Goal: Task Accomplishment & Management: Manage account settings

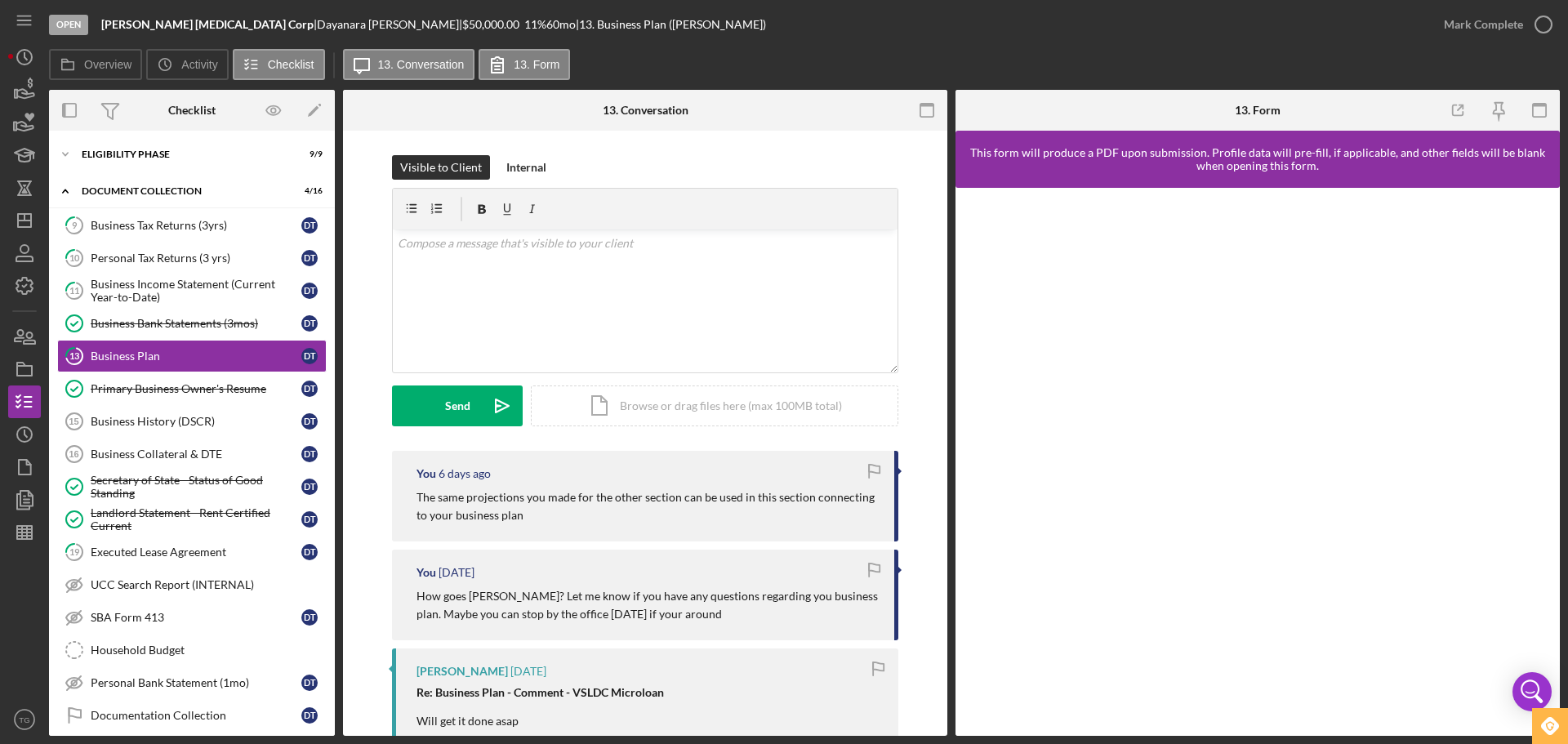
scroll to position [654, 0]
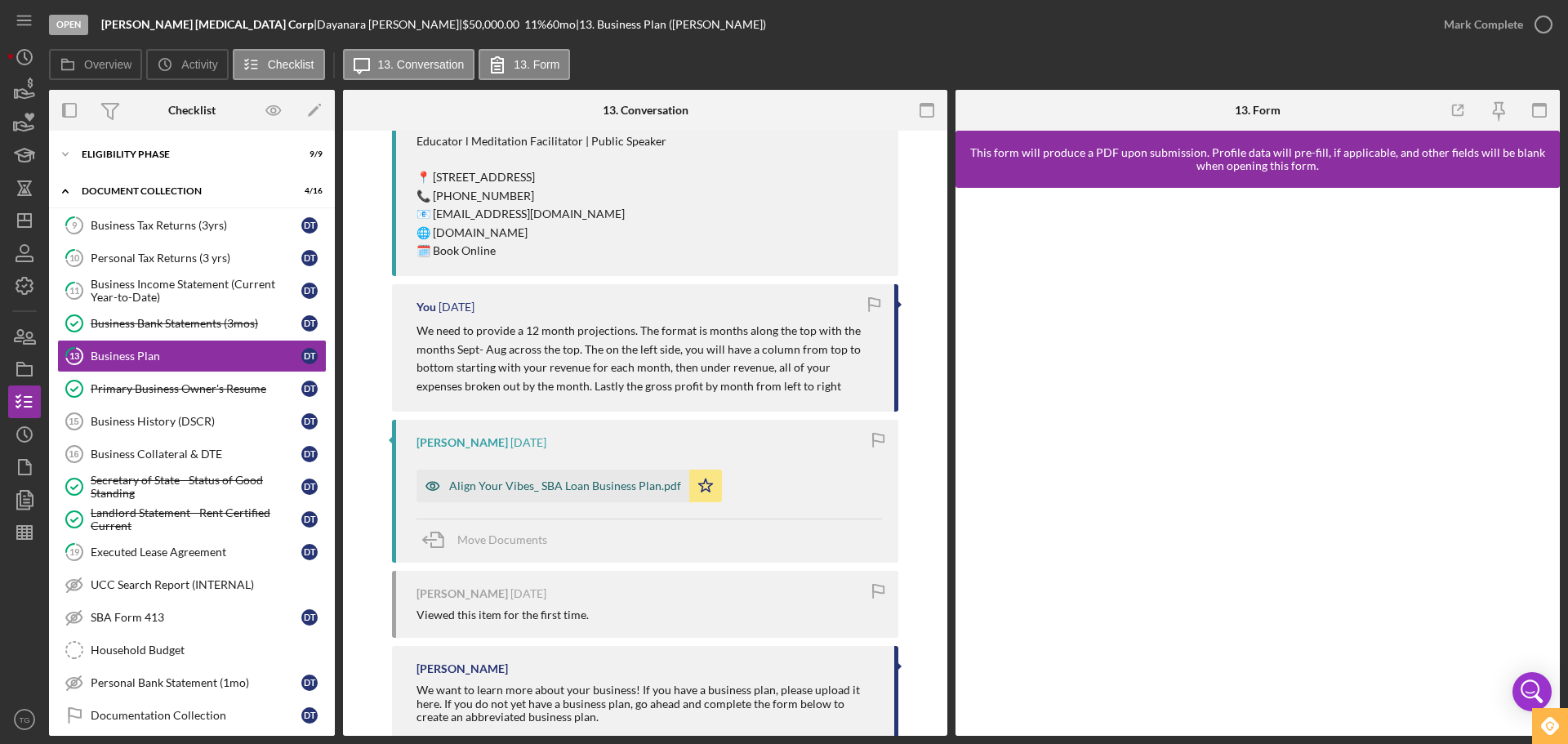
click at [637, 488] on div "Align Your Vibes_ SBA Loan Business Plan.pdf" at bounding box center [565, 486] width 232 height 13
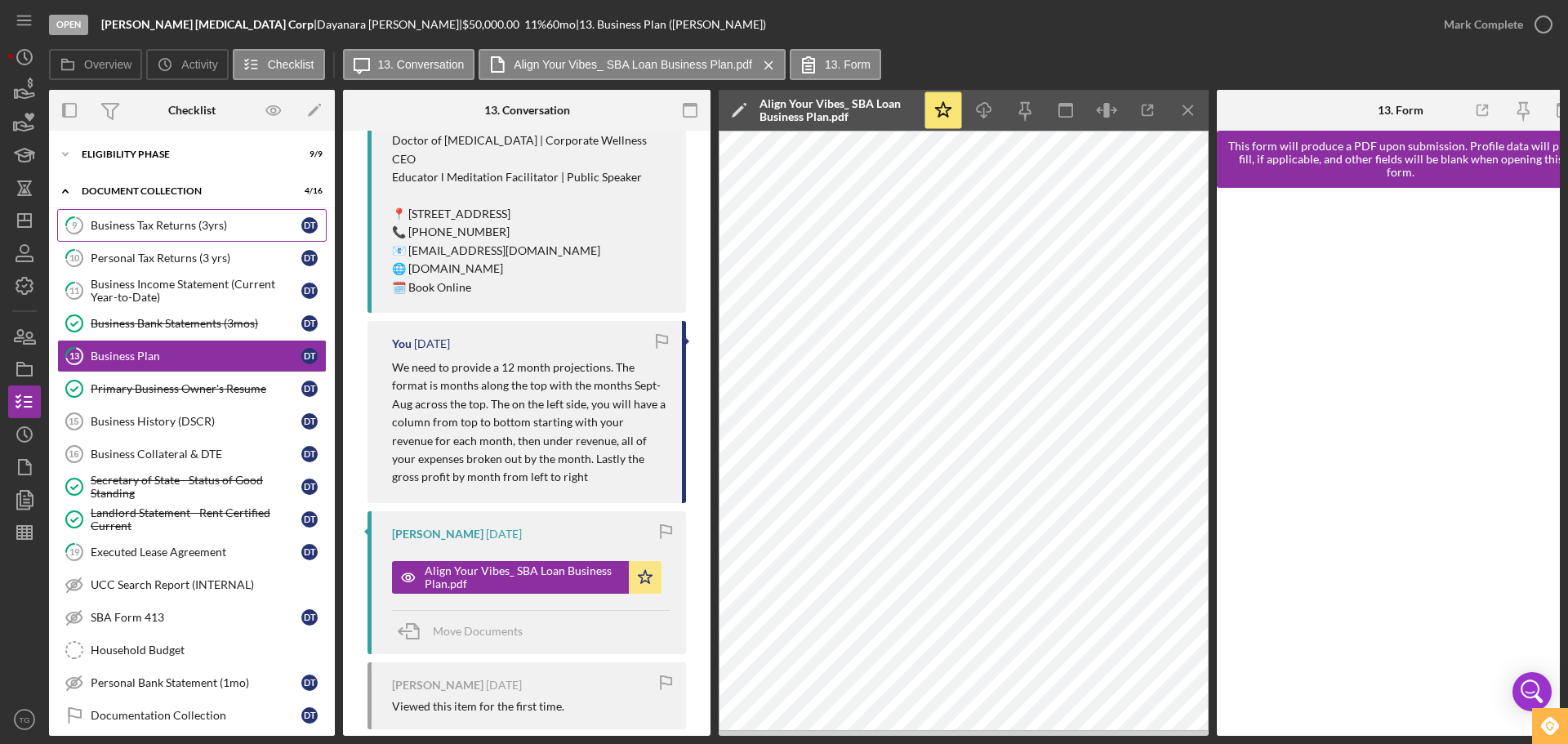
click at [155, 222] on div "Business Tax Returns (3yrs)" at bounding box center [196, 226] width 211 height 13
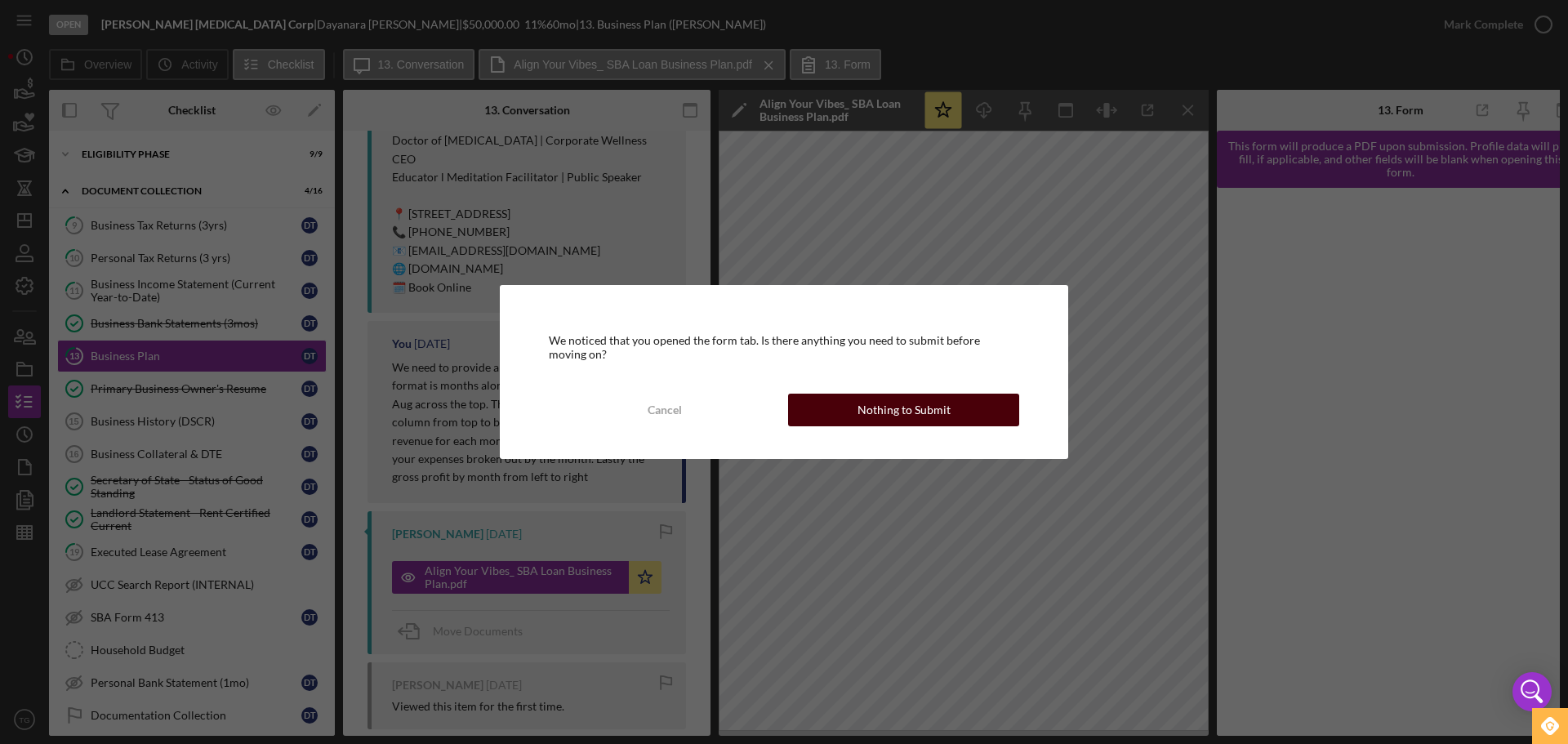
click at [837, 410] on button "Nothing to Submit" at bounding box center [903, 410] width 231 height 33
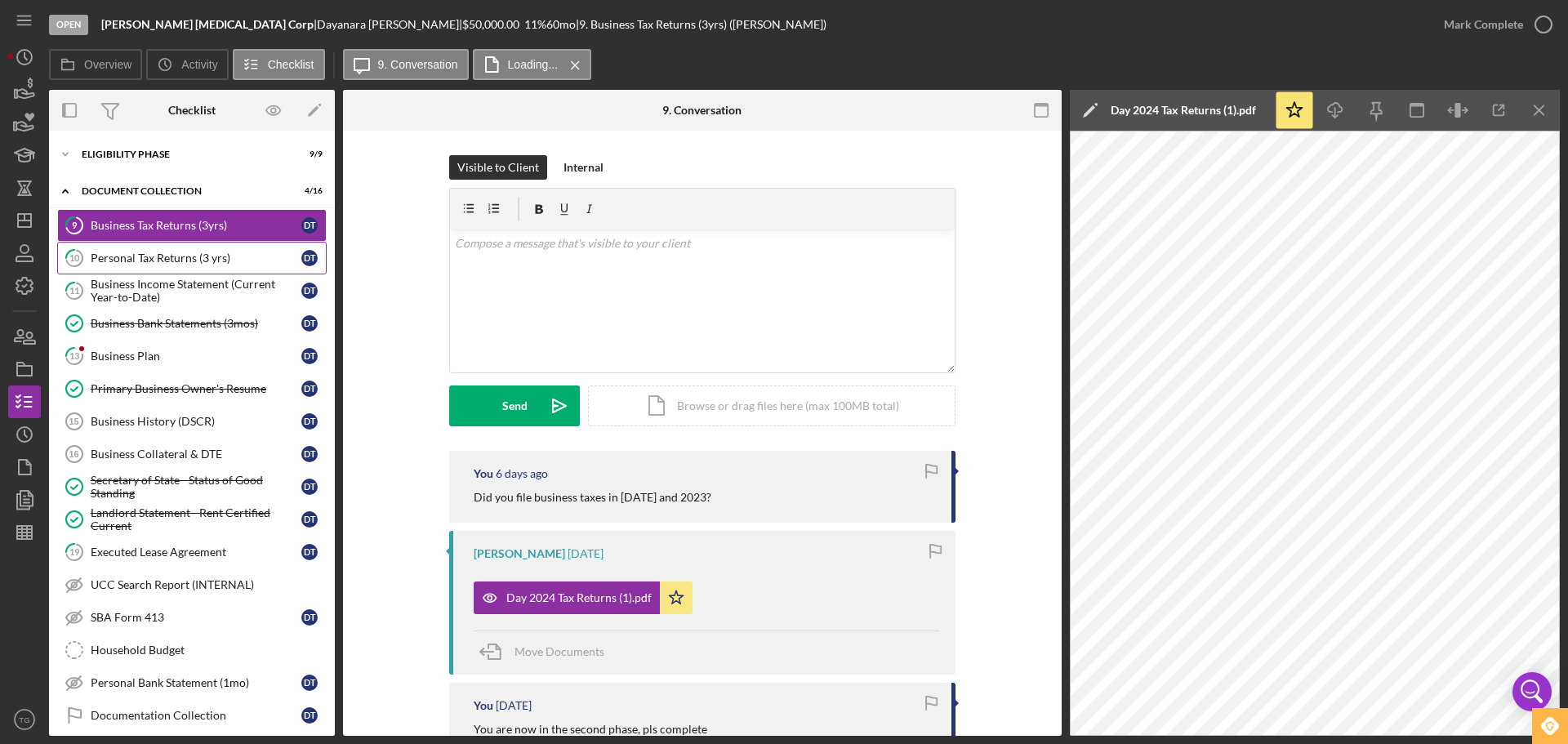
click at [145, 262] on div "Personal Tax Returns (3 yrs)" at bounding box center [196, 259] width 211 height 13
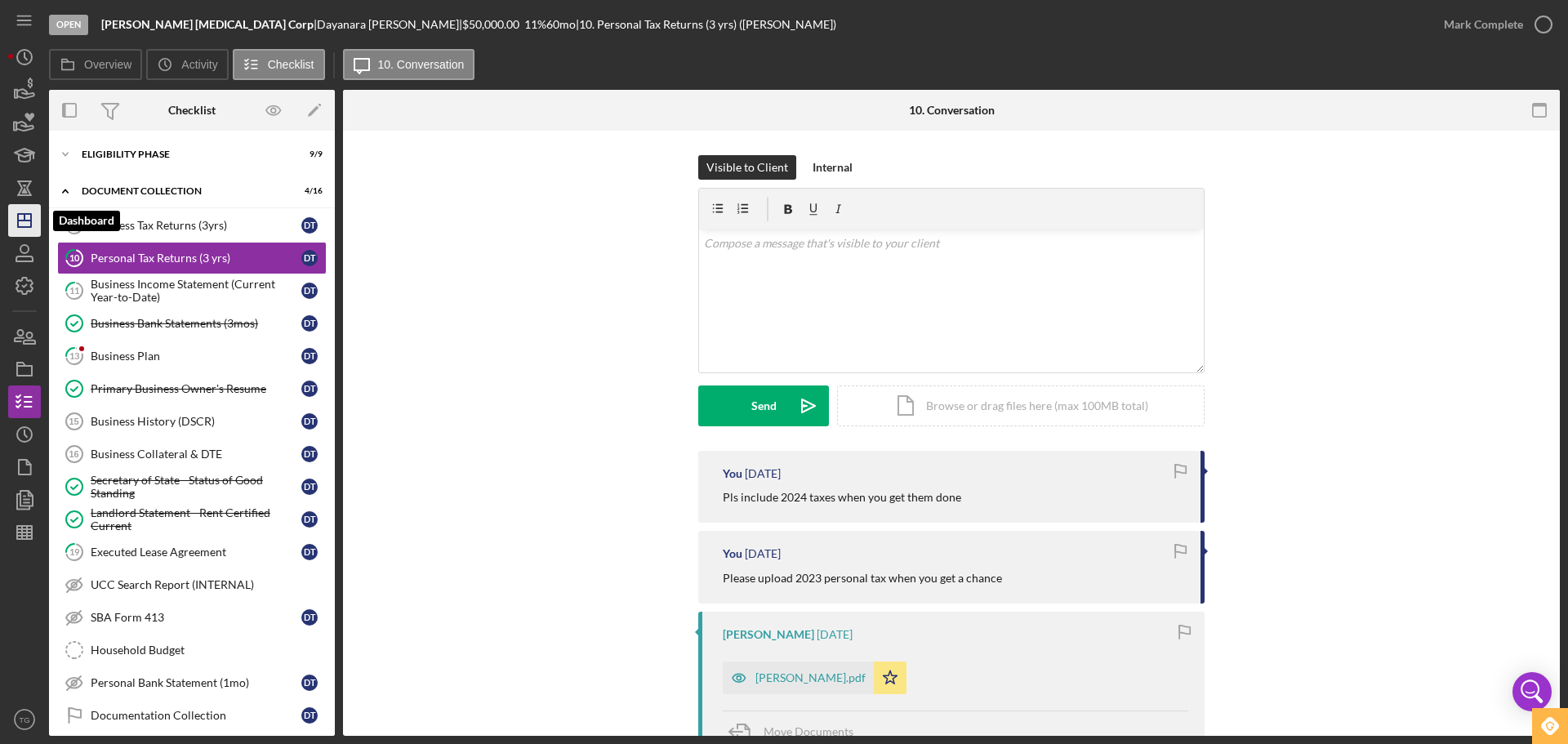
click at [12, 225] on icon "Icon/Dashboard" at bounding box center [24, 220] width 41 height 41
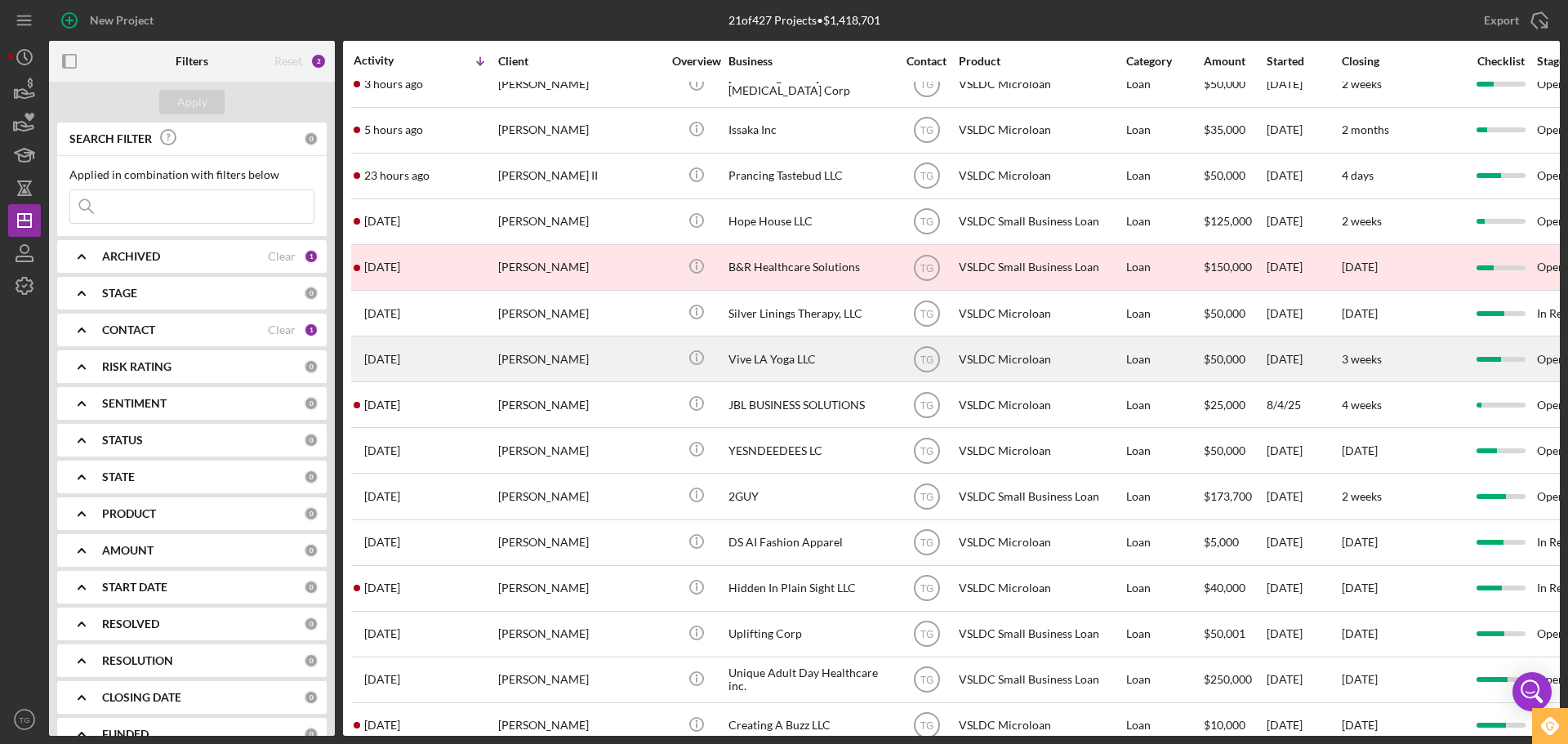
scroll to position [163, 0]
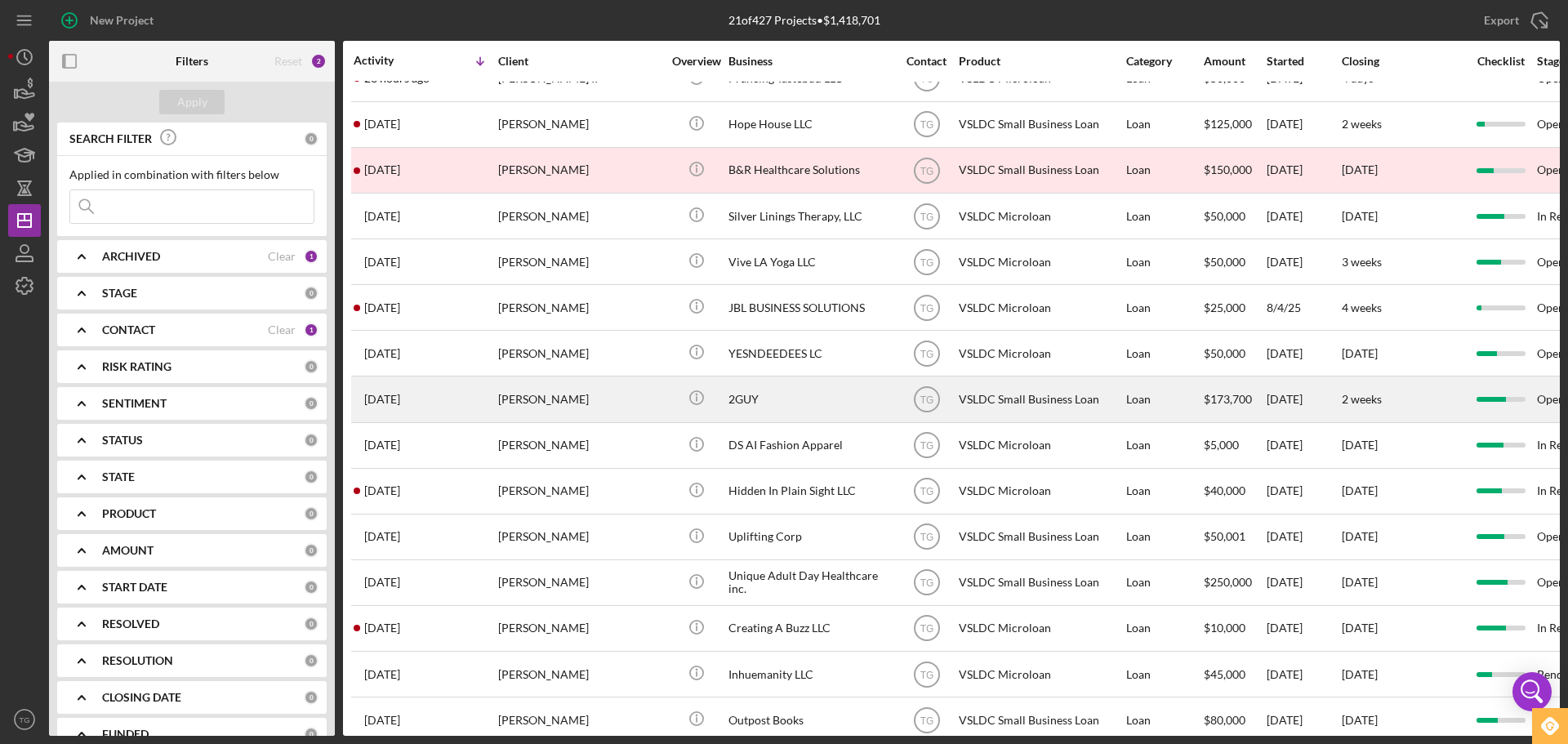
click at [598, 408] on div "[PERSON_NAME]" at bounding box center [580, 400] width 163 height 43
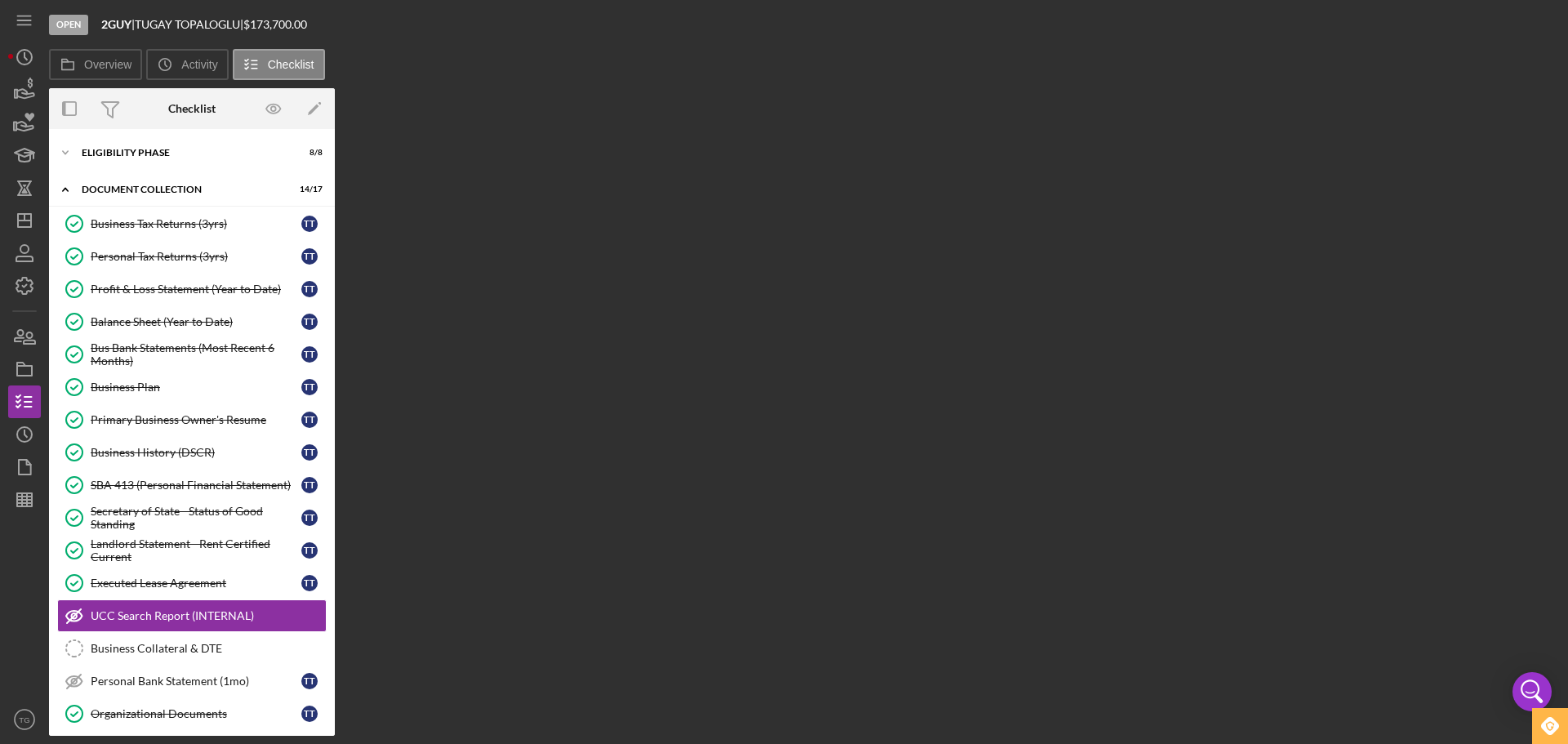
scroll to position [153, 0]
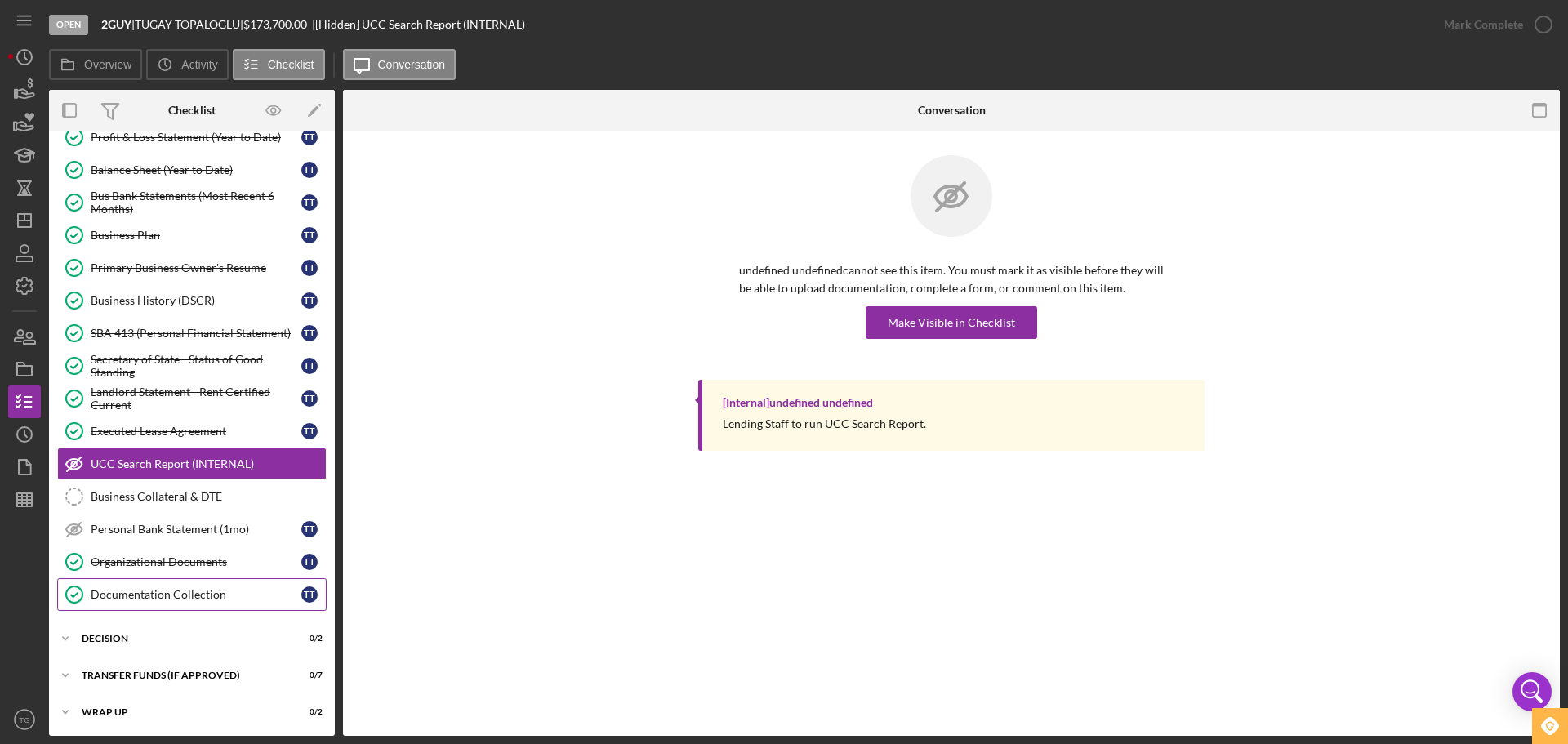
click at [138, 592] on div "Documentation Collection" at bounding box center [196, 595] width 211 height 13
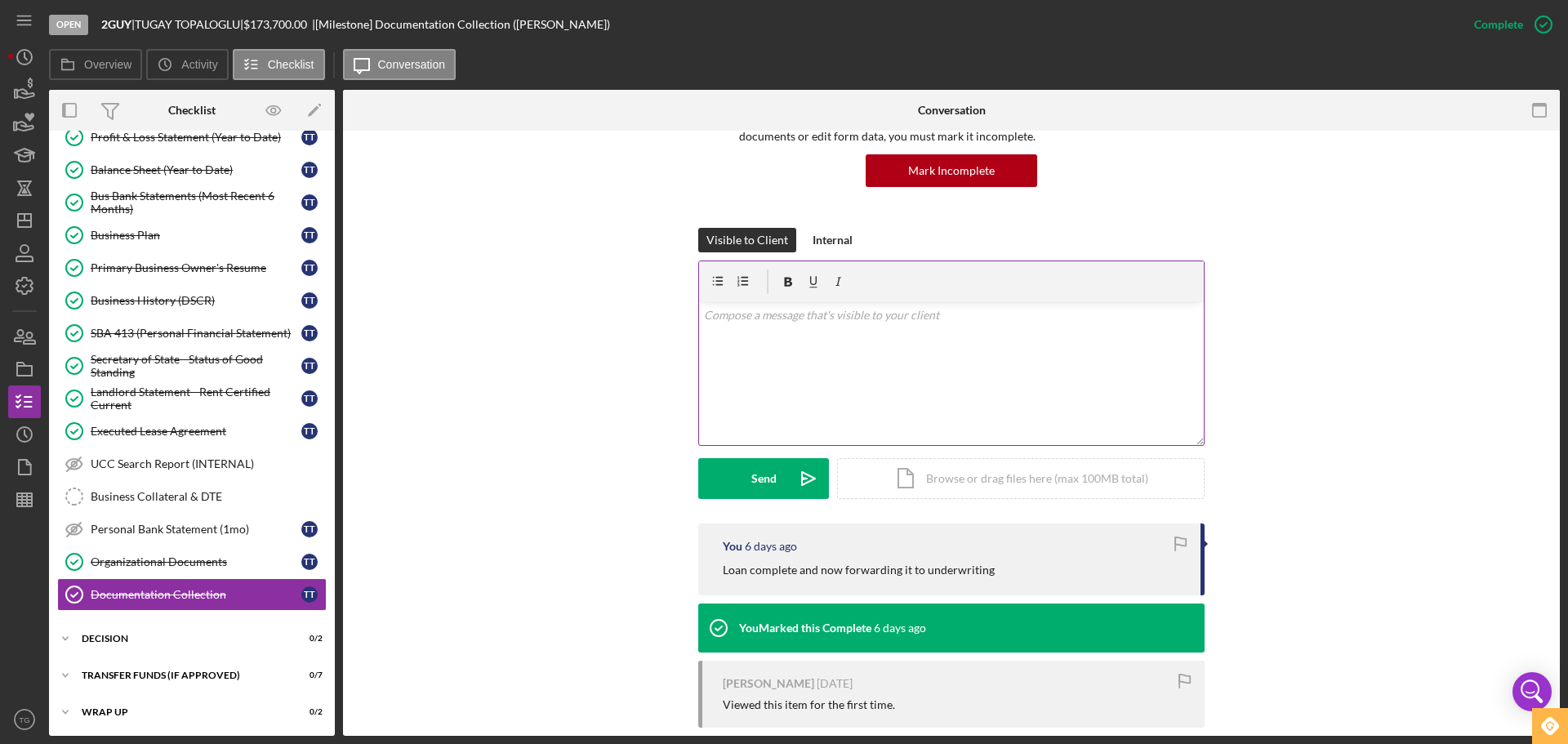
scroll to position [163, 0]
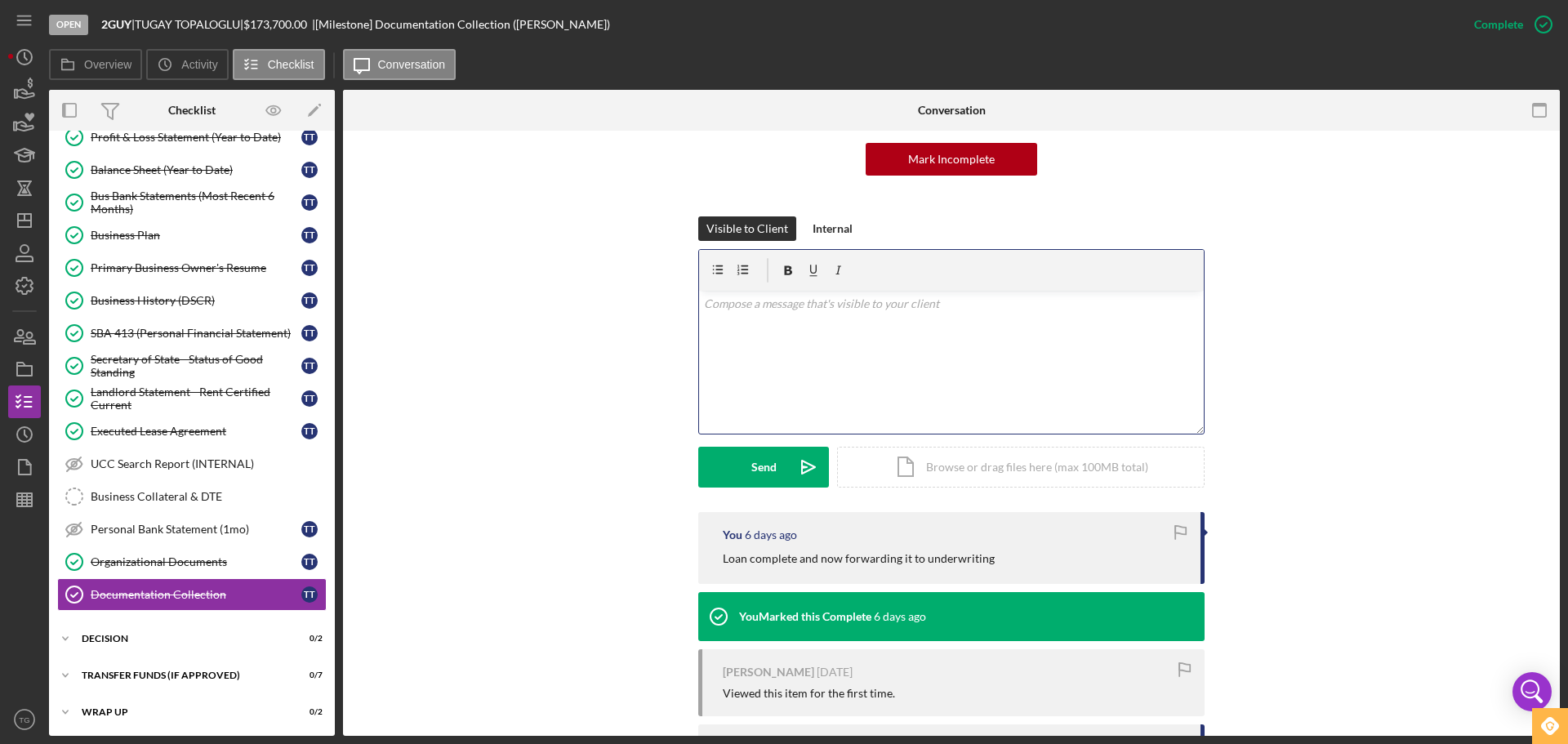
click at [749, 310] on p at bounding box center [951, 304] width 496 height 18
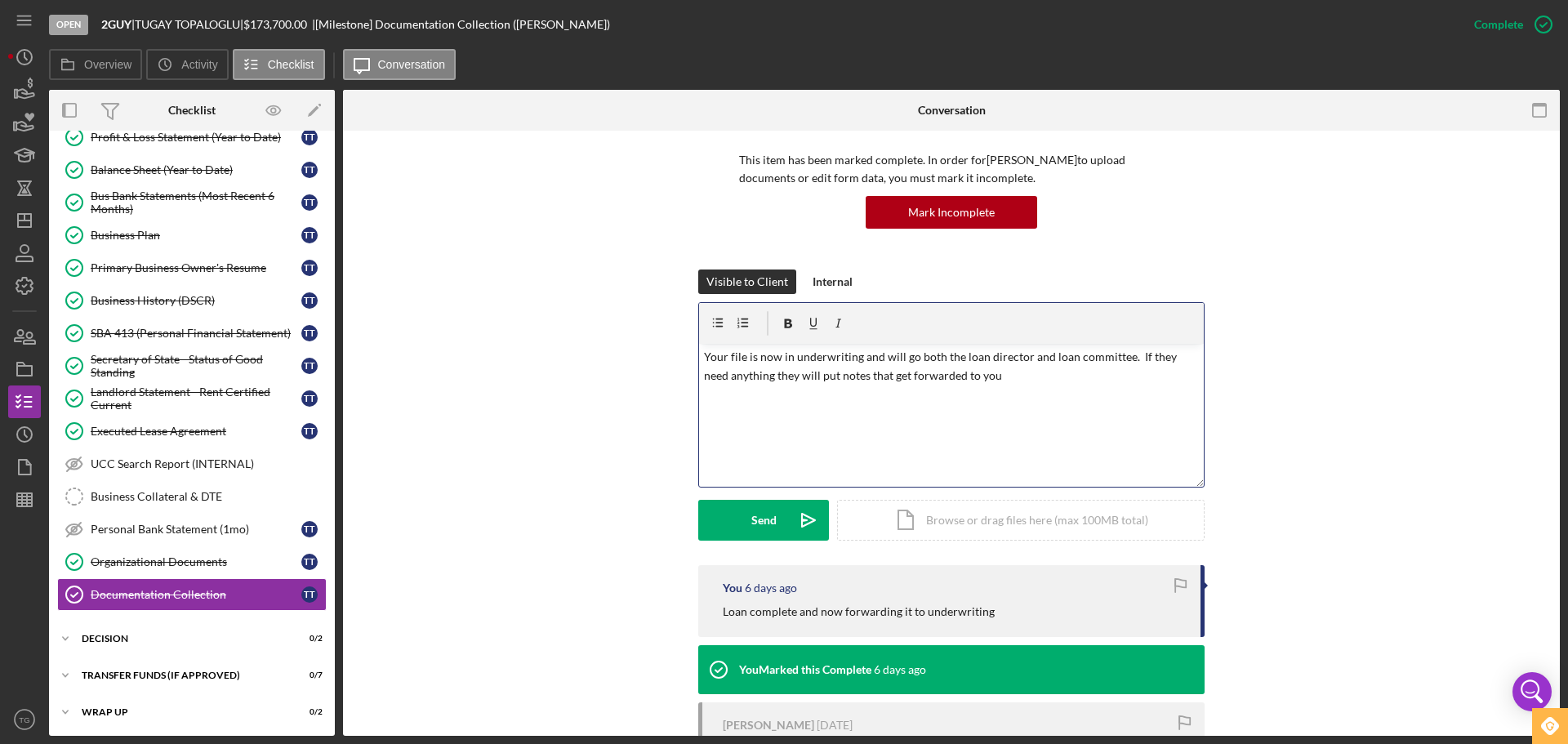
scroll to position [82, 0]
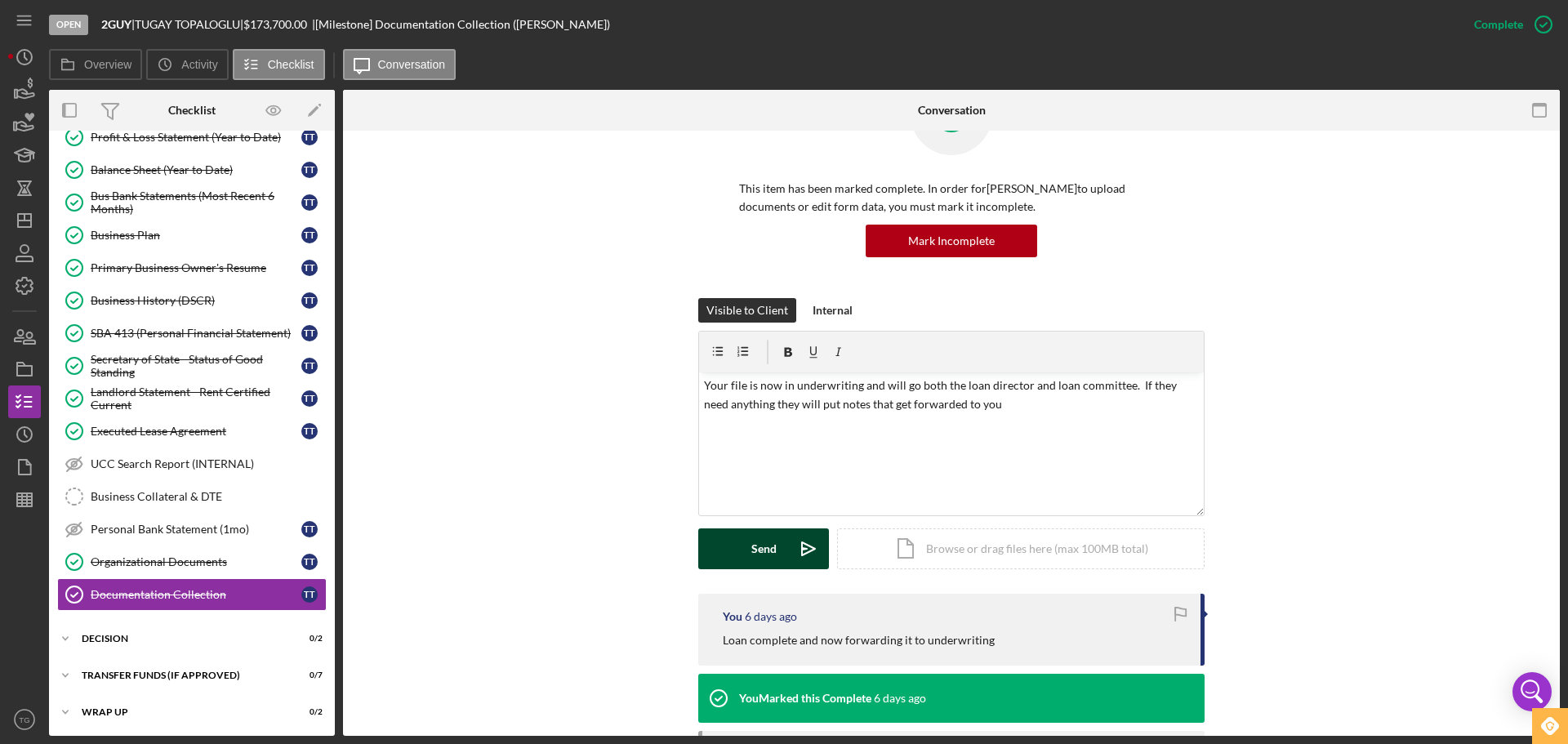
click at [744, 539] on button "Send Icon/icon-invite-send" at bounding box center [764, 549] width 131 height 41
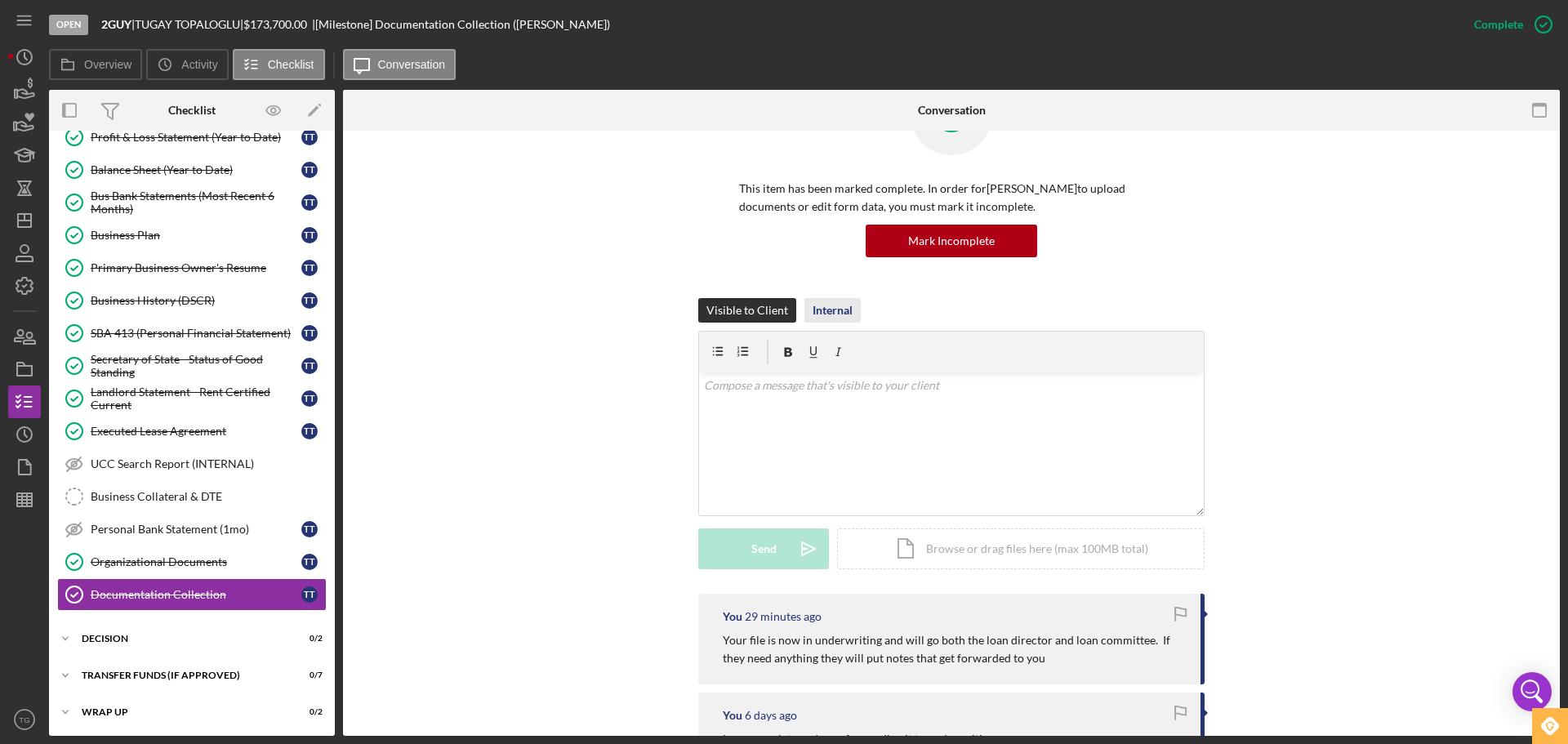
click at [822, 312] on div "Internal" at bounding box center [833, 310] width 40 height 24
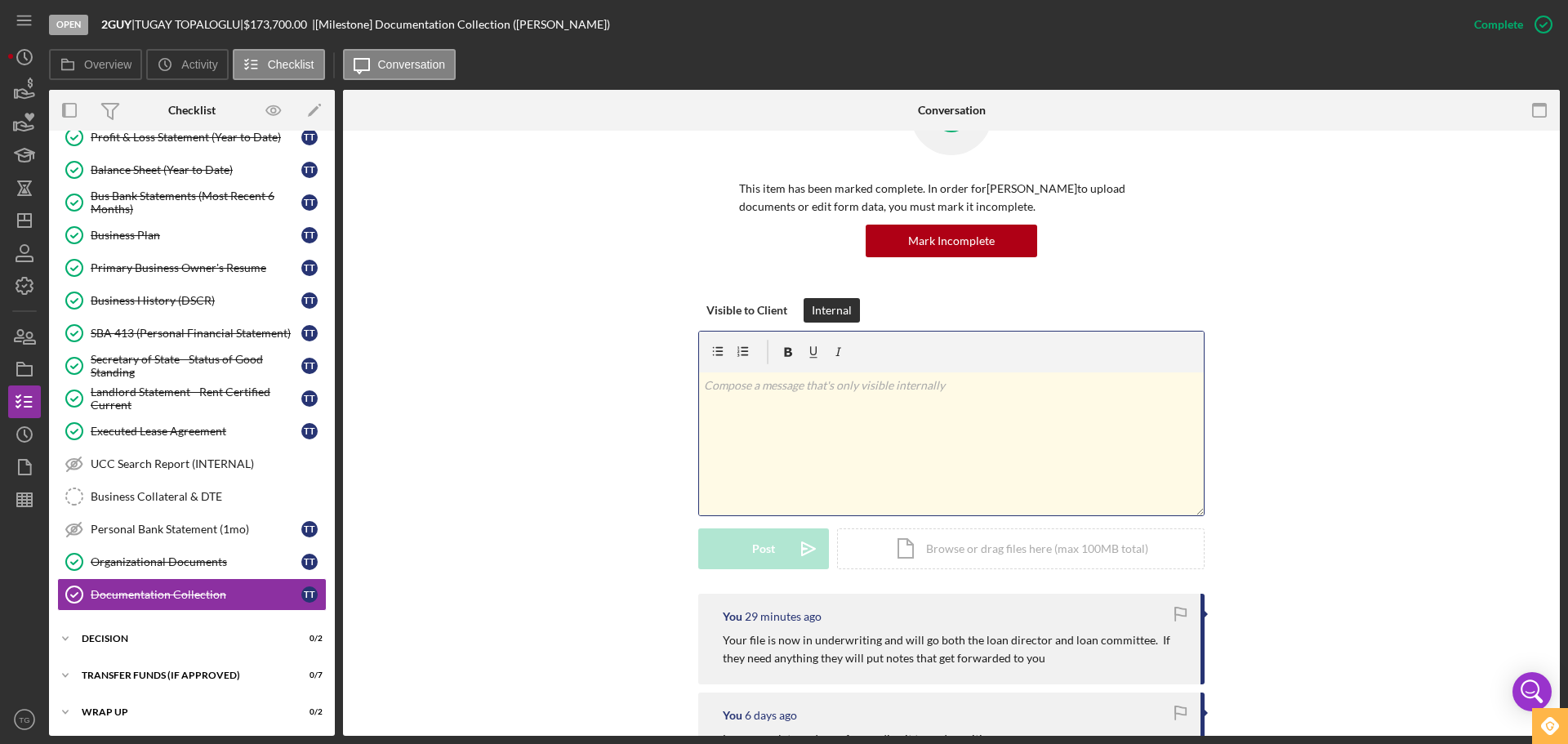
click at [760, 389] on p at bounding box center [951, 386] width 496 height 18
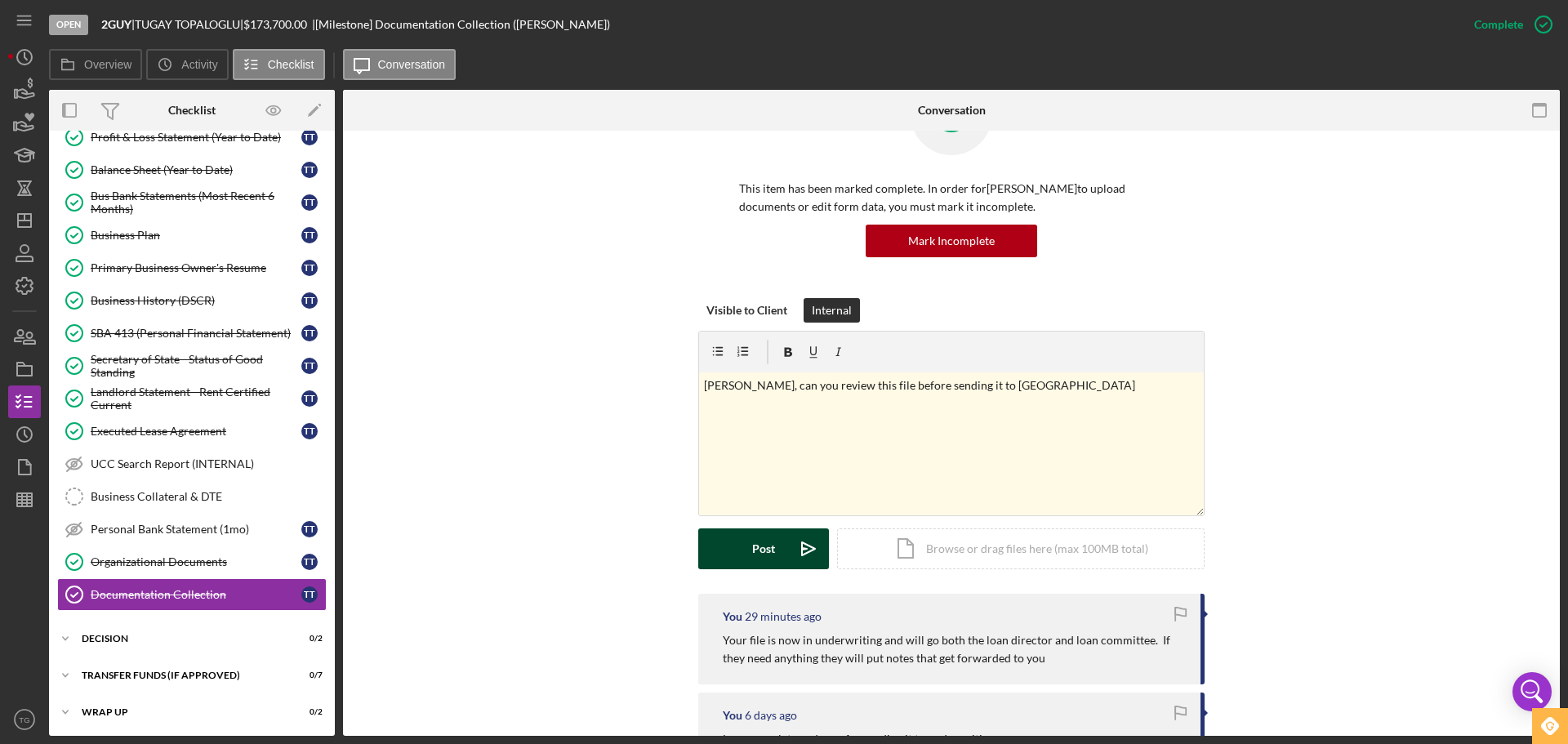
click at [763, 539] on div "Post" at bounding box center [763, 549] width 23 height 41
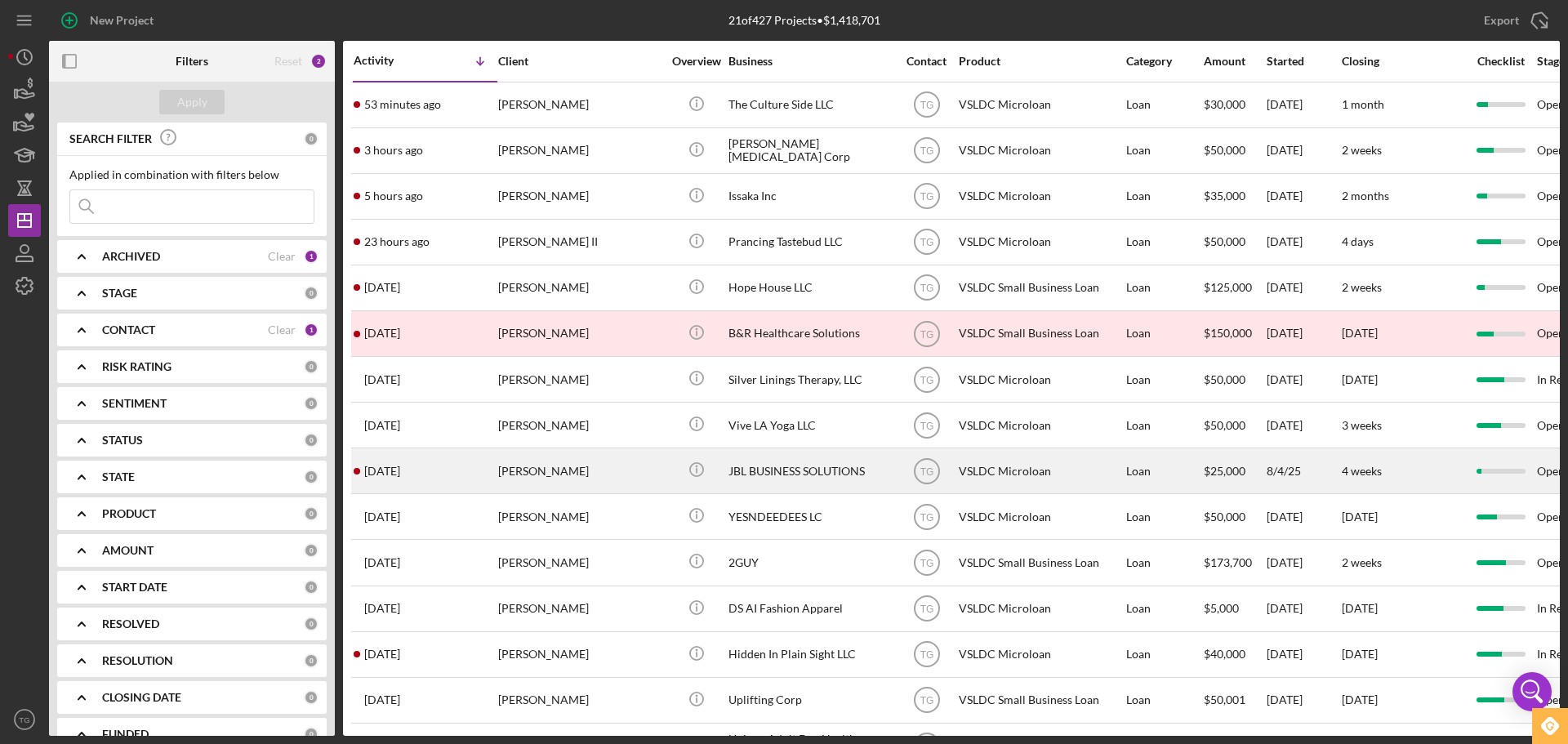
click at [567, 472] on div "[PERSON_NAME]" at bounding box center [580, 471] width 163 height 43
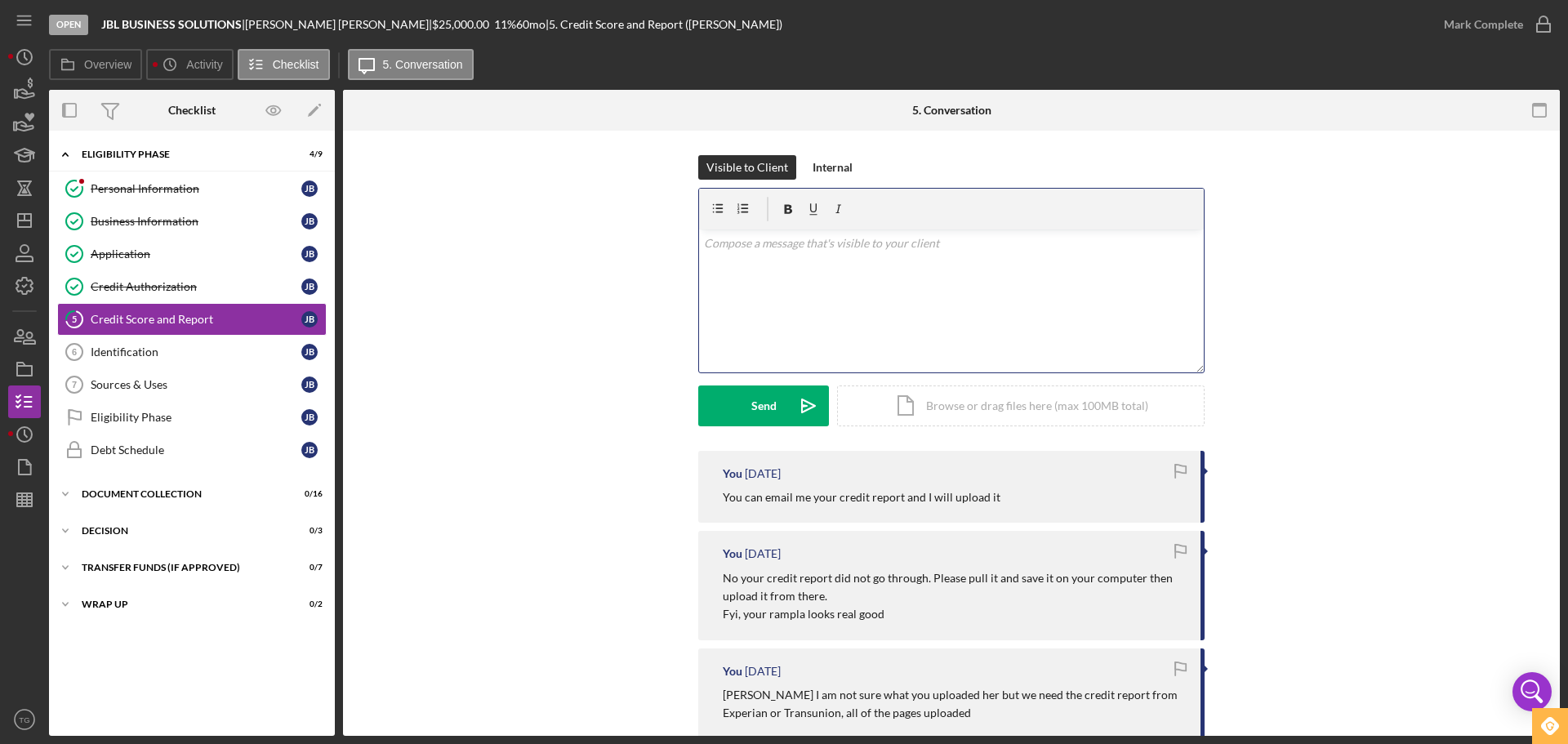
click at [761, 247] on p at bounding box center [951, 244] width 496 height 18
click at [129, 359] on link "Identification 6 Identification [PERSON_NAME]" at bounding box center [192, 352] width 269 height 33
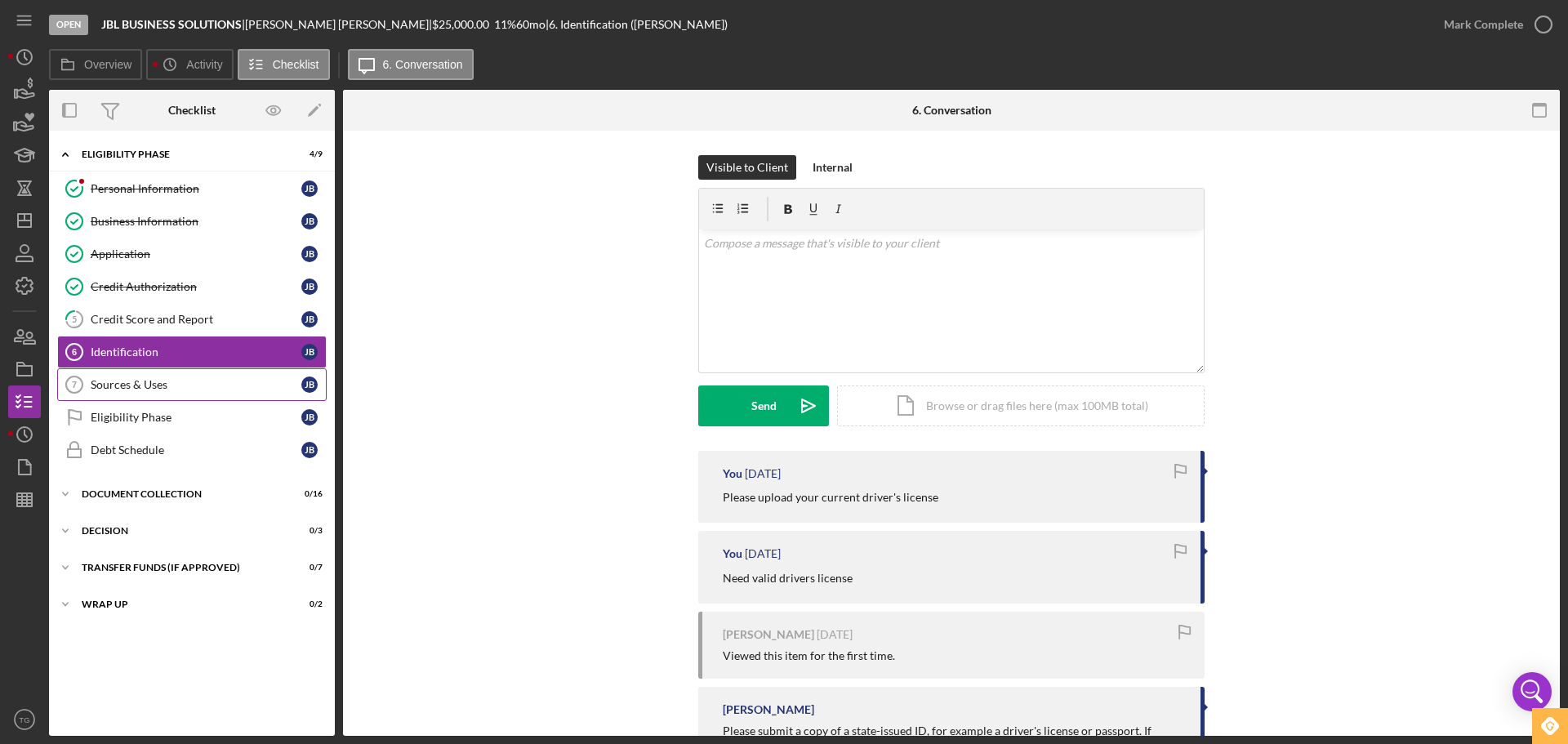
click at [107, 395] on link "Sources & Uses 7 Sources & Uses [PERSON_NAME]" at bounding box center [192, 385] width 269 height 33
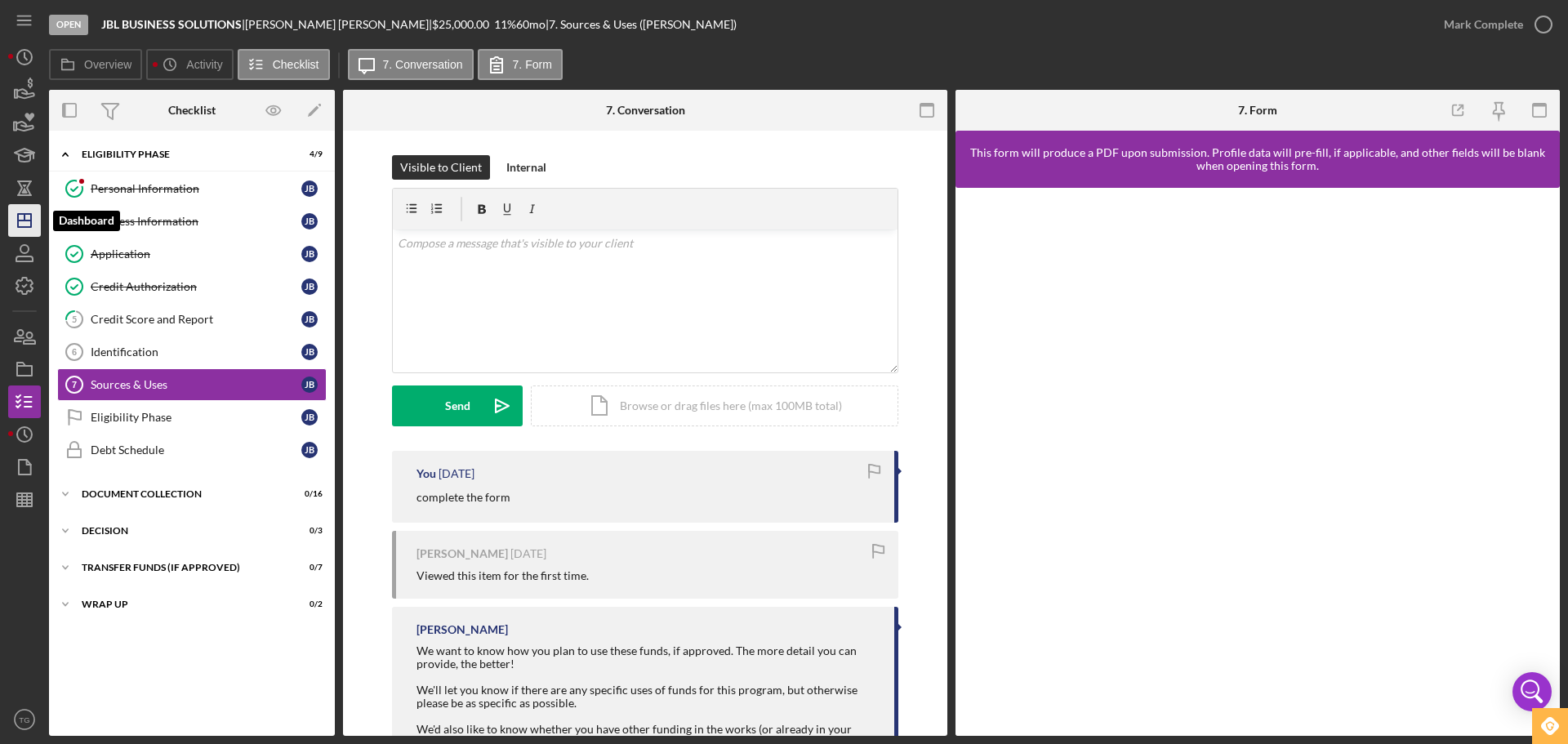
click at [15, 222] on icon "Icon/Dashboard" at bounding box center [24, 220] width 41 height 41
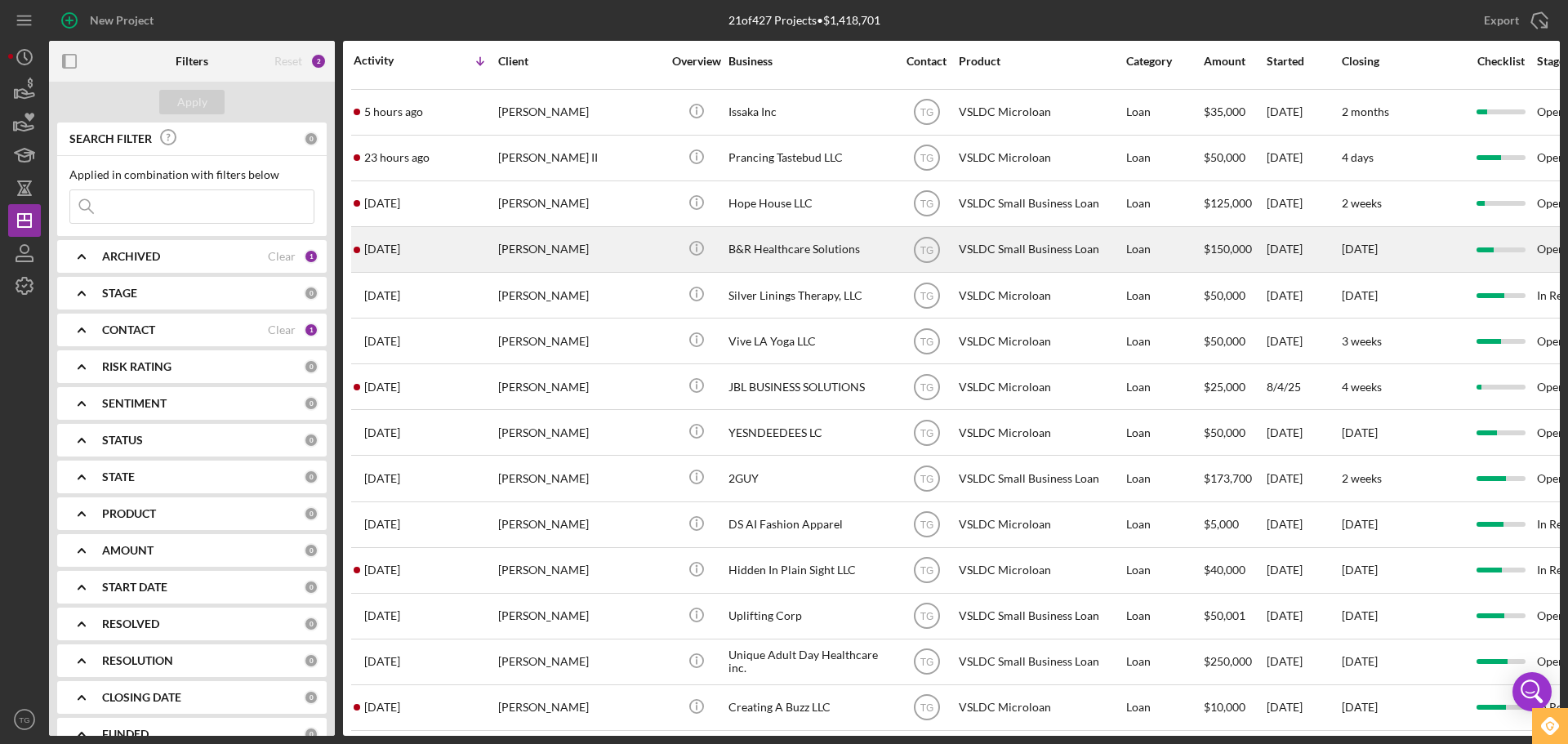
scroll to position [163, 0]
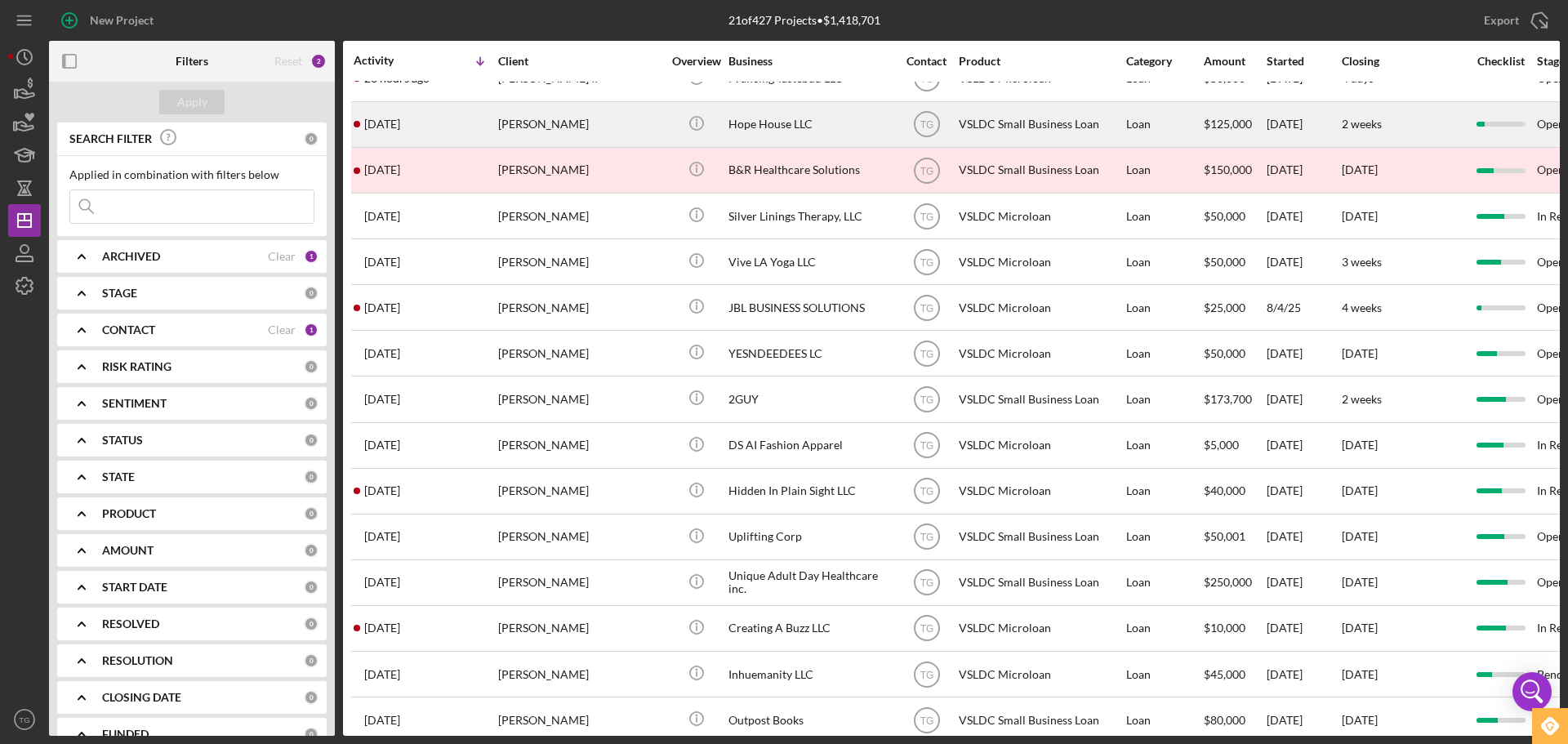
click at [569, 132] on div "[PERSON_NAME]" at bounding box center [580, 124] width 163 height 43
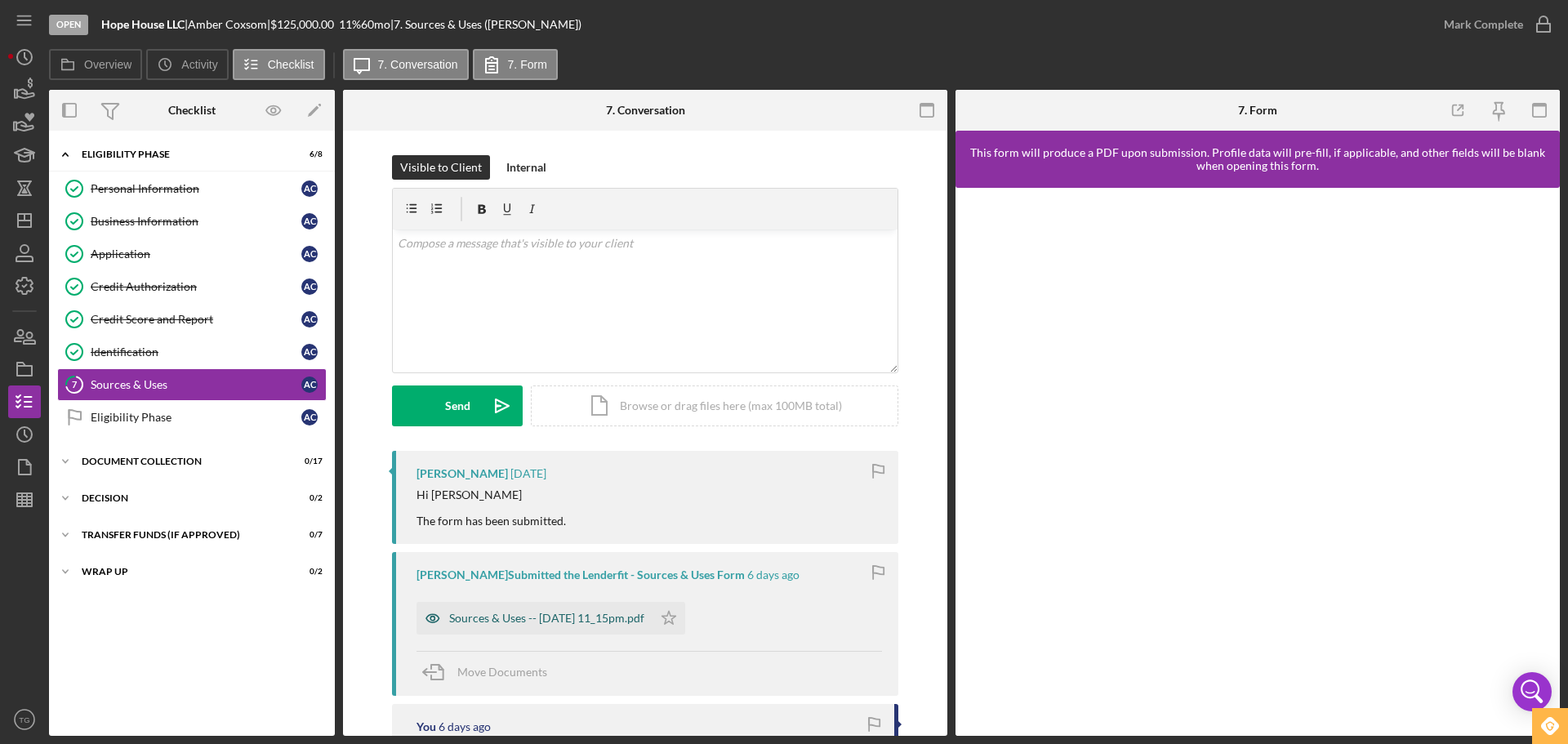
click at [511, 626] on div "Sources & Uses -- [DATE] 11_15pm.pdf" at bounding box center [534, 618] width 236 height 33
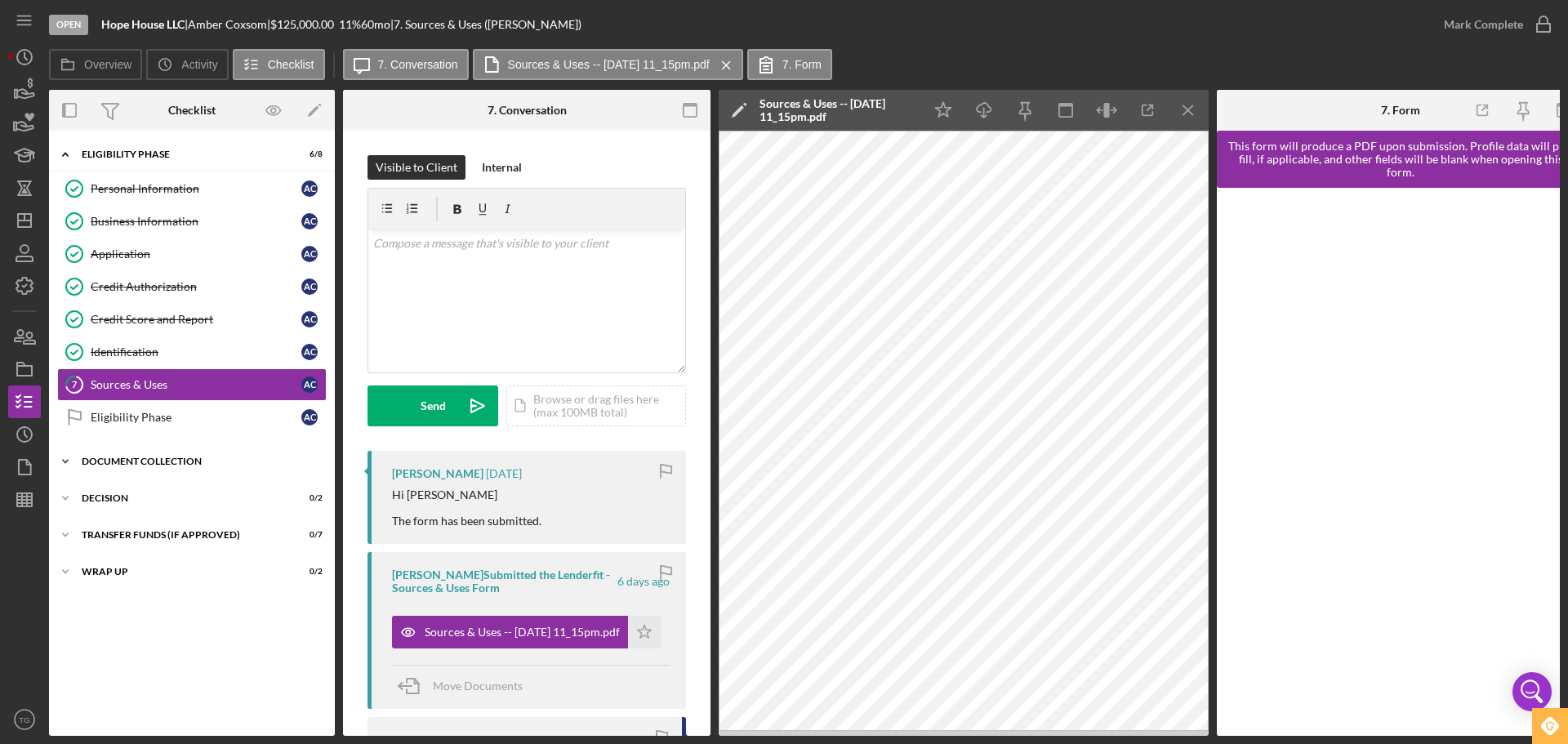
click at [158, 462] on div "Document Collection" at bounding box center [198, 462] width 233 height 10
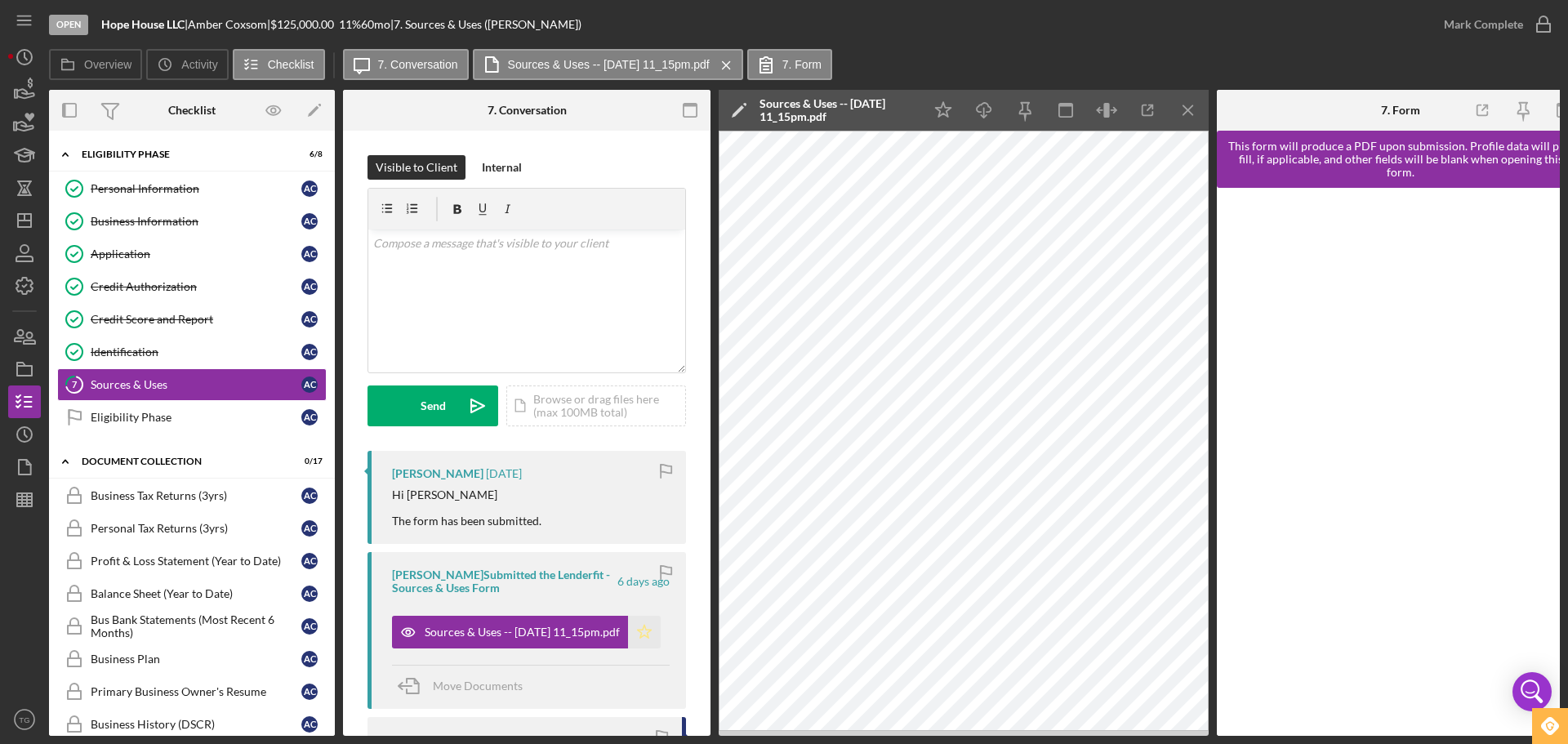
click at [645, 634] on icon "Icon/Star" at bounding box center [644, 632] width 33 height 33
click at [433, 264] on div "v Color teal Color pink Remove color Add row above Add row below Add column bef…" at bounding box center [527, 300] width 317 height 143
click at [444, 405] on div "Send" at bounding box center [433, 405] width 25 height 41
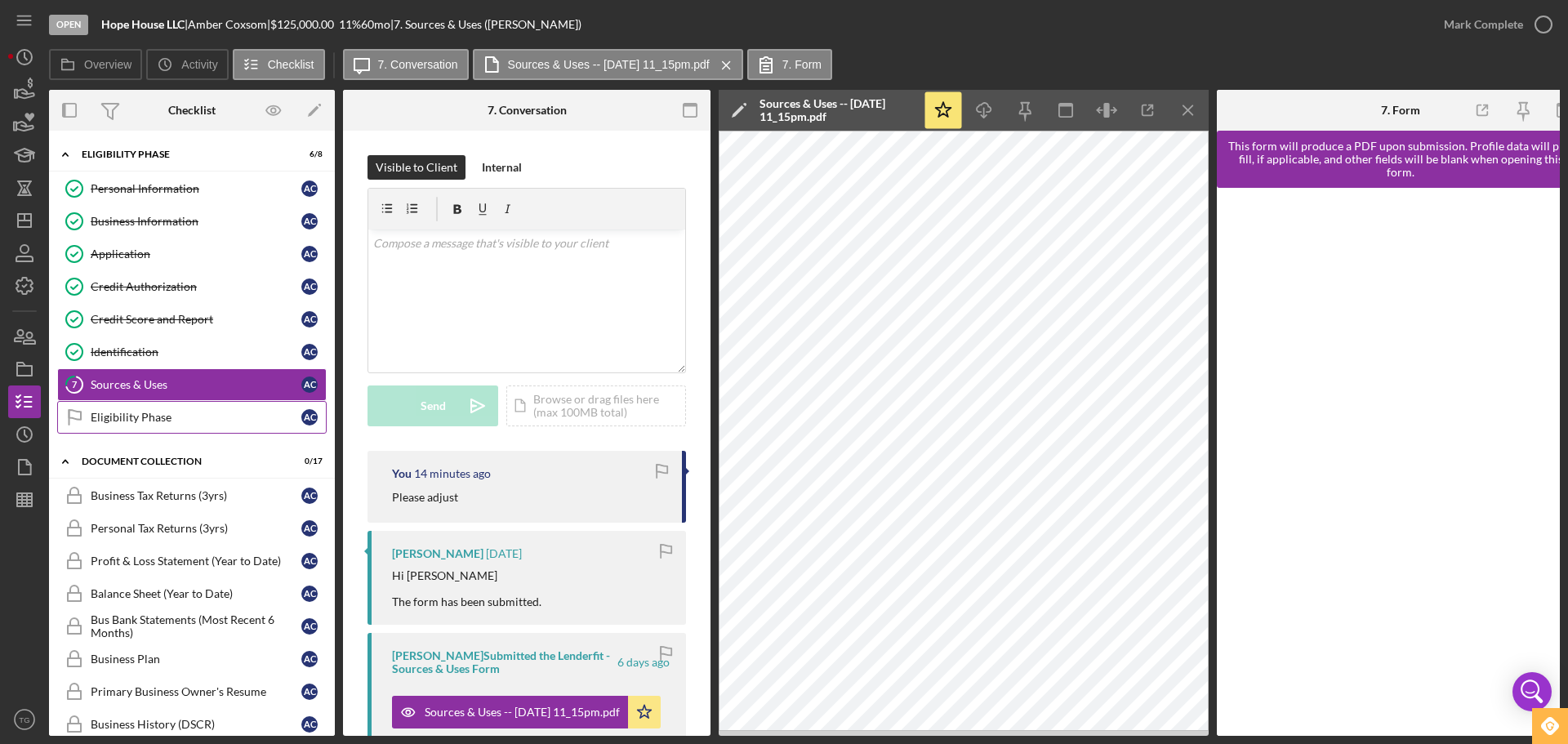
click at [103, 412] on div "Eligibility Phase" at bounding box center [196, 418] width 211 height 13
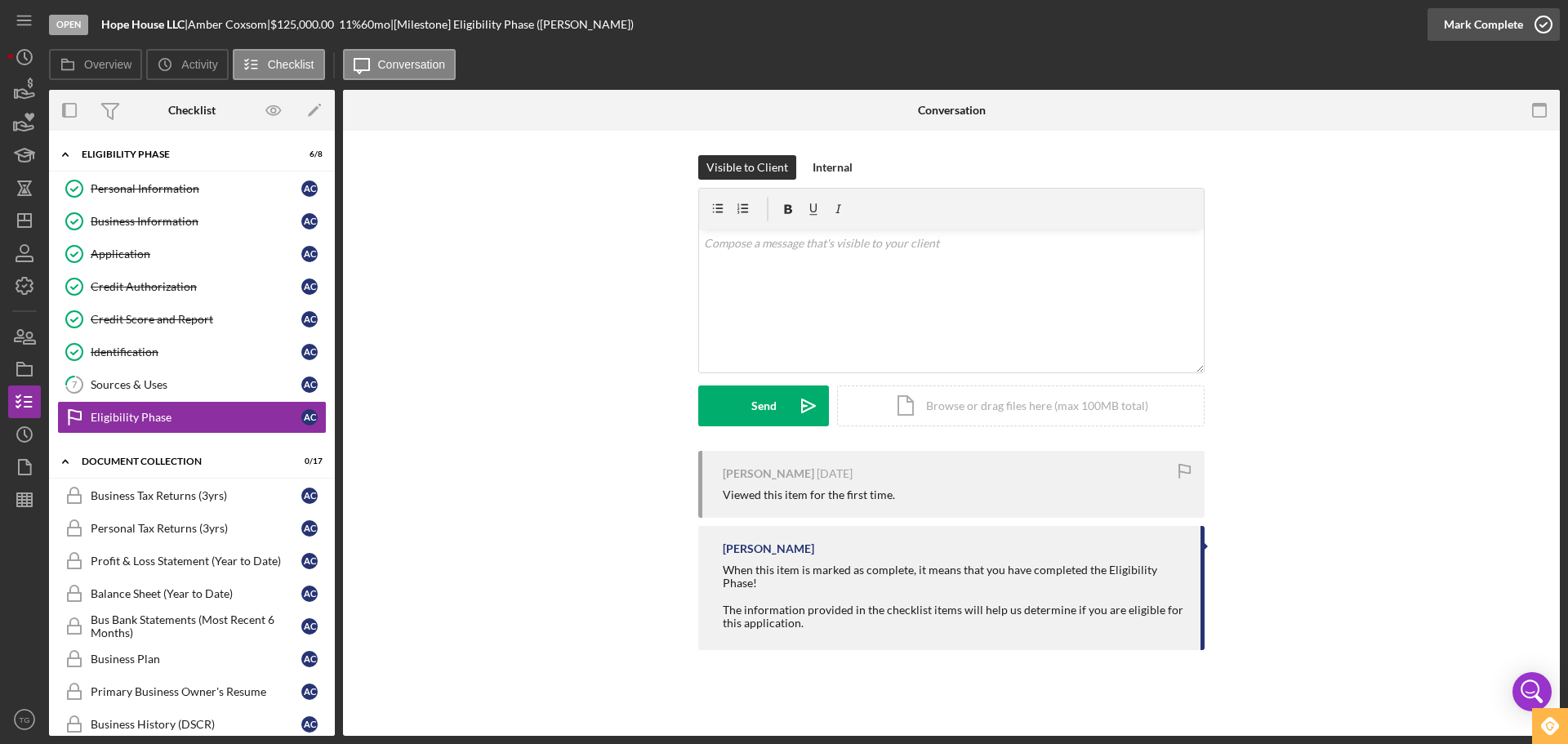
click at [1539, 27] on icon "button" at bounding box center [1543, 24] width 41 height 41
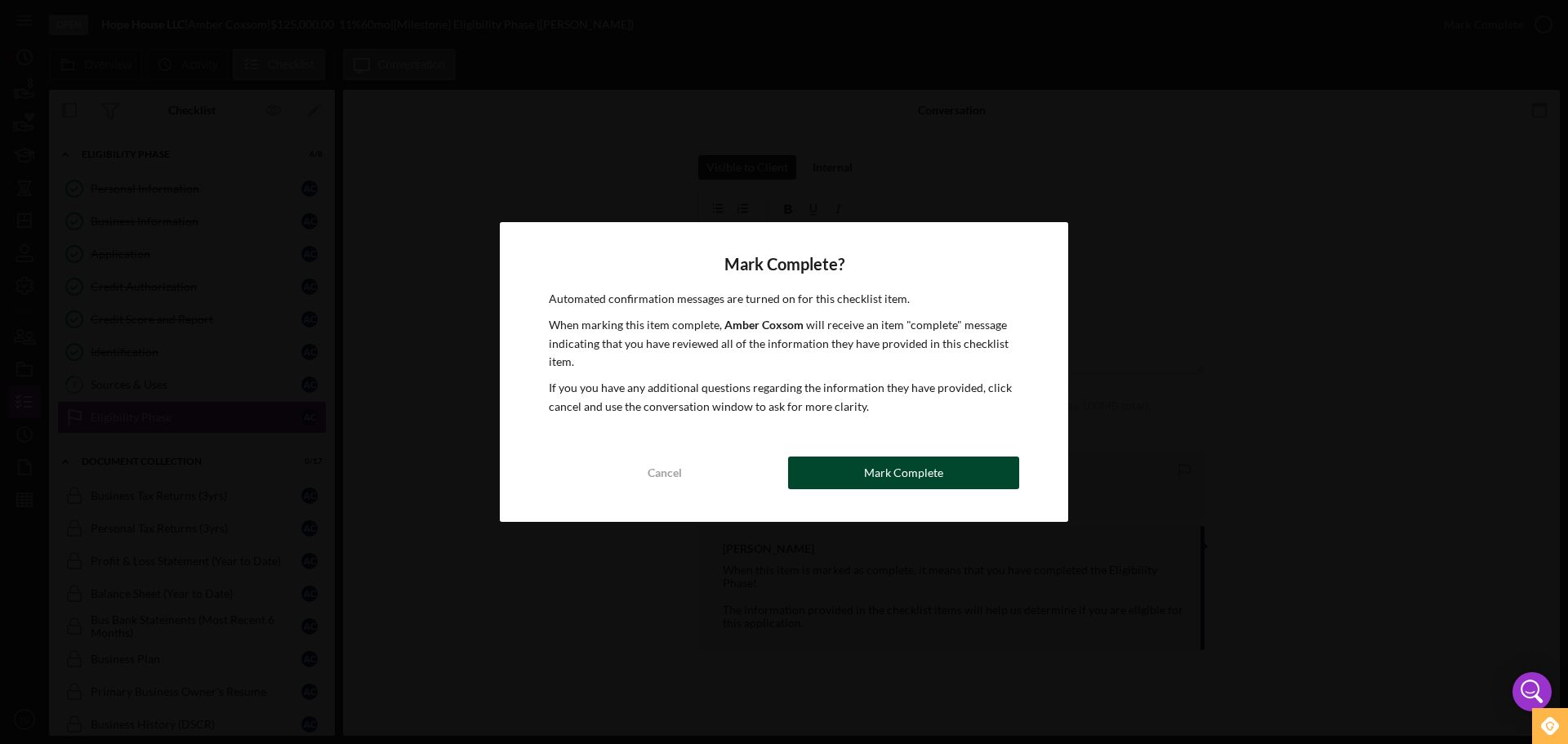
click at [859, 474] on button "Mark Complete" at bounding box center [903, 473] width 231 height 33
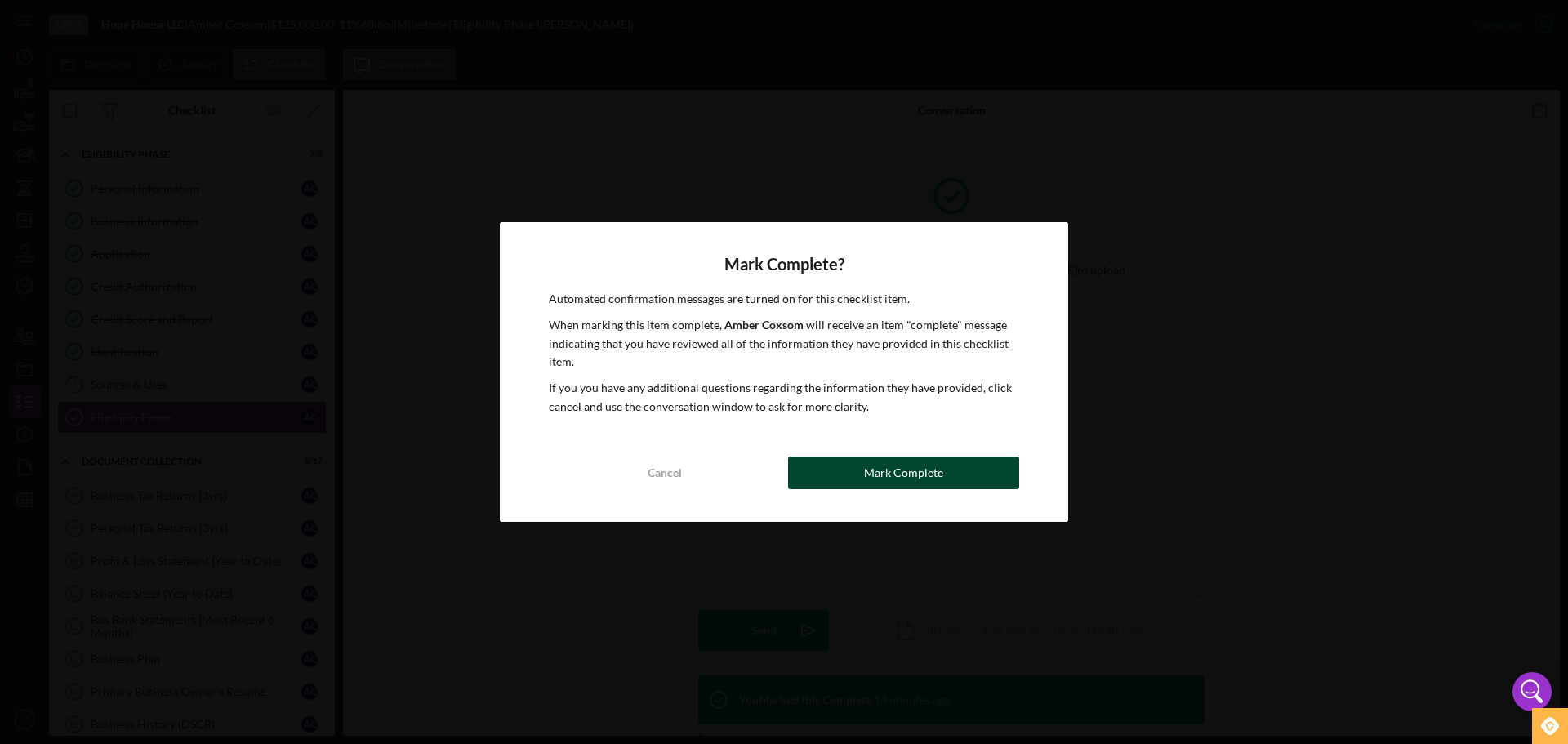
click at [930, 475] on div "Mark Complete" at bounding box center [903, 473] width 79 height 33
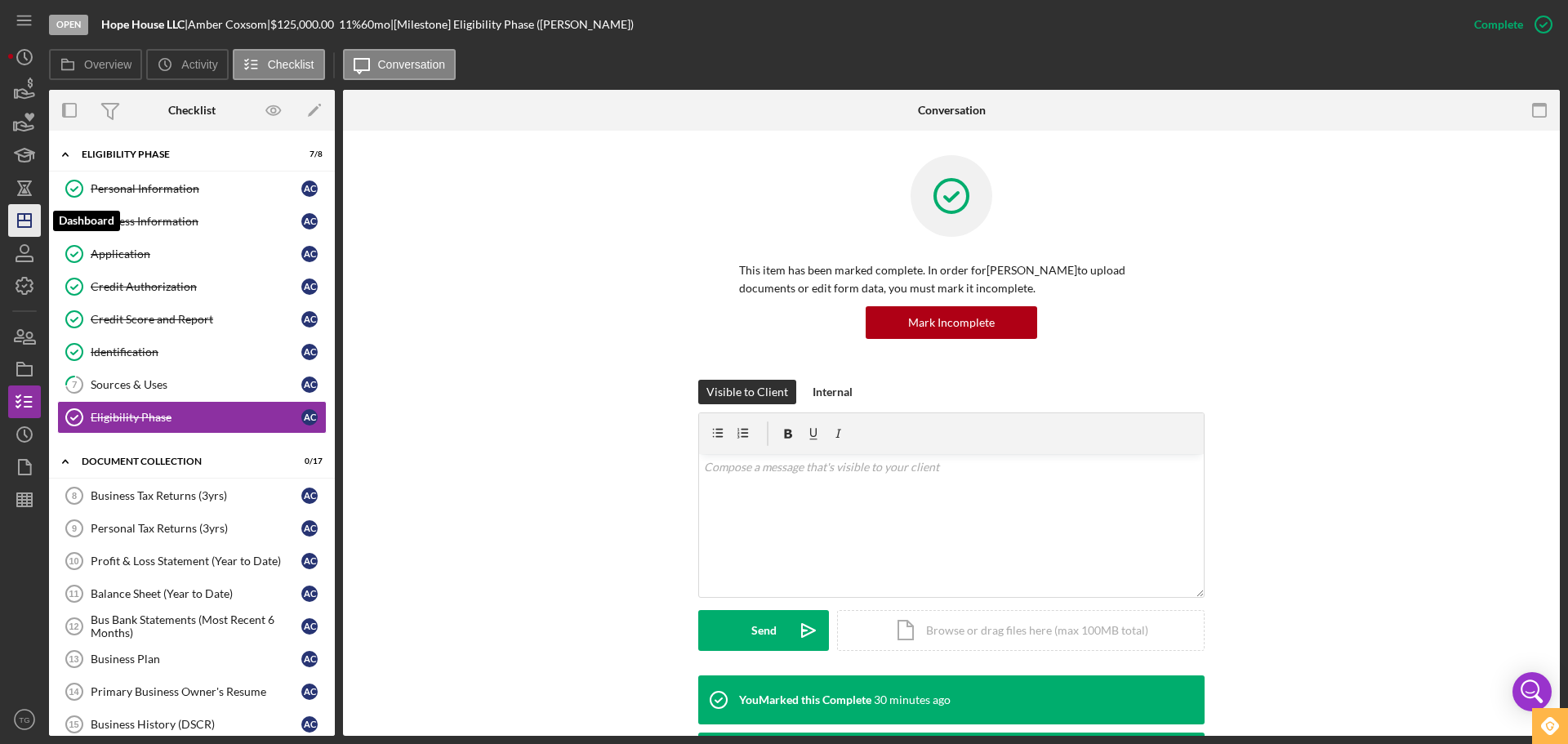
click at [20, 214] on polygon "button" at bounding box center [25, 221] width 13 height 13
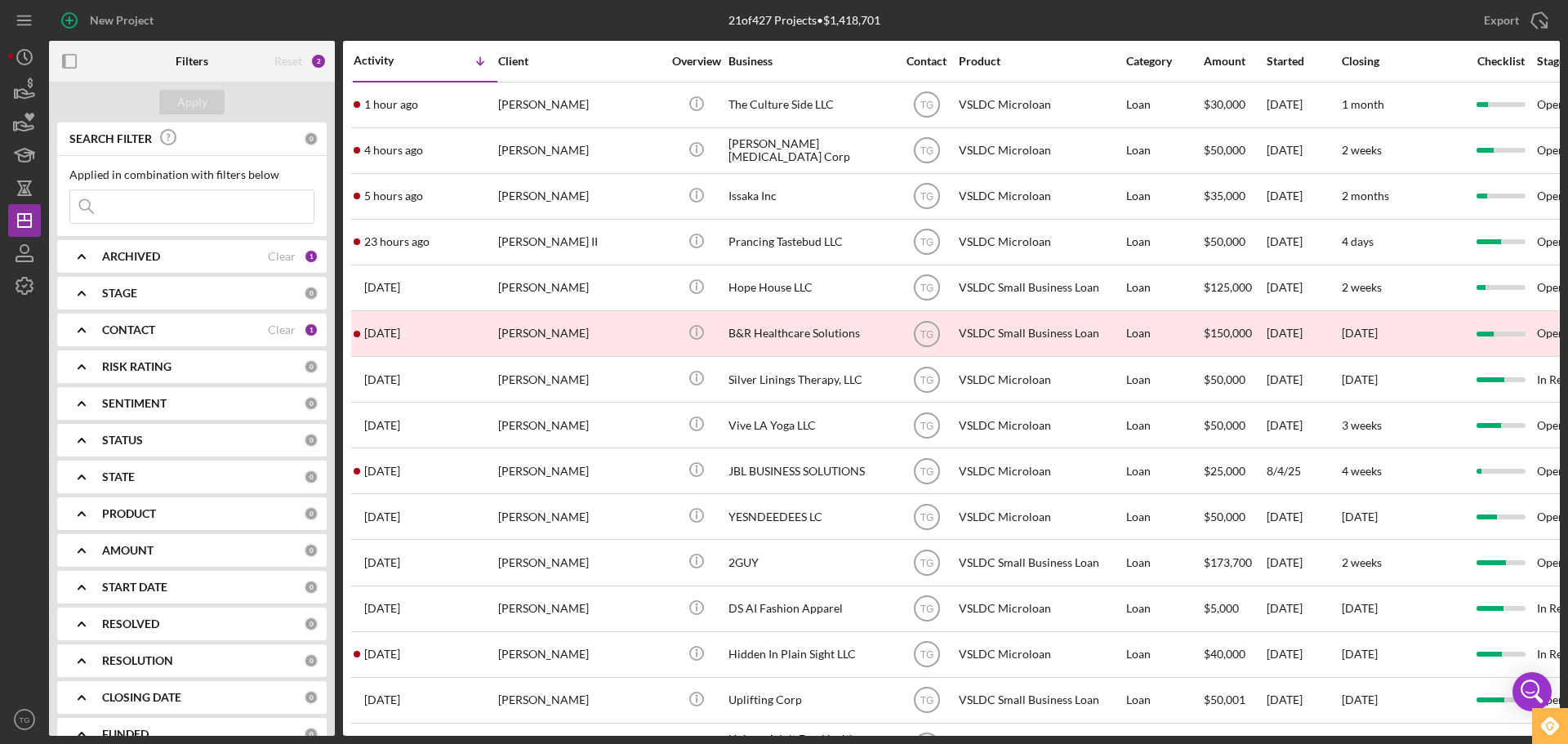
click at [168, 213] on input at bounding box center [192, 206] width 243 height 33
click at [198, 112] on div "Apply" at bounding box center [193, 102] width 30 height 24
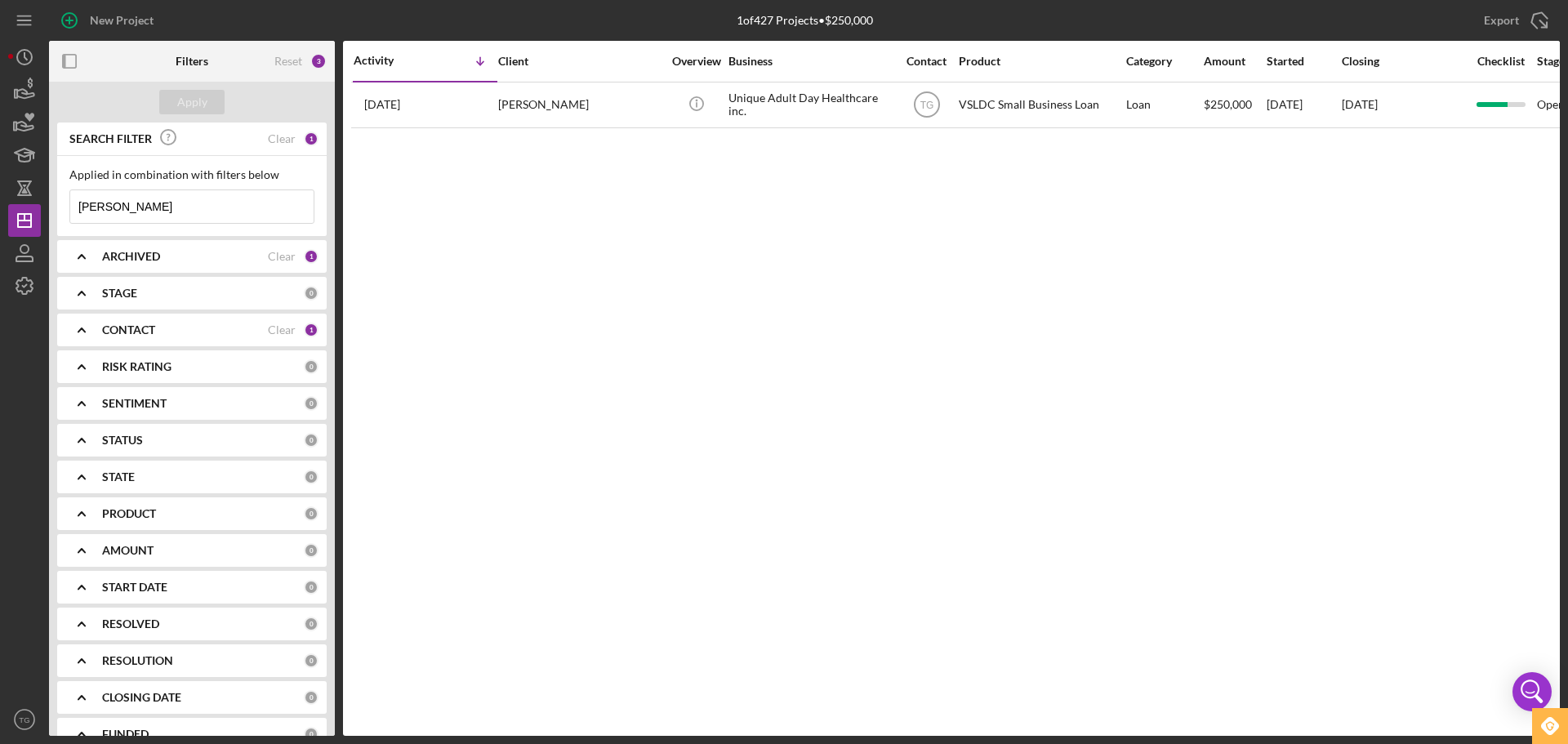
click at [195, 204] on input "[PERSON_NAME]" at bounding box center [192, 206] width 243 height 33
click at [182, 108] on div "Apply" at bounding box center [193, 102] width 30 height 24
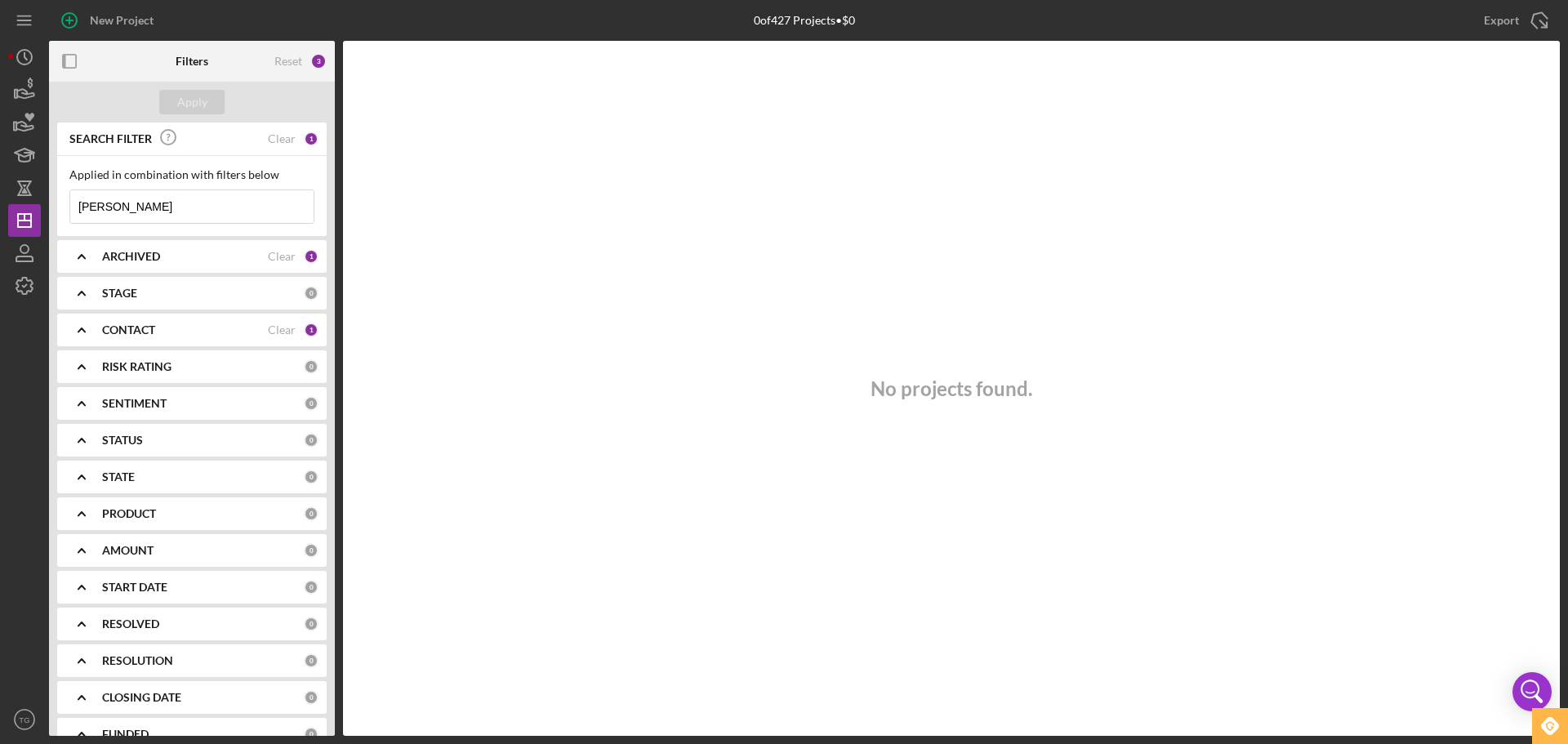
click at [137, 209] on input "[PERSON_NAME]" at bounding box center [192, 206] width 243 height 33
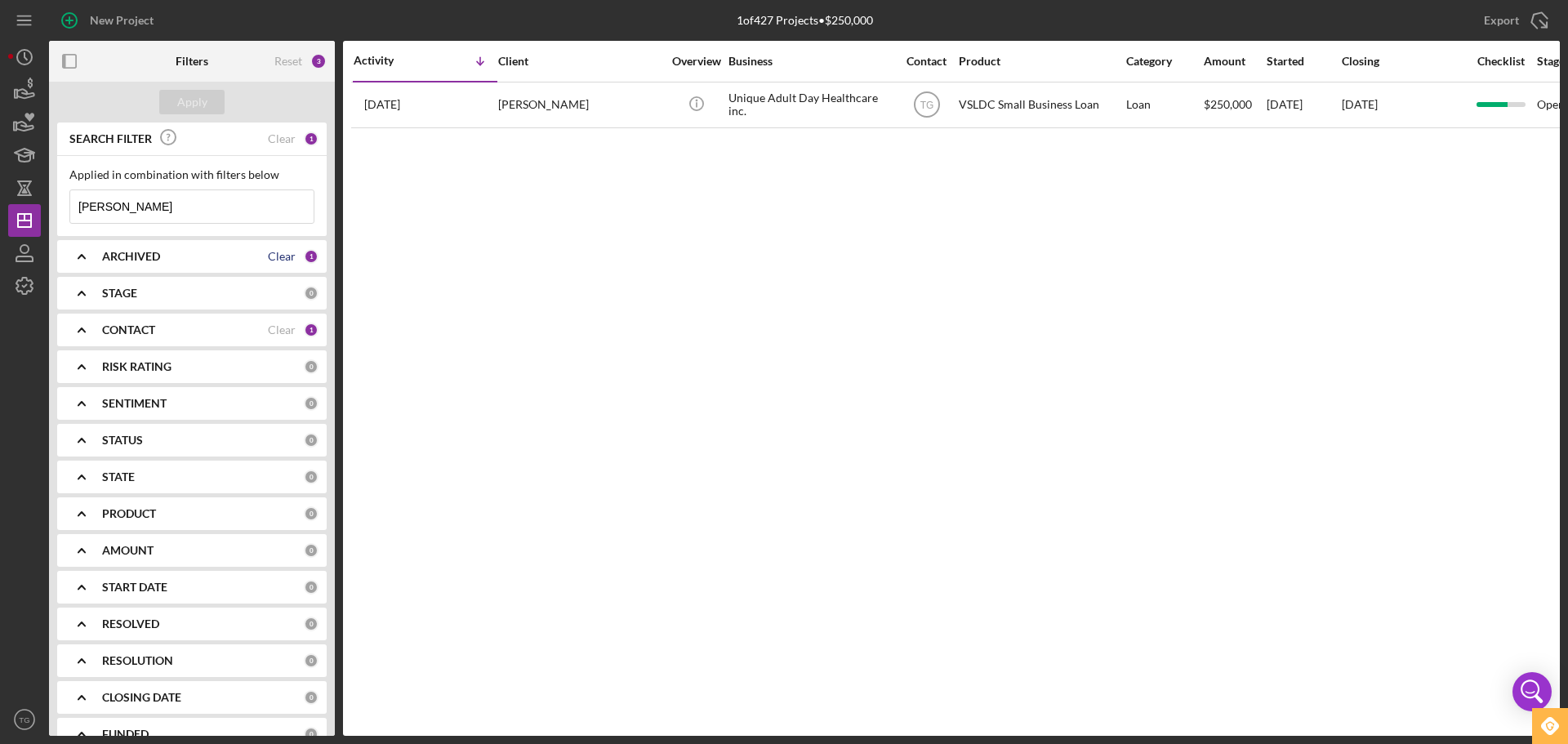
type input "[PERSON_NAME]"
click at [268, 254] on div "Clear" at bounding box center [281, 257] width 28 height 13
click at [193, 98] on div "Apply" at bounding box center [193, 102] width 30 height 24
click at [273, 138] on div "Clear" at bounding box center [281, 139] width 28 height 13
click at [149, 206] on input at bounding box center [192, 206] width 243 height 33
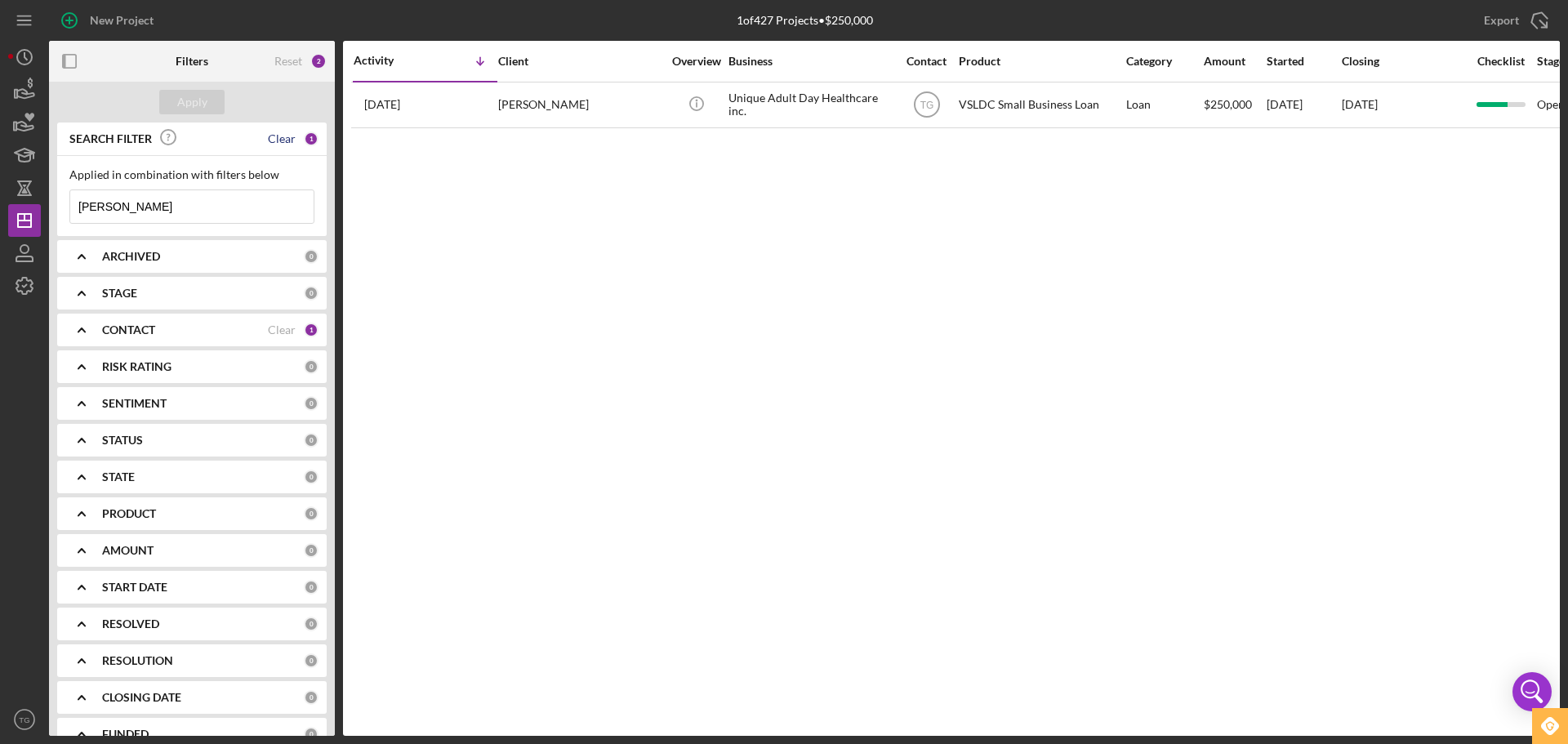
type input "[PERSON_NAME]"
click at [288, 140] on div "Clear" at bounding box center [281, 139] width 28 height 13
click at [113, 206] on input at bounding box center [192, 206] width 243 height 33
click at [138, 209] on input "[PERSON_NAME]" at bounding box center [192, 206] width 243 height 33
type input "M"
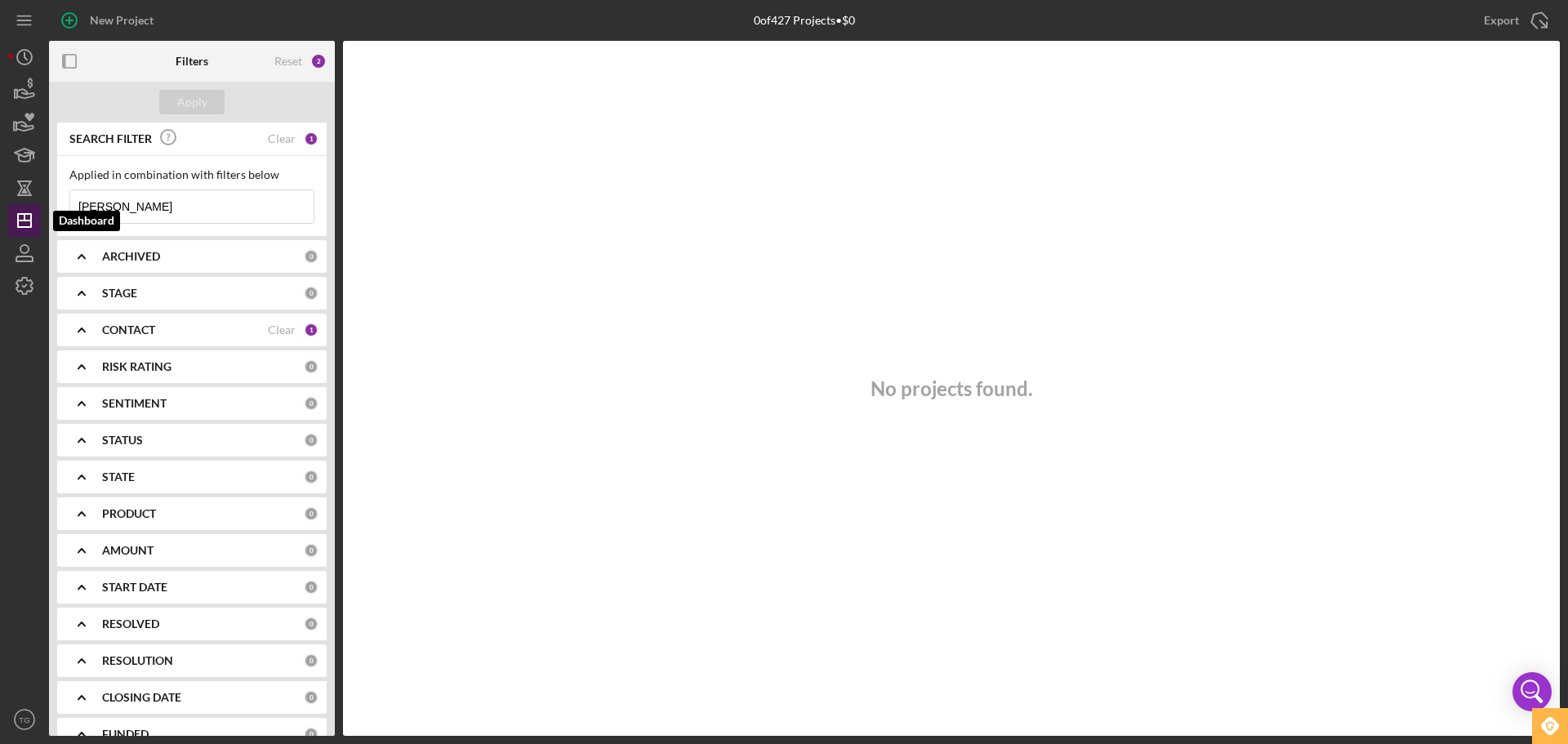
click at [19, 224] on polygon "button" at bounding box center [25, 221] width 13 height 13
click at [28, 219] on icon "Icon/Dashboard" at bounding box center [24, 220] width 41 height 41
drag, startPoint x: 143, startPoint y: 220, endPoint x: 86, endPoint y: 219, distance: 57.0
click at [86, 219] on input "[PERSON_NAME]" at bounding box center [192, 206] width 243 height 33
type input "J"
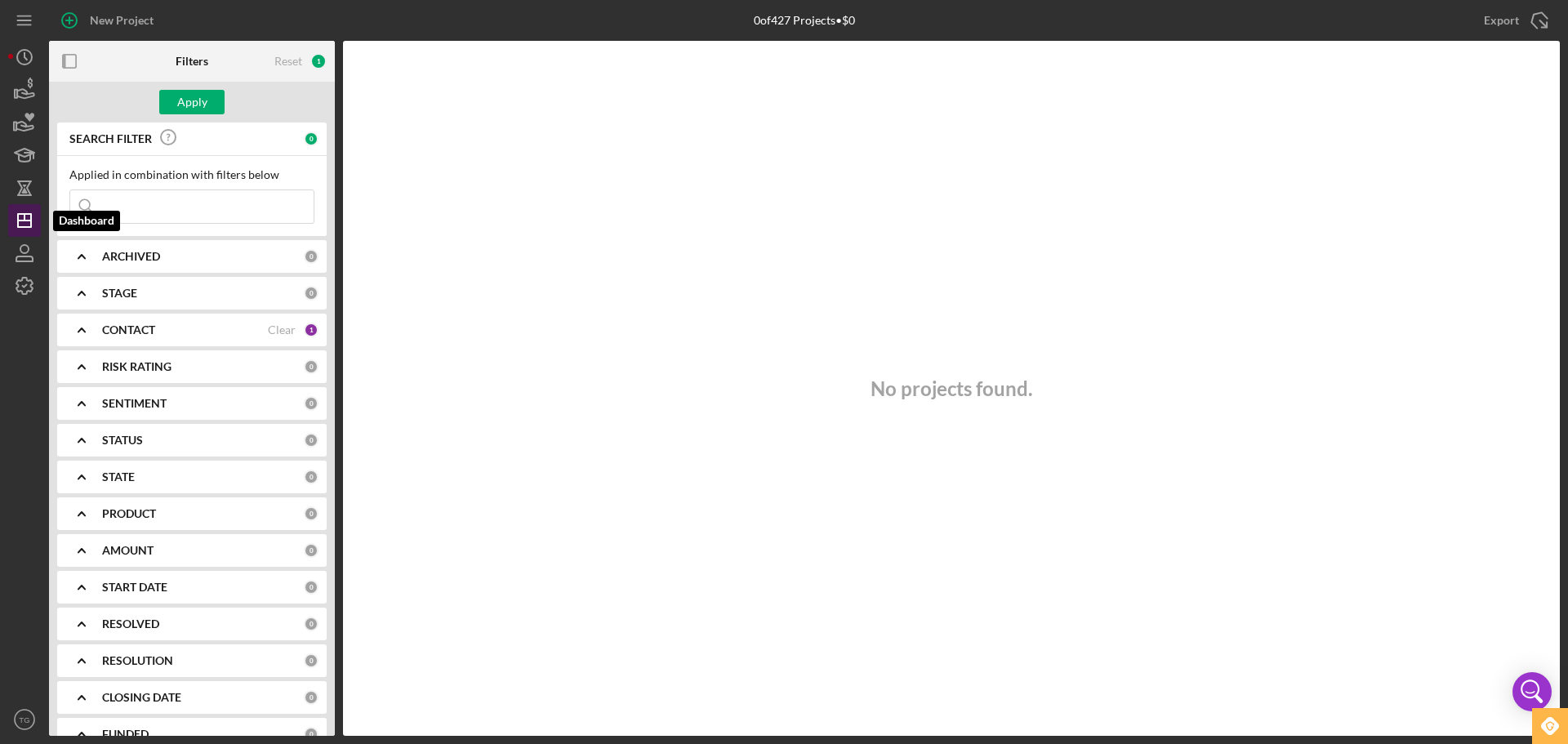
click at [13, 215] on icon "Icon/Dashboard" at bounding box center [24, 220] width 41 height 41
click at [11, 212] on icon "Icon/Dashboard" at bounding box center [24, 220] width 41 height 41
click at [19, 214] on polygon "button" at bounding box center [25, 221] width 13 height 13
click at [152, 254] on b "ARCHIVED" at bounding box center [131, 257] width 58 height 13
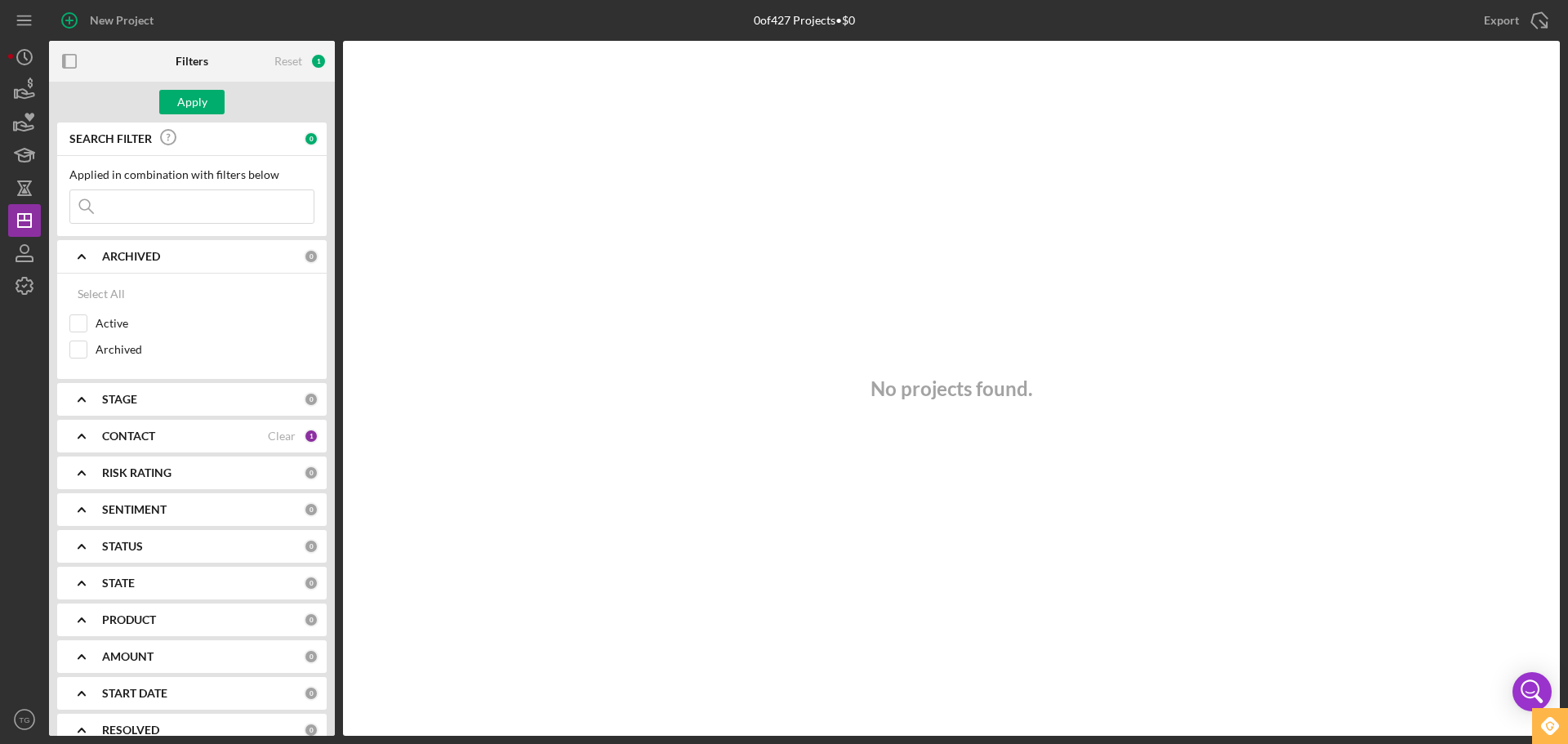
click at [216, 148] on div "SEARCH FILTER" at bounding box center [184, 139] width 238 height 37
click at [280, 64] on div "Reset" at bounding box center [288, 62] width 28 height 13
checkbox input "true"
click at [163, 103] on button "Apply" at bounding box center [192, 102] width 65 height 24
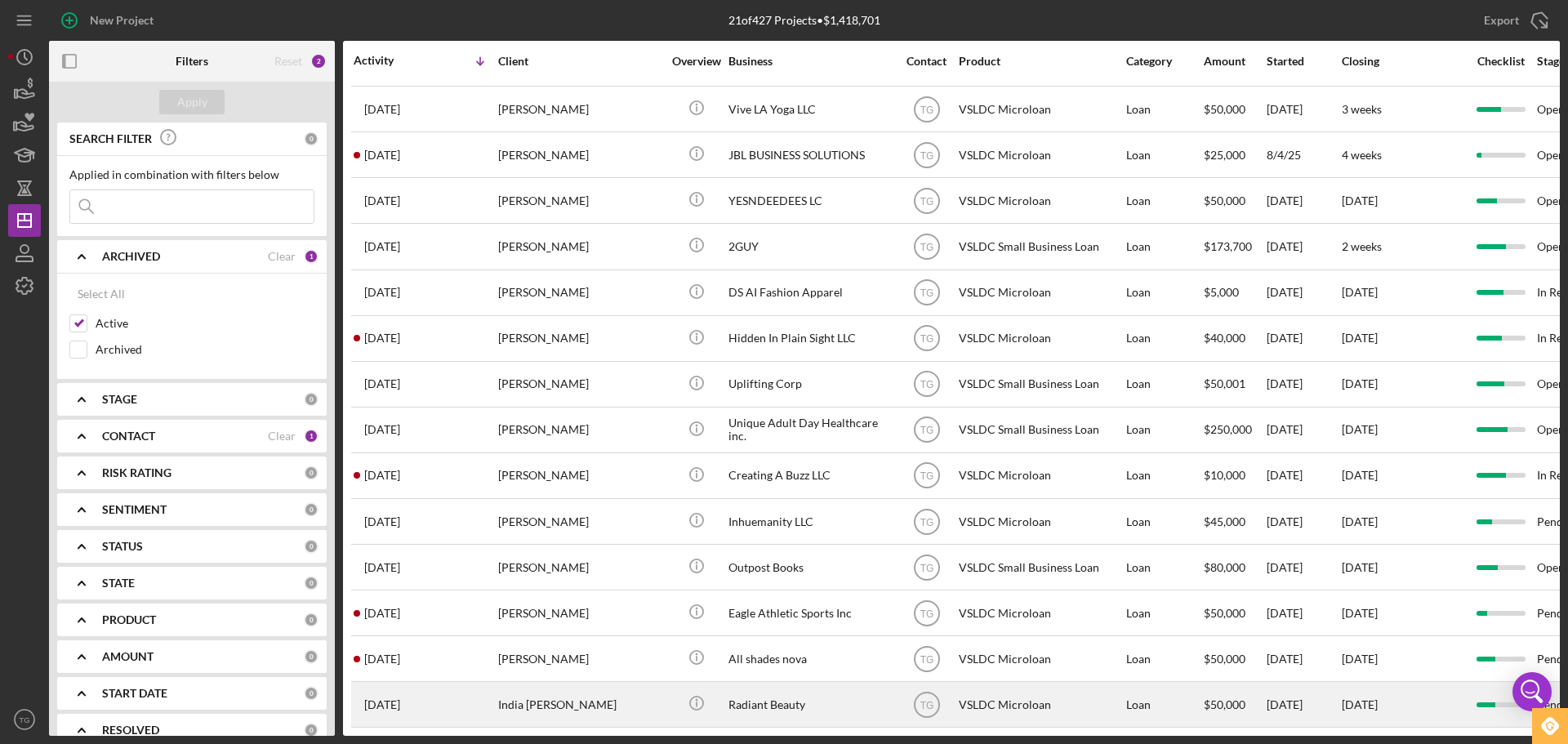
scroll to position [329, 0]
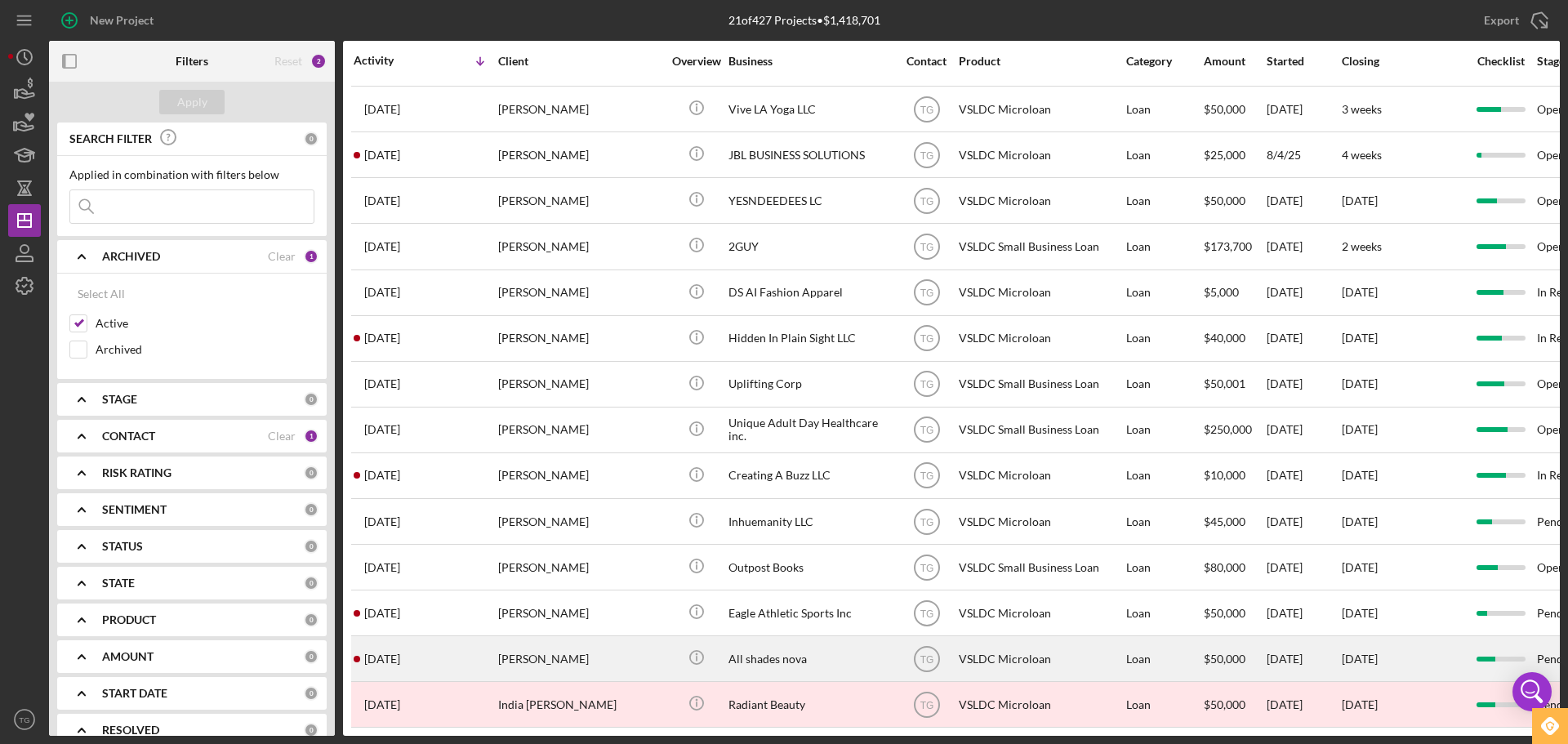
click at [543, 637] on div "[PERSON_NAME]" at bounding box center [580, 659] width 163 height 43
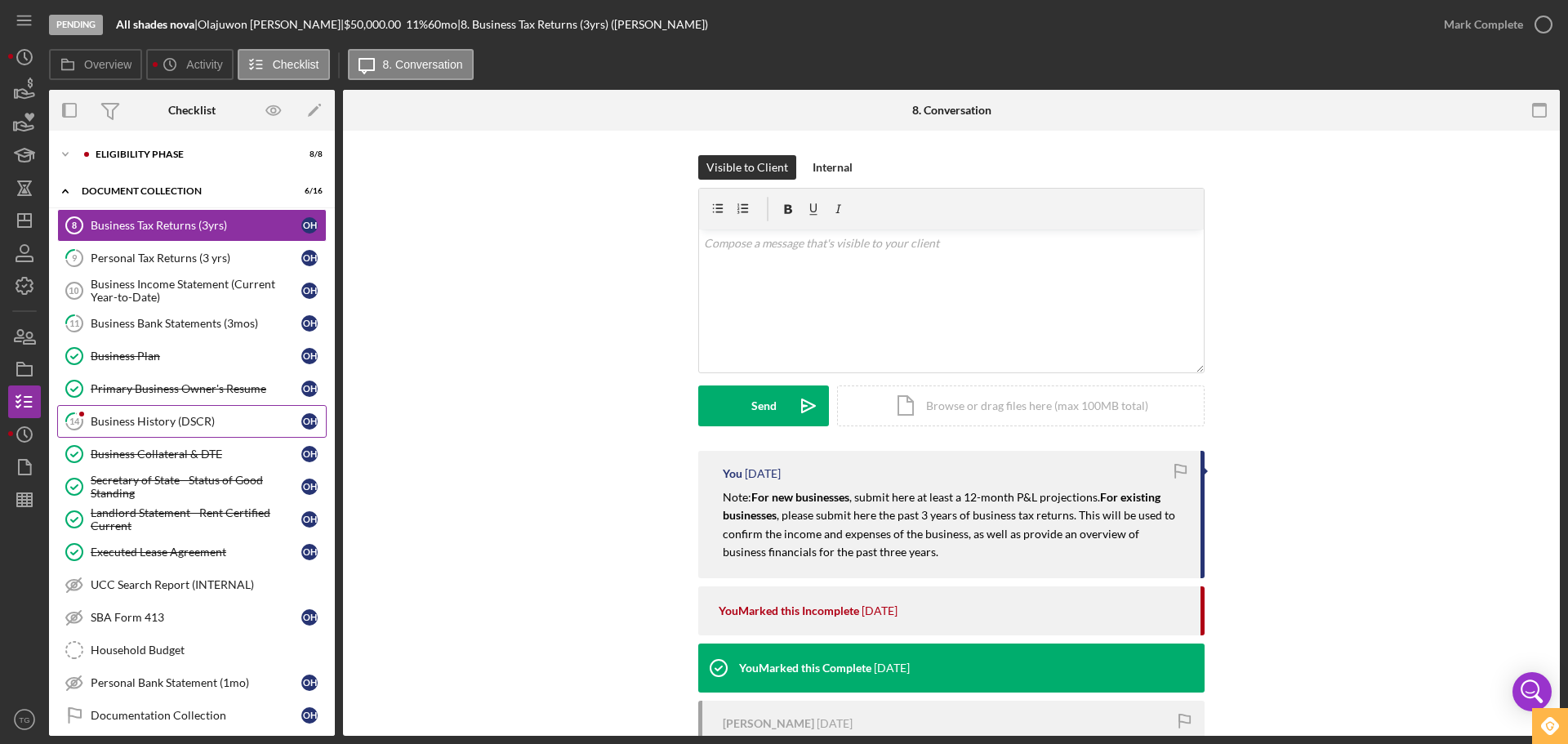
click at [175, 432] on link "14 Business History (DSCR) O H" at bounding box center [192, 421] width 269 height 33
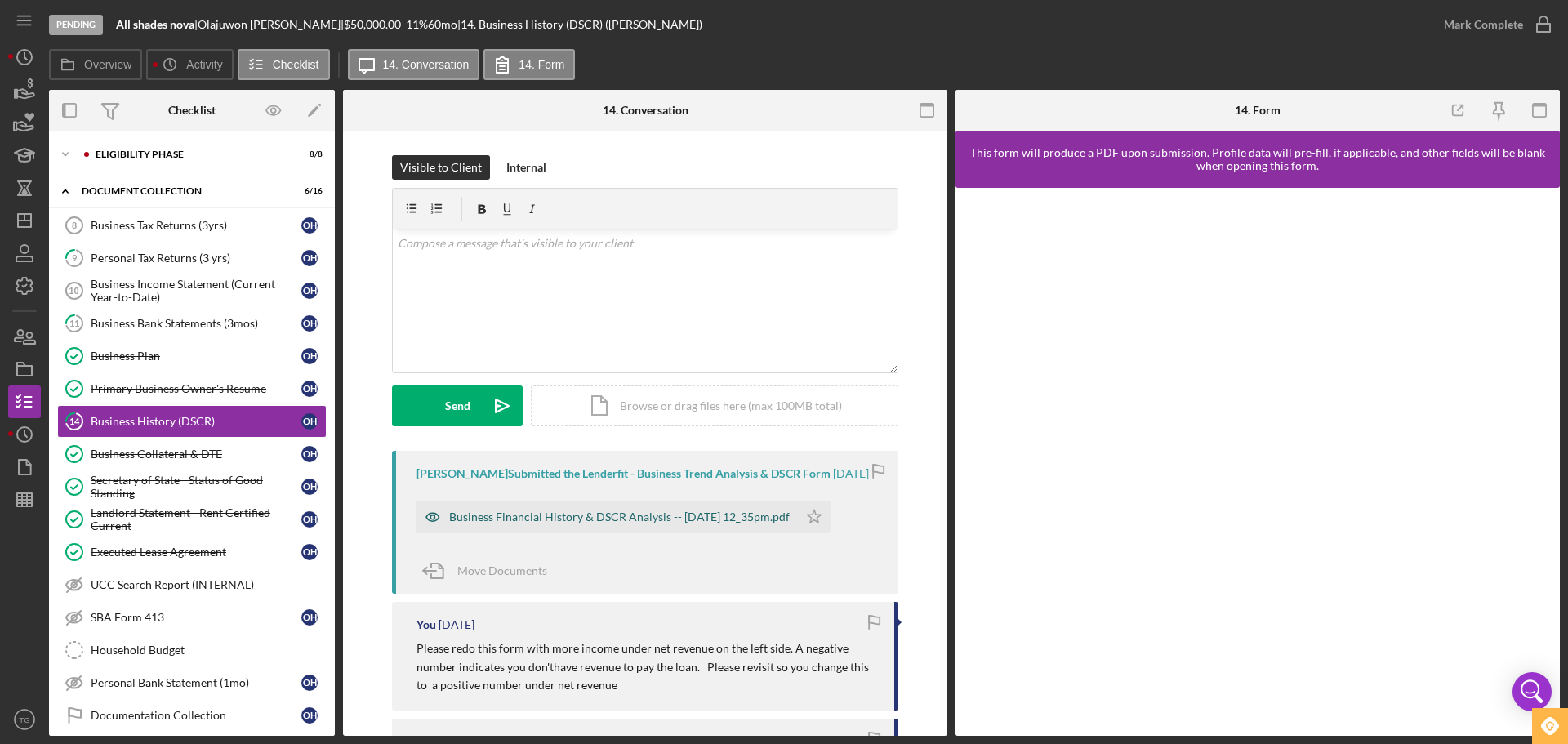
click at [512, 524] on div "Business Financial History & DSCR Analysis -- [DATE] 12_35pm.pdf" at bounding box center [619, 517] width 340 height 13
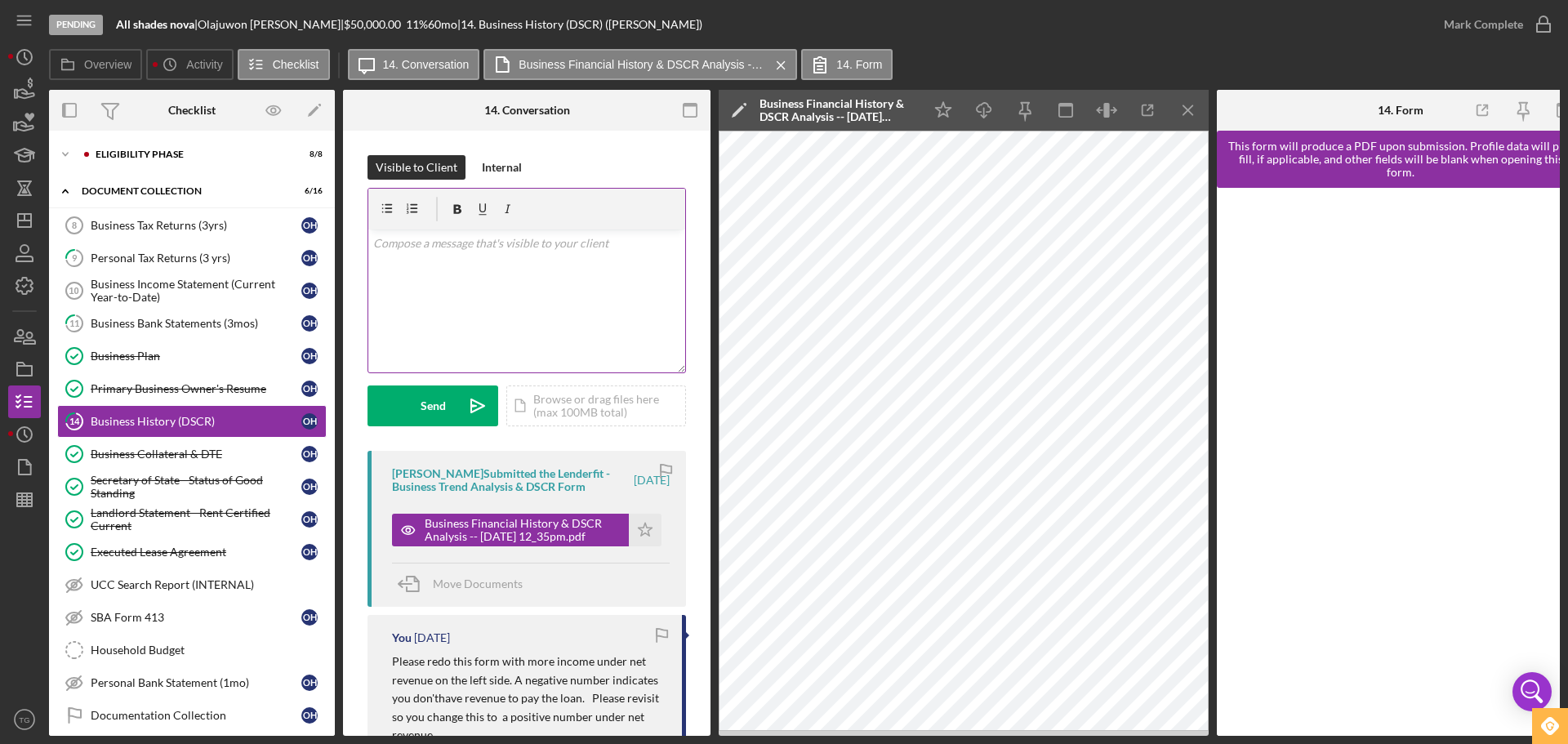
click at [428, 245] on p at bounding box center [527, 244] width 308 height 18
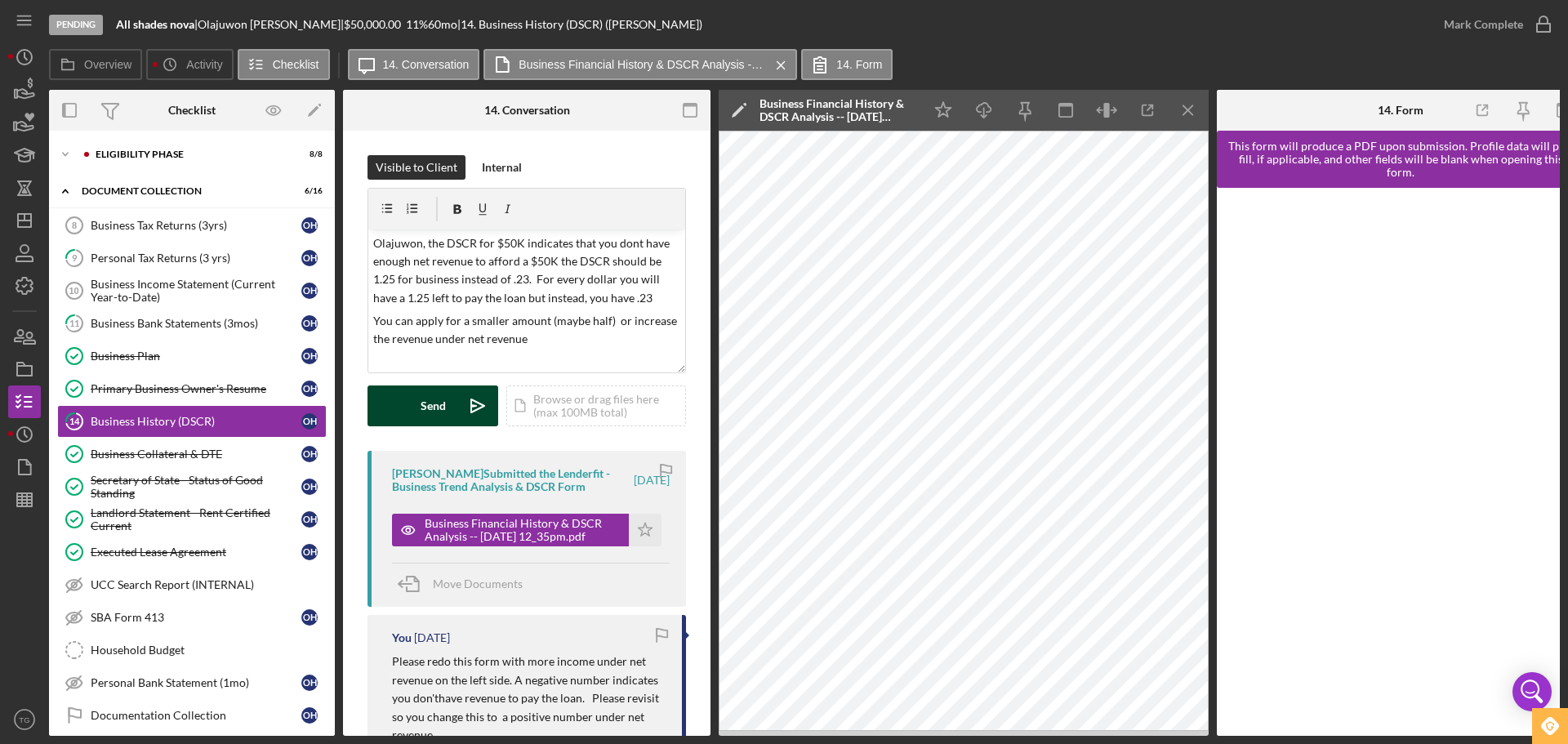
click at [414, 411] on button "Send Icon/icon-invite-send" at bounding box center [433, 405] width 131 height 41
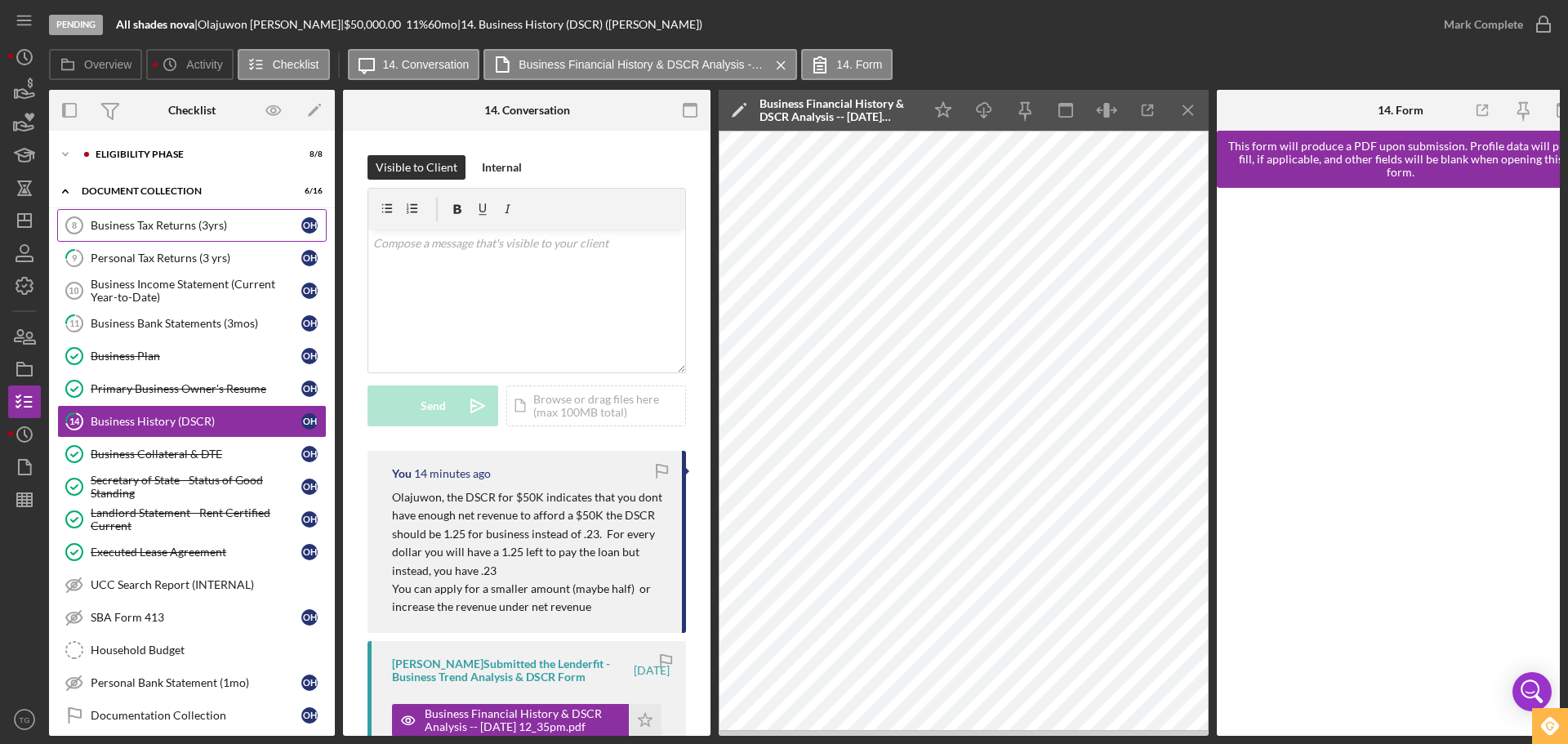
click at [185, 228] on div "Business Tax Returns (3yrs)" at bounding box center [196, 226] width 211 height 13
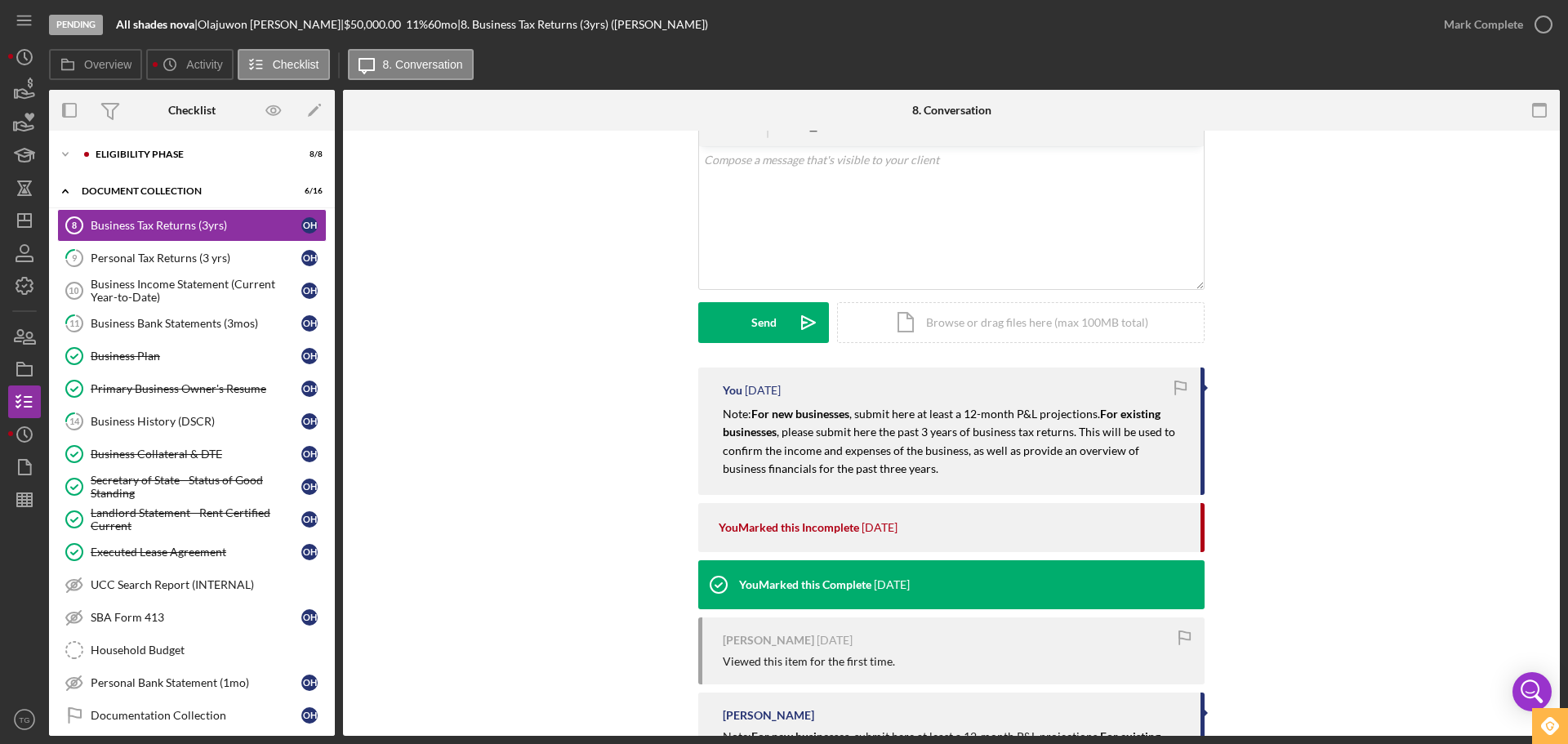
scroll to position [183, 0]
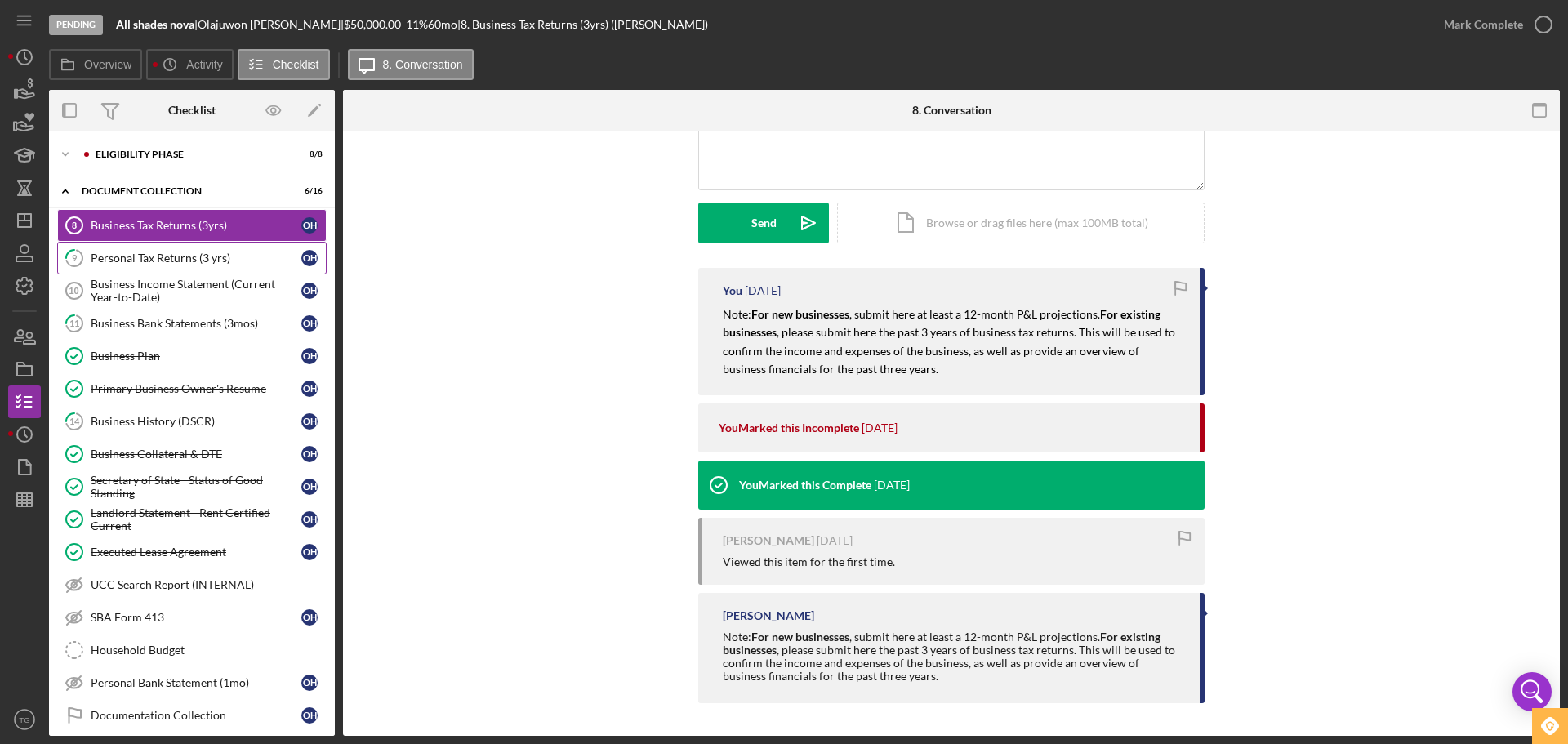
click at [193, 263] on div "Personal Tax Returns (3 yrs)" at bounding box center [196, 259] width 211 height 13
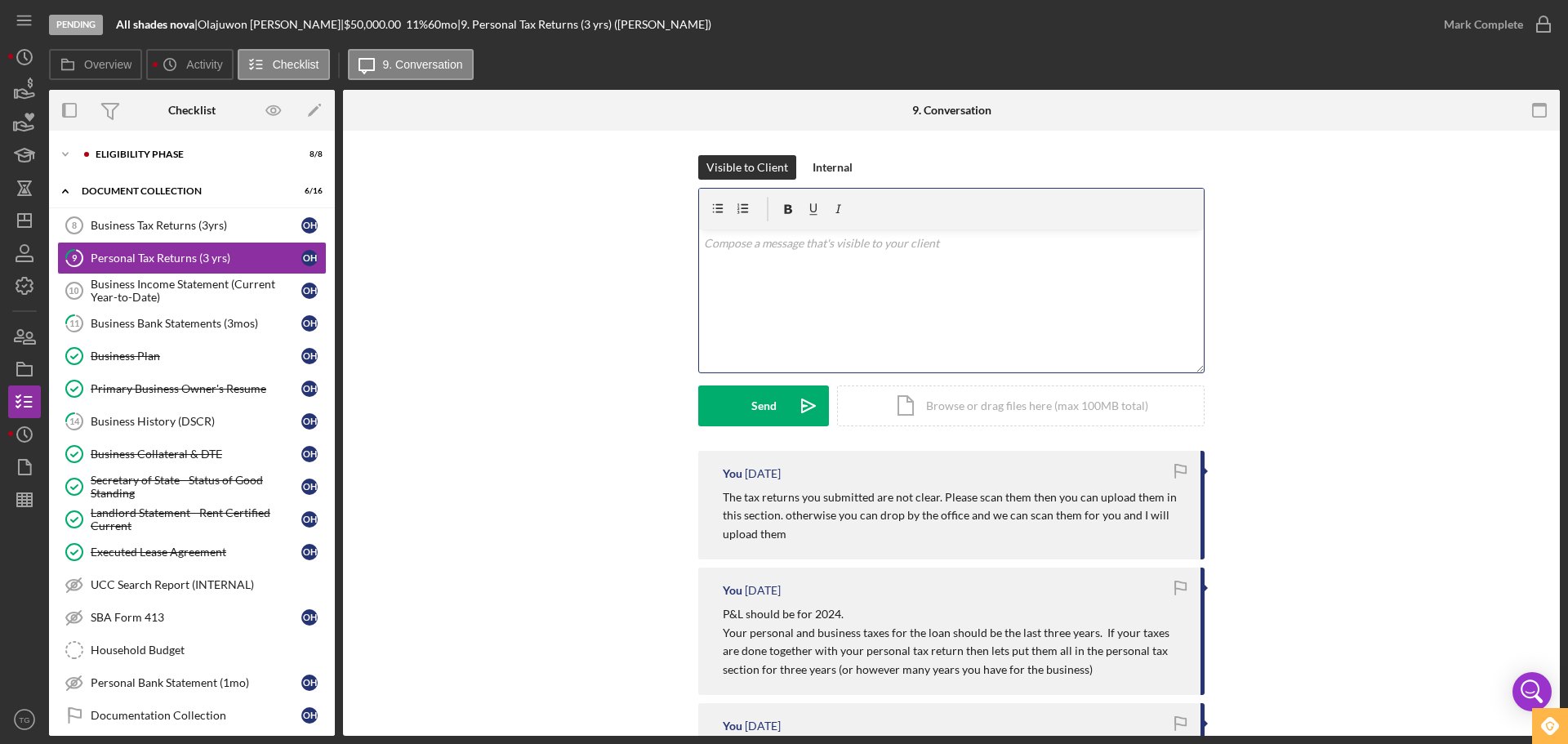
click at [729, 249] on p at bounding box center [951, 244] width 496 height 18
click at [751, 393] on div "Send" at bounding box center [764, 405] width 25 height 41
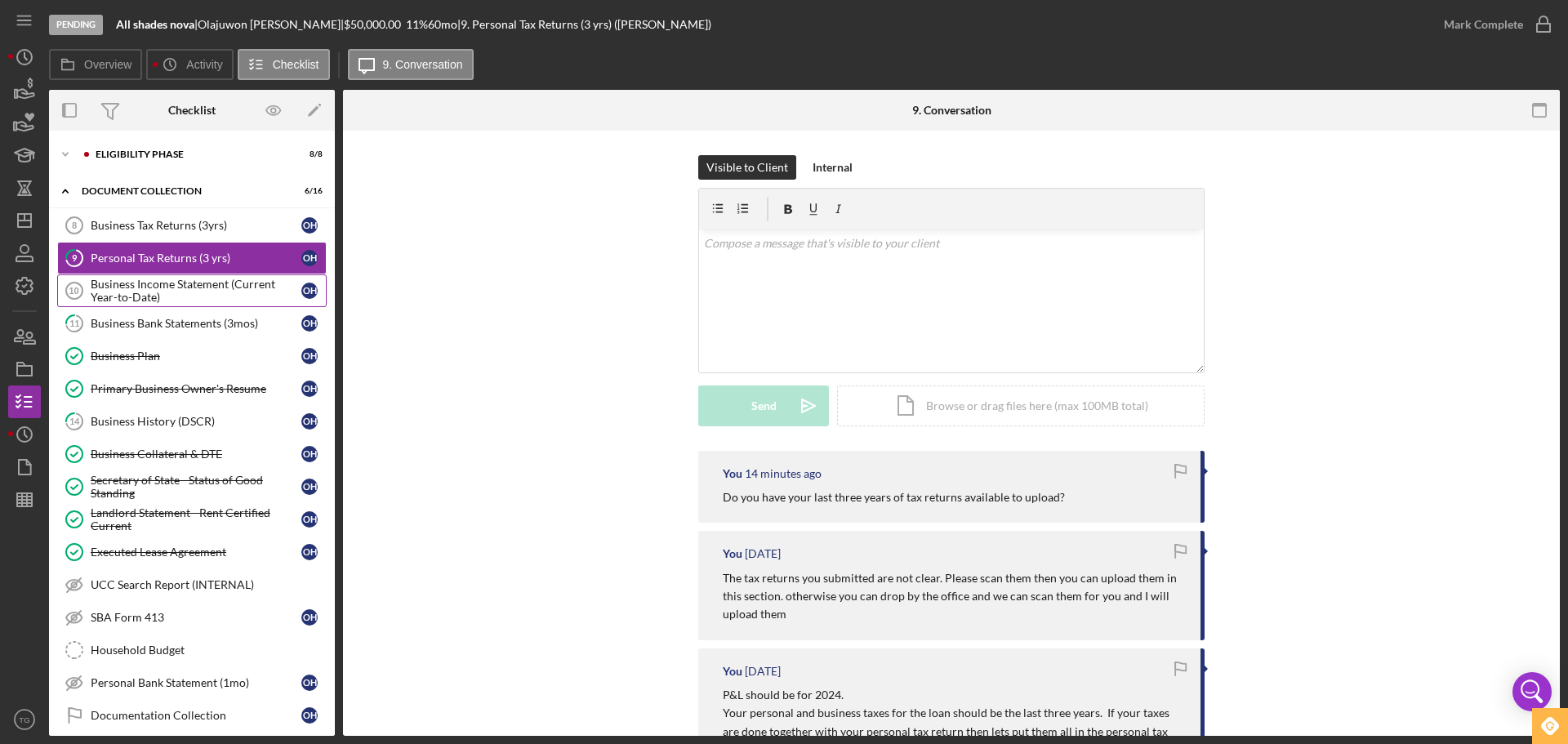
click at [173, 290] on div "Business Income Statement (Current Year-to-Date)" at bounding box center [196, 290] width 211 height 26
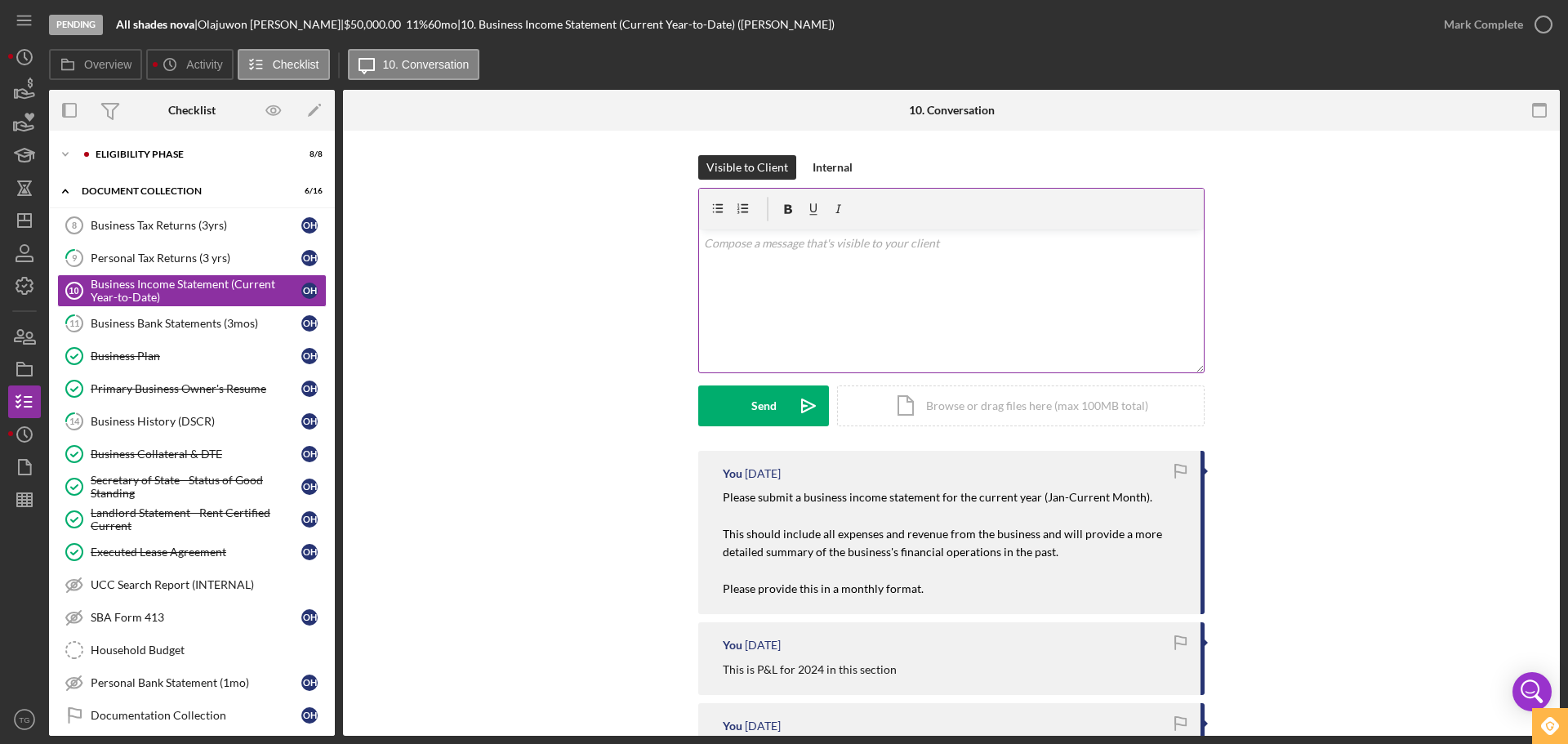
click at [766, 251] on p at bounding box center [951, 244] width 496 height 18
click at [772, 407] on div "Send" at bounding box center [764, 405] width 25 height 41
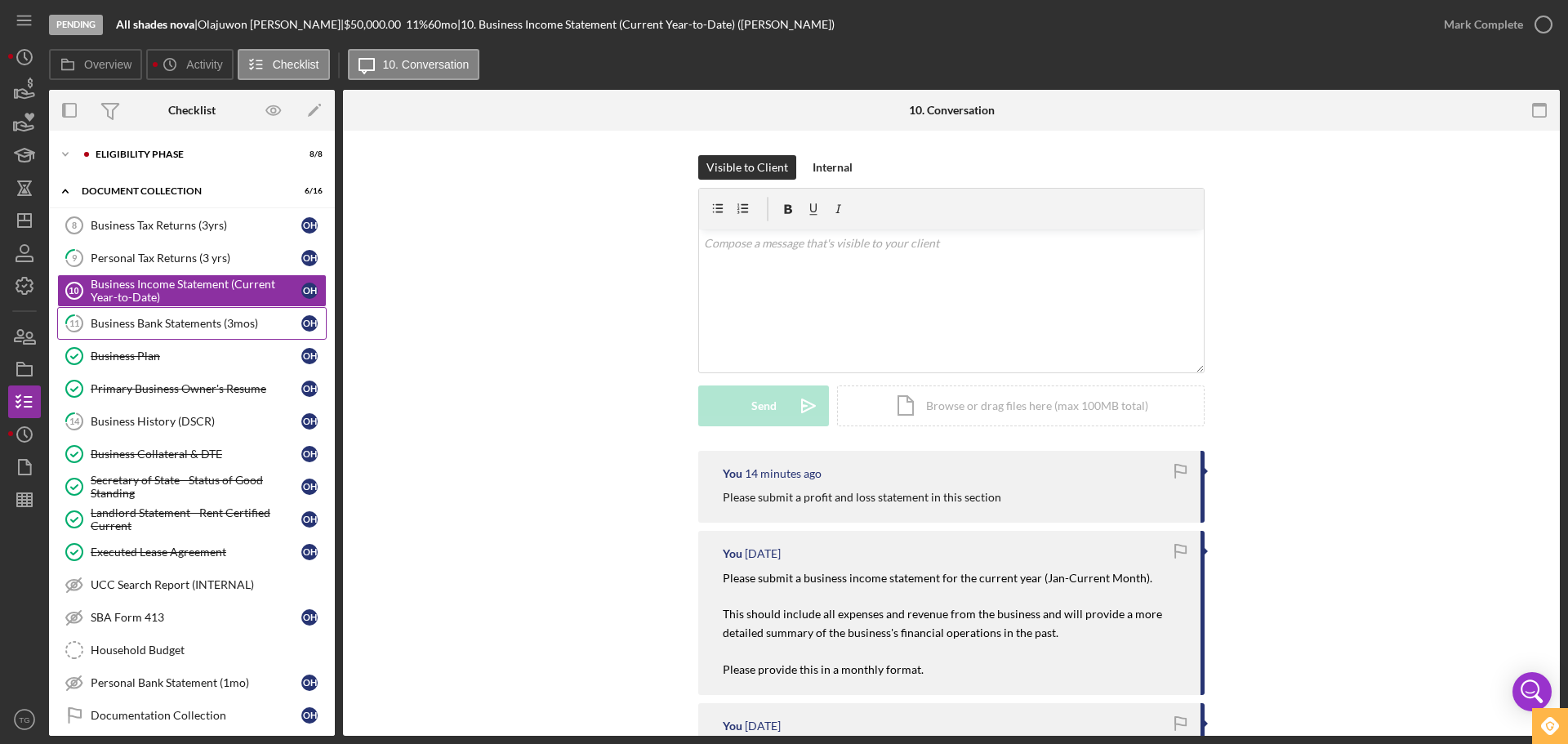
click at [183, 319] on div "Business Bank Statements (3mos)" at bounding box center [196, 324] width 211 height 13
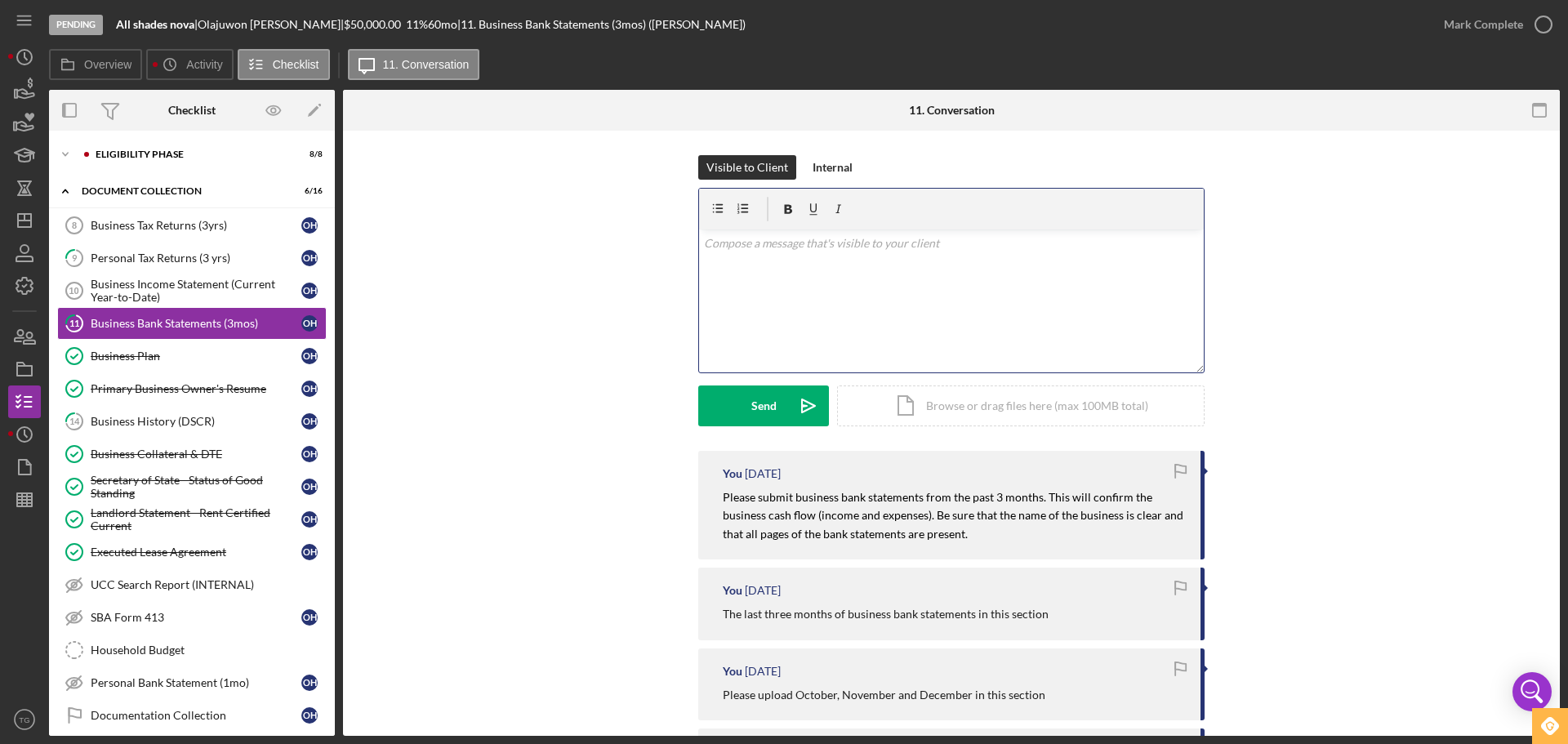
click at [774, 244] on p at bounding box center [951, 244] width 496 height 18
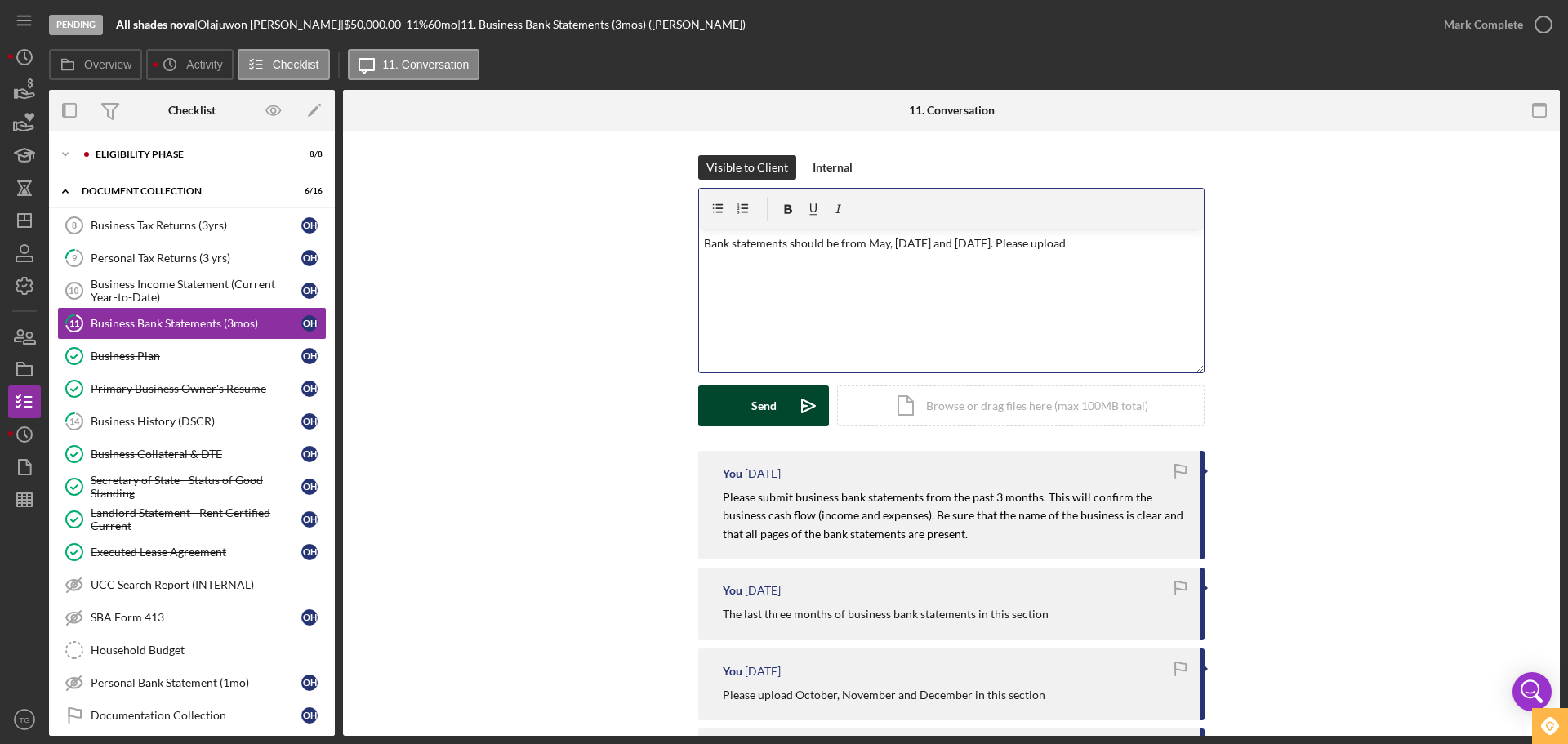
click at [775, 410] on button "Send Icon/icon-invite-send" at bounding box center [764, 405] width 131 height 41
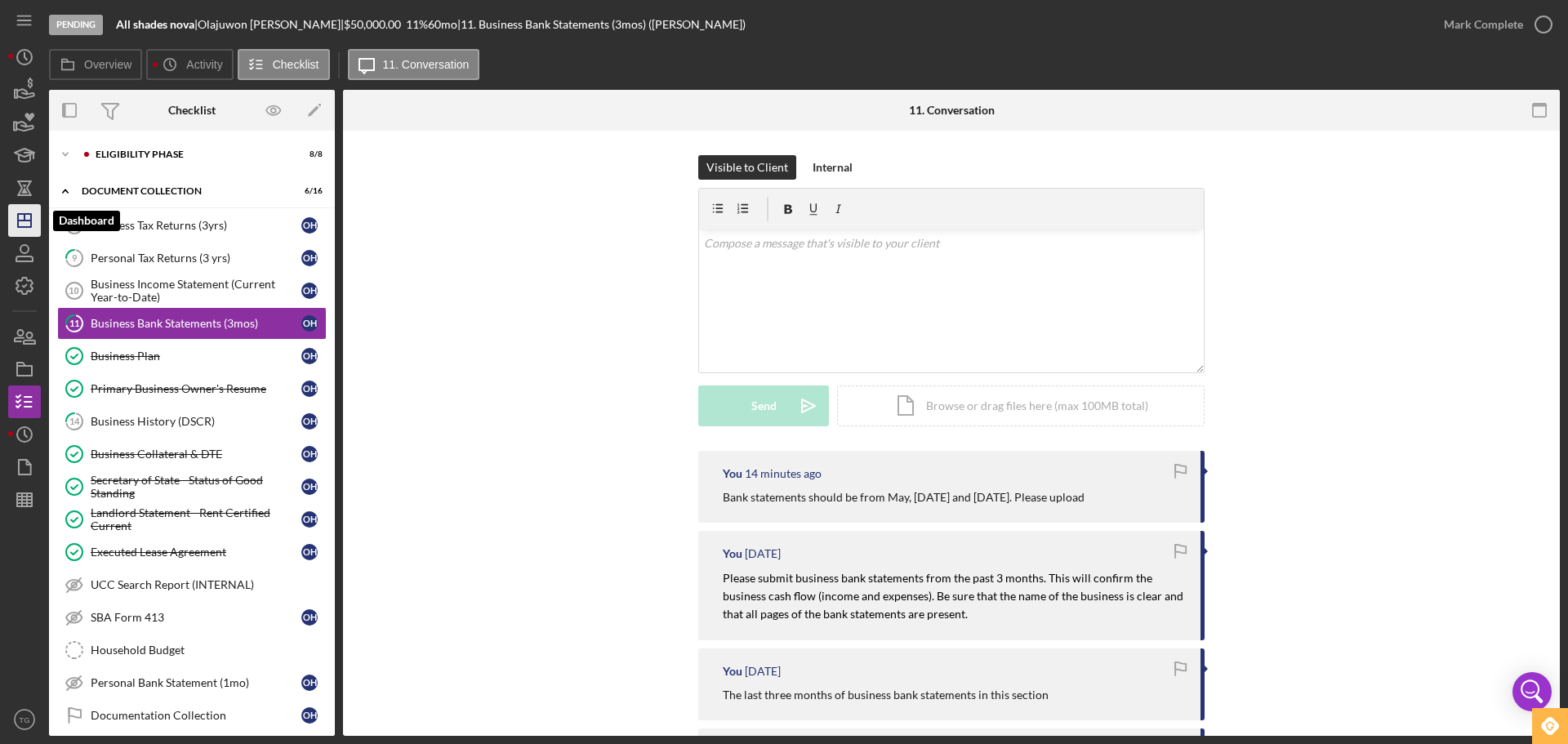
click at [30, 211] on icon "Icon/Dashboard" at bounding box center [24, 220] width 41 height 41
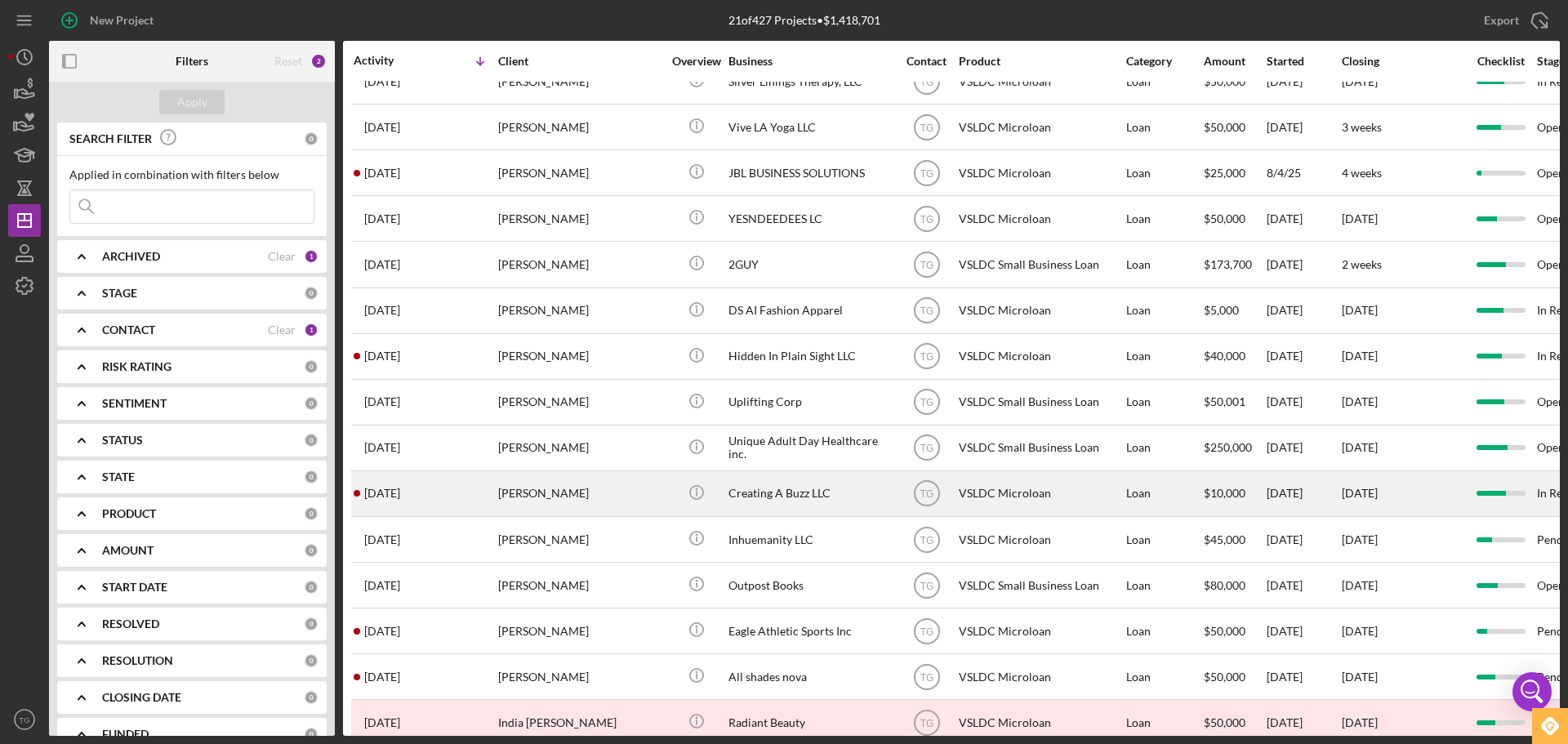
scroll to position [329, 0]
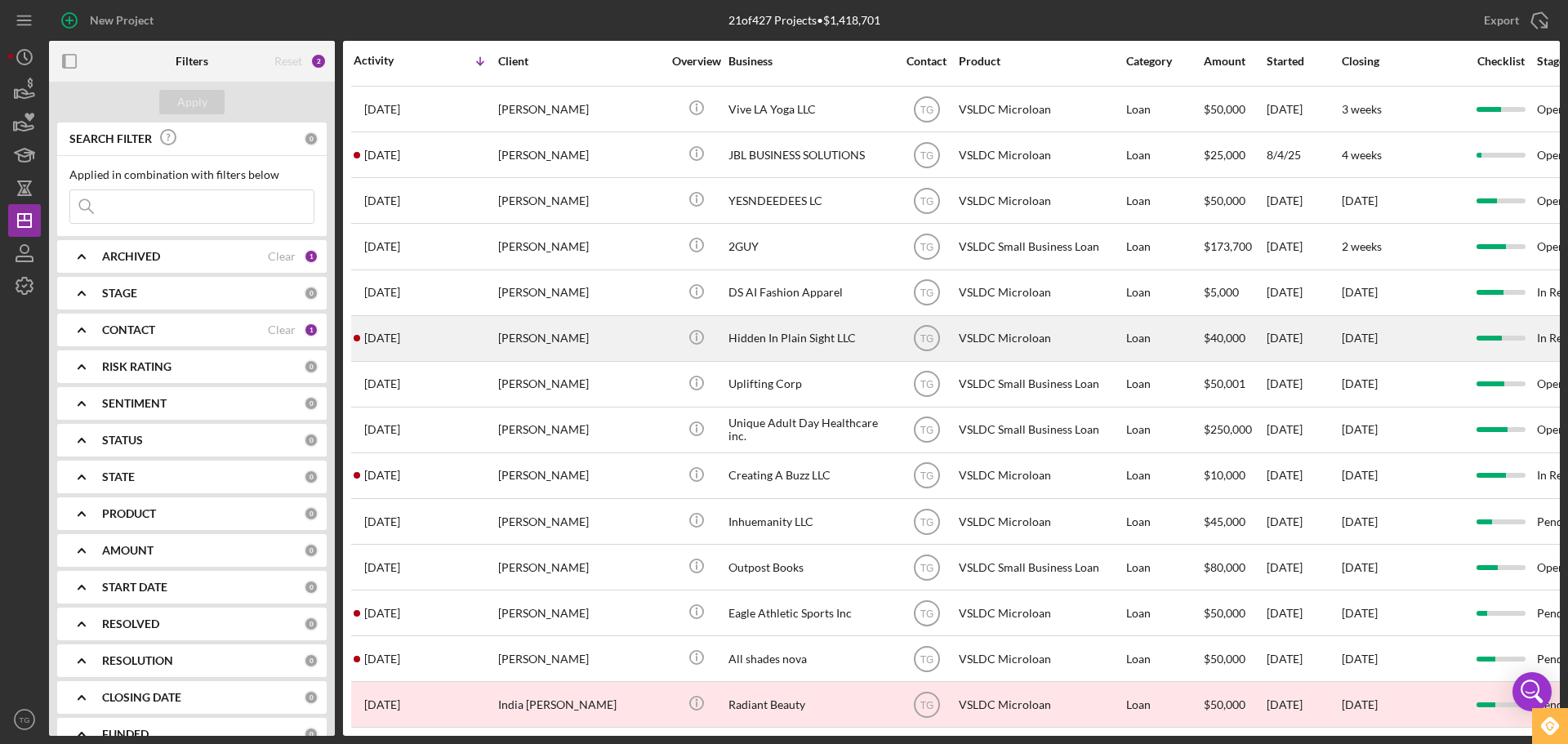
click at [553, 337] on div "[PERSON_NAME]" at bounding box center [580, 339] width 163 height 43
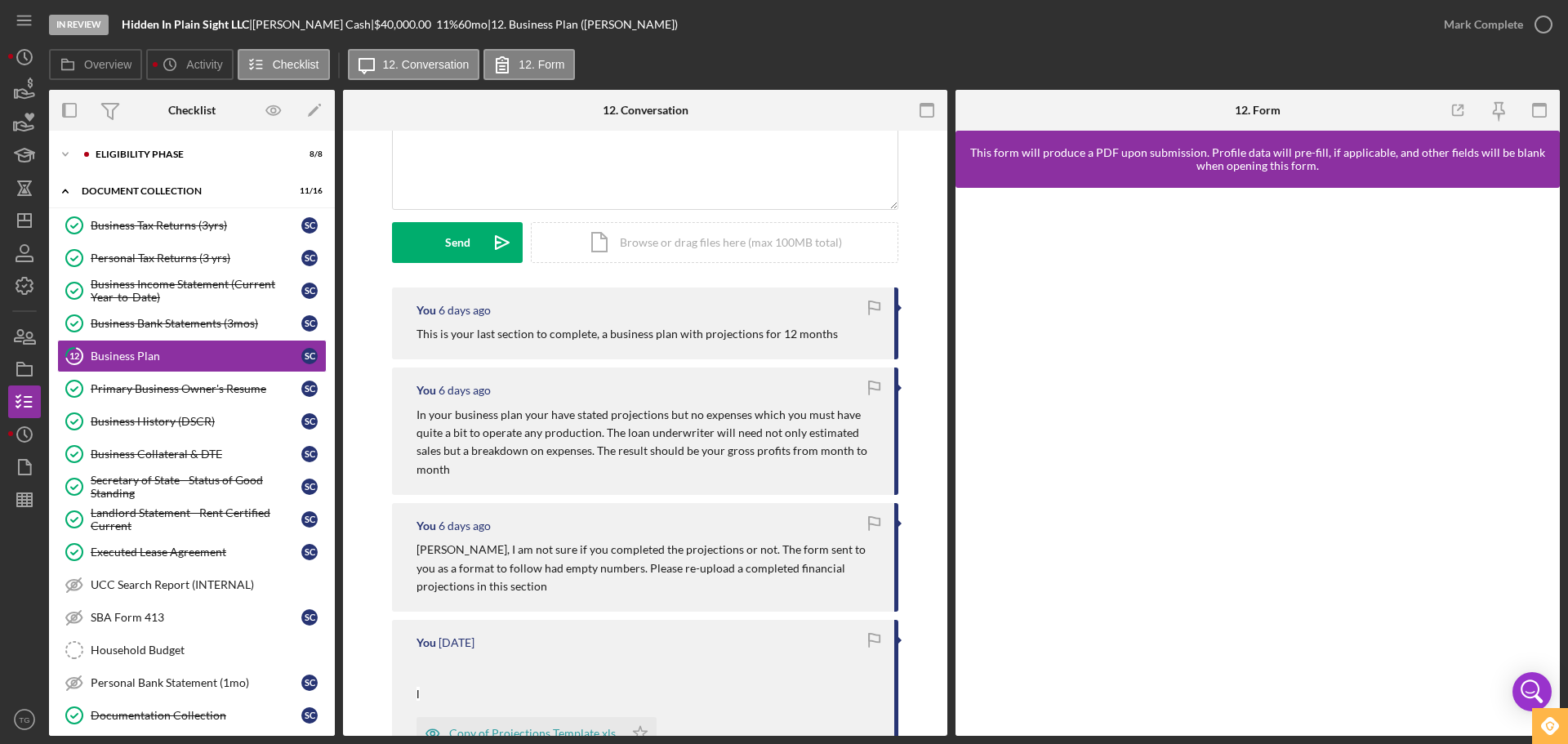
scroll to position [327, 0]
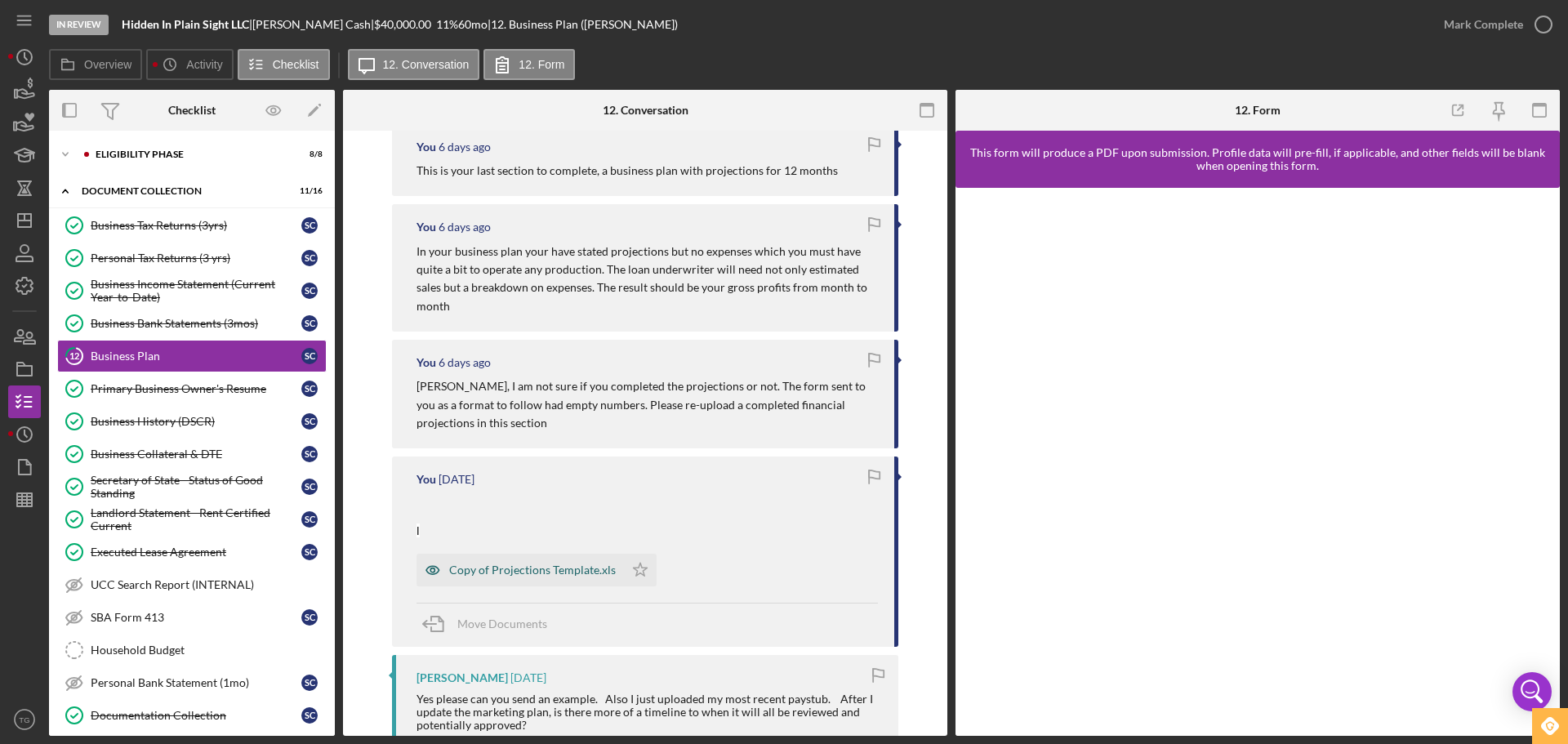
click at [562, 564] on div "Copy of Projections Template.xls" at bounding box center [533, 571] width 167 height 13
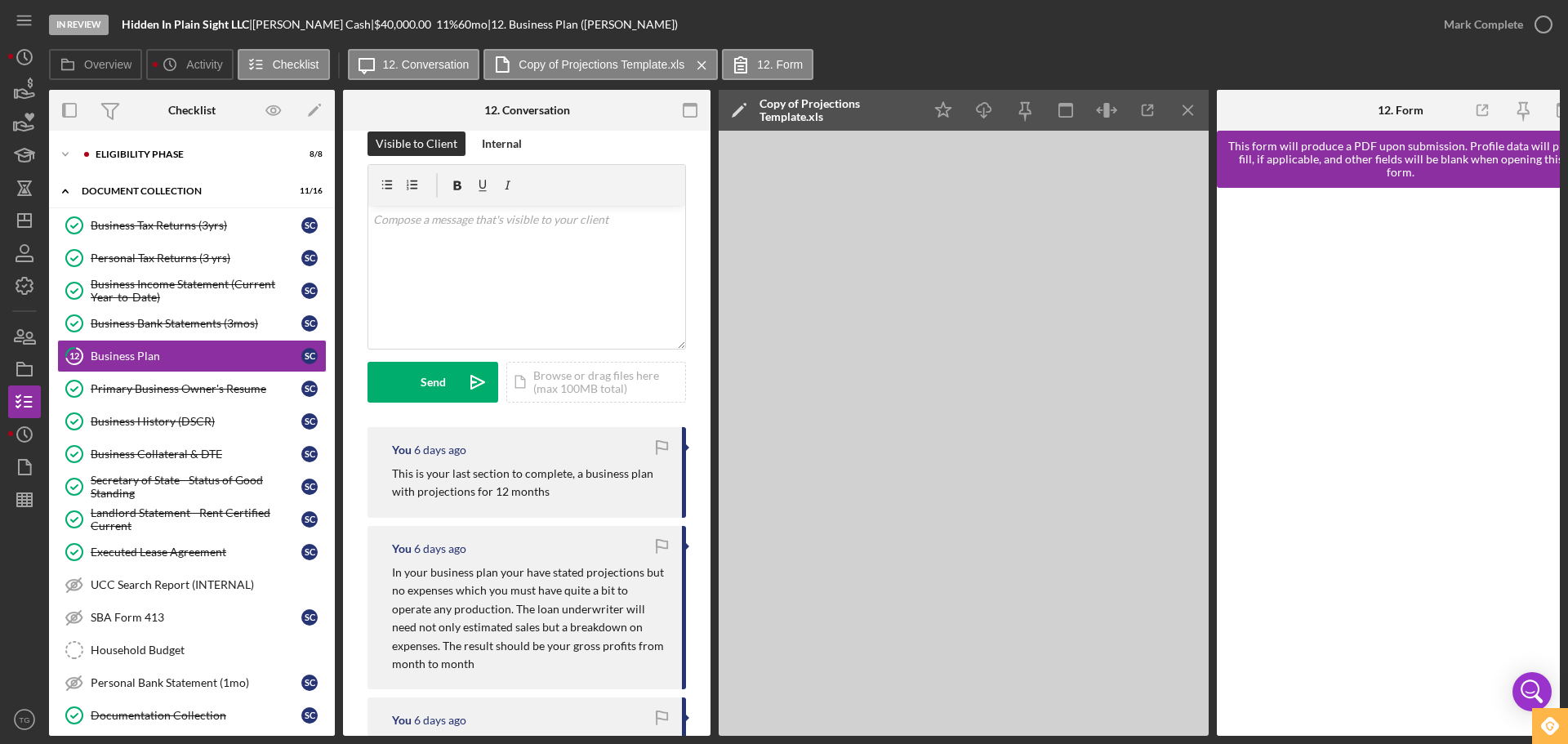
scroll to position [0, 0]
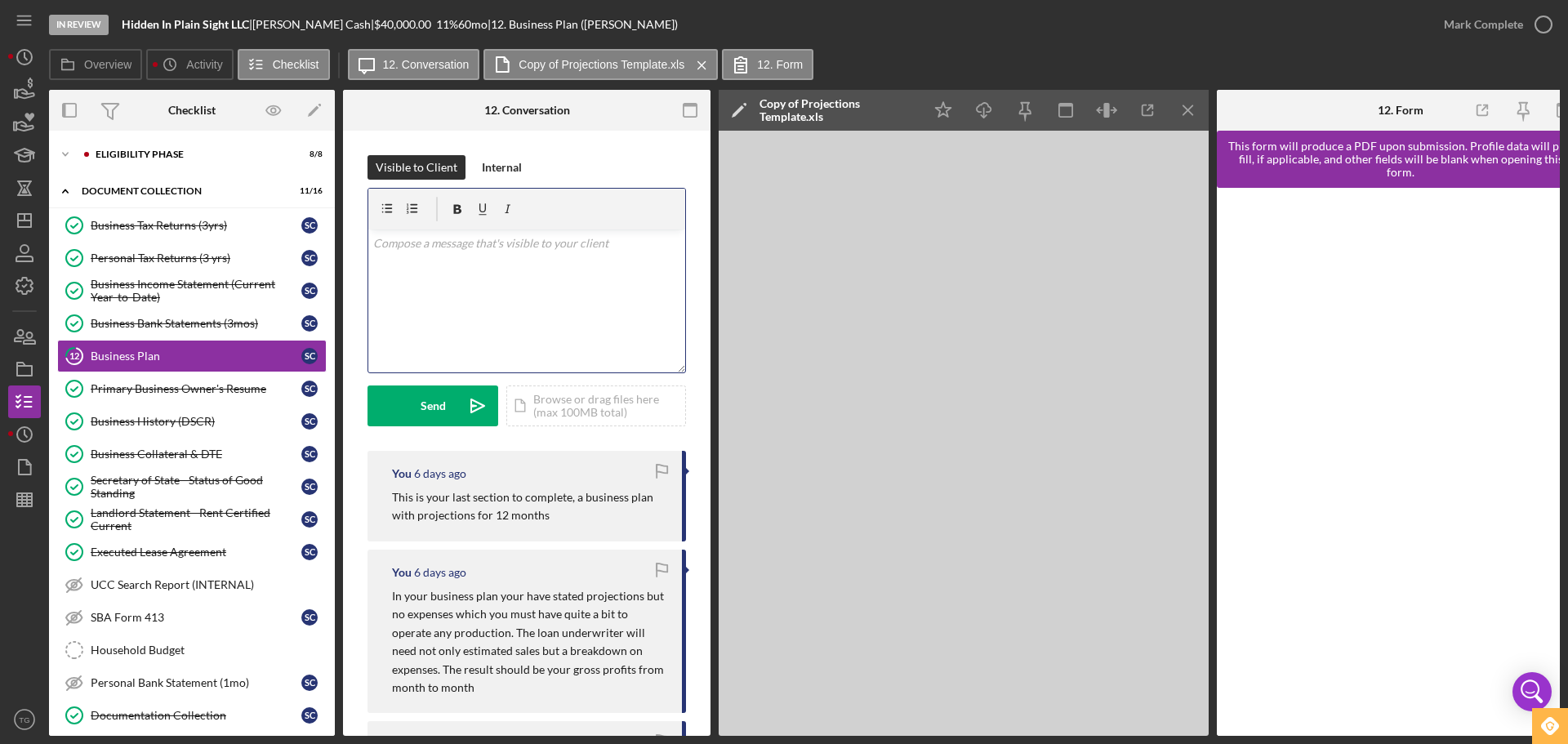
click at [422, 242] on p at bounding box center [527, 244] width 308 height 18
click at [412, 411] on button "Send Icon/icon-invite-send" at bounding box center [433, 405] width 131 height 41
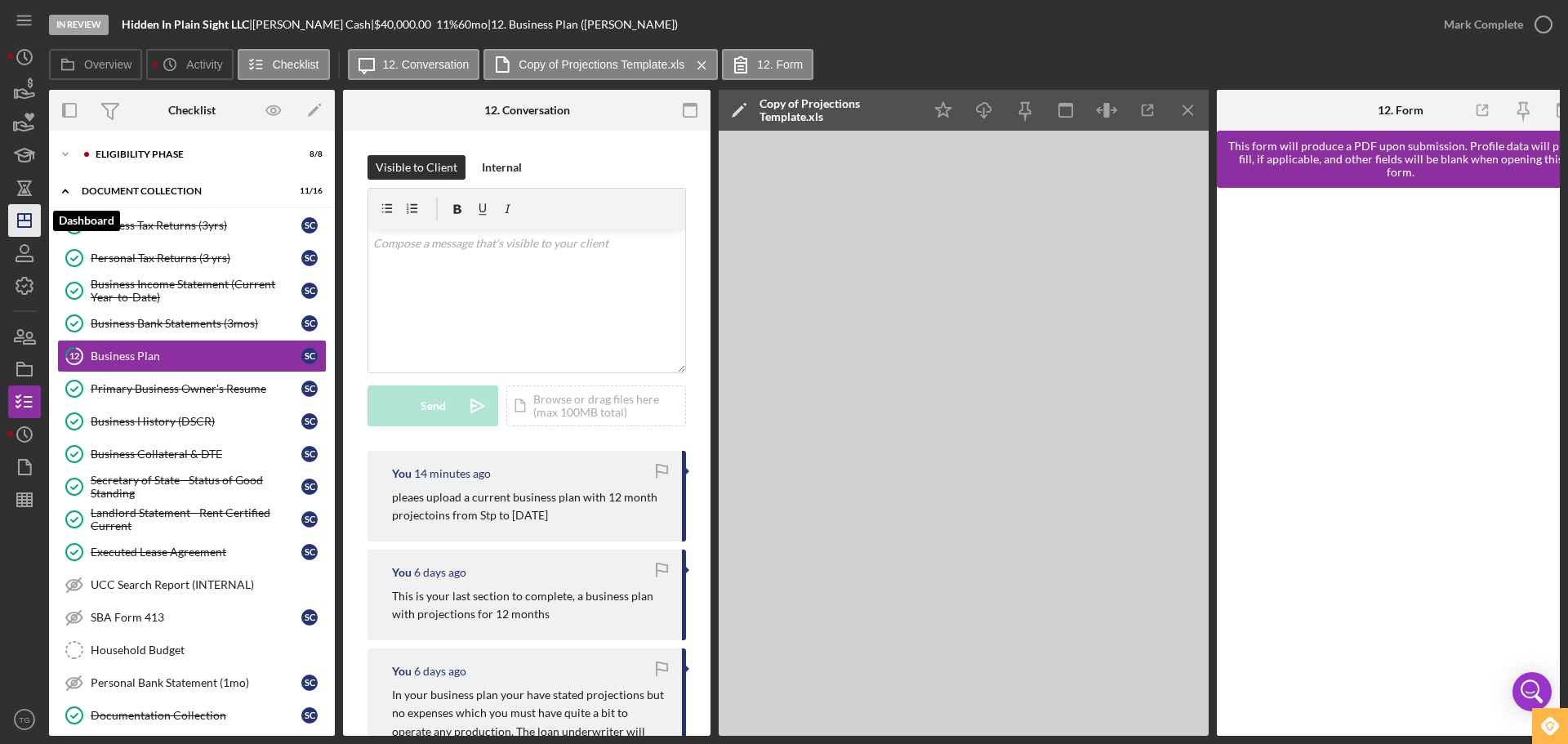
click at [24, 217] on line "button" at bounding box center [24, 218] width 0 height 7
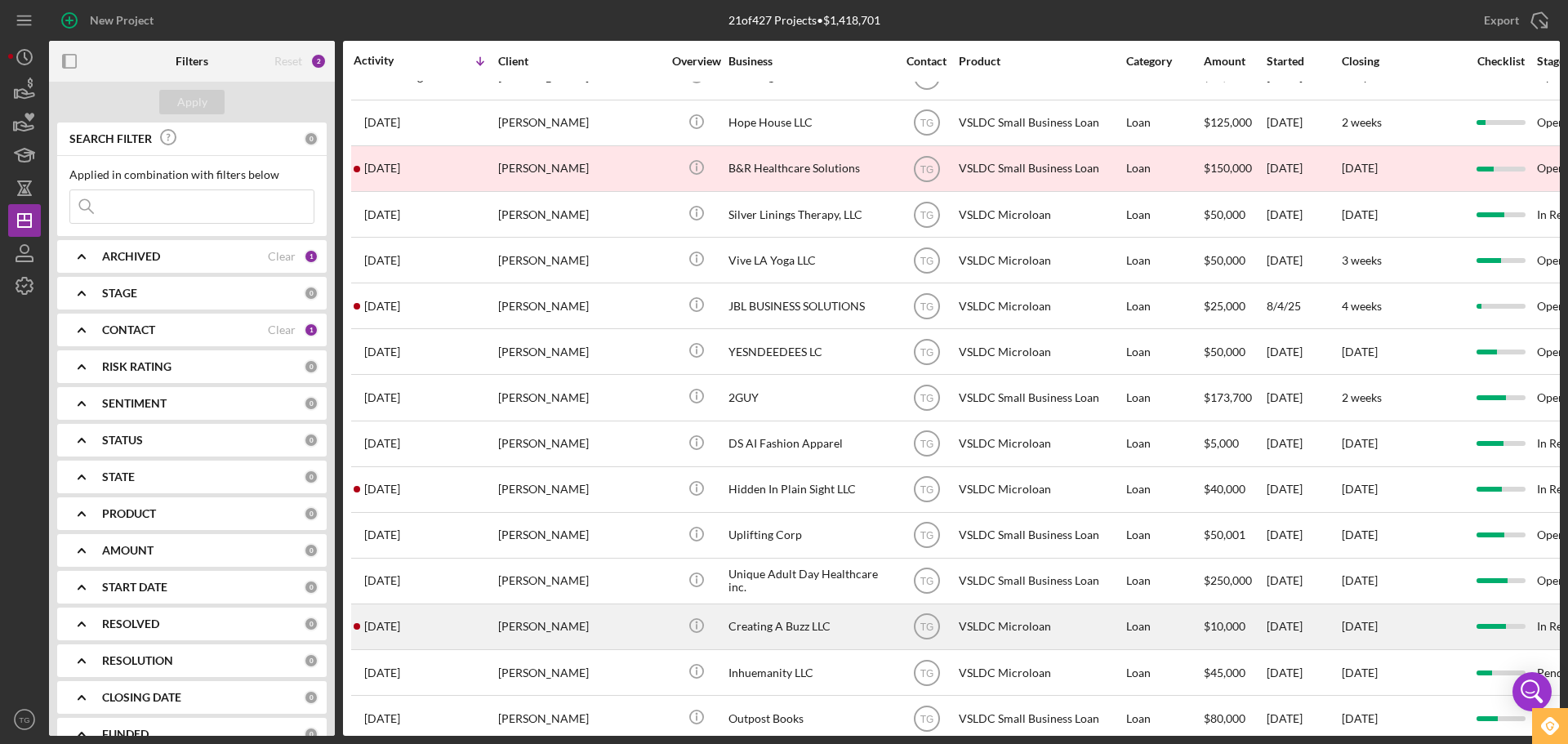
scroll to position [329, 0]
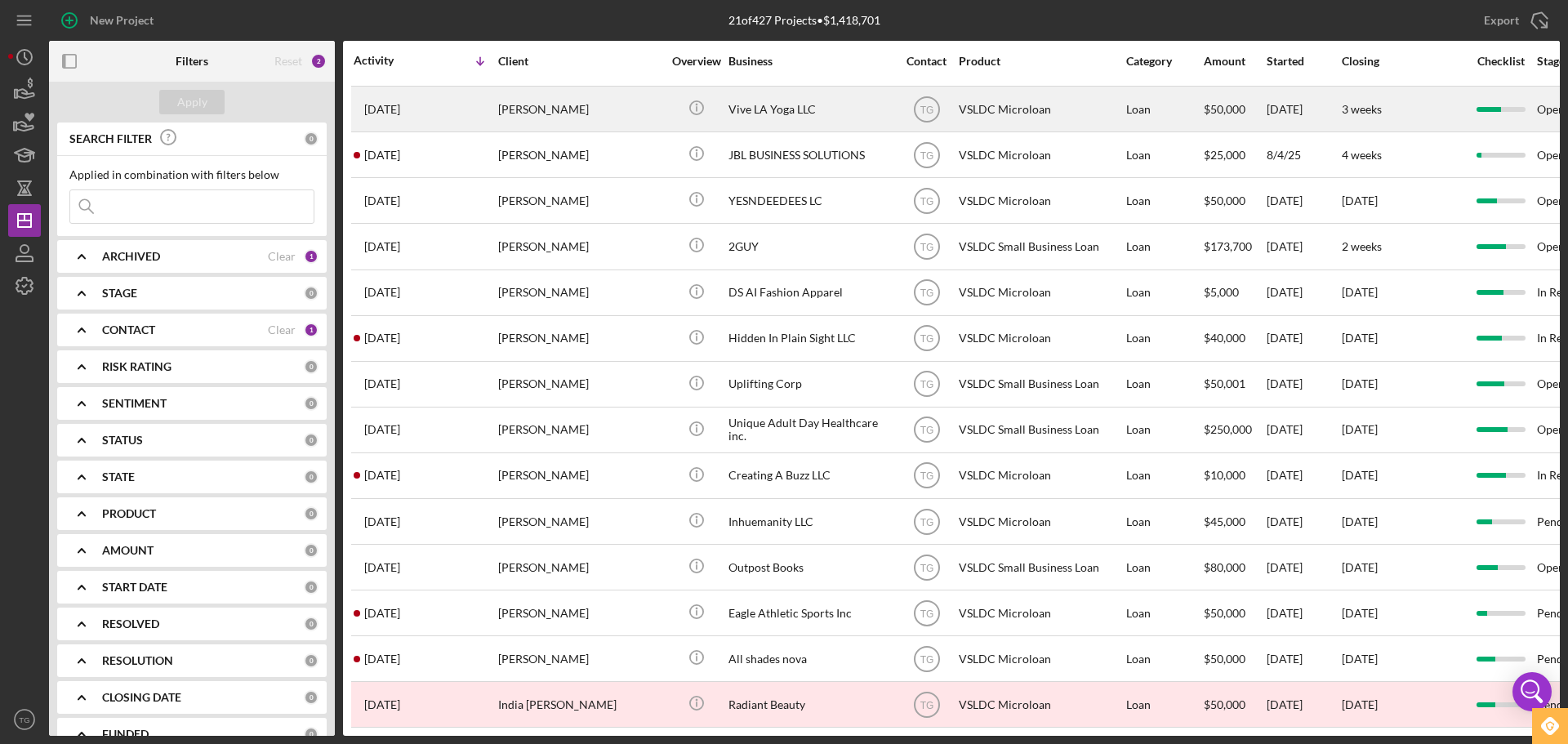
click at [565, 98] on div "[PERSON_NAME]" at bounding box center [580, 109] width 163 height 43
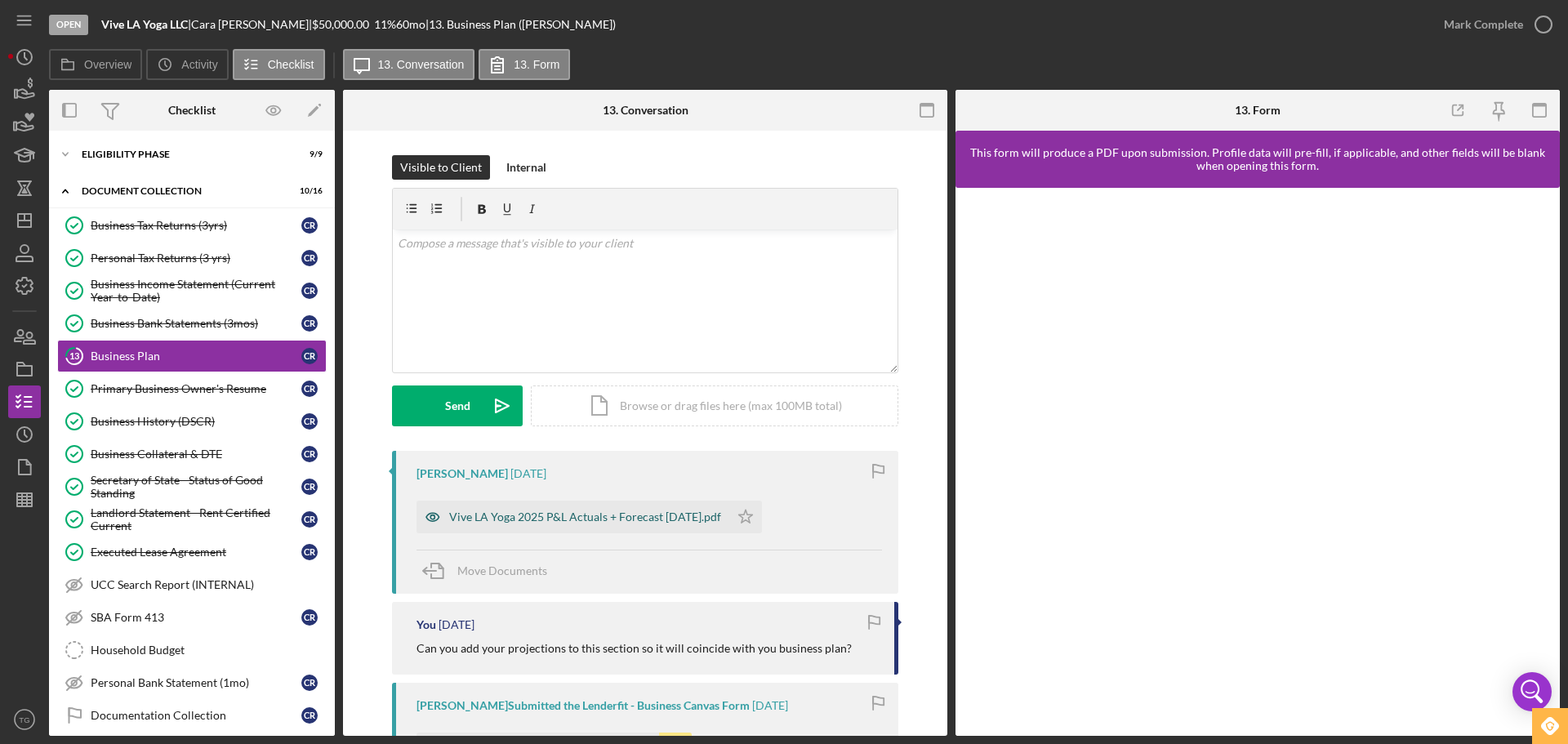
click at [564, 520] on div "Vive LA Yoga 2025 P&L Actuals + Forecast [DATE].pdf" at bounding box center [585, 517] width 272 height 13
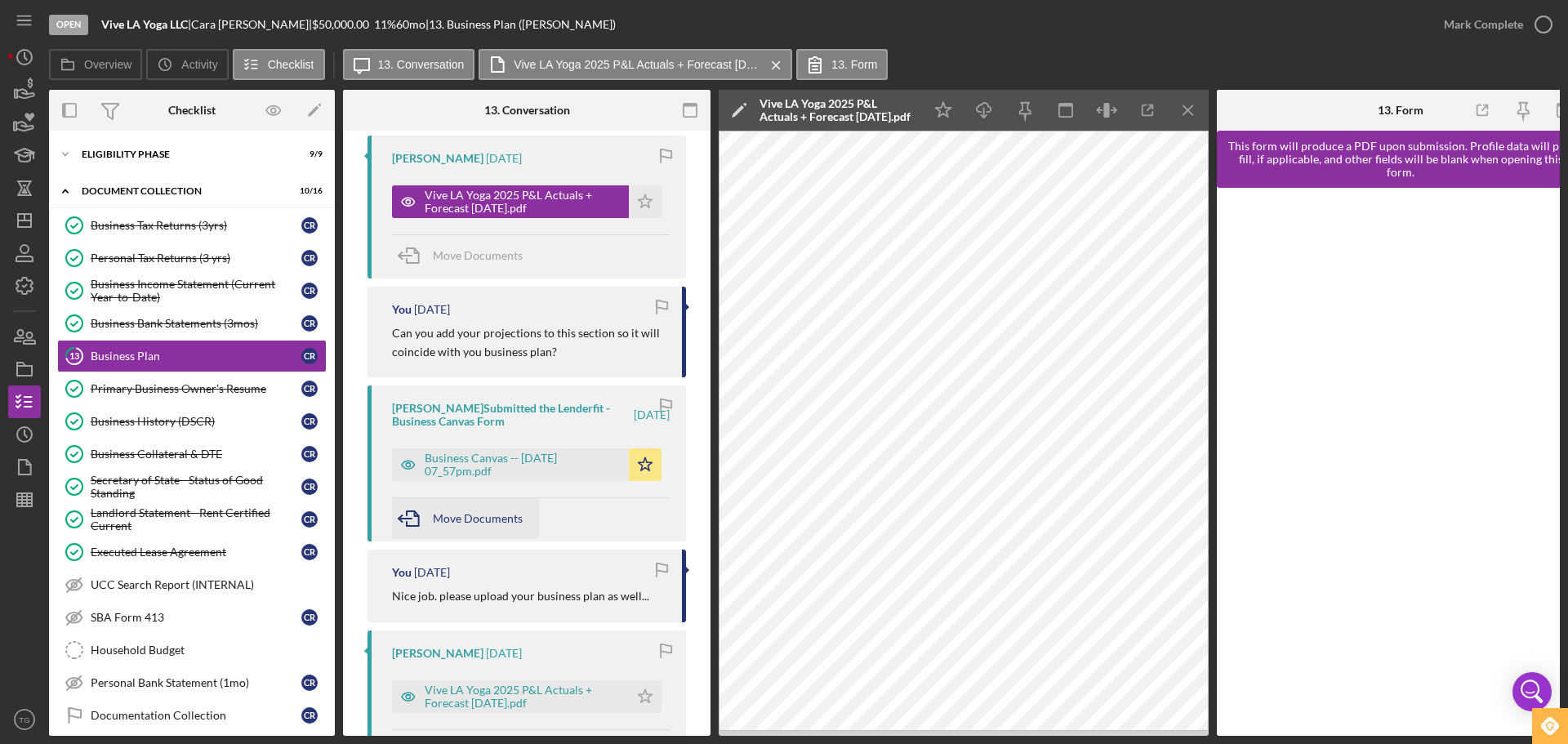
scroll to position [327, 0]
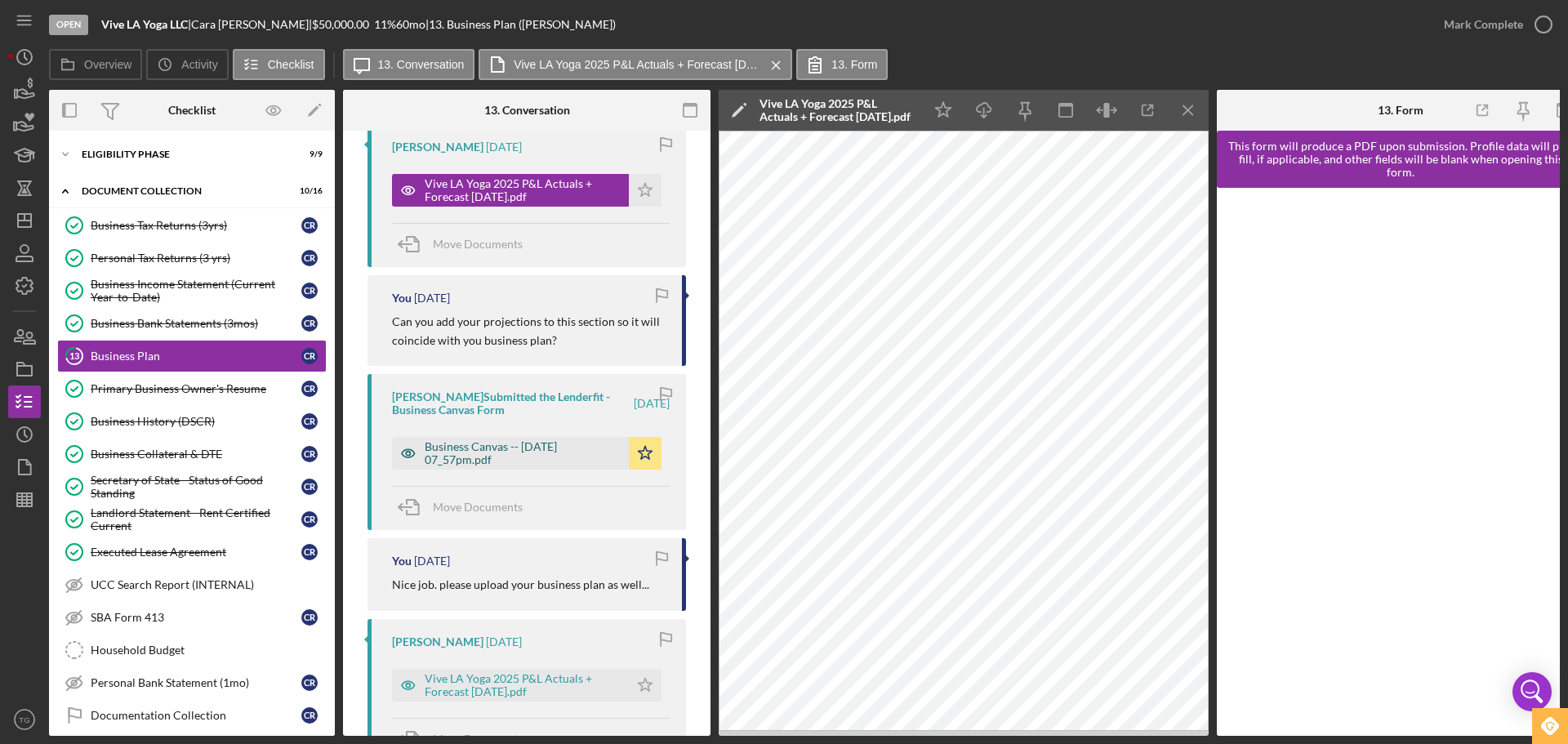
click at [476, 443] on div "Business Canvas -- [DATE] 07_57pm.pdf" at bounding box center [522, 453] width 196 height 26
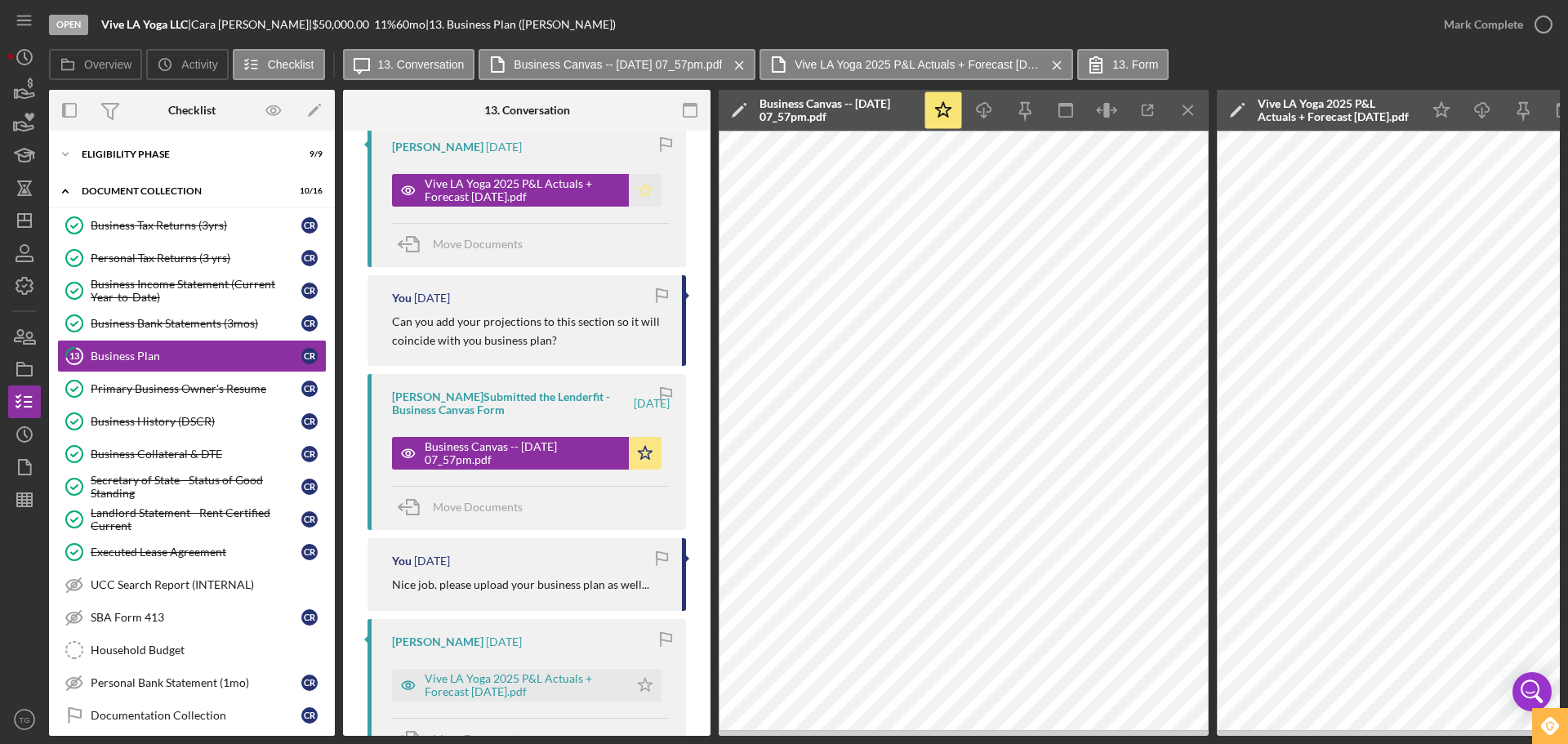
click at [644, 196] on polygon "button" at bounding box center [645, 189] width 14 height 13
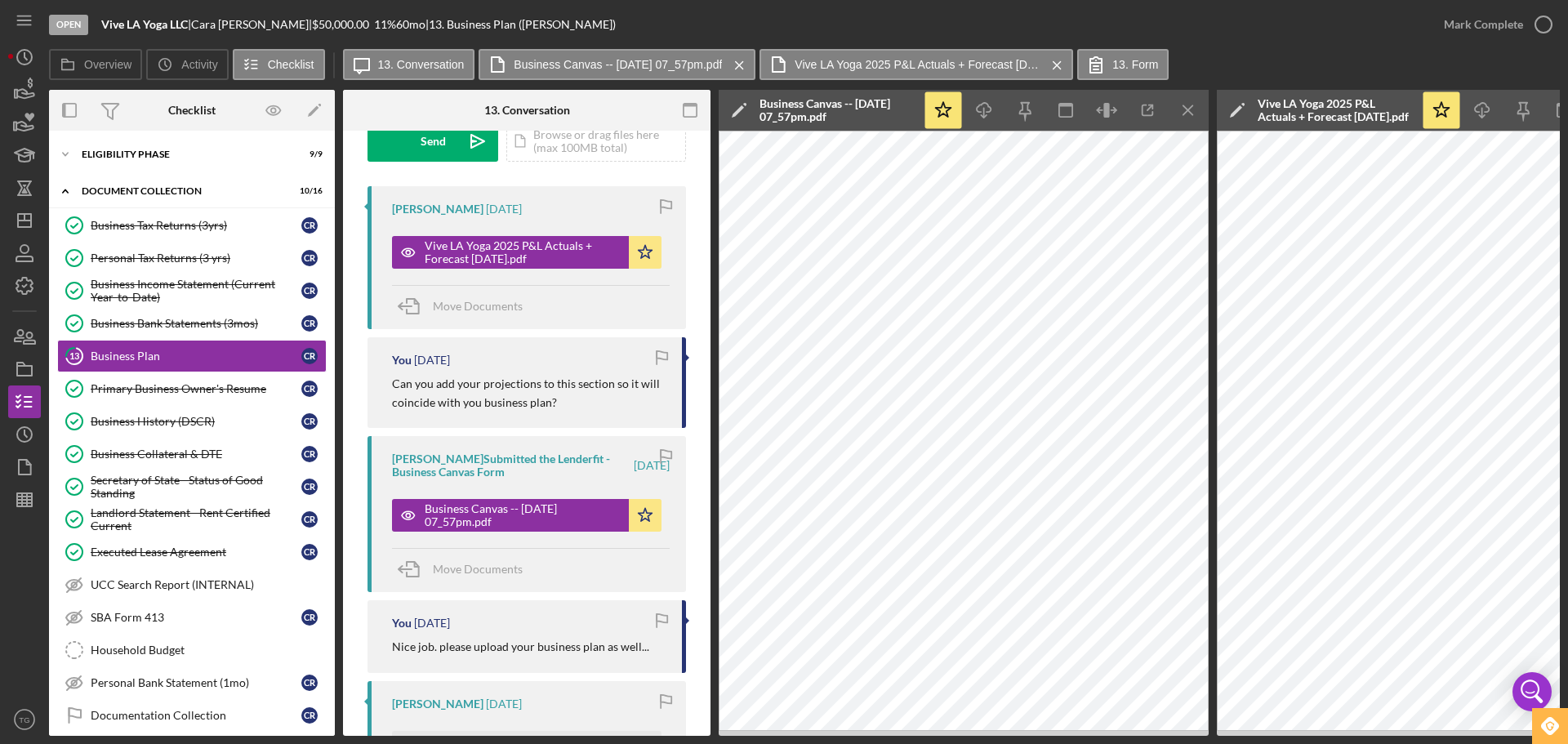
scroll to position [82, 0]
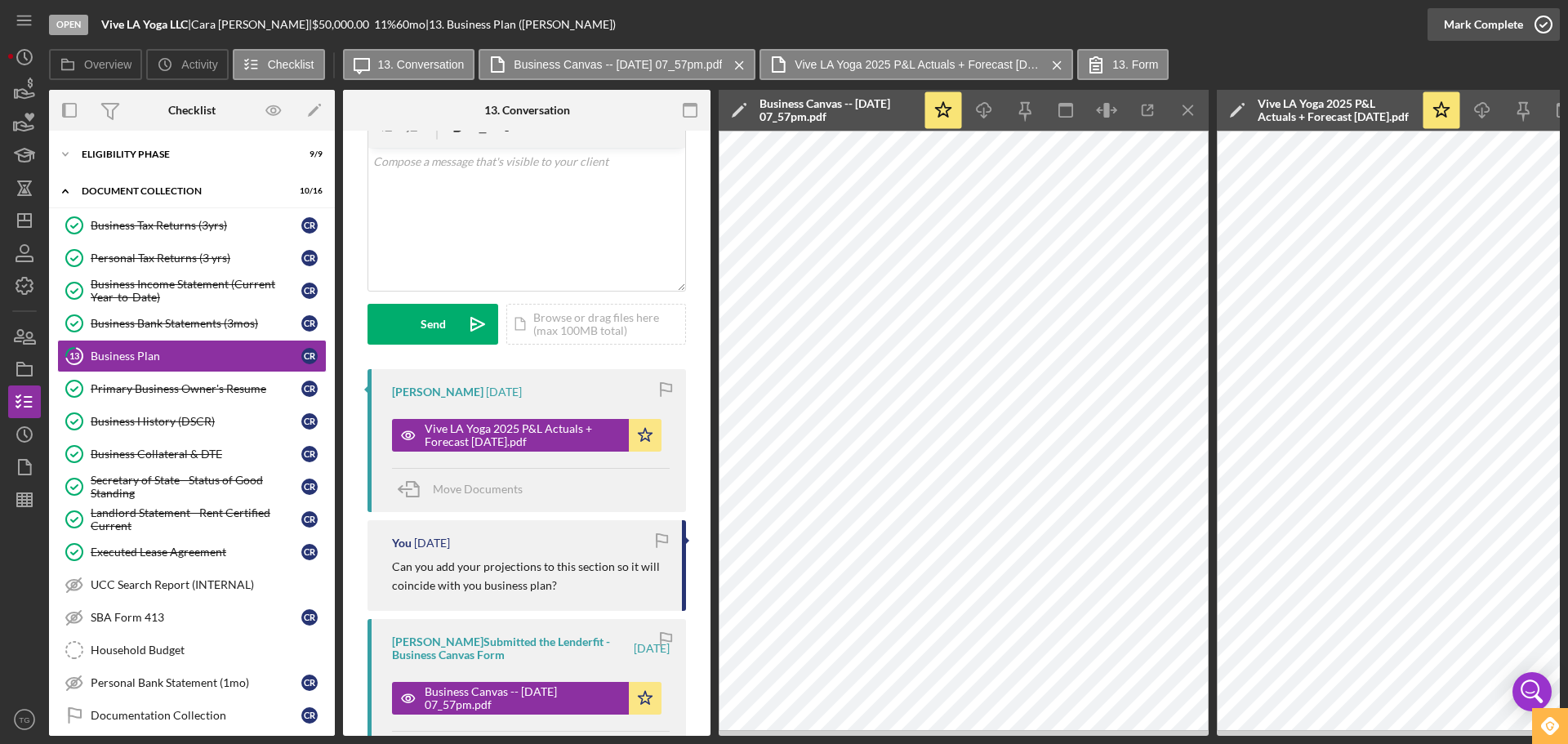
click at [1541, 28] on icon "button" at bounding box center [1543, 24] width 41 height 41
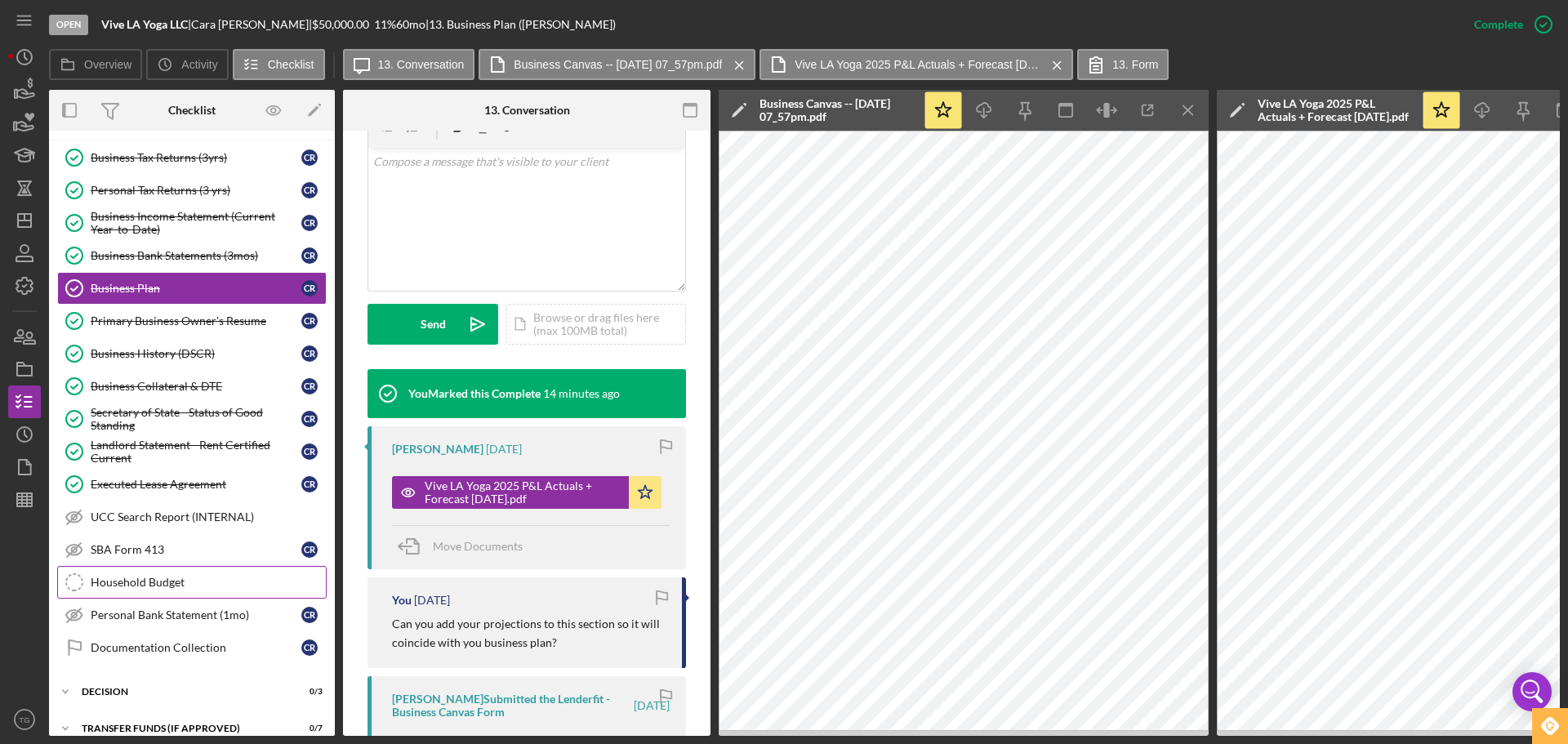
scroll to position [128, 0]
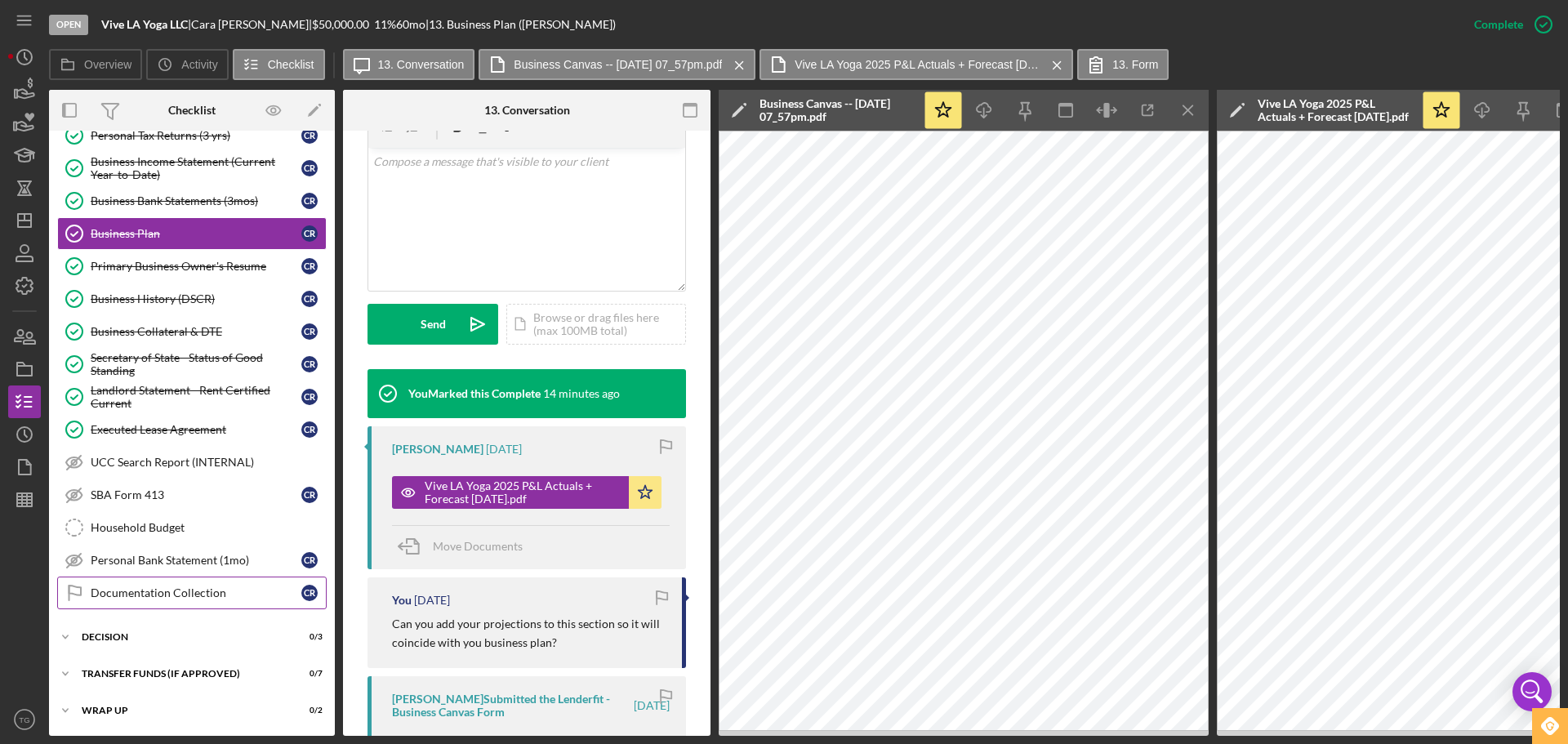
click at [180, 577] on link "Documentation Collection Documentation Collection C R" at bounding box center [192, 593] width 269 height 33
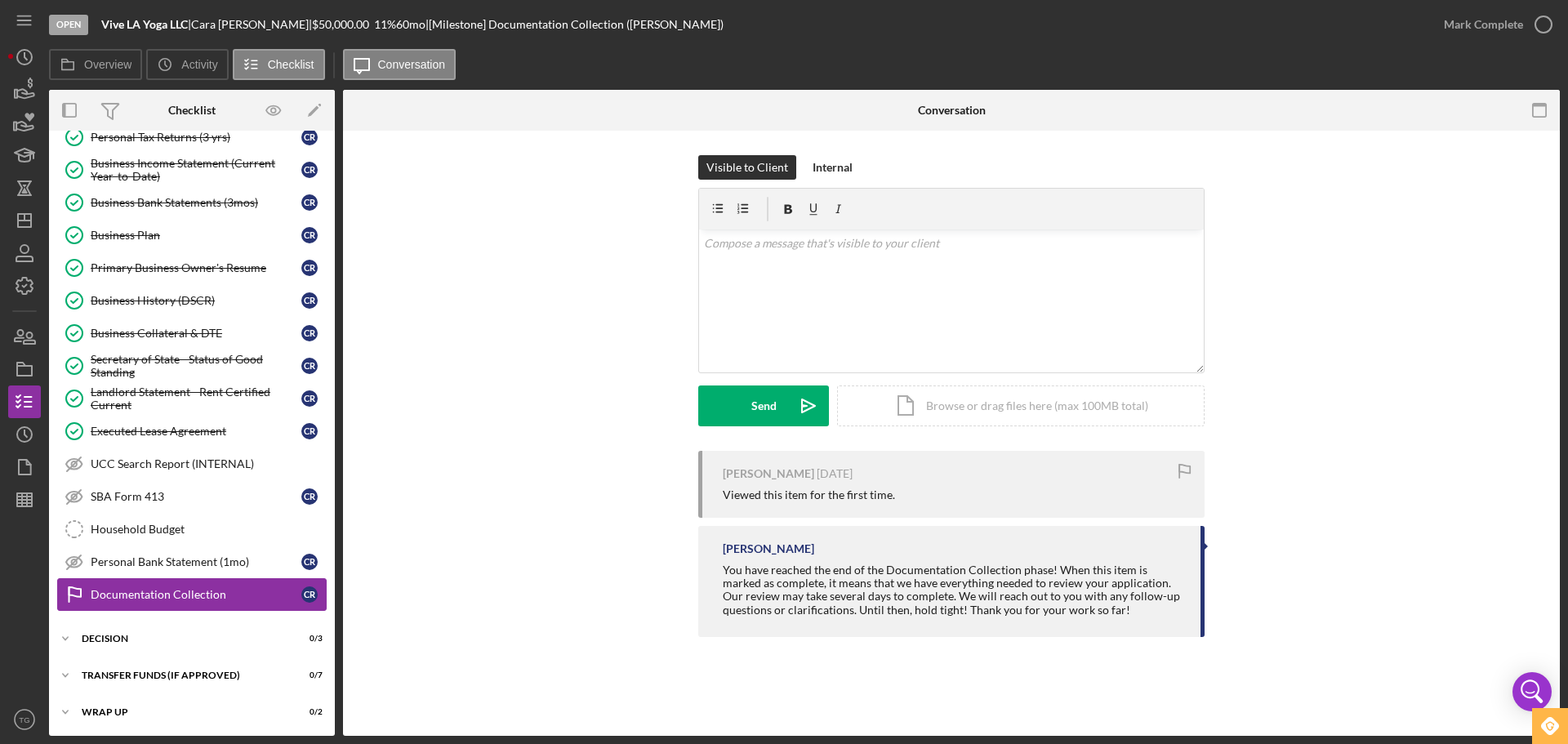
scroll to position [123, 0]
click at [1540, 26] on polyline "button" at bounding box center [1543, 24] width 7 height 4
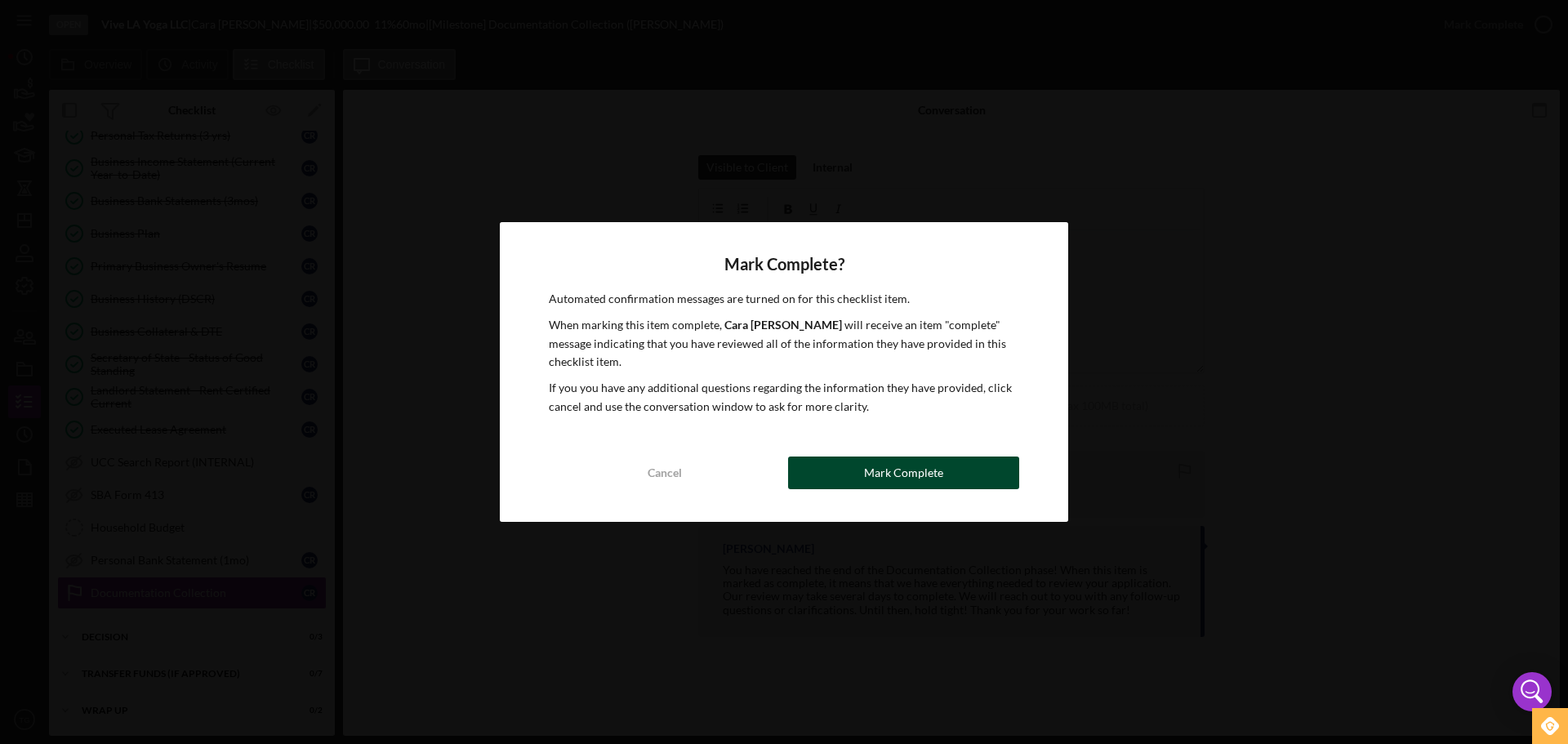
click at [872, 477] on div "Mark Complete" at bounding box center [903, 473] width 79 height 33
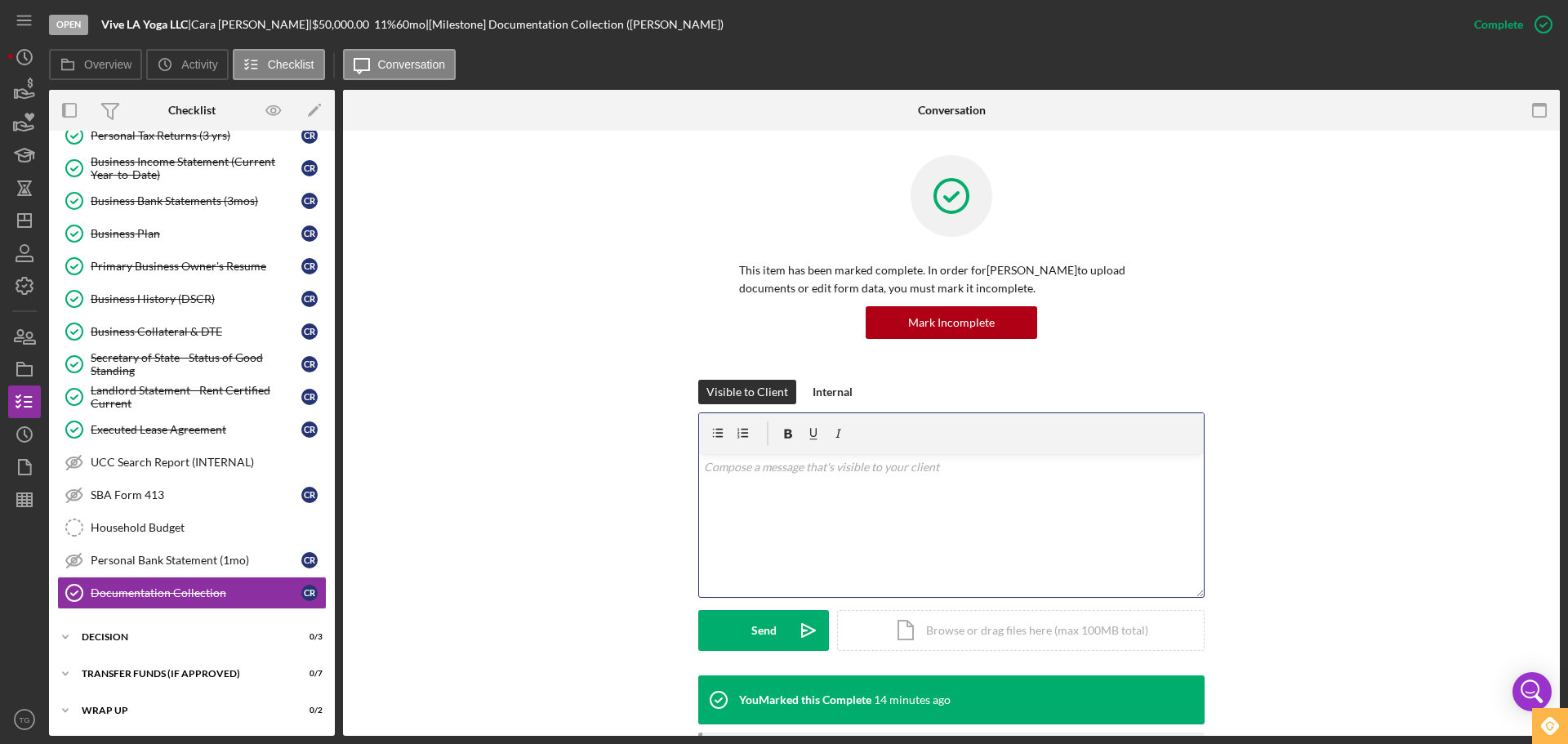
click at [774, 475] on p at bounding box center [951, 468] width 496 height 18
click at [761, 626] on div "Send" at bounding box center [764, 631] width 25 height 41
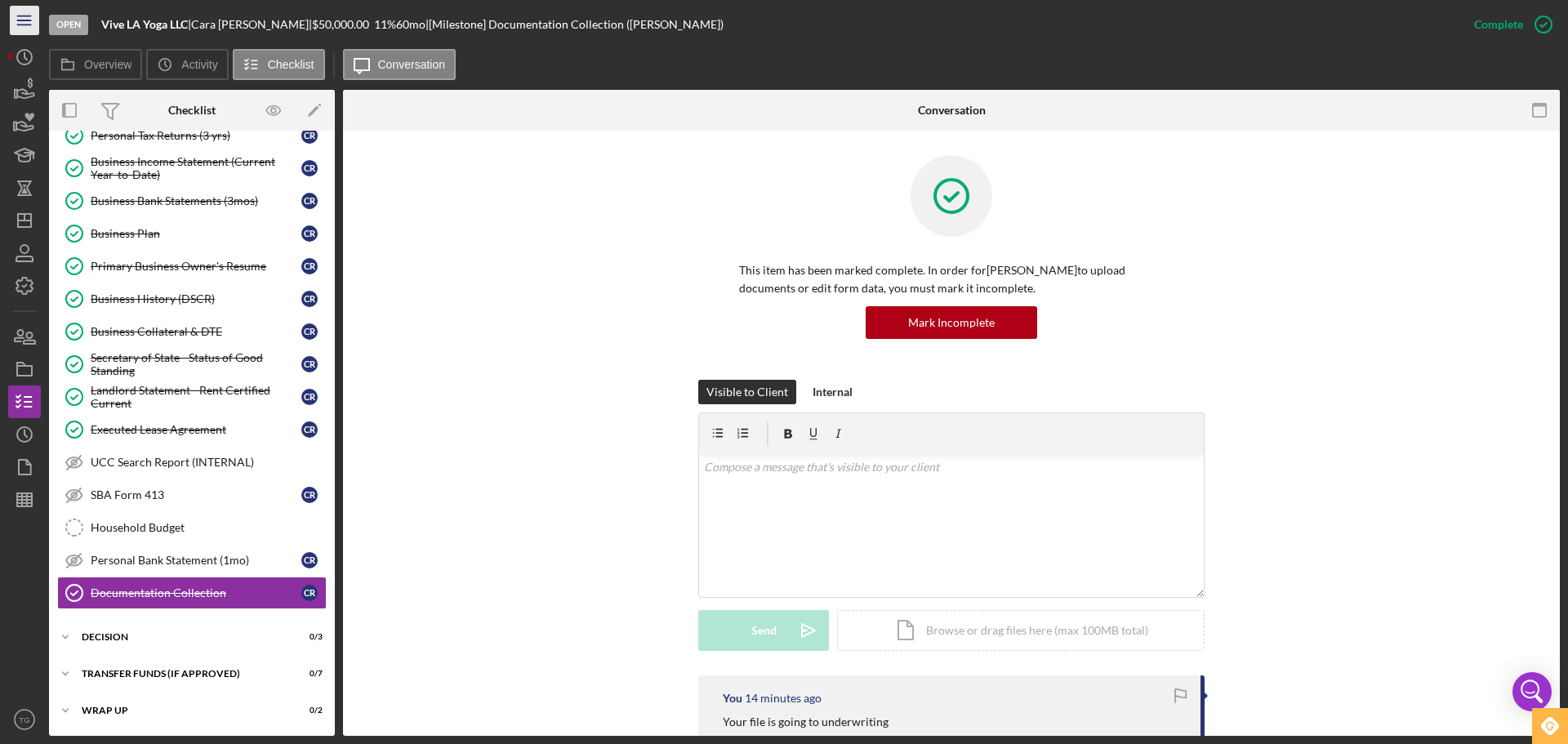
click at [23, 24] on line "button" at bounding box center [24, 24] width 13 height 0
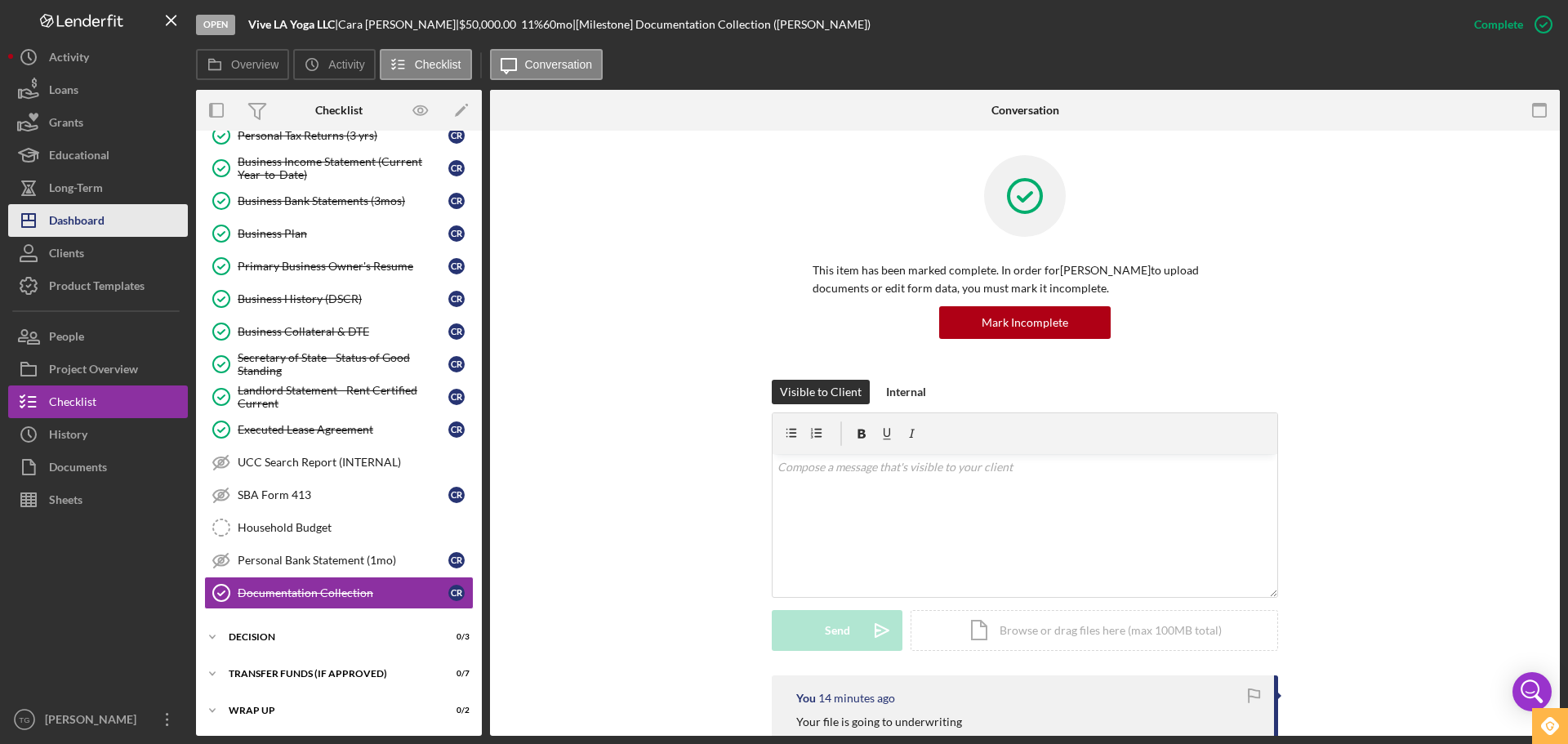
click at [83, 230] on div "Dashboard" at bounding box center [77, 223] width 56 height 37
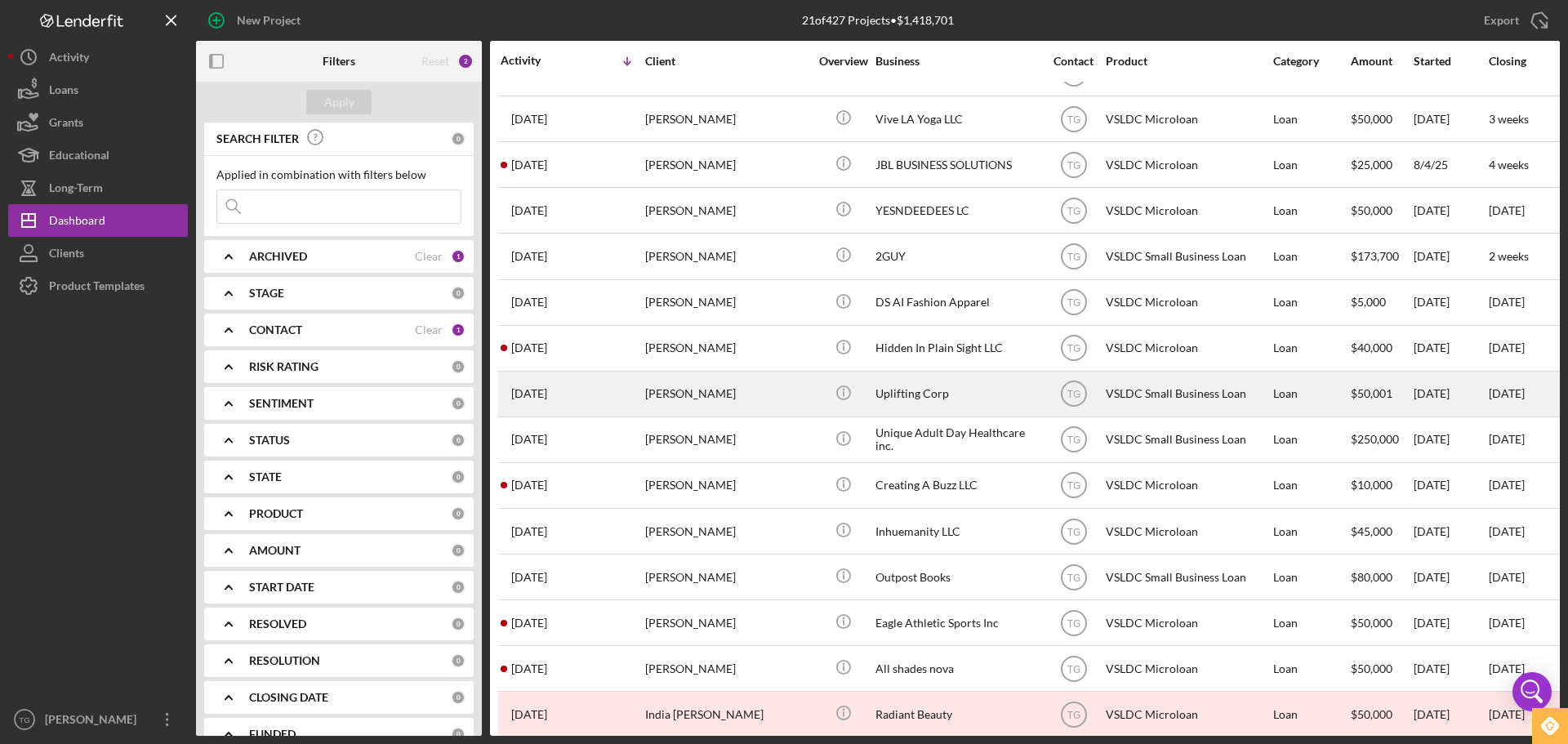
scroll to position [245, 0]
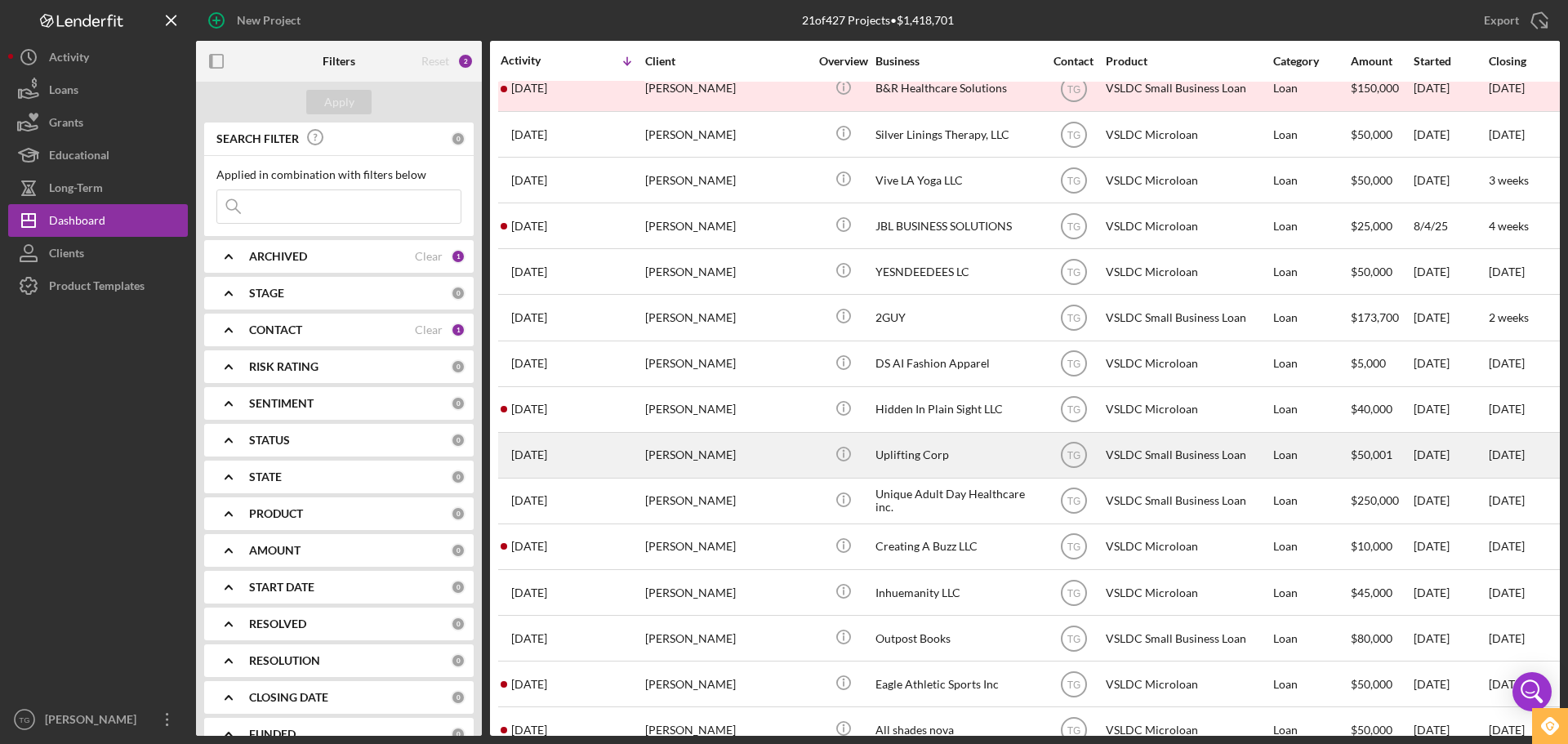
click at [706, 366] on tbody "1 hour ago [PERSON_NAME] [PERSON_NAME] Icon/Info The Culture Side LLC TG VSLDC …" at bounding box center [1466, 318] width 1936 height 963
click at [718, 457] on div "[PERSON_NAME]" at bounding box center [727, 455] width 163 height 43
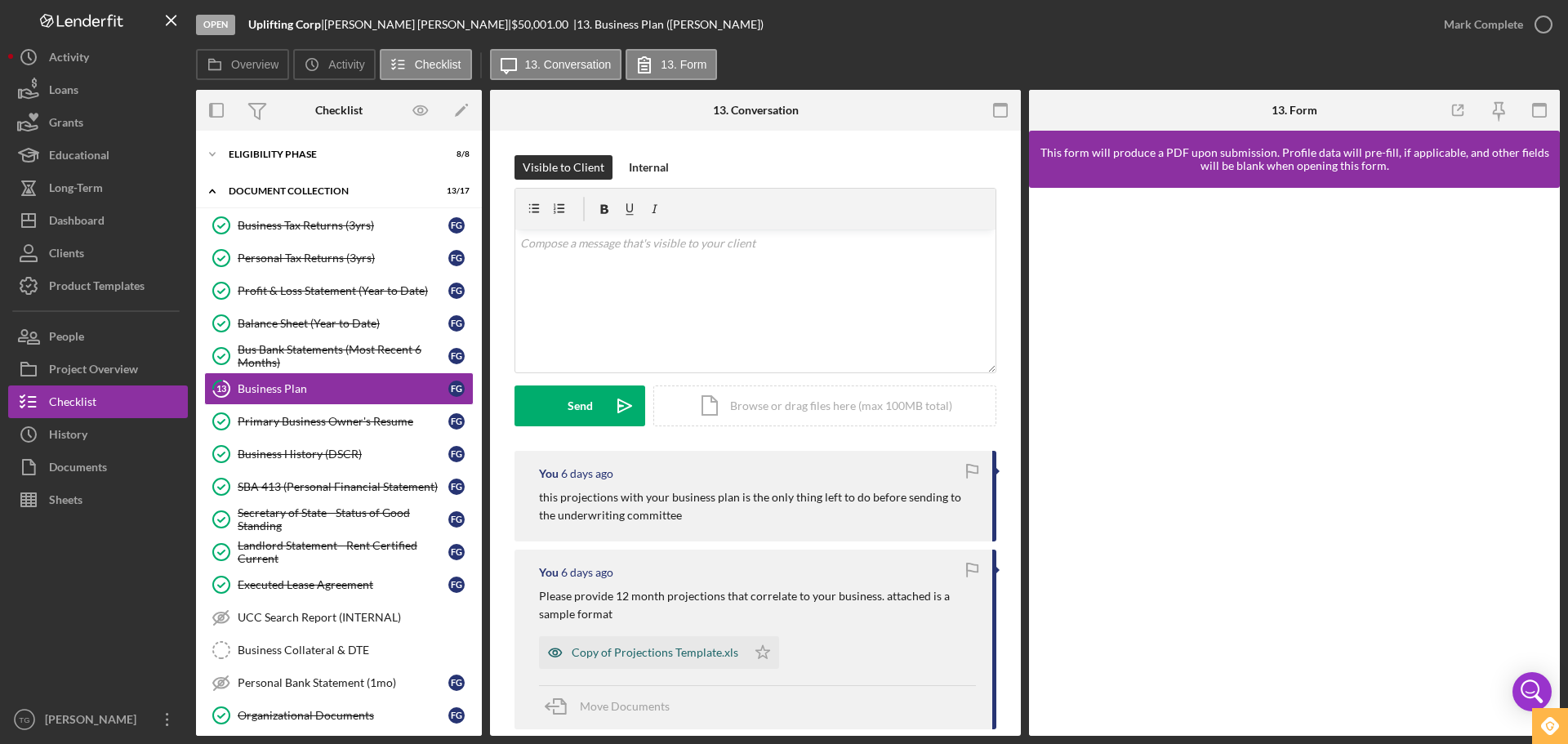
click at [688, 647] on div "Copy of Projections Template.xls" at bounding box center [655, 653] width 167 height 13
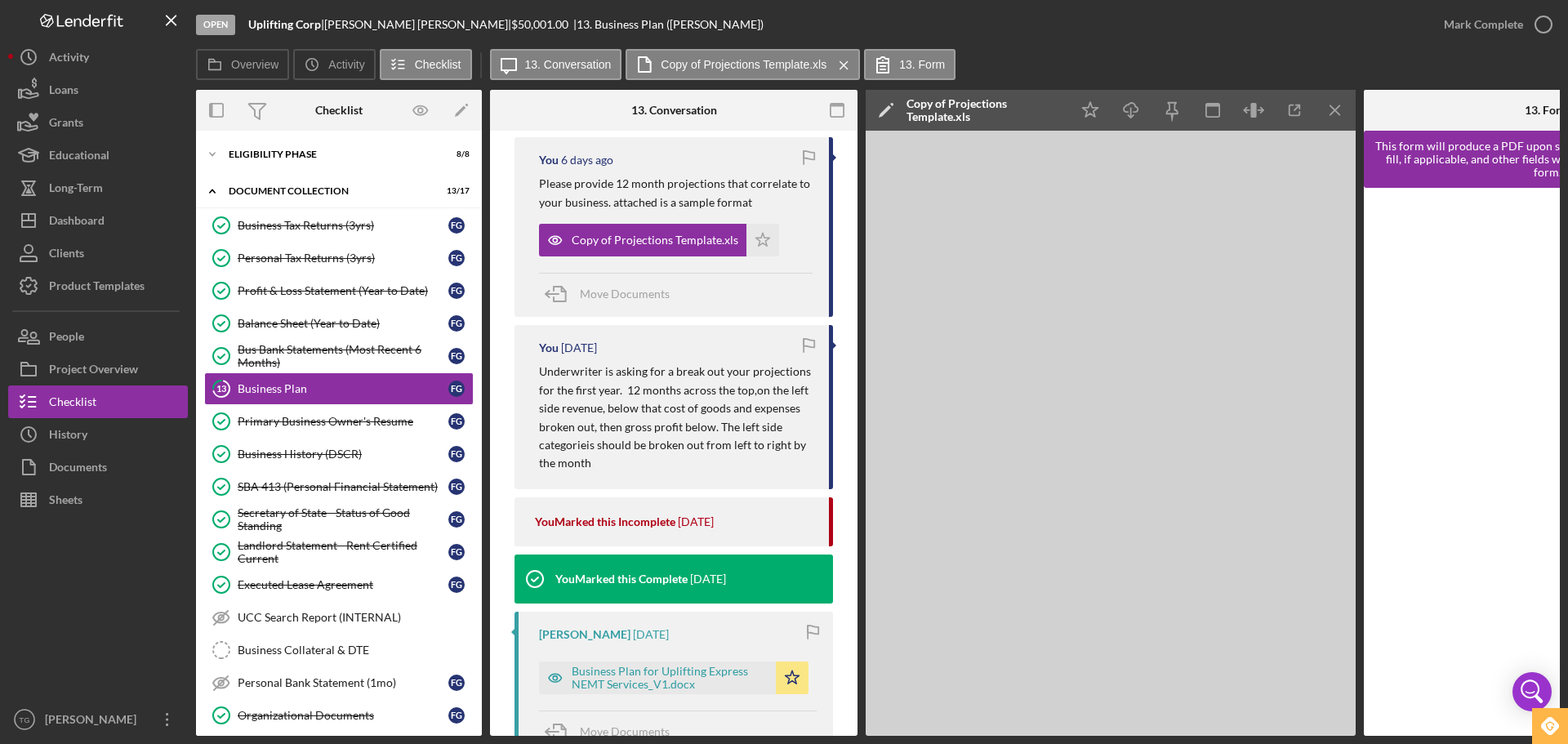
scroll to position [654, 0]
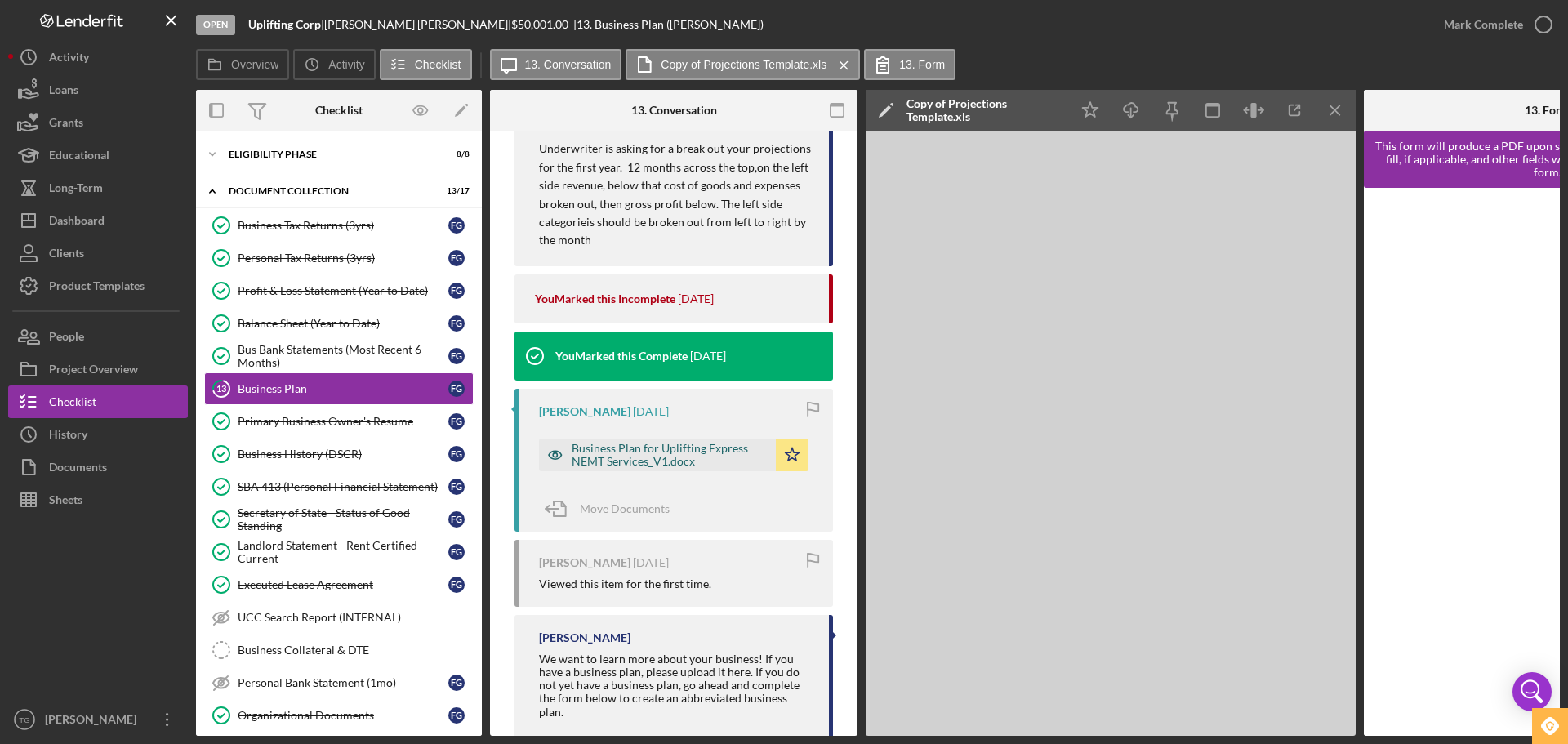
click at [652, 460] on div "Business Plan for Uplifting Express NEMT Services_V1.docx" at bounding box center [669, 455] width 196 height 26
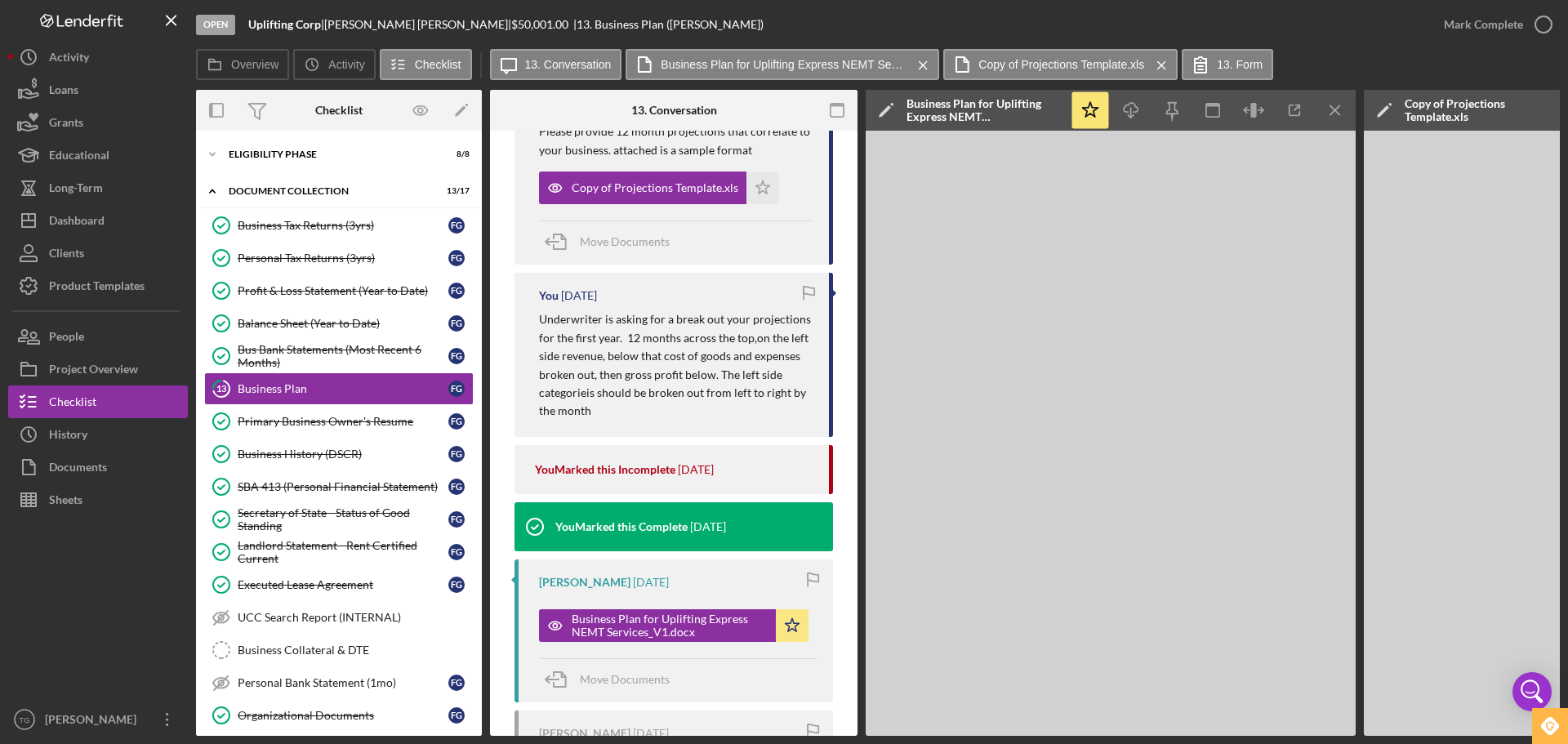
scroll to position [286, 0]
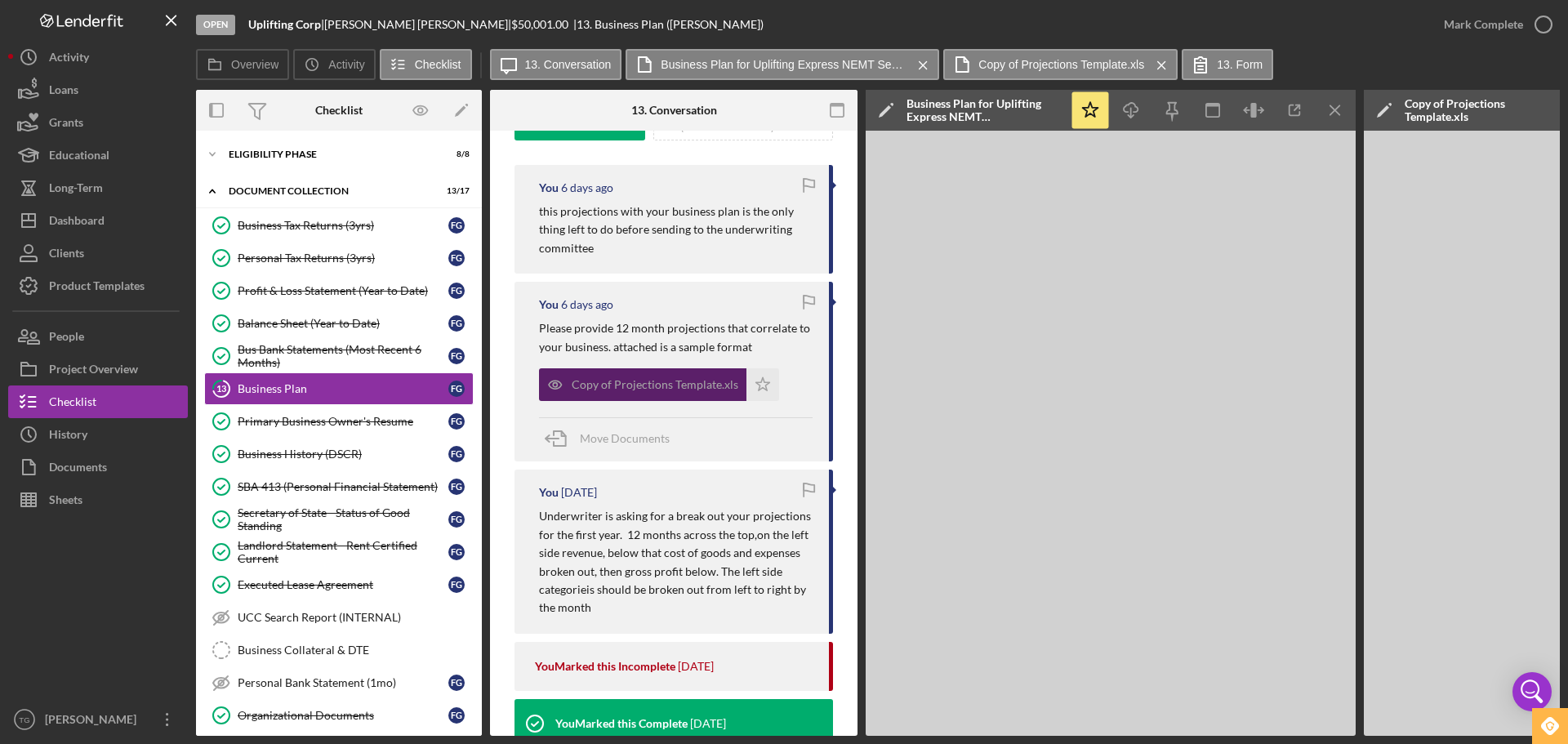
click at [655, 386] on div "Copy of Projections Template.xls" at bounding box center [655, 385] width 167 height 13
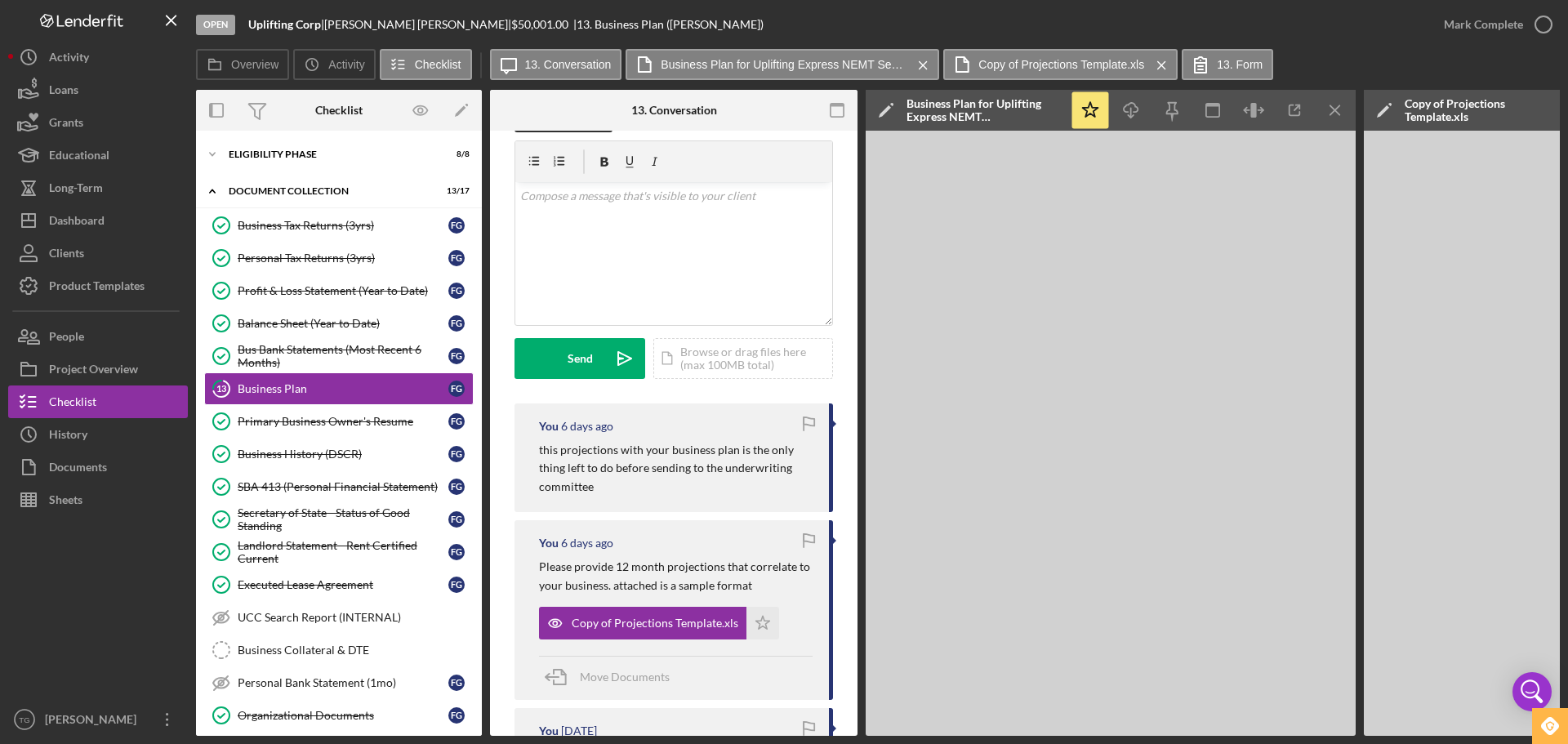
scroll to position [41, 0]
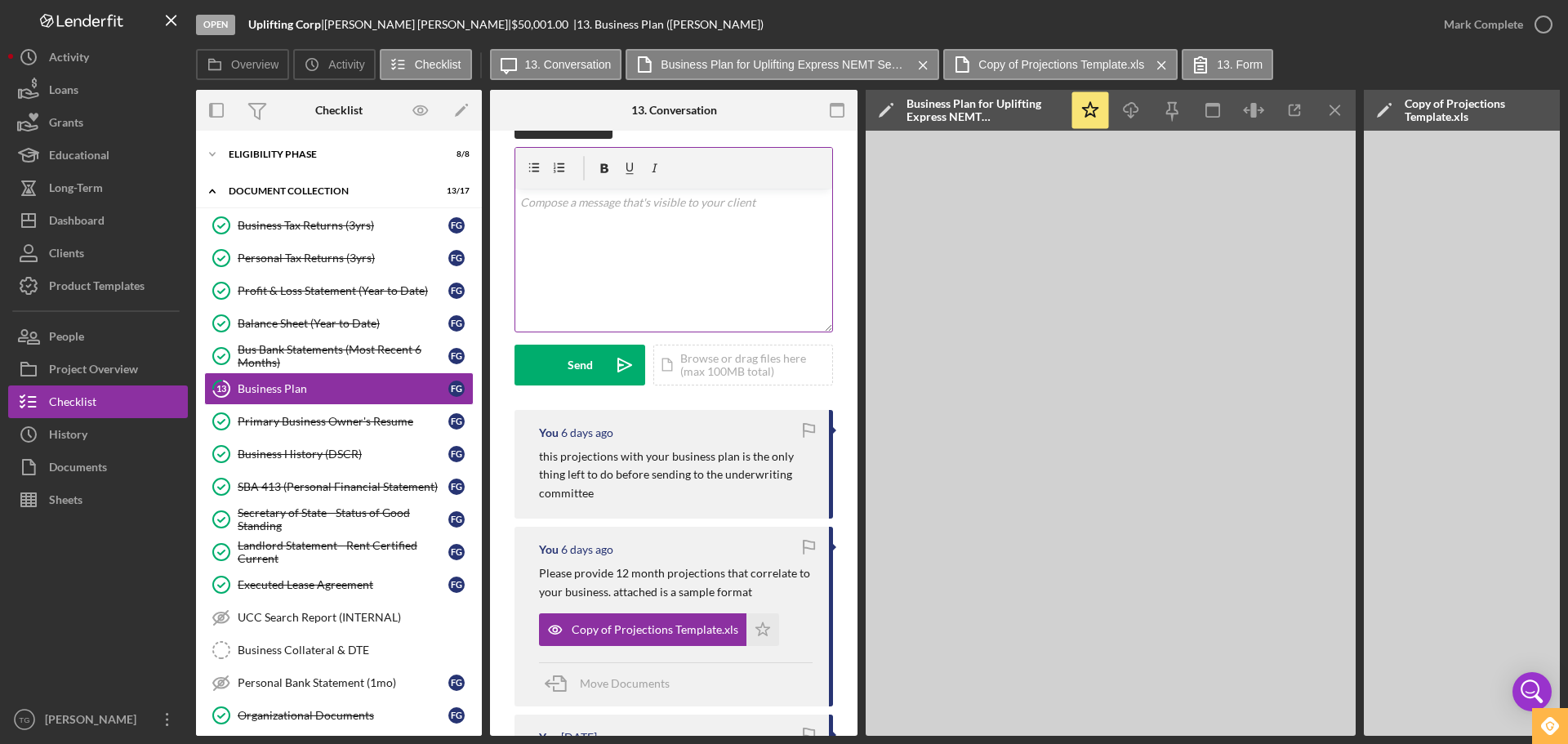
click at [551, 211] on p at bounding box center [674, 203] width 308 height 18
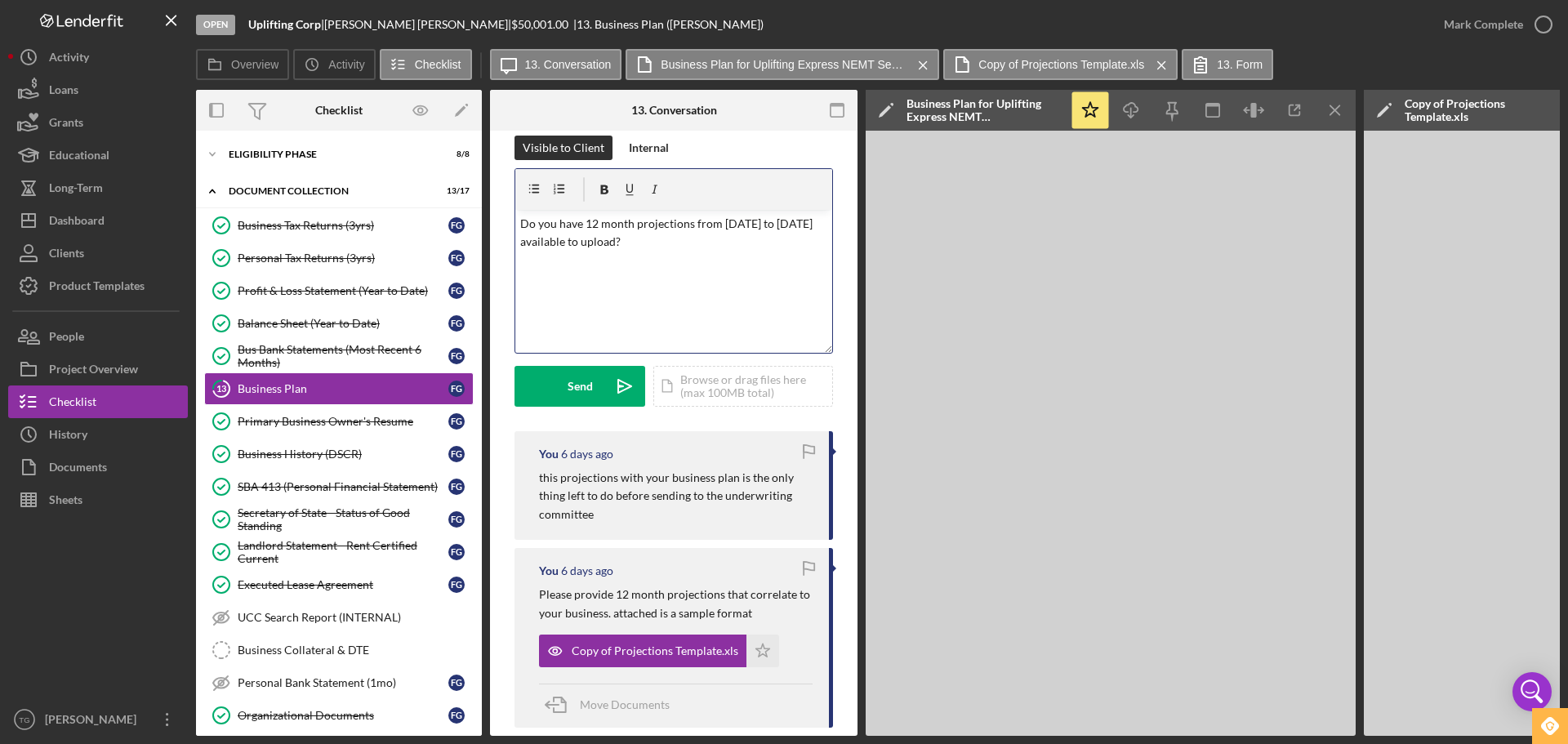
scroll to position [0, 0]
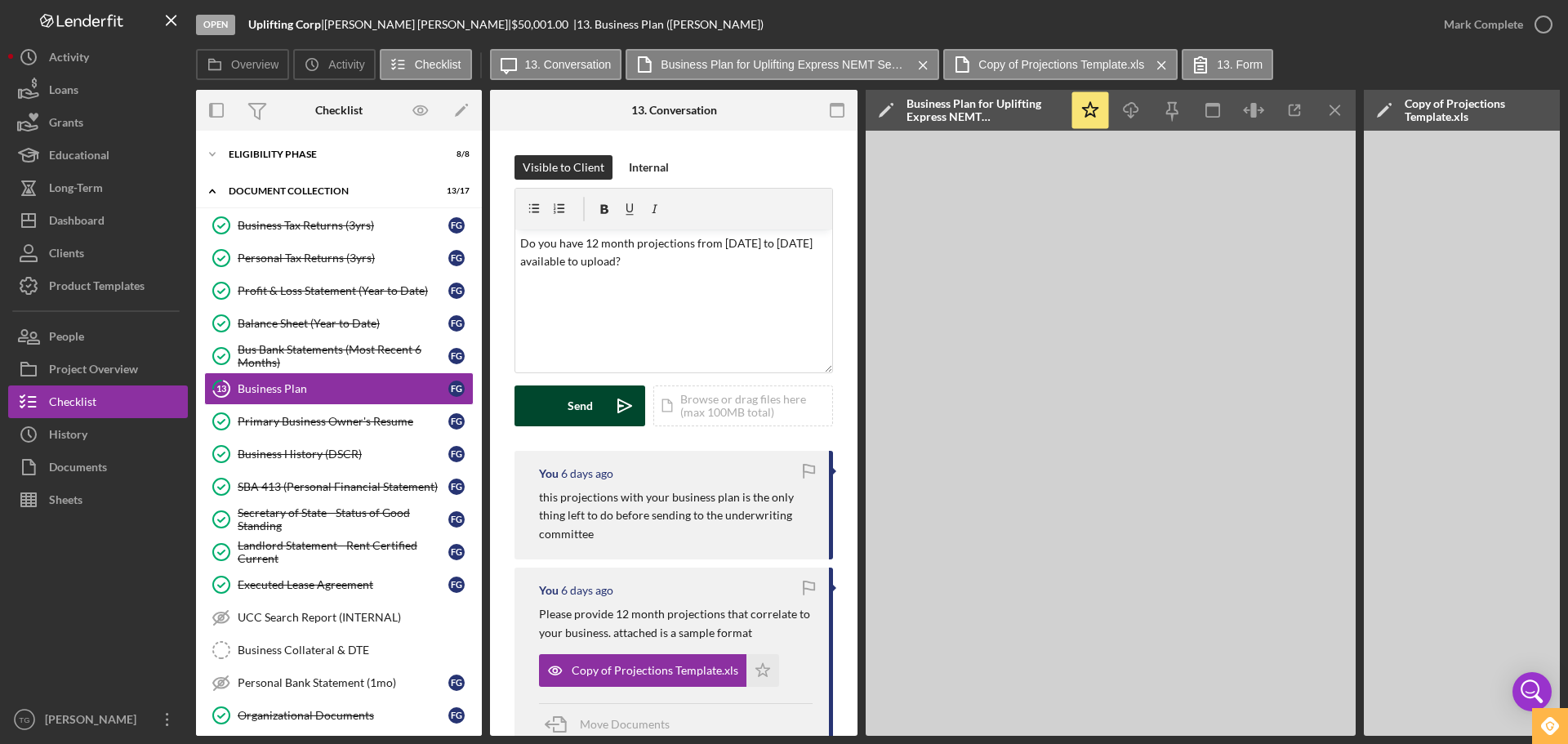
click at [556, 394] on button "Send Icon/icon-invite-send" at bounding box center [579, 405] width 131 height 41
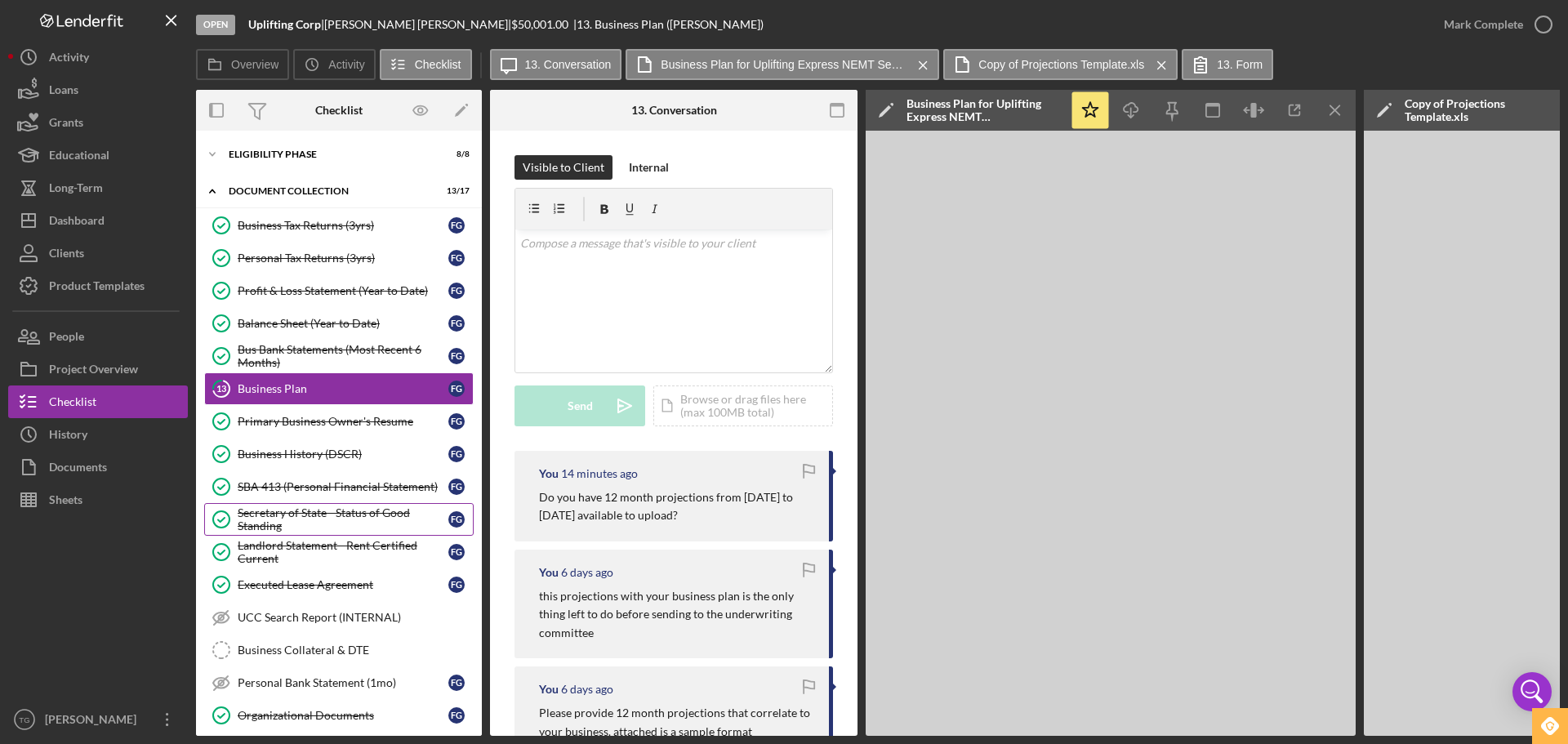
scroll to position [160, 0]
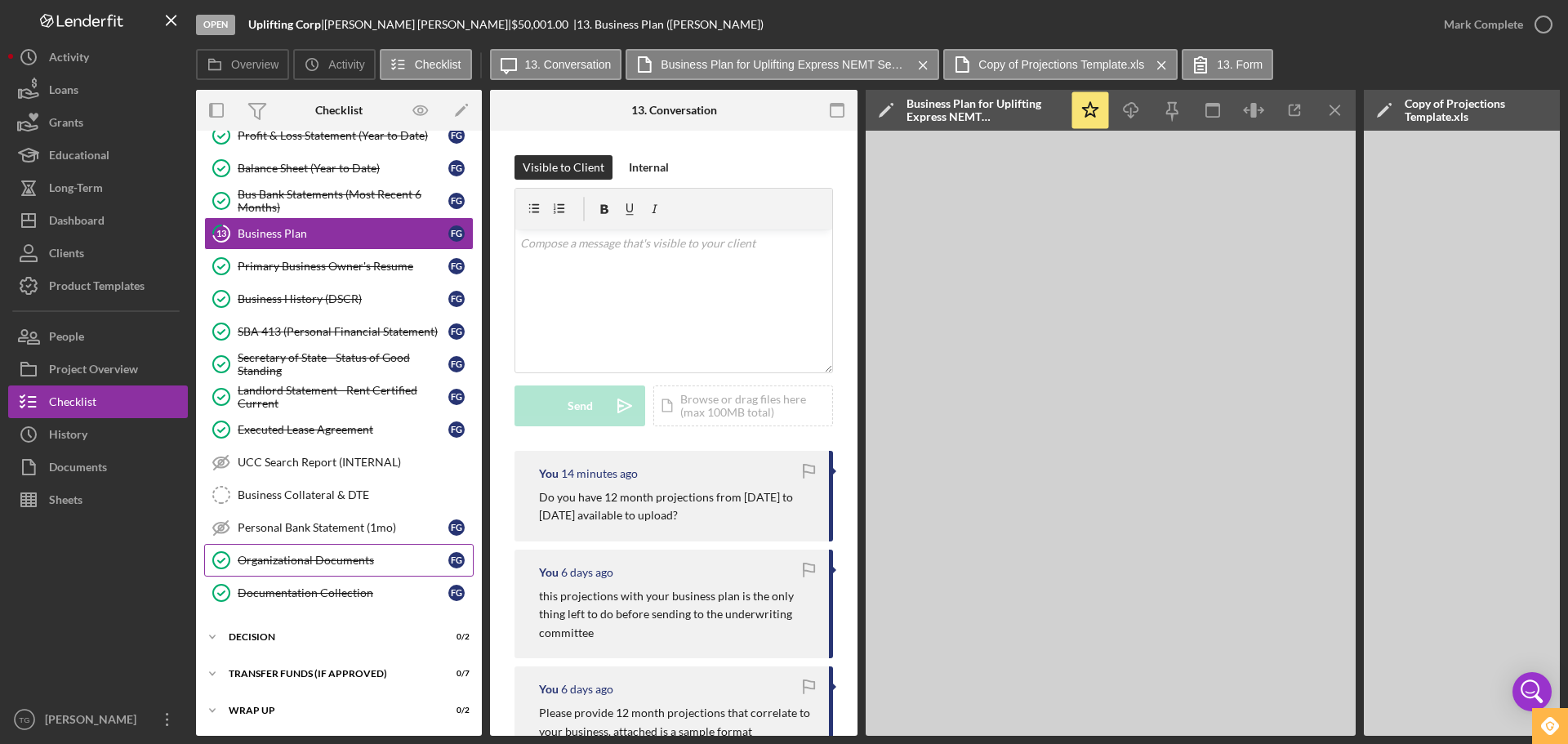
click at [316, 554] on div "Organizational Documents" at bounding box center [343, 561] width 211 height 13
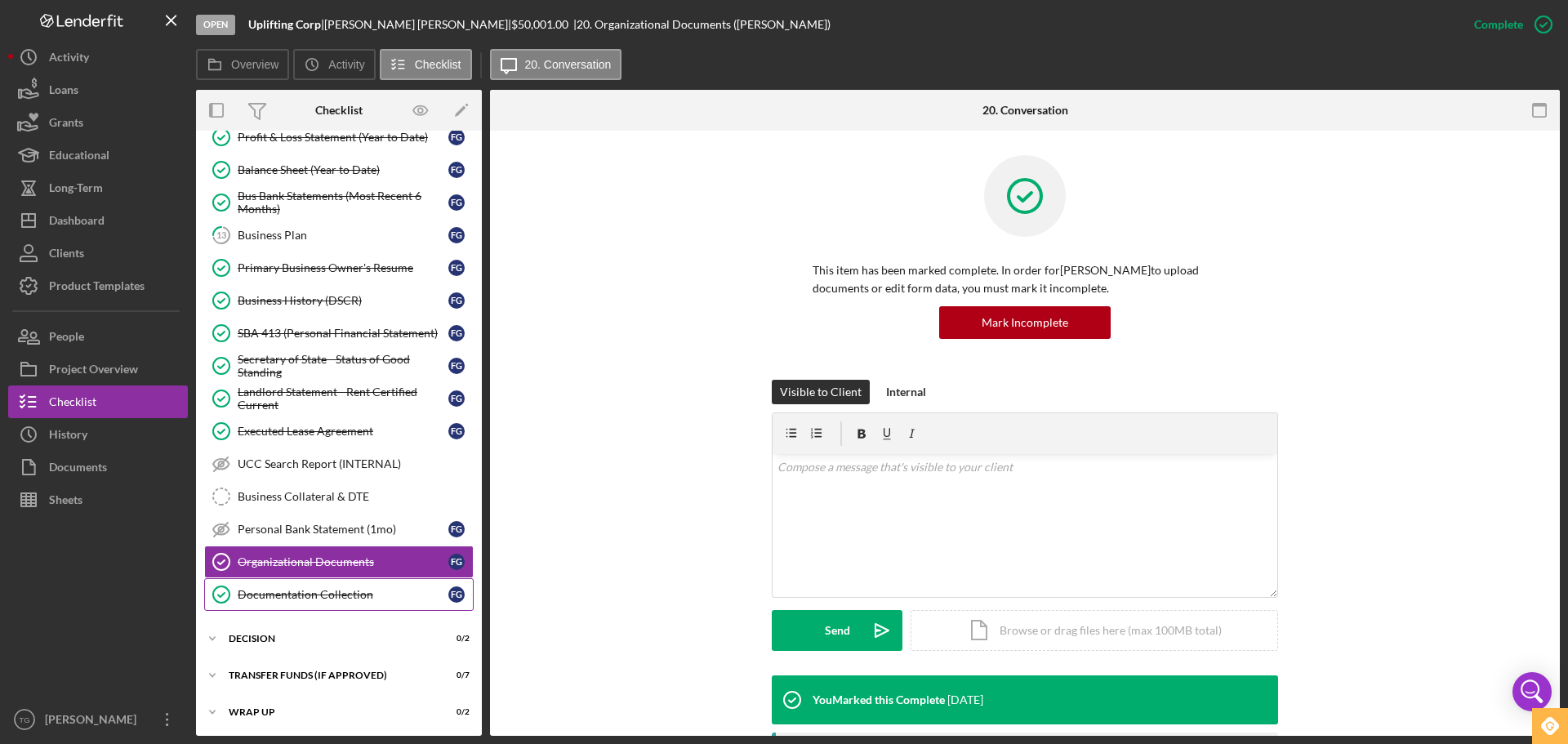
scroll to position [155, 0]
click at [329, 601] on link "Documentation Collection Documentation Collection F G" at bounding box center [338, 593] width 269 height 33
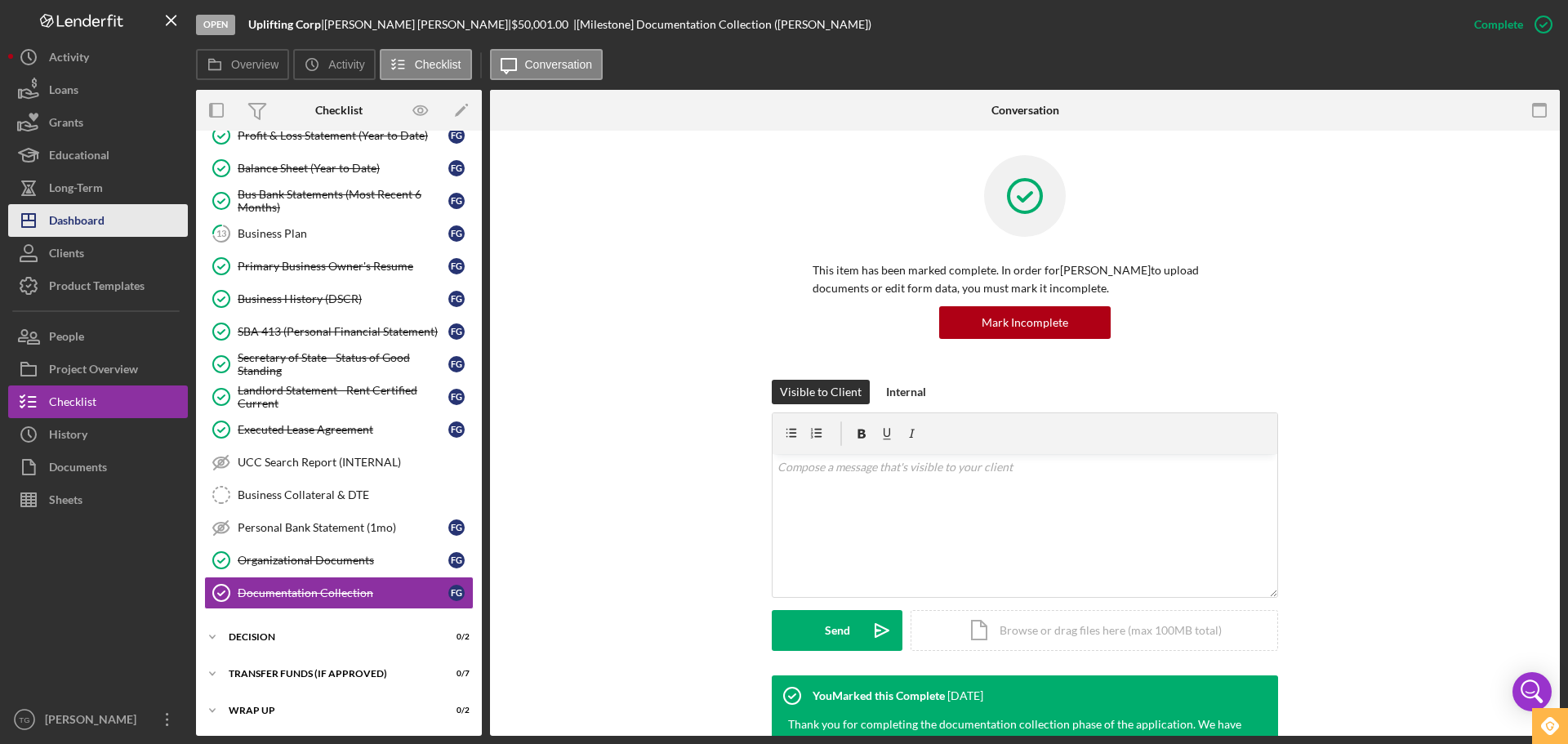
click at [73, 223] on div "Dashboard" at bounding box center [77, 223] width 56 height 37
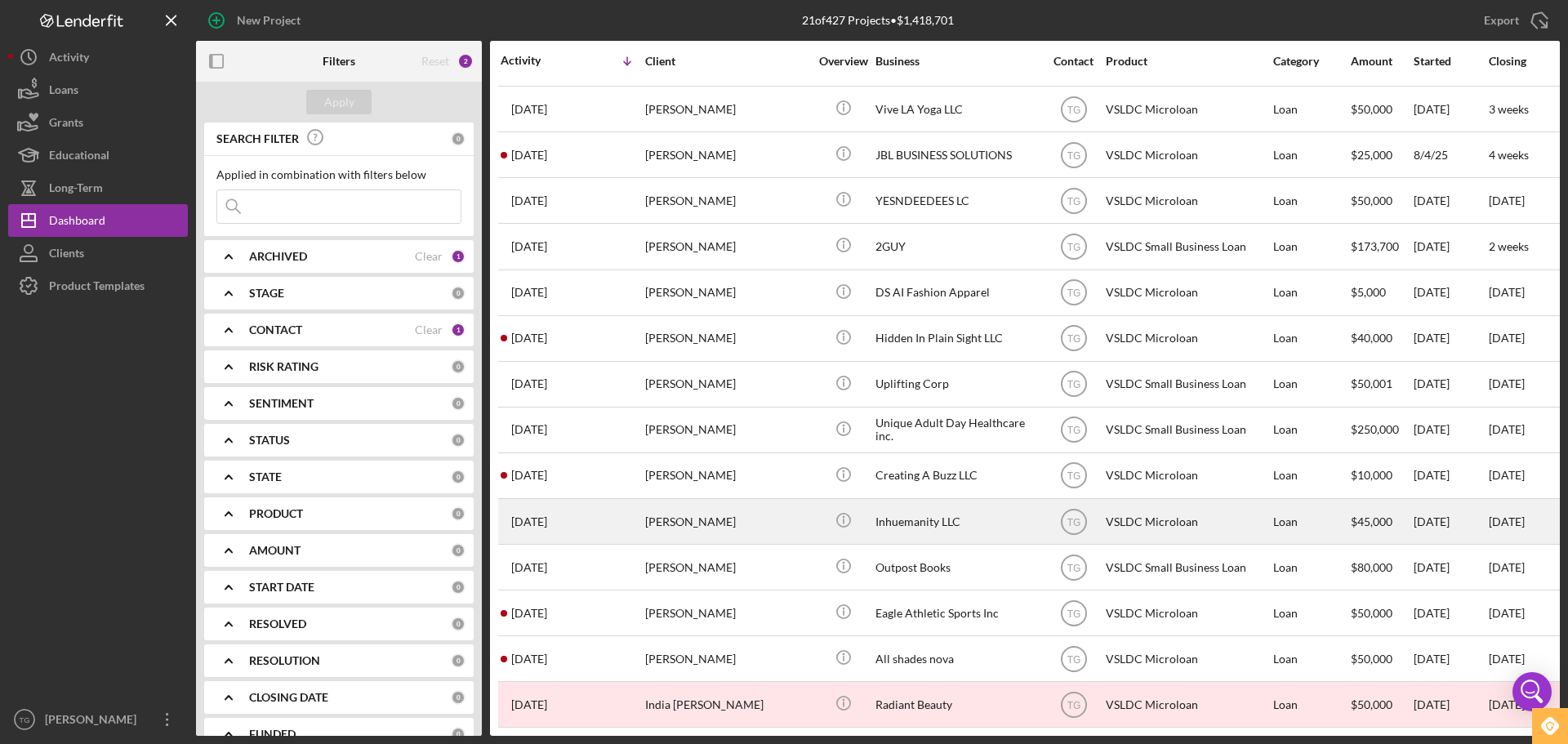
scroll to position [329, 0]
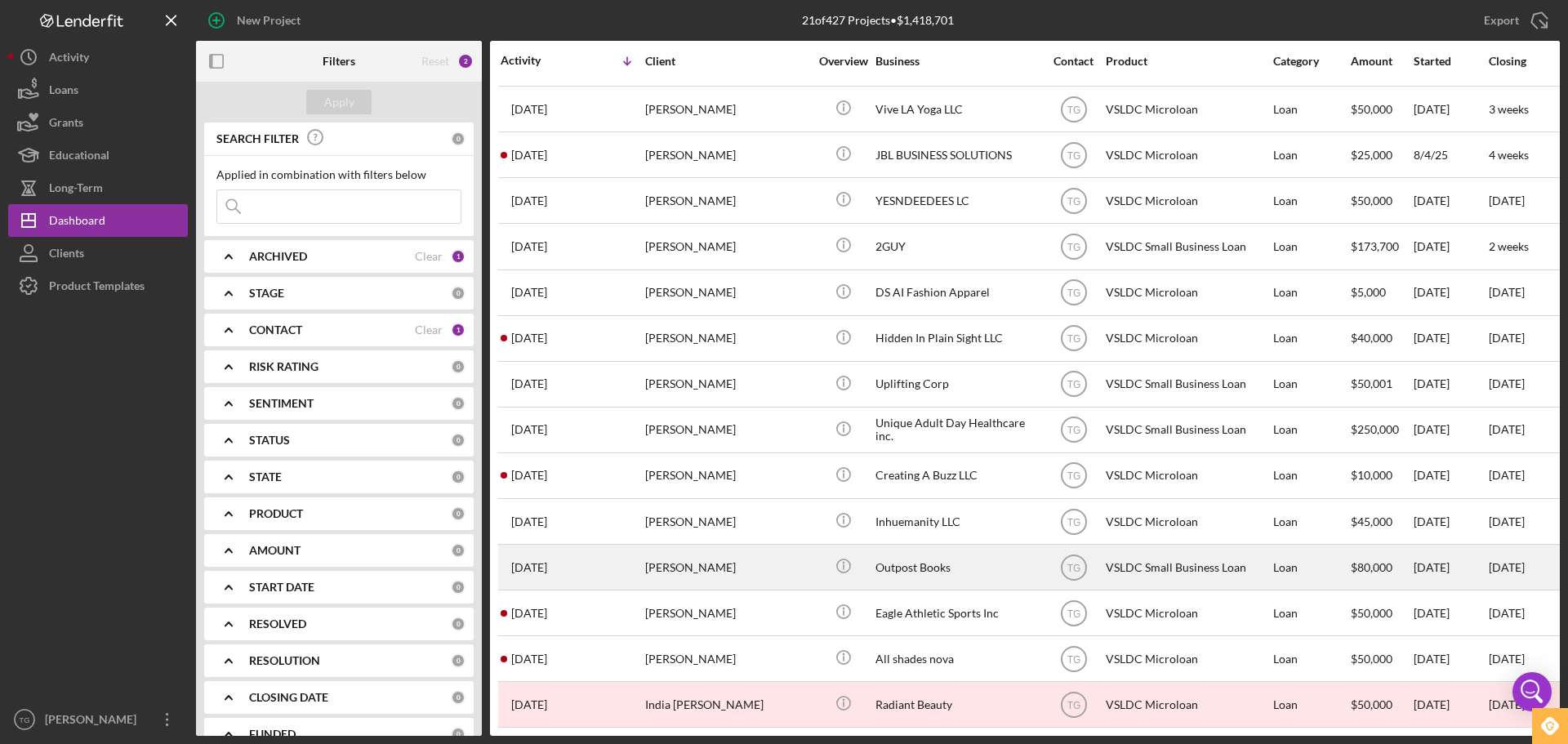
click at [681, 545] on div "[PERSON_NAME]" at bounding box center [727, 567] width 163 height 43
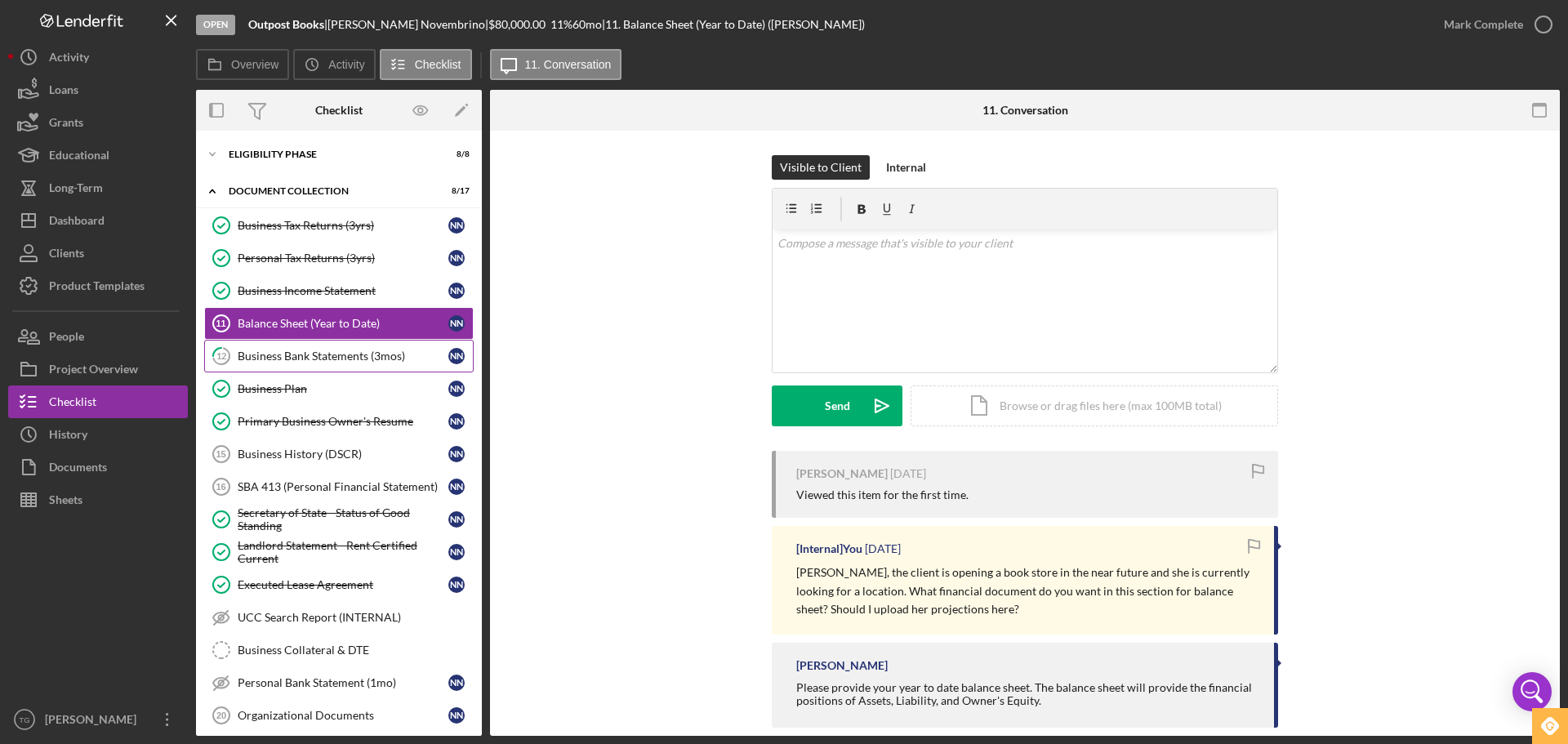
click at [357, 356] on div "Business Bank Statements (3mos)" at bounding box center [343, 356] width 211 height 13
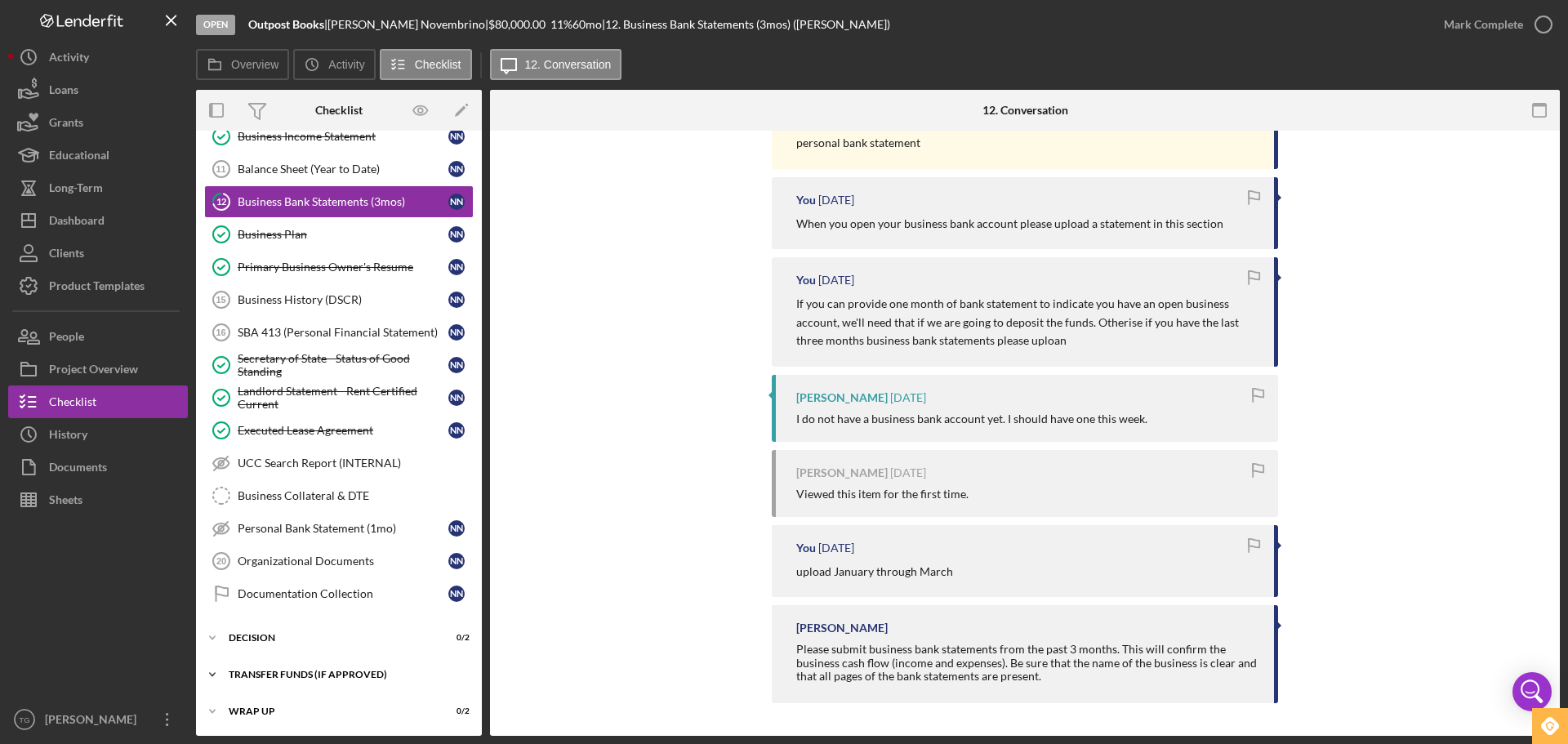
scroll to position [155, 0]
click at [332, 552] on link "Organizational Documents 20 Organizational Documents N N" at bounding box center [338, 560] width 269 height 33
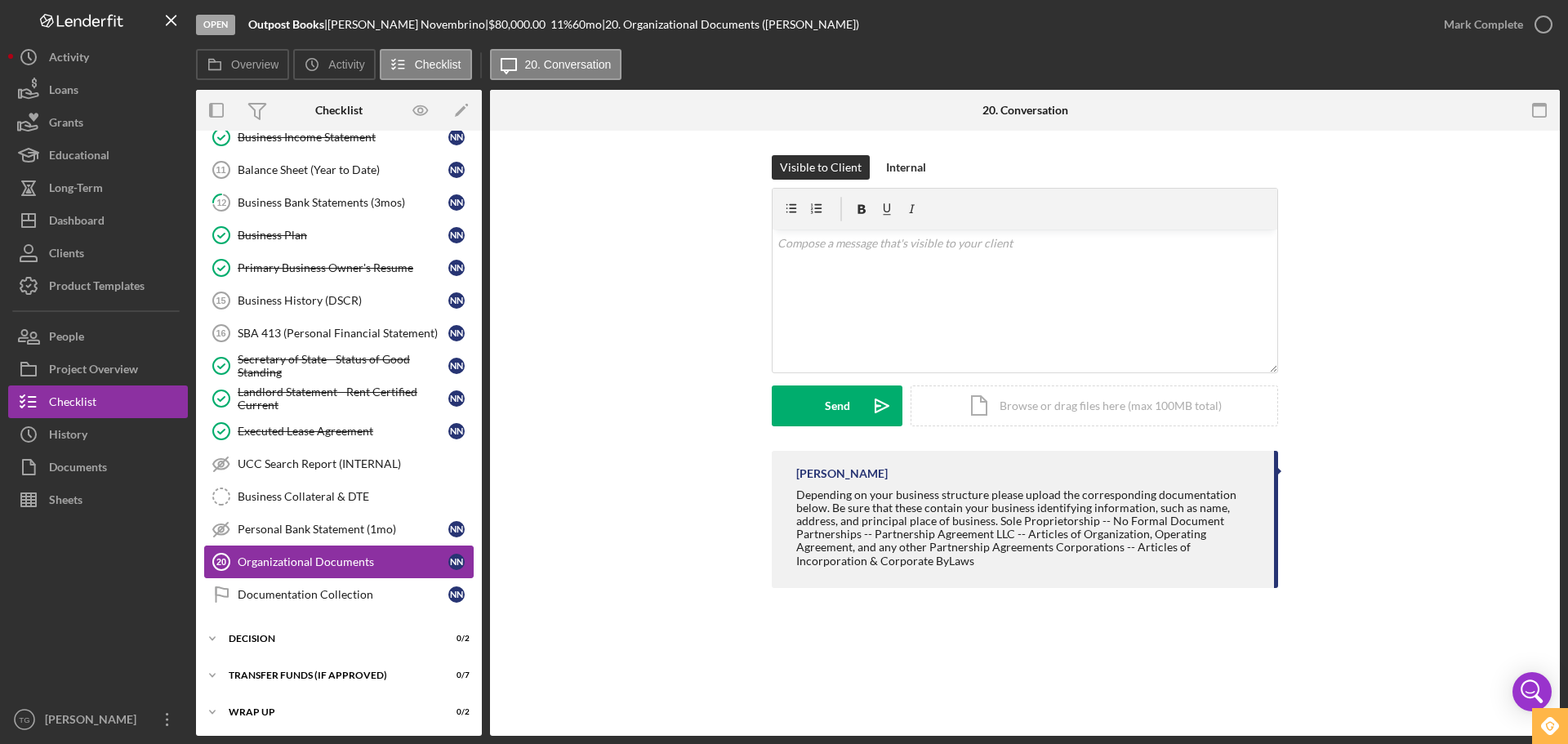
scroll to position [155, 0]
click at [314, 530] on div "Personal Bank Statement (1mo)" at bounding box center [343, 528] width 211 height 13
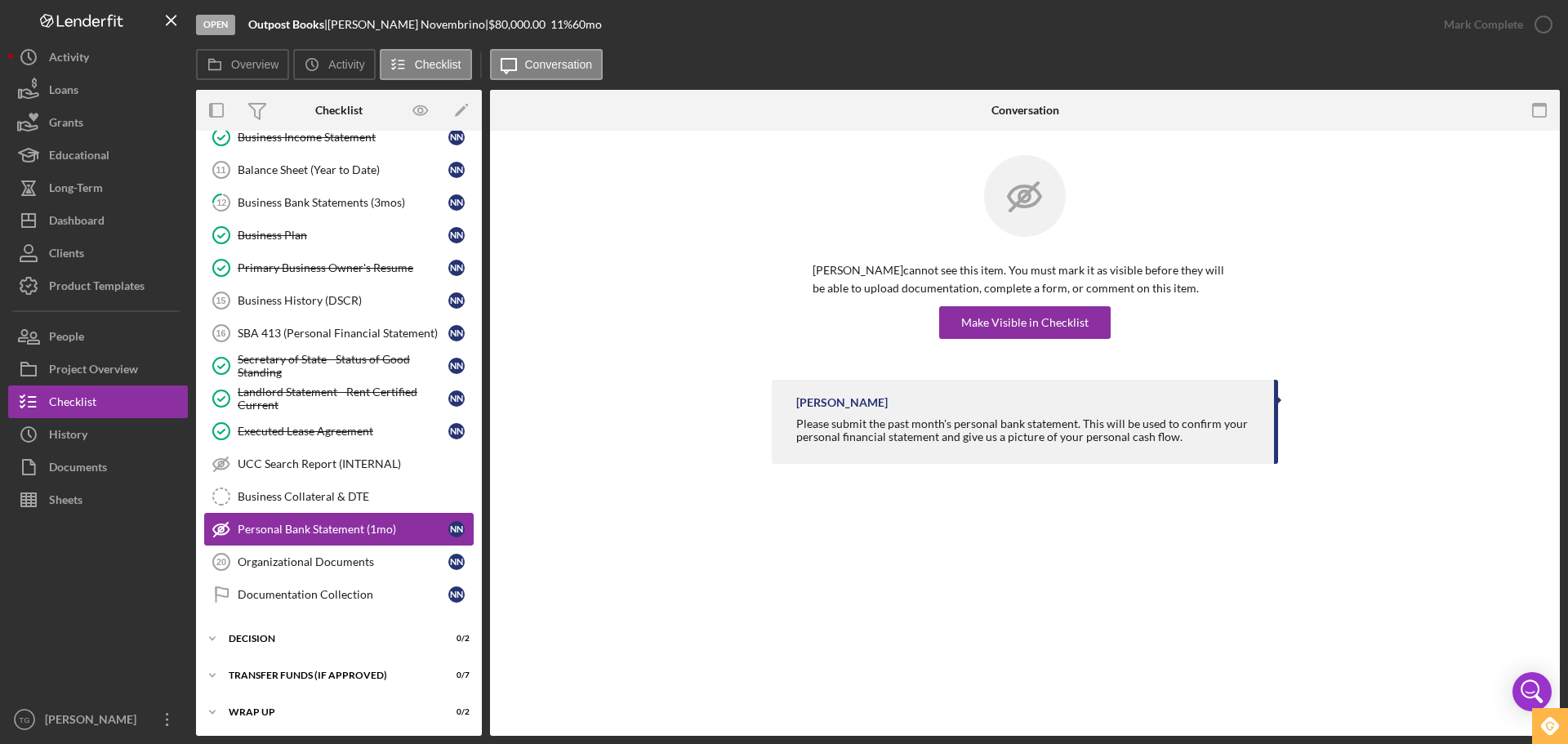
scroll to position [155, 0]
click at [314, 599] on div "Documentation Collection" at bounding box center [343, 593] width 211 height 13
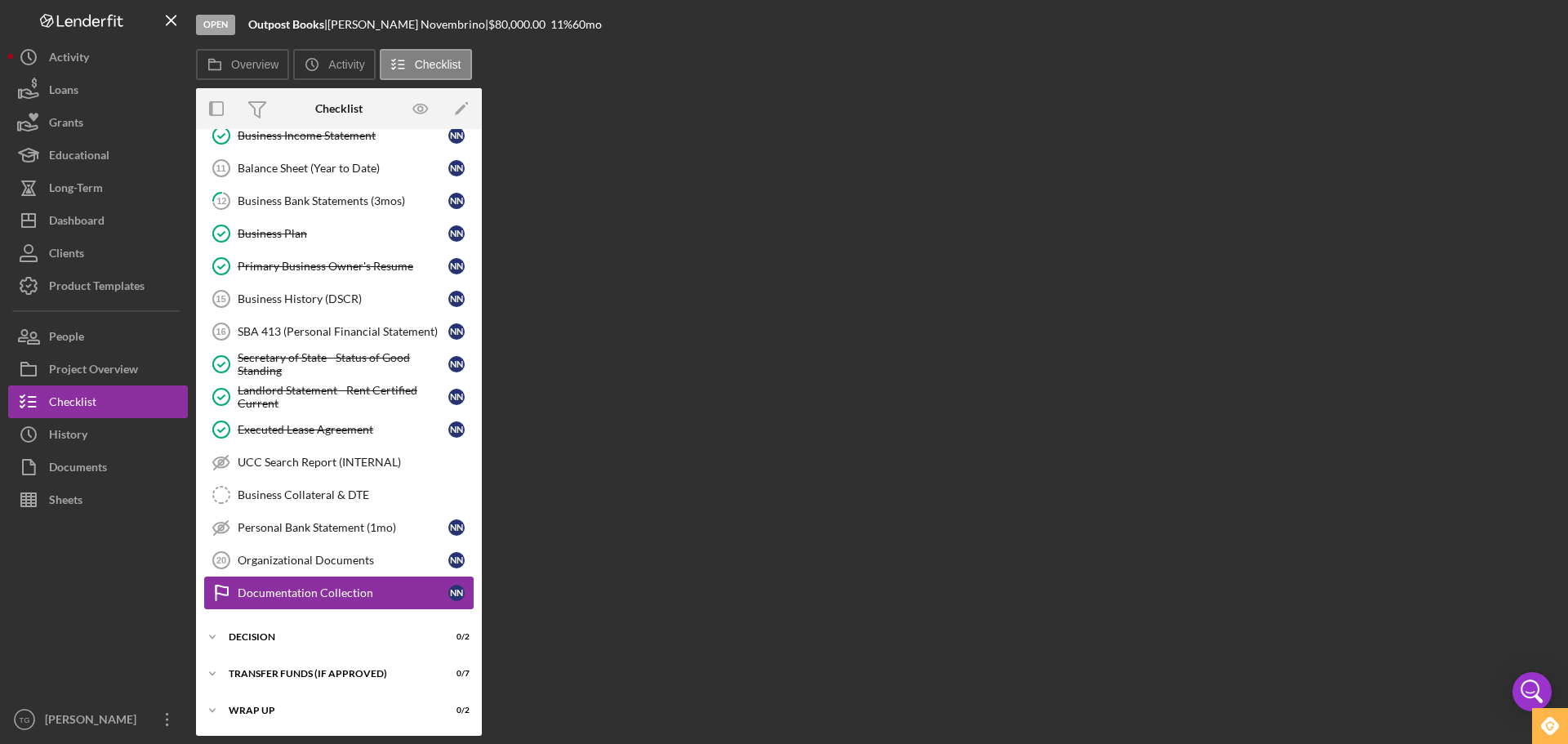
scroll to position [155, 0]
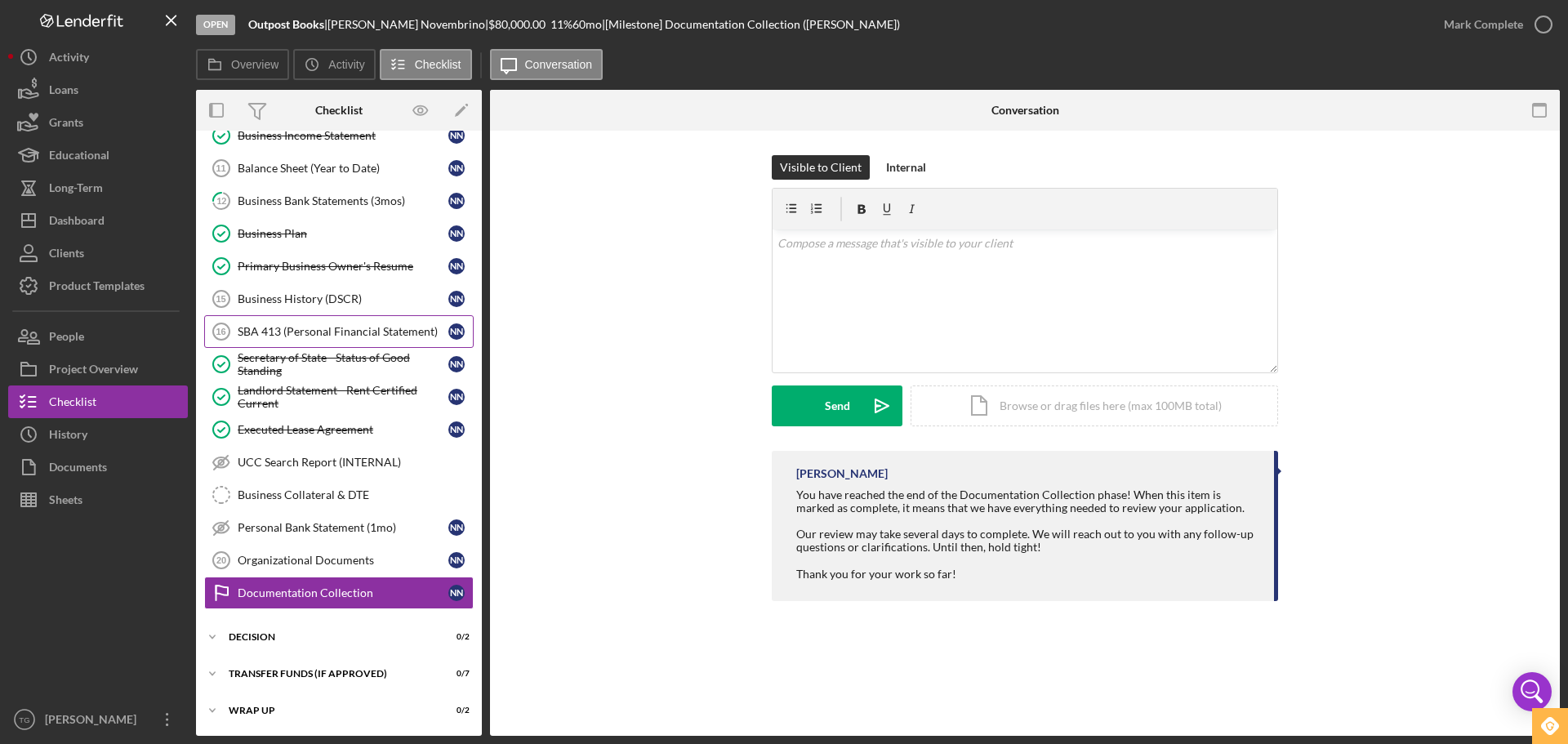
click at [323, 340] on link "SBA 413 (Personal Financial Statement) 16 SBA 413 (Personal Financial Statement…" at bounding box center [338, 331] width 269 height 33
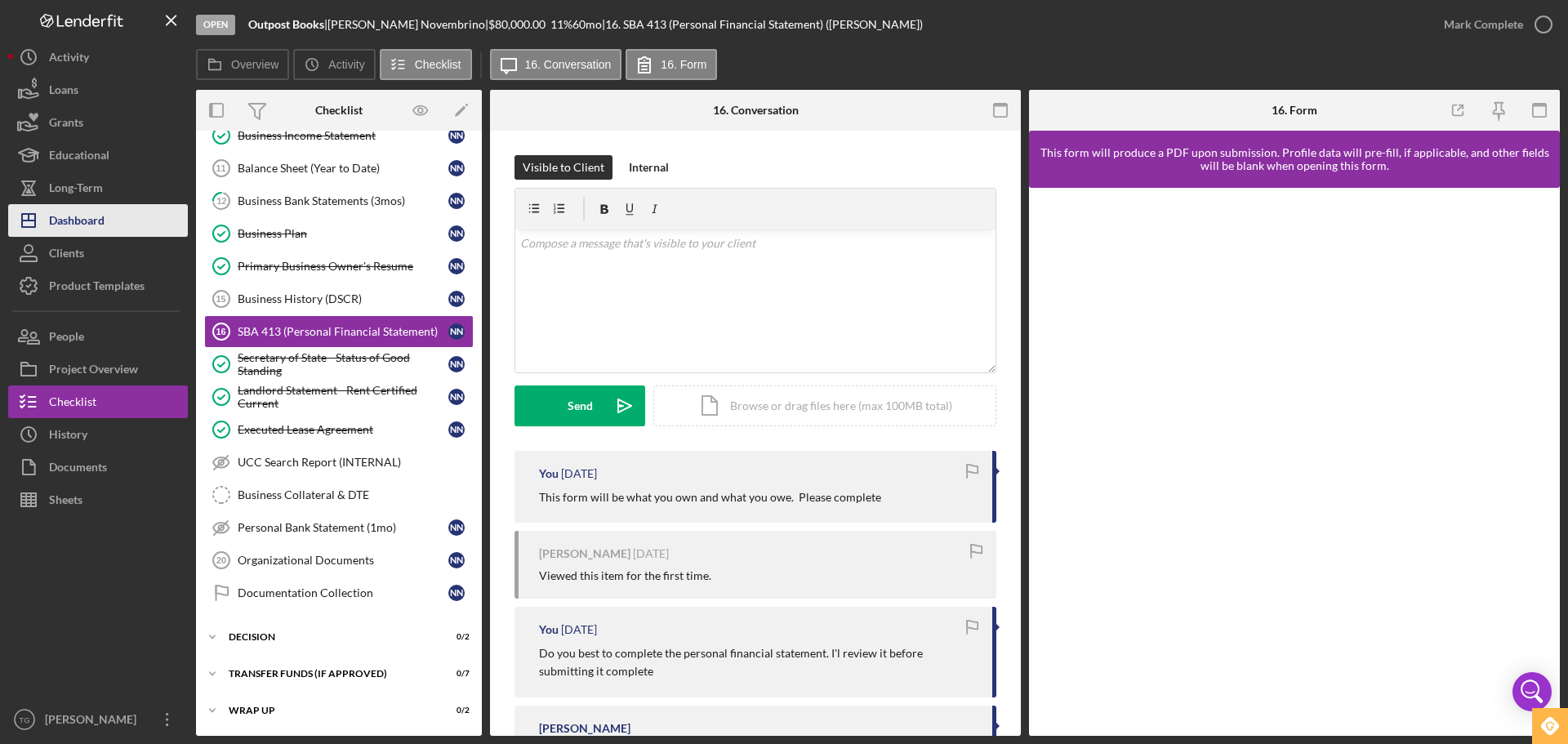
click at [108, 214] on button "Icon/Dashboard Dashboard" at bounding box center [98, 220] width 180 height 33
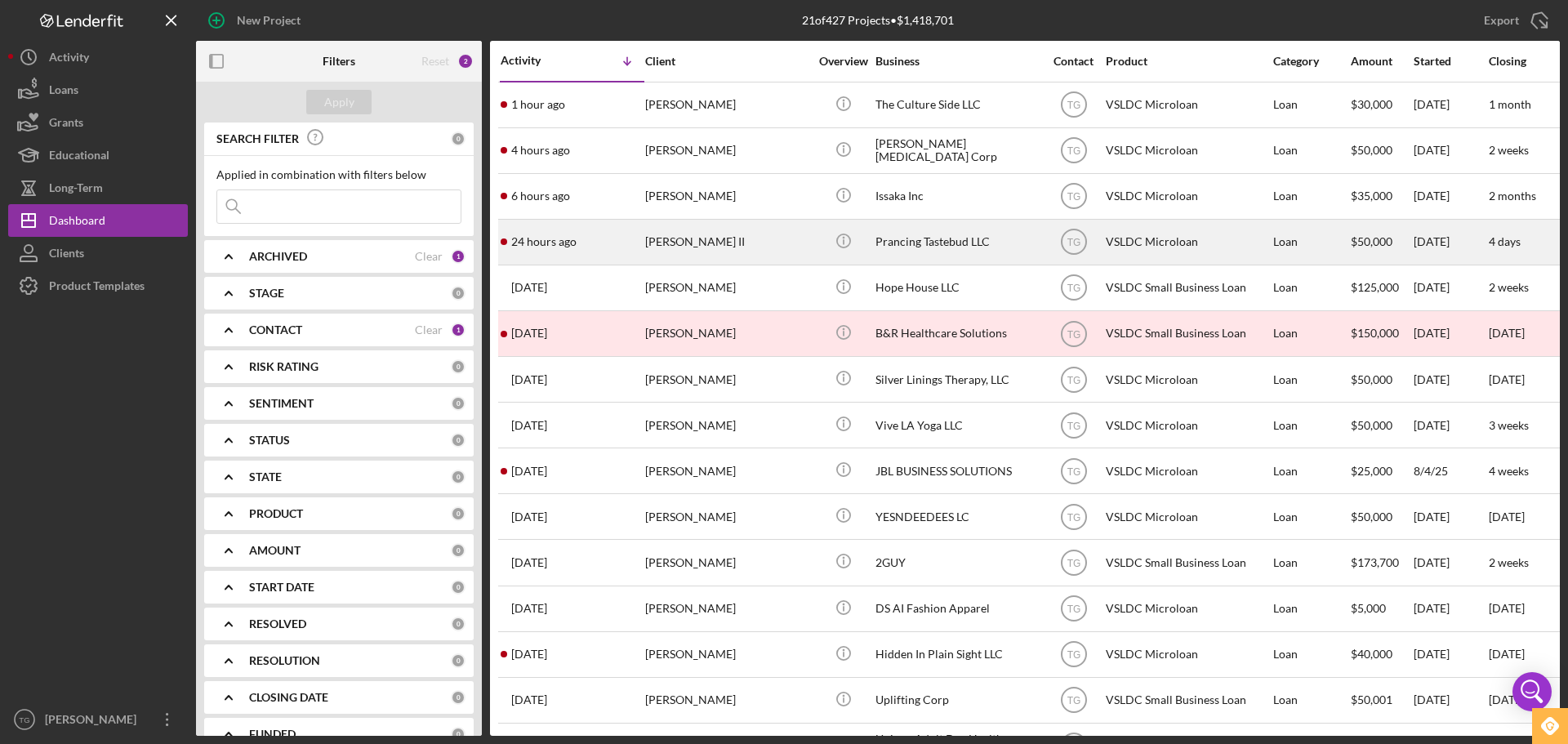
click at [674, 244] on div "[PERSON_NAME] II" at bounding box center [727, 242] width 163 height 43
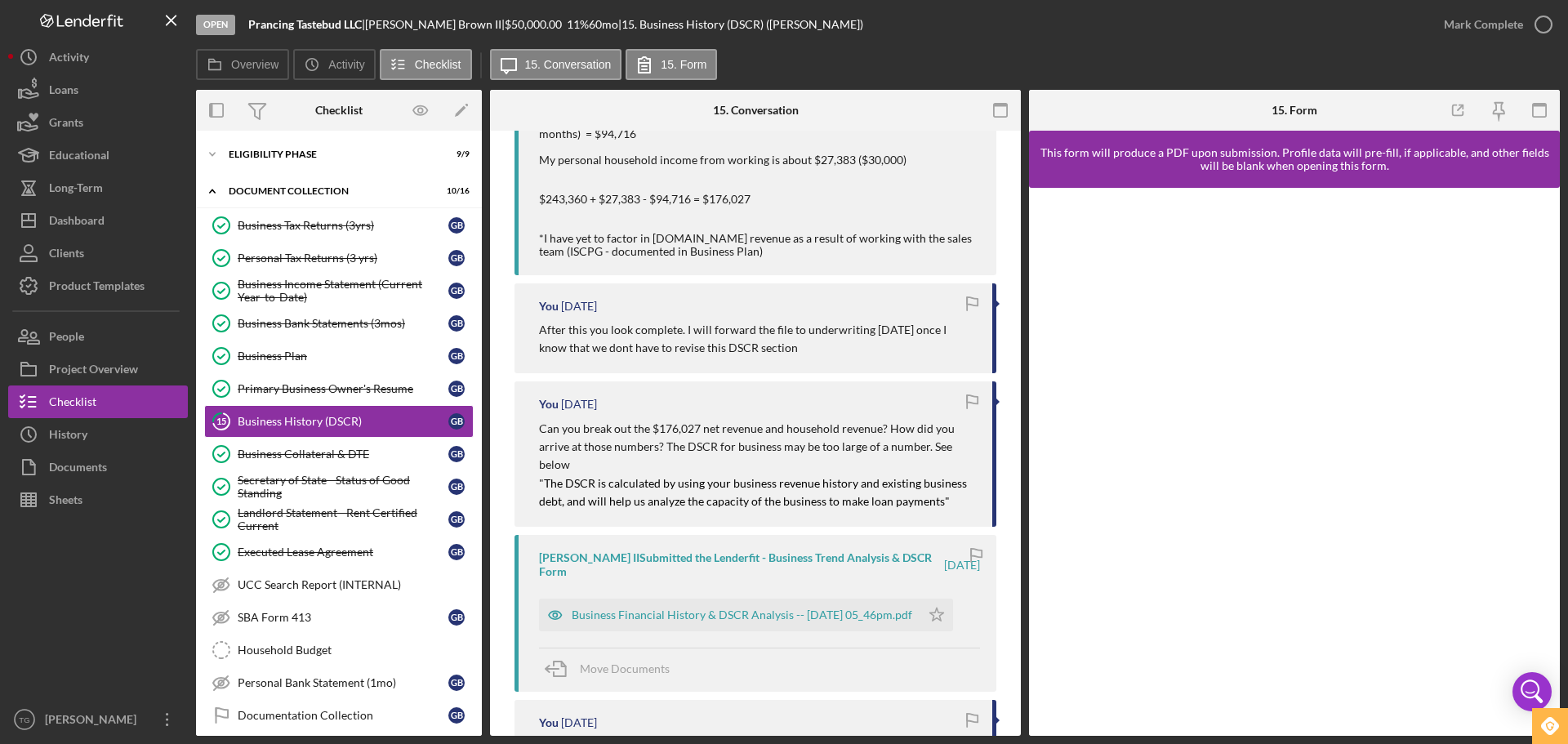
scroll to position [654, 0]
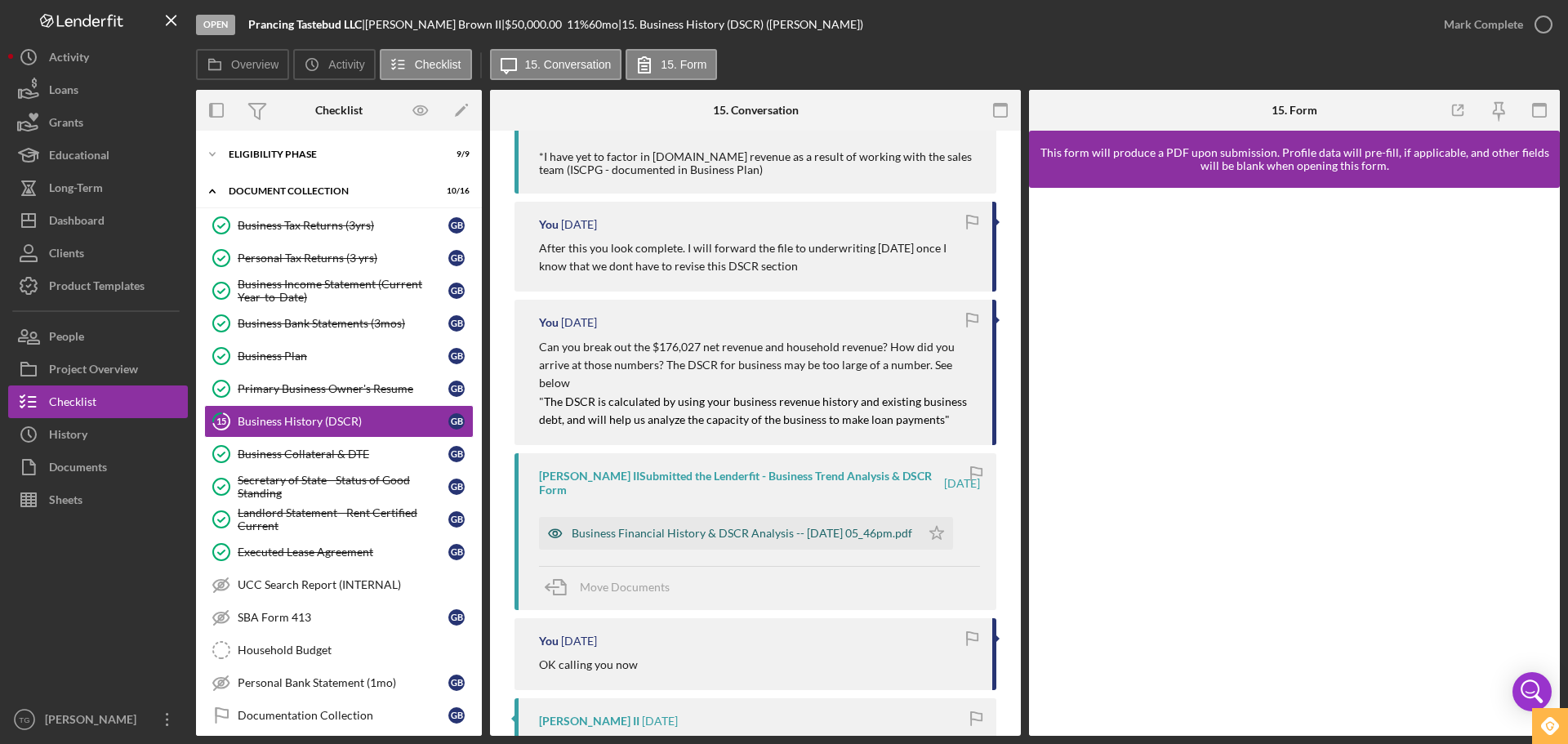
click at [774, 534] on div "Business Financial History & DSCR Analysis -- [DATE] 05_46pm.pdf" at bounding box center [742, 534] width 340 height 13
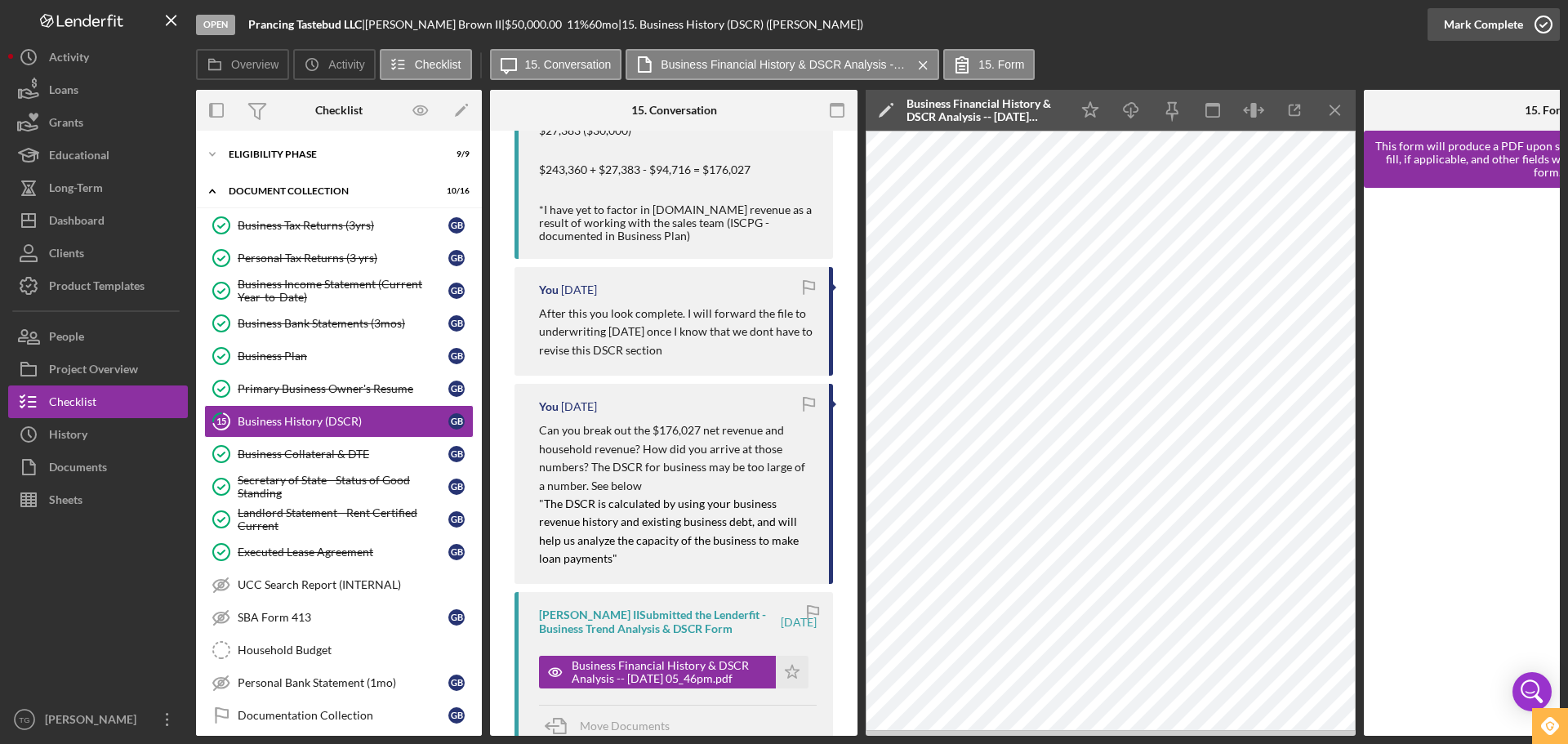
click at [1552, 12] on icon "button" at bounding box center [1543, 24] width 41 height 41
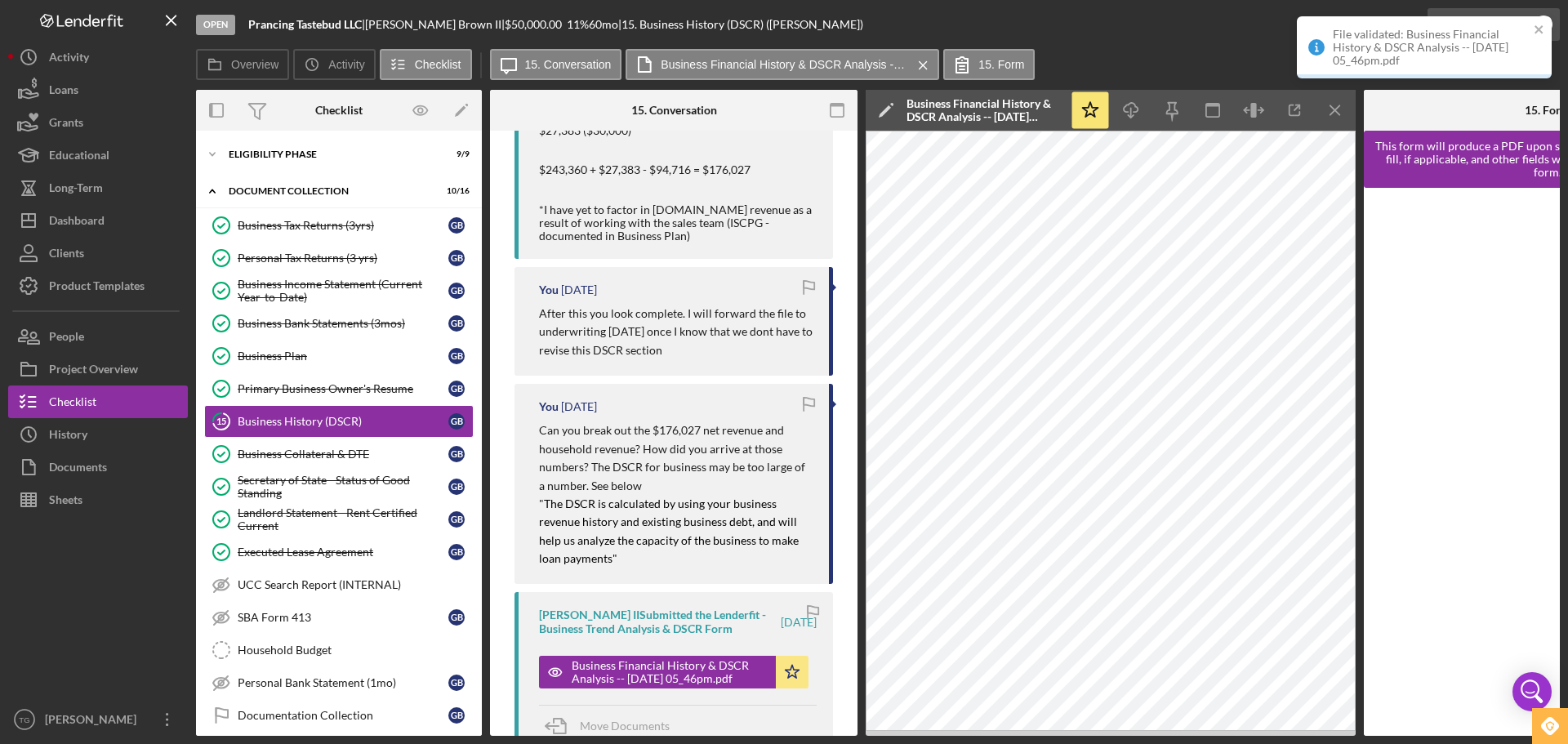
click at [1548, 19] on div "Open Prancing Tastebud LLC | [PERSON_NAME] II | $50,000.00 11 % 60 mo | 15. Bus…" at bounding box center [784, 372] width 1568 height 744
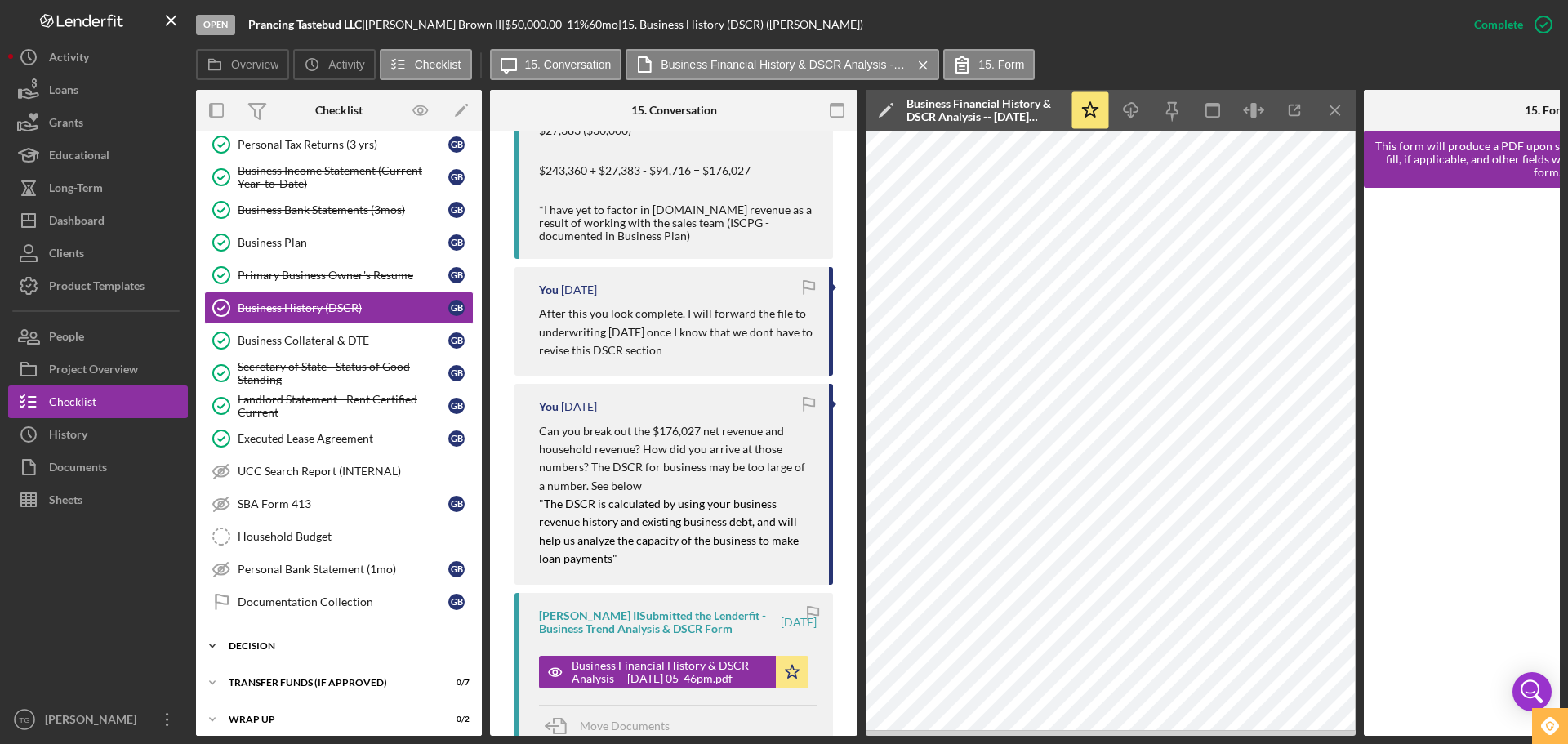
scroll to position [128, 0]
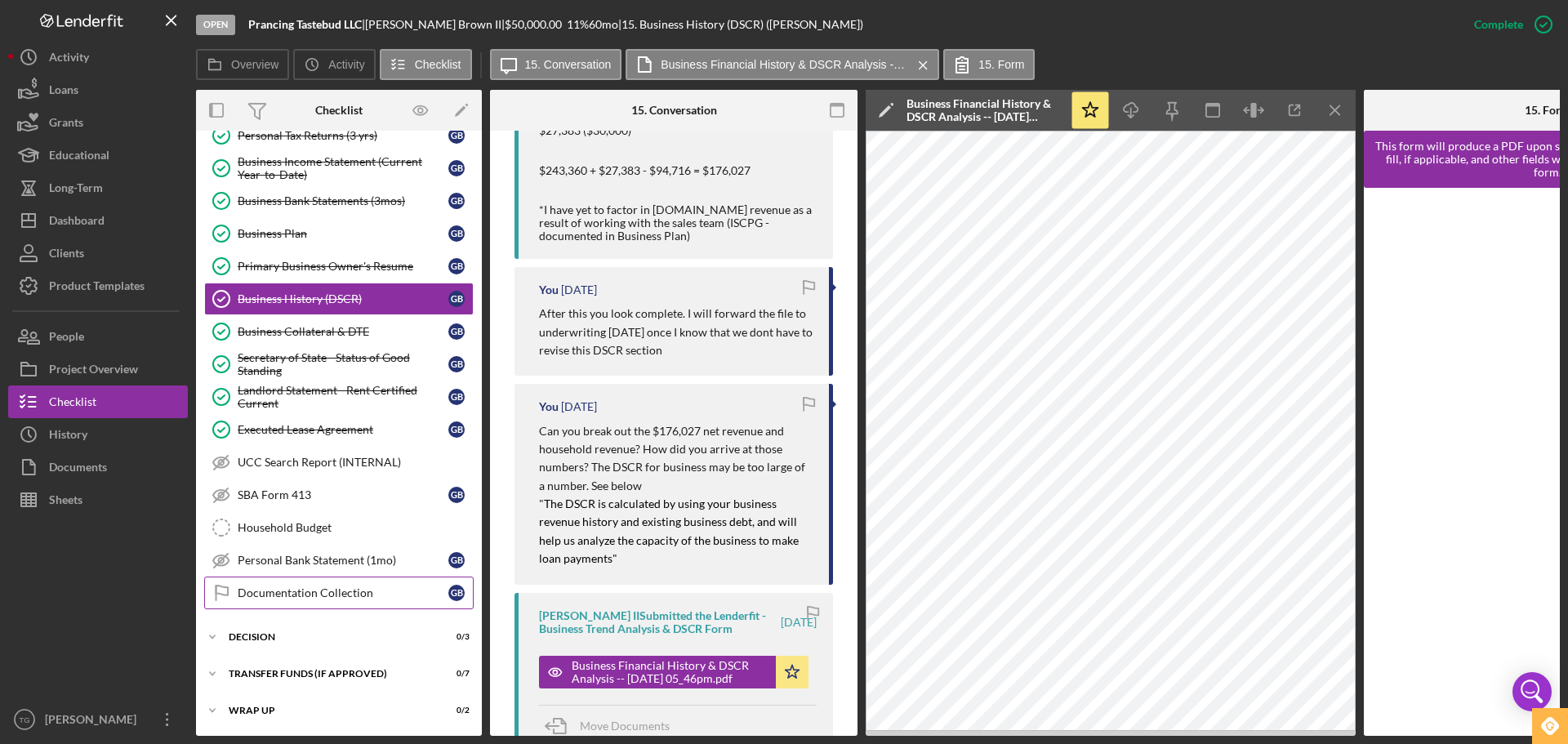
click at [298, 586] on div "Documentation Collection" at bounding box center [343, 593] width 211 height 13
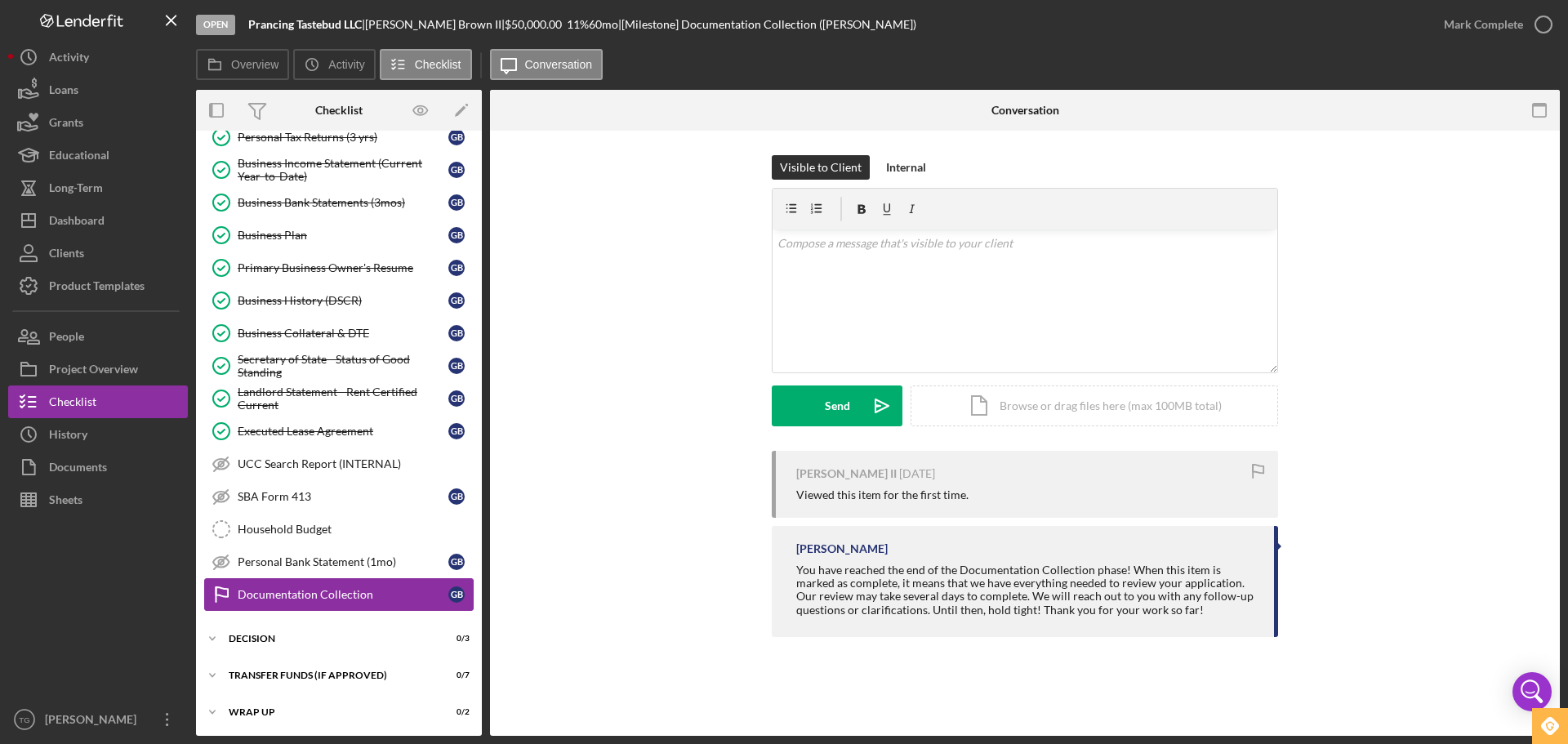
scroll to position [123, 0]
click at [1544, 23] on icon "button" at bounding box center [1543, 24] width 41 height 41
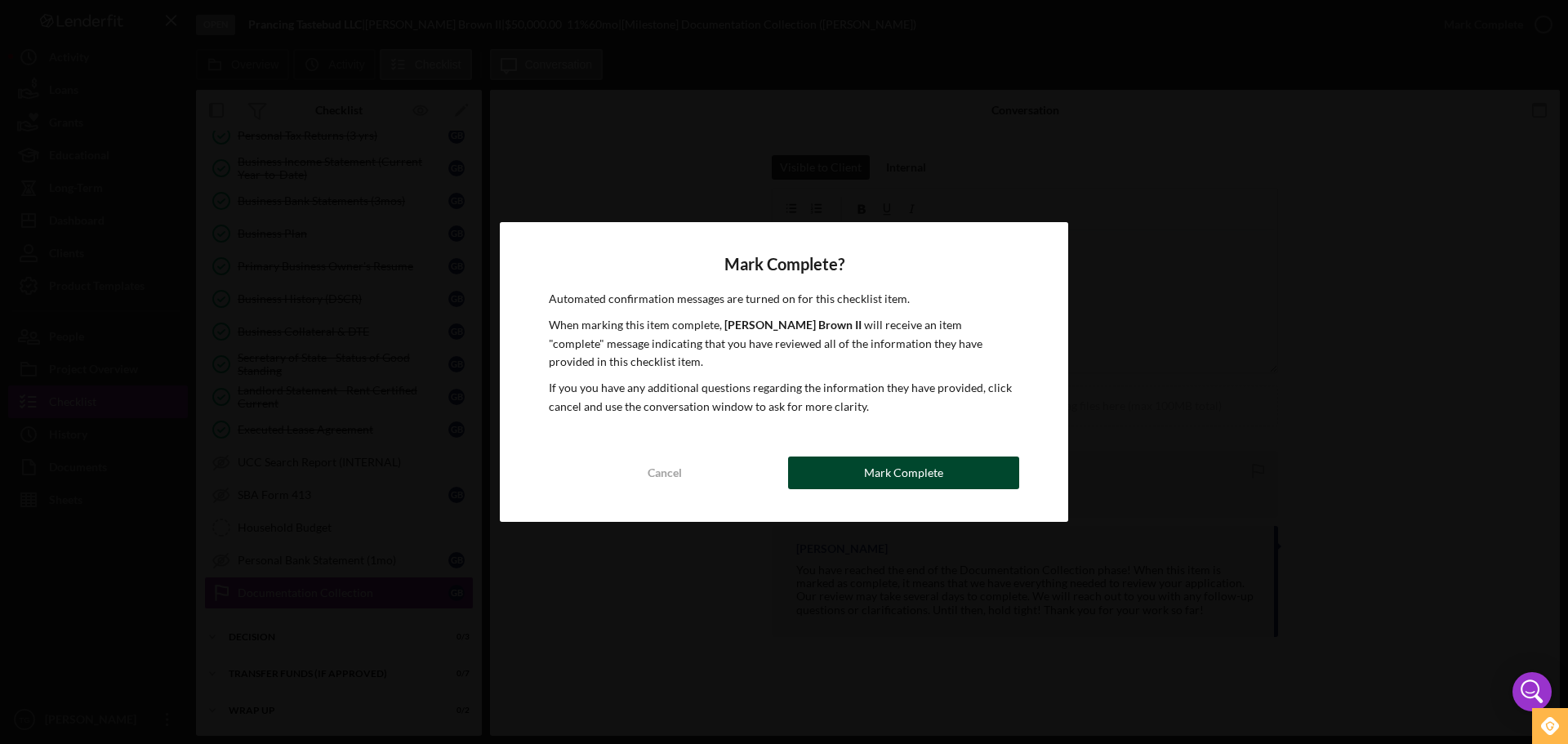
click at [824, 460] on button "Mark Complete" at bounding box center [903, 473] width 231 height 33
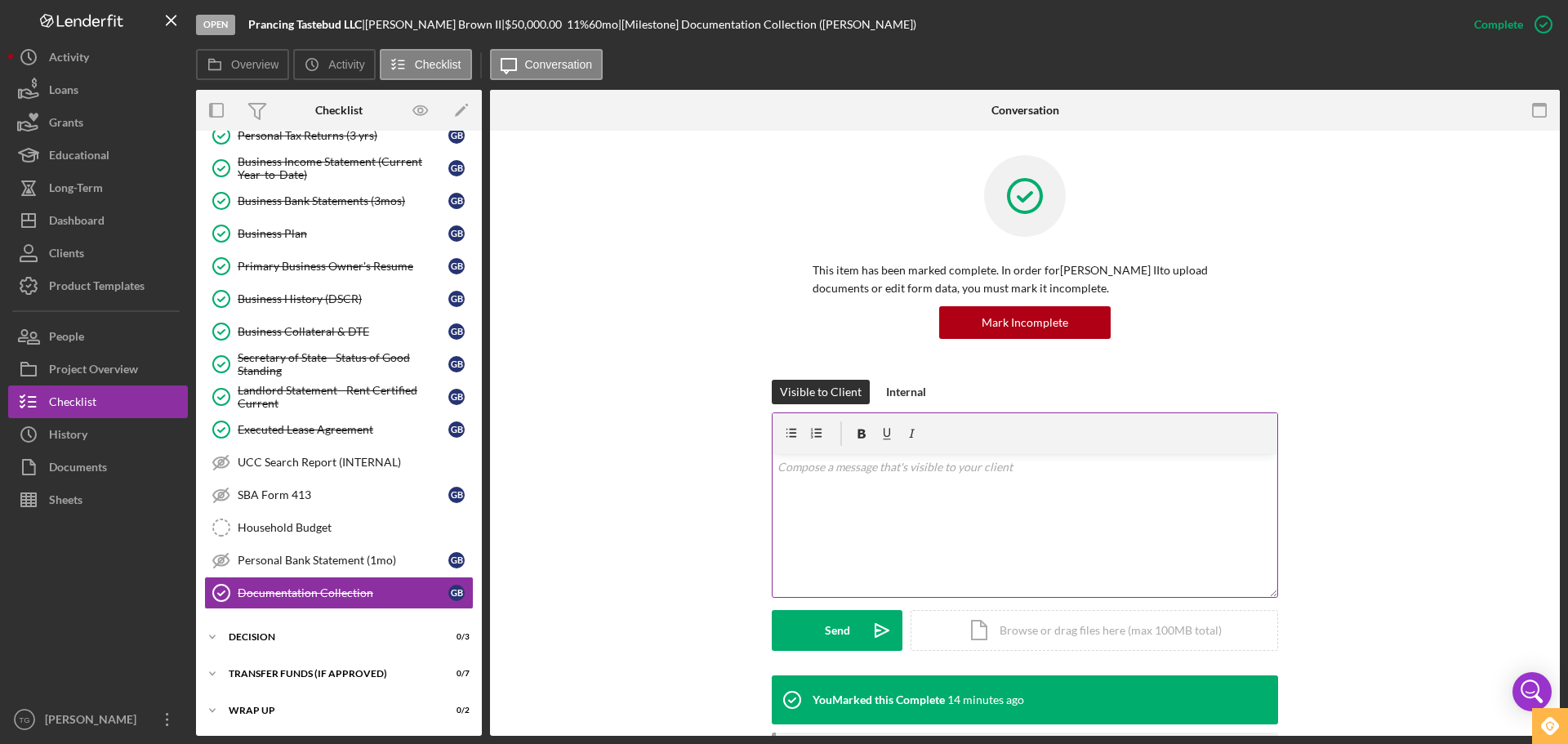
click at [834, 480] on div "v Color teal Color pink Remove color Add row above Add row below Add column bef…" at bounding box center [1024, 525] width 504 height 143
click at [828, 646] on div "Send" at bounding box center [837, 631] width 25 height 41
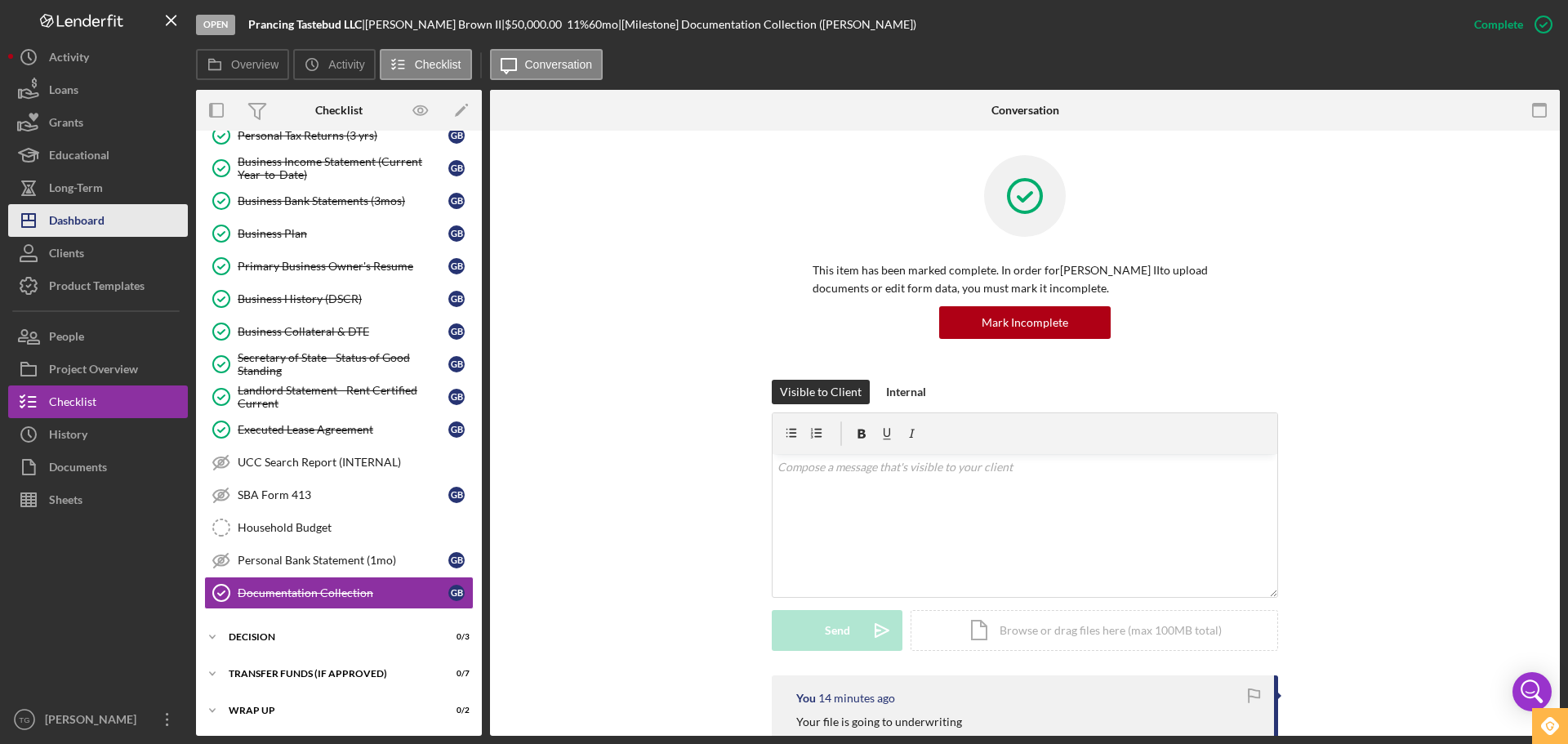
click at [61, 220] on div "Dashboard" at bounding box center [77, 223] width 56 height 37
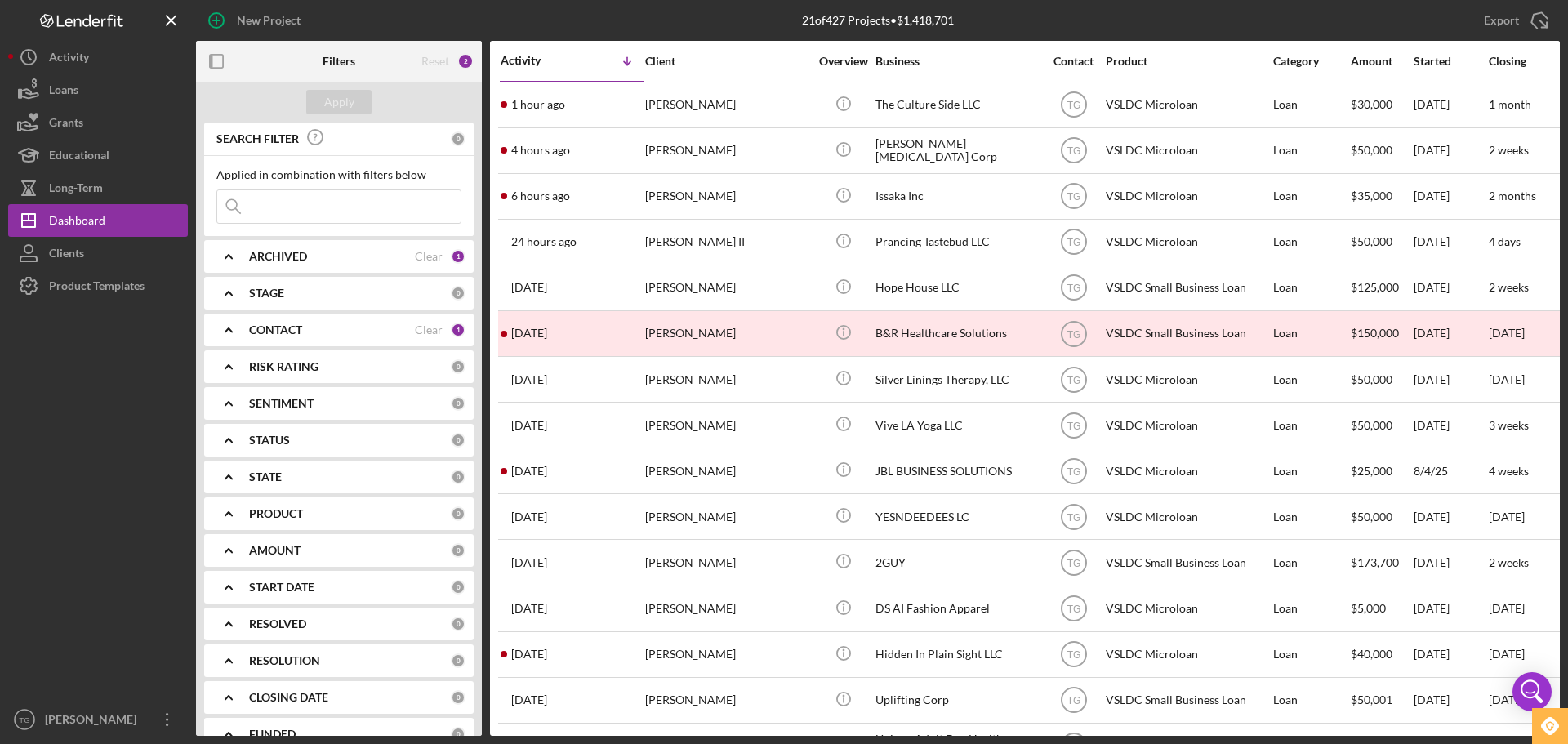
click at [265, 201] on input at bounding box center [339, 206] width 243 height 33
click at [295, 254] on b "ARCHIVED" at bounding box center [278, 257] width 58 height 13
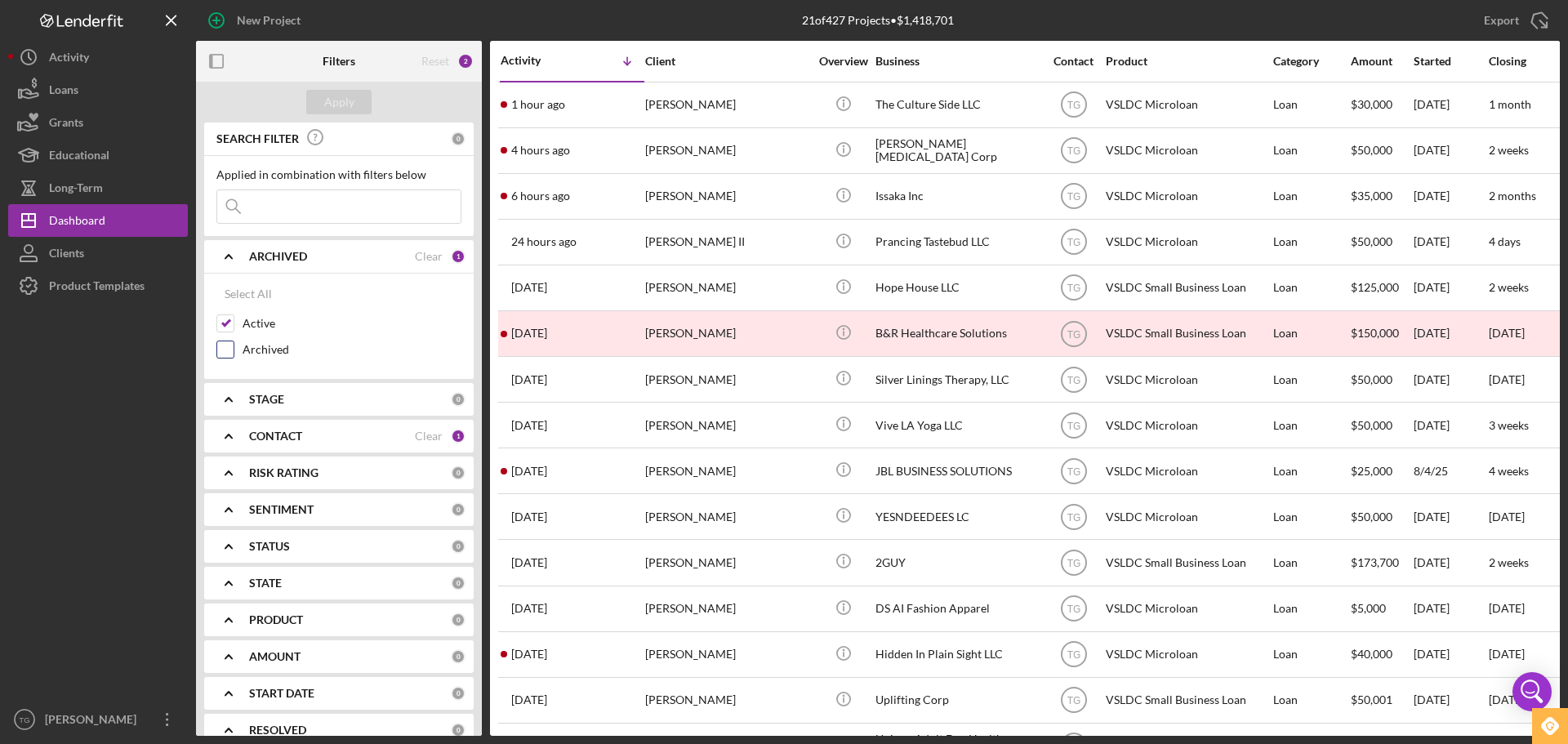
click at [233, 349] on input "Archived" at bounding box center [226, 349] width 17 height 17
click at [335, 107] on div "Apply" at bounding box center [339, 102] width 30 height 24
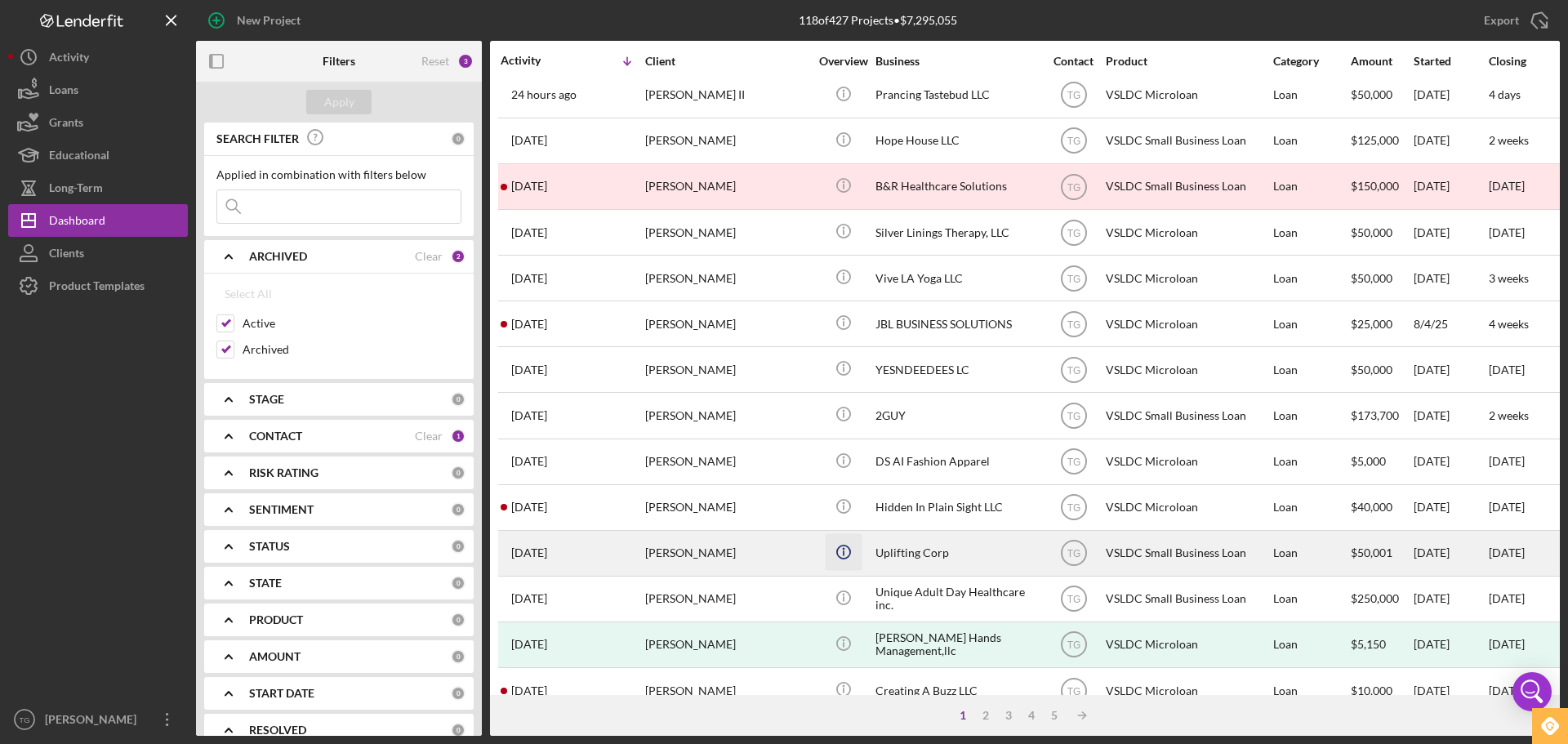
scroll to position [327, 0]
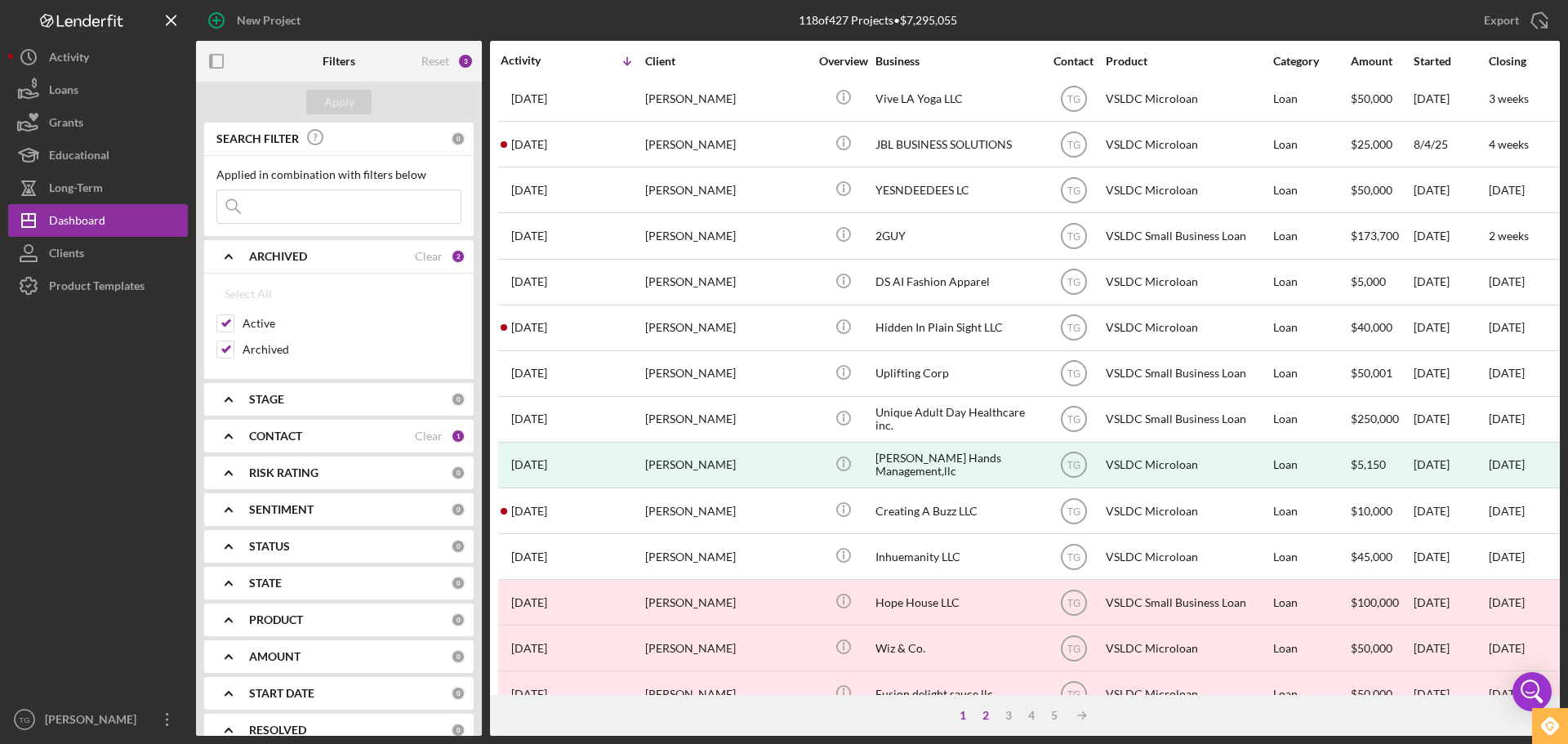
click at [989, 718] on div "2" at bounding box center [985, 716] width 23 height 13
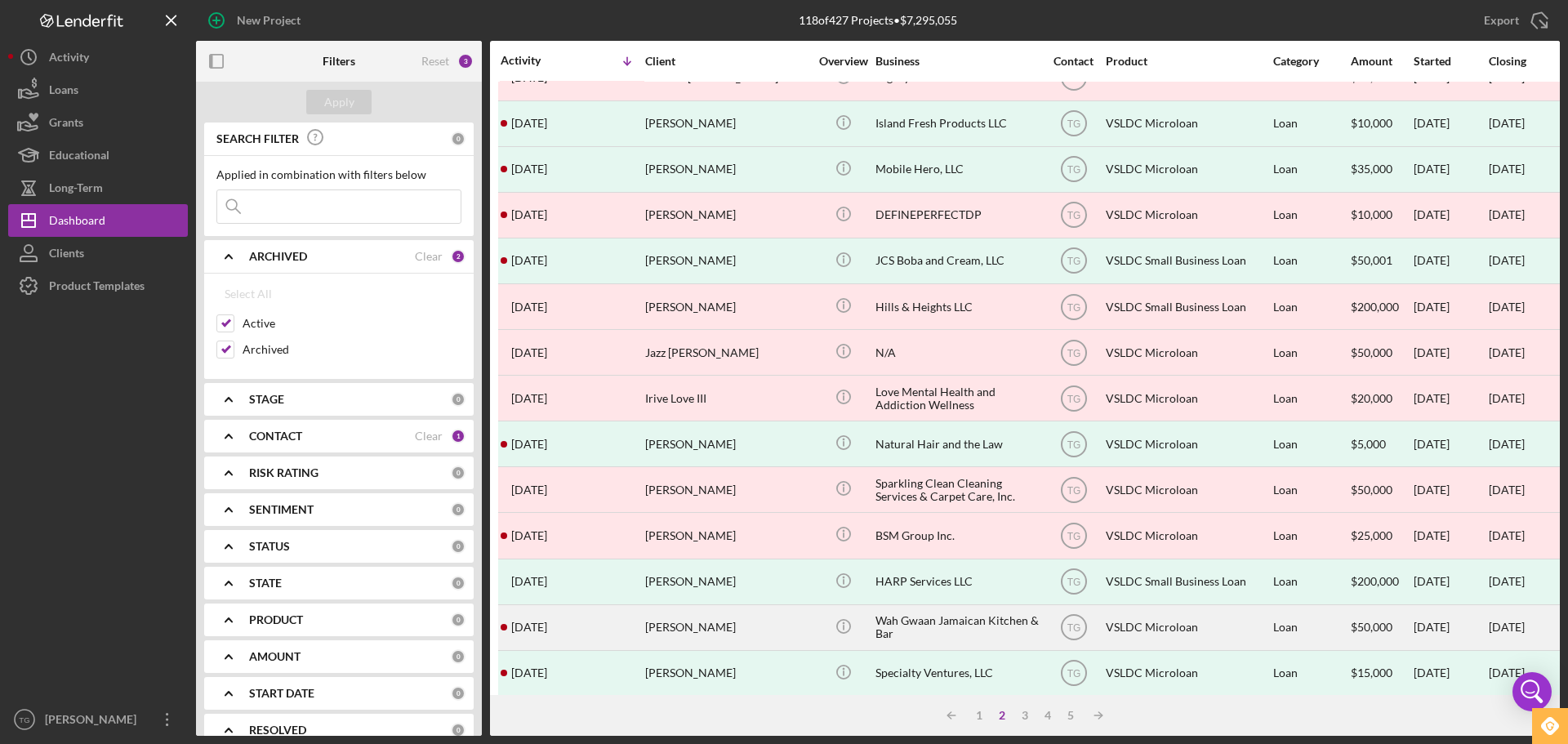
scroll to position [553, 0]
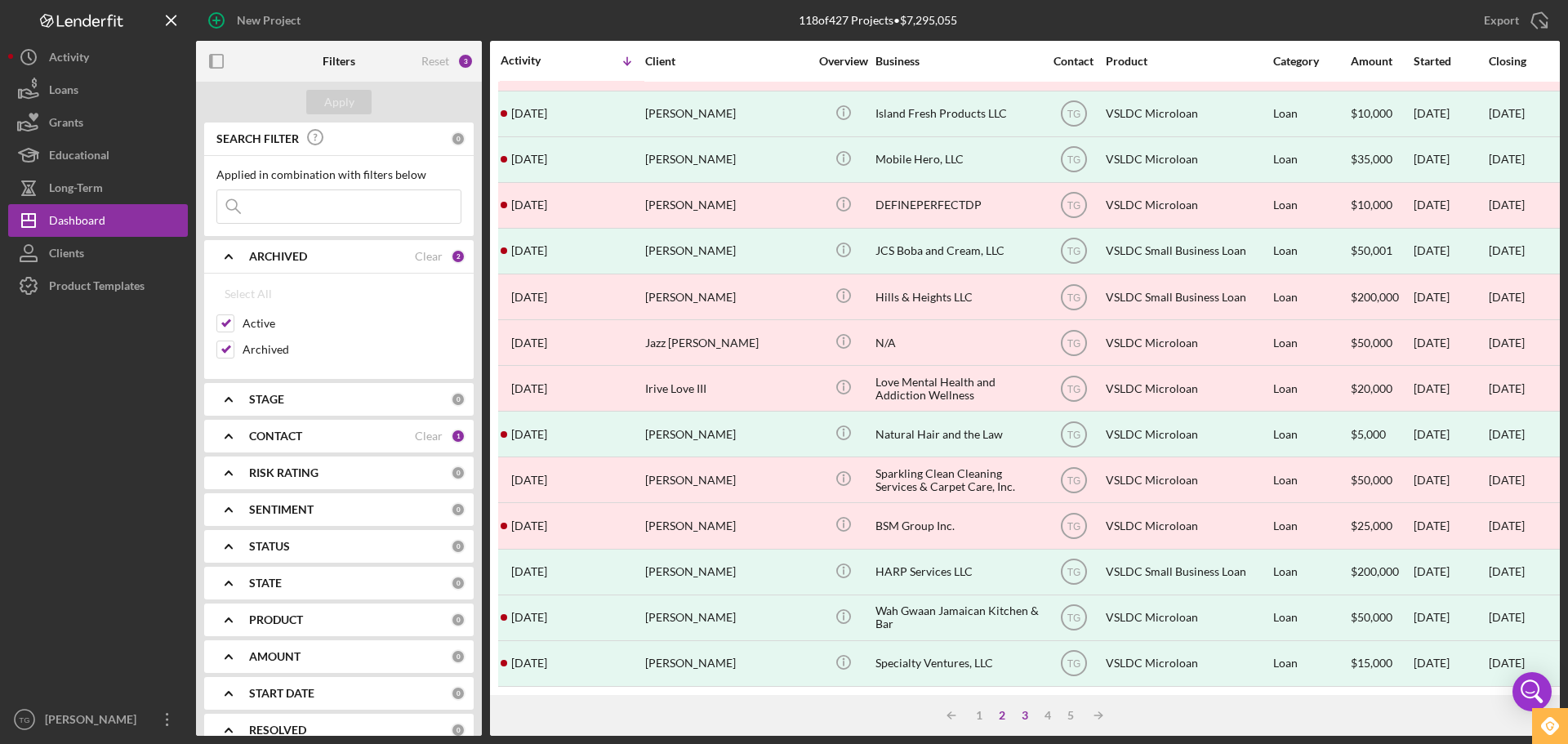
click at [1021, 712] on div "3" at bounding box center [1024, 716] width 23 height 13
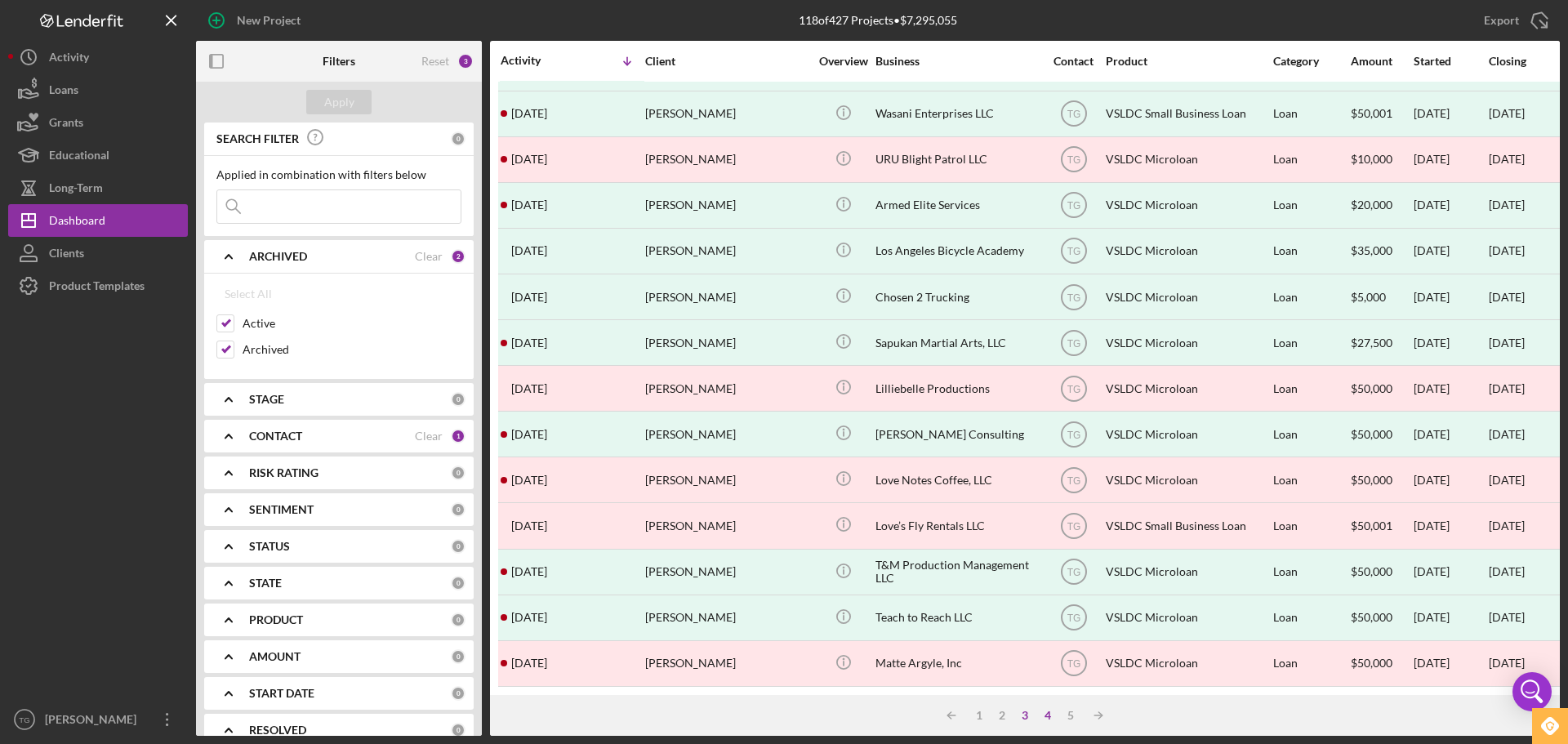
click at [1044, 715] on div "4" at bounding box center [1047, 716] width 23 height 13
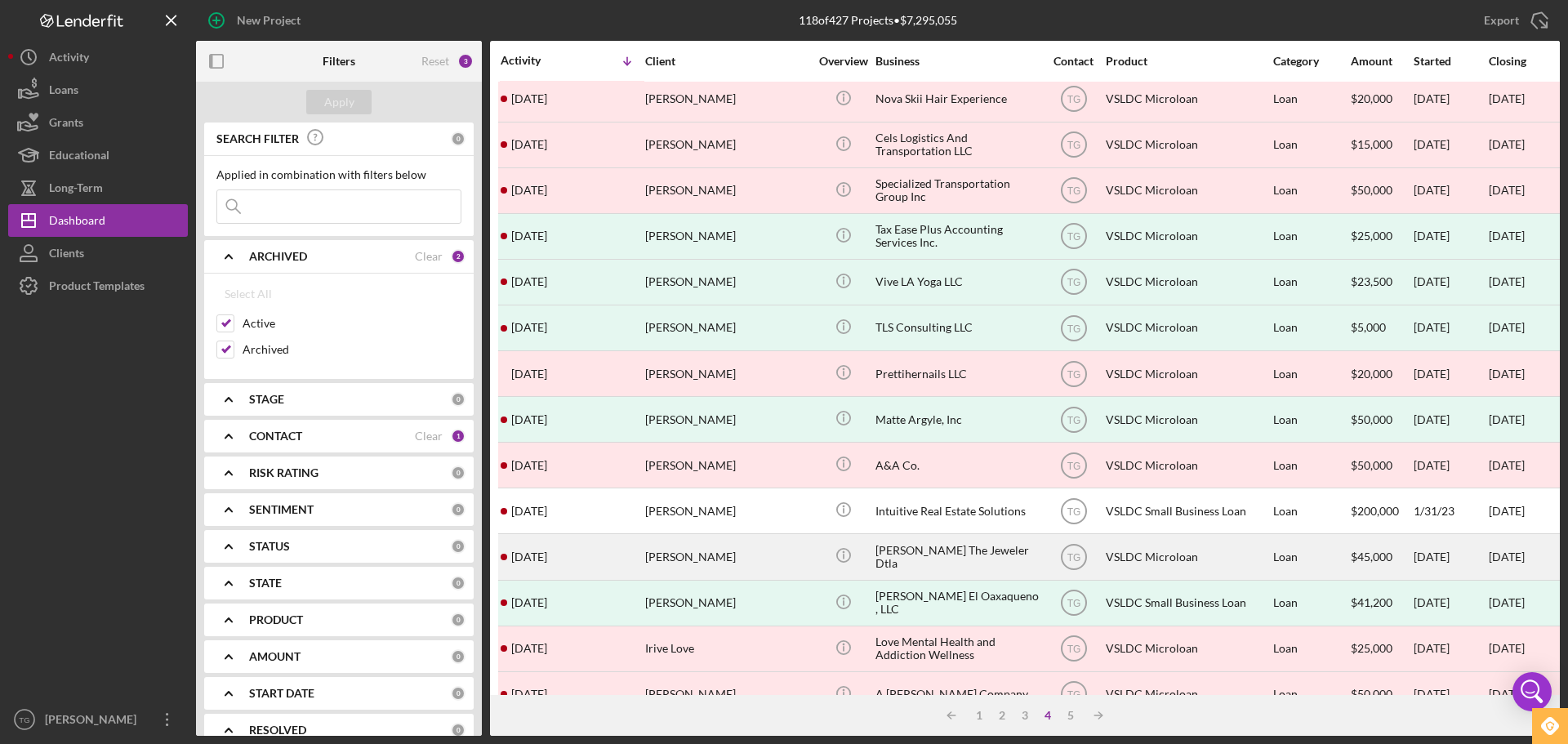
scroll to position [0, 0]
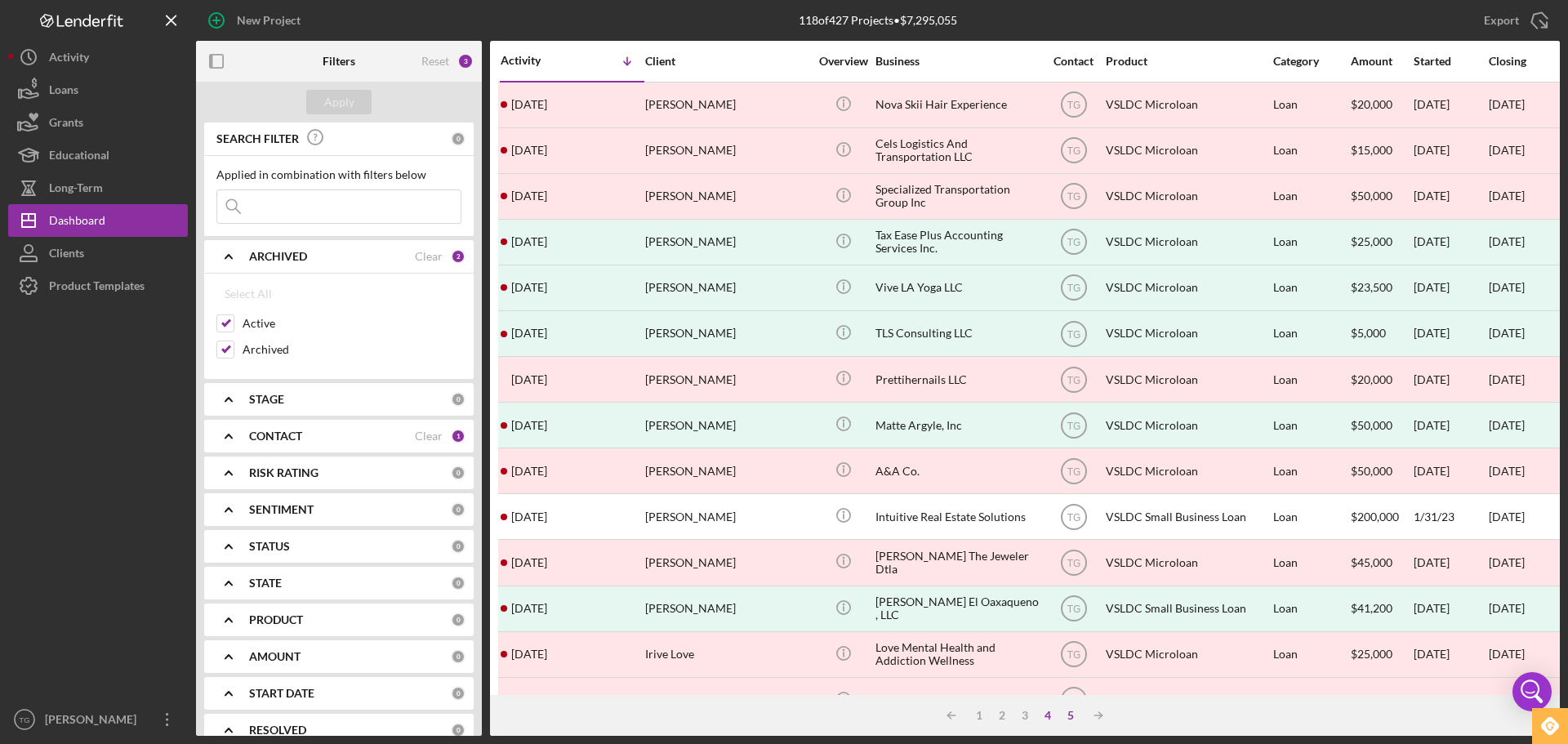
click at [1066, 715] on div "5" at bounding box center [1070, 716] width 23 height 13
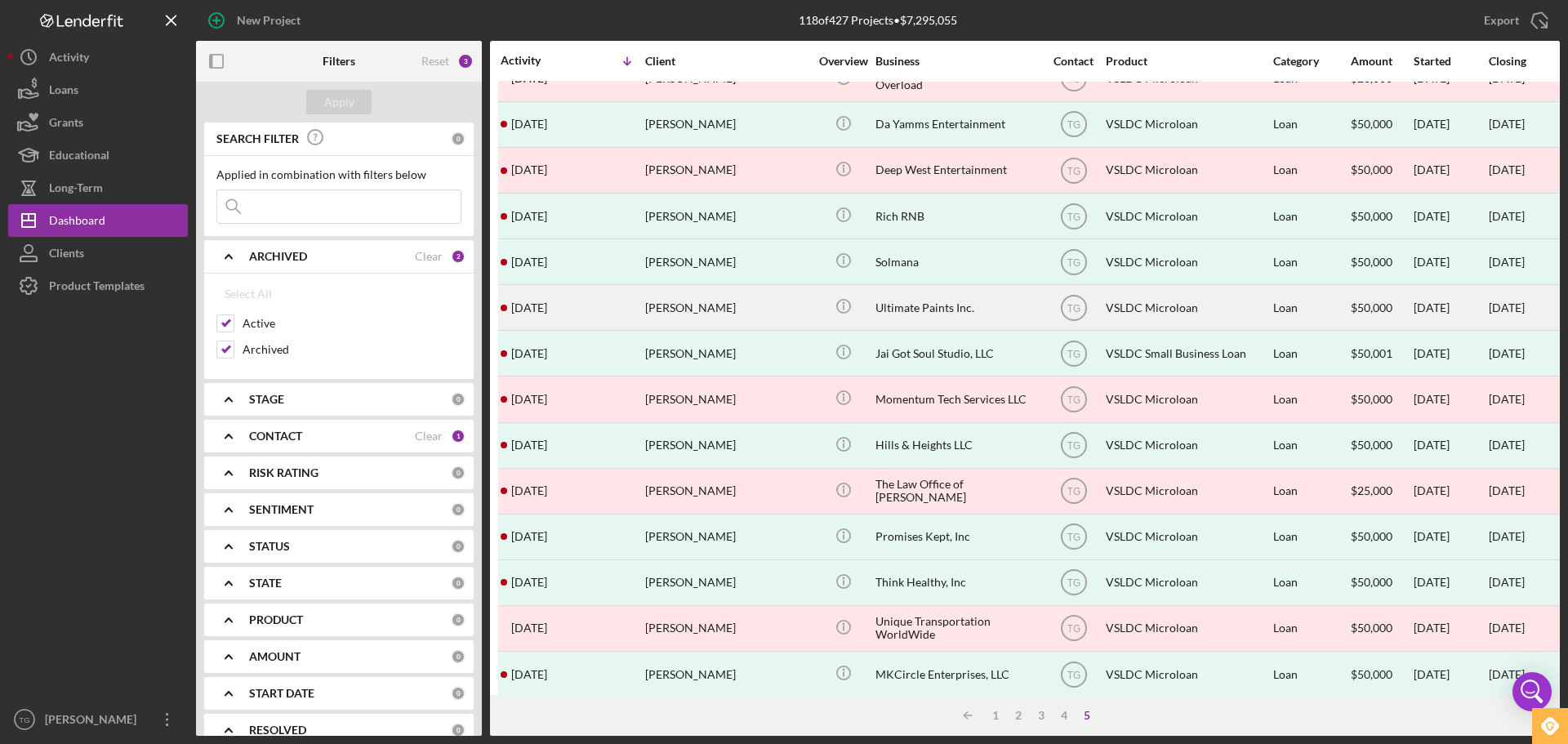
scroll to position [232, 0]
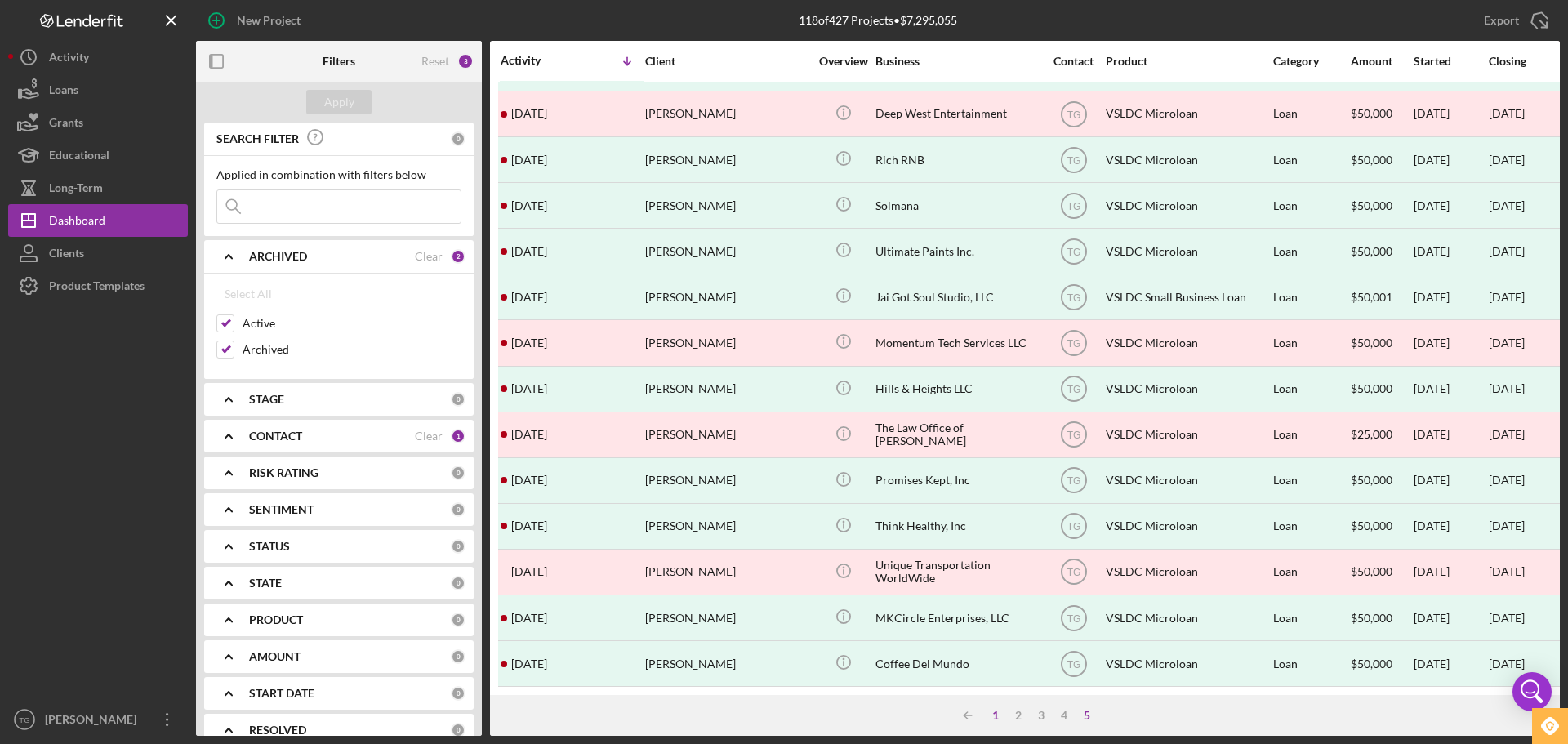
click at [995, 716] on div "1" at bounding box center [994, 716] width 23 height 13
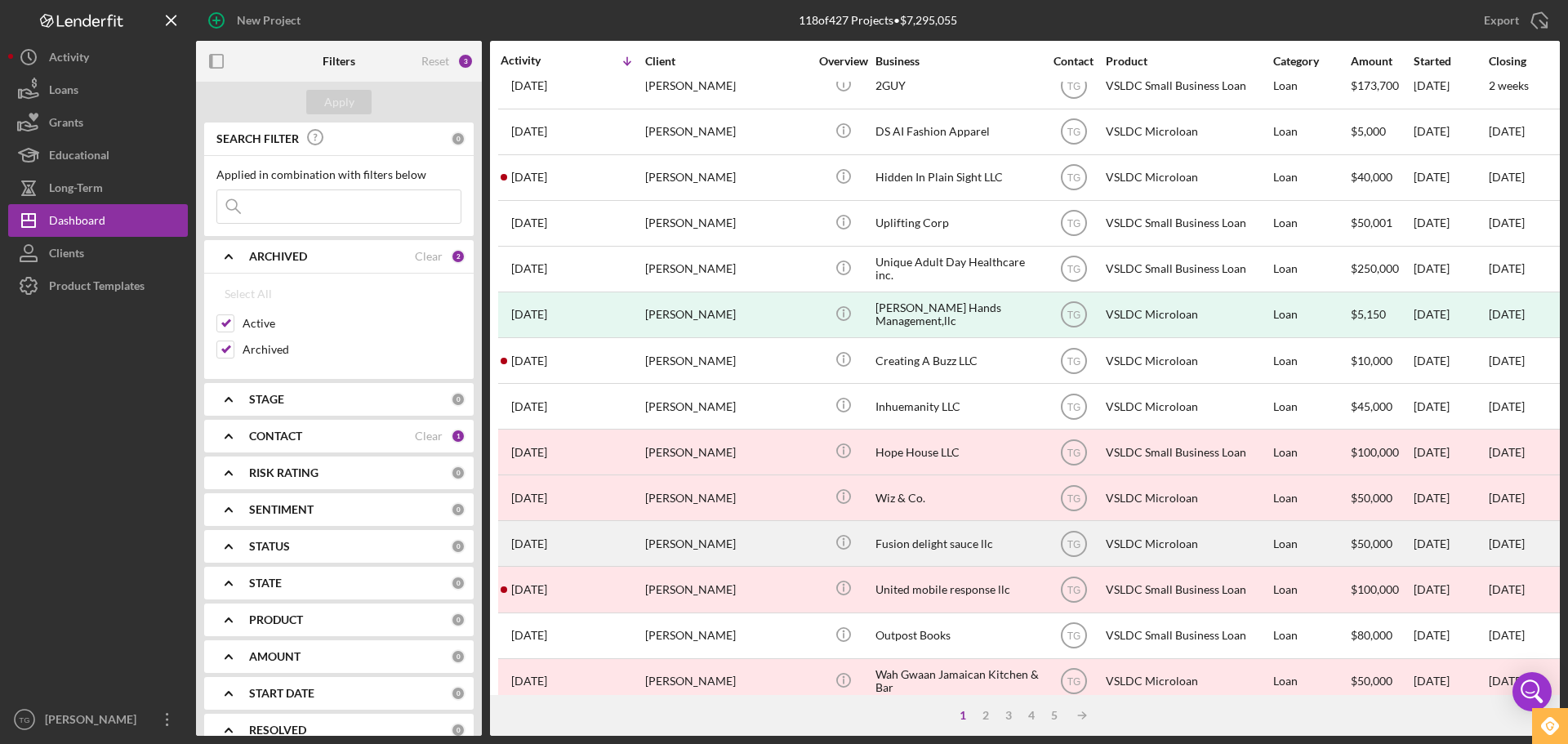
scroll to position [553, 0]
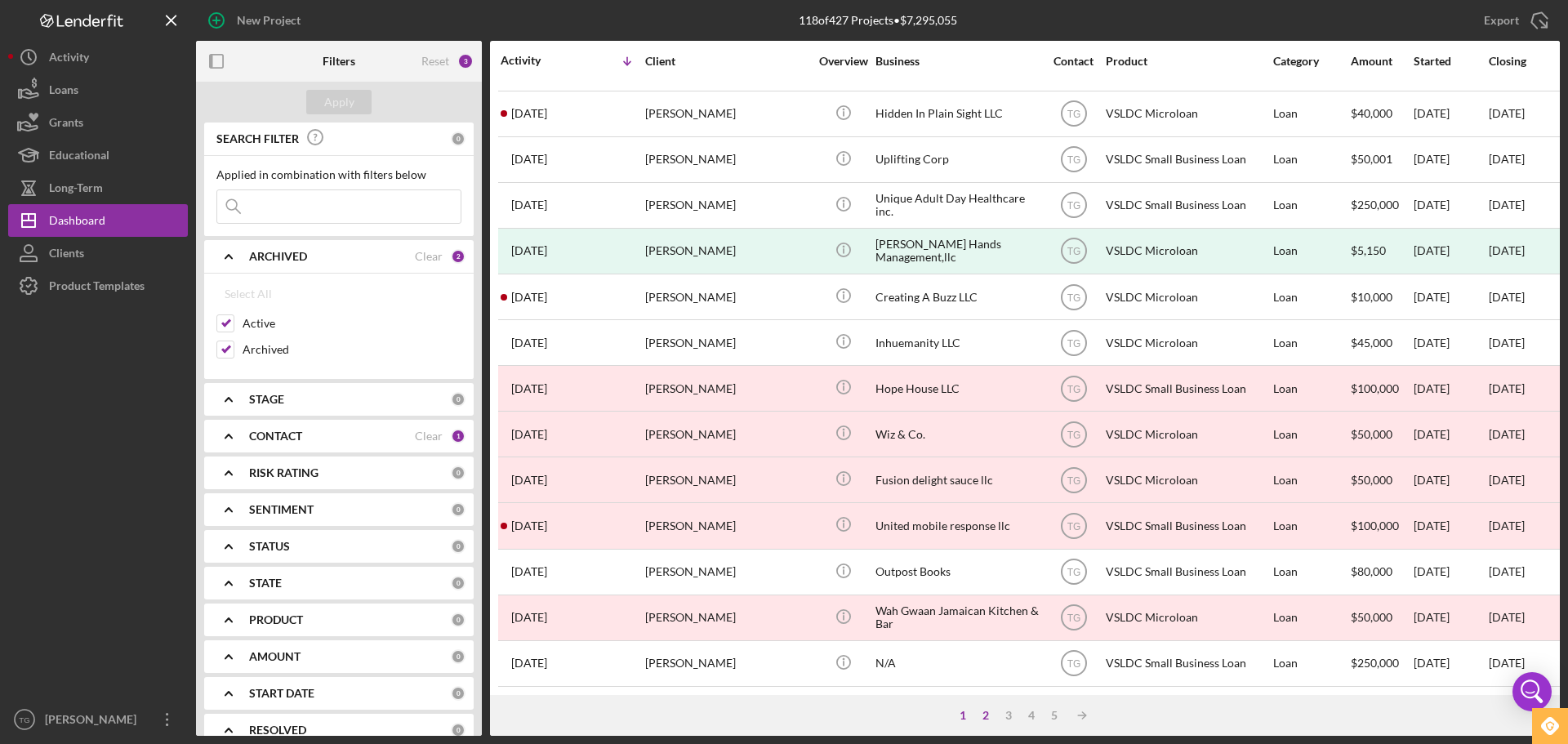
click at [980, 712] on div "2" at bounding box center [985, 716] width 23 height 13
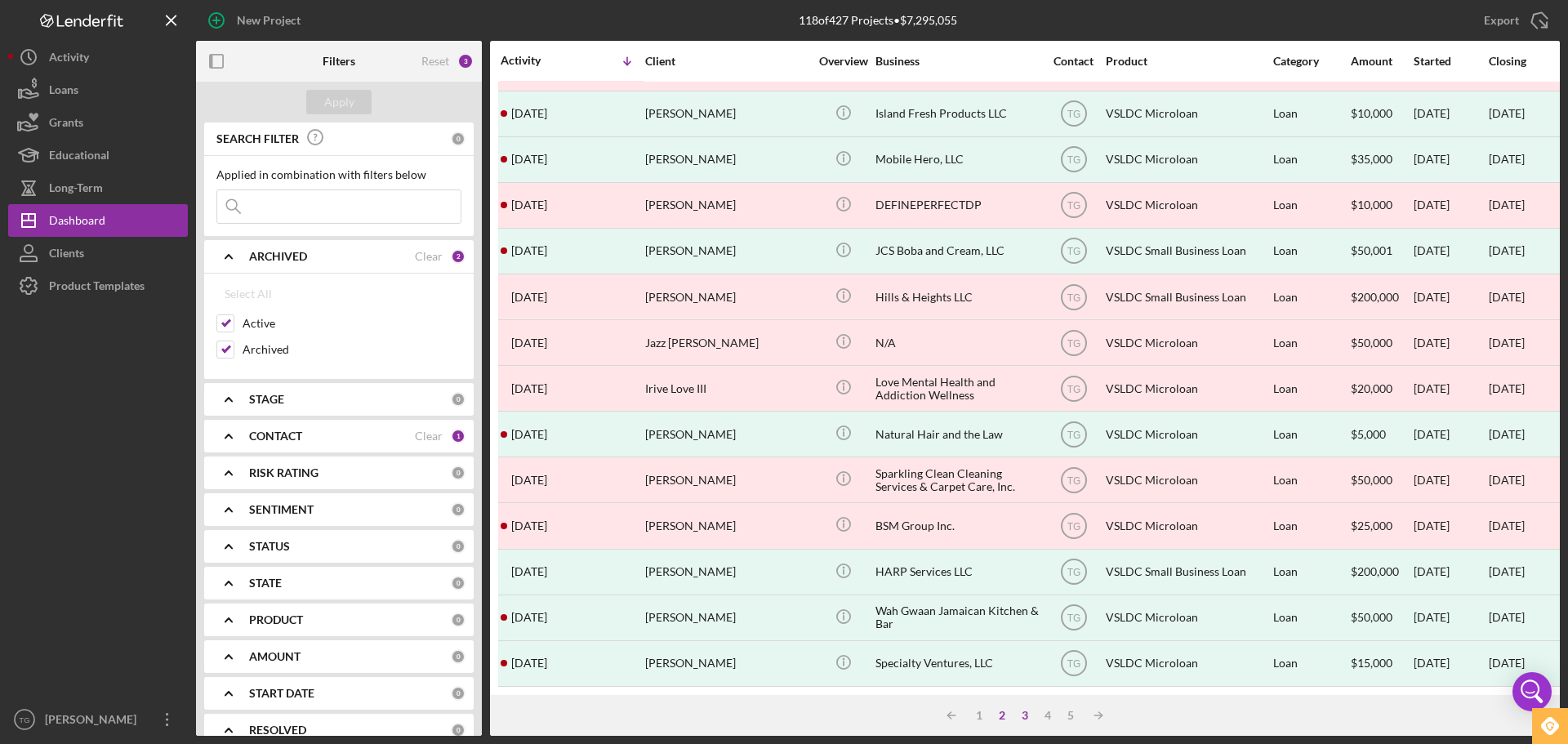
click at [1021, 714] on div "3" at bounding box center [1024, 716] width 23 height 13
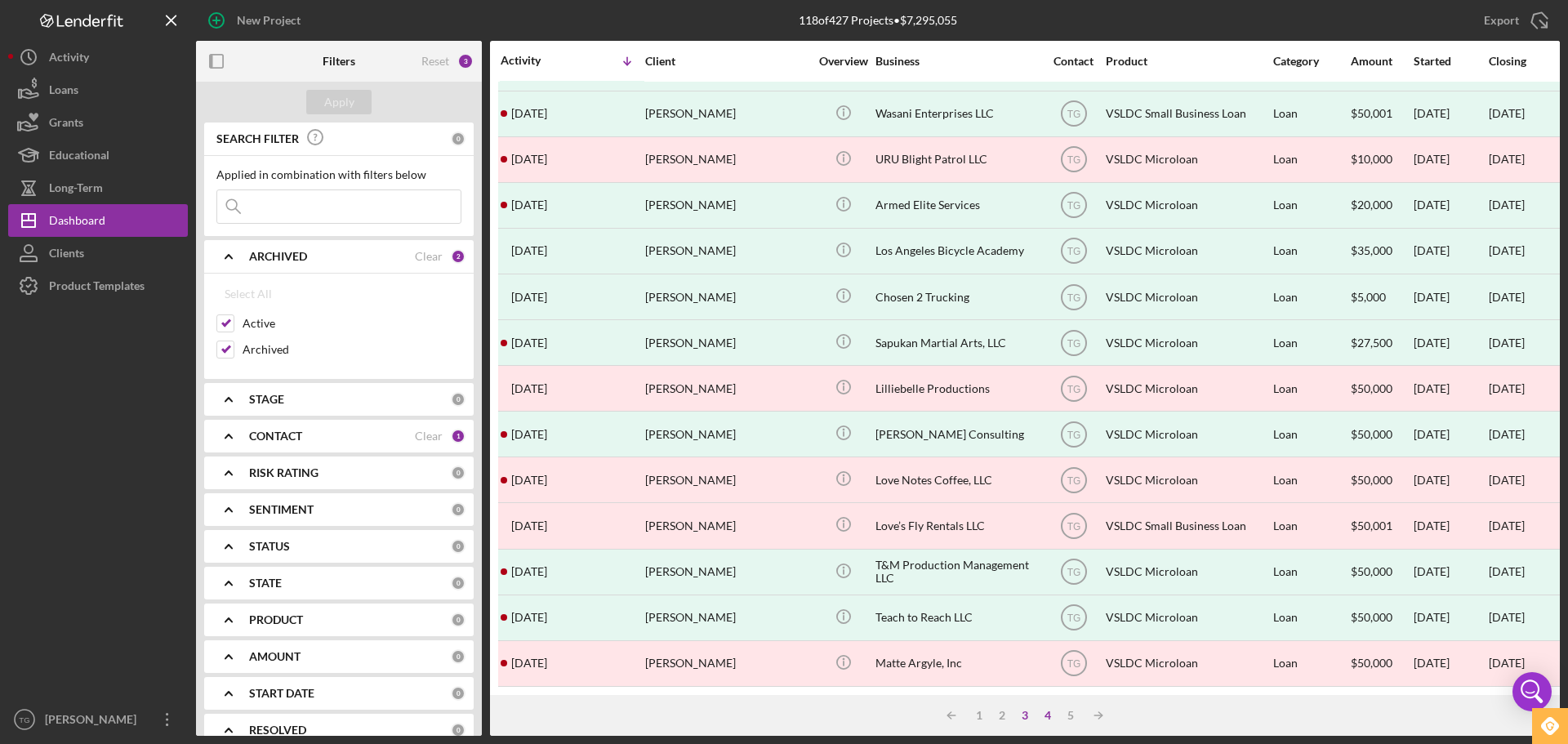
click at [1055, 714] on div "4" at bounding box center [1047, 716] width 23 height 13
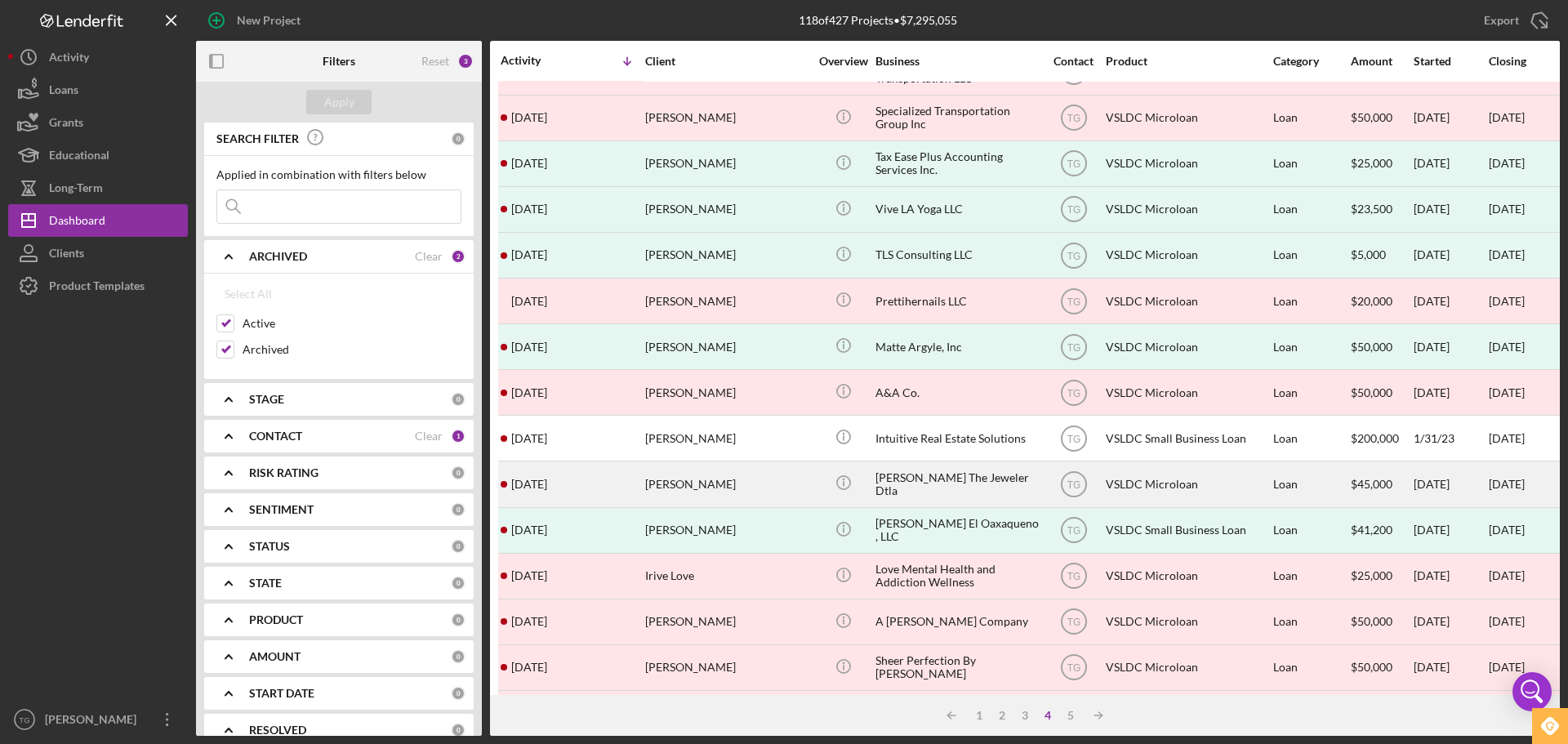
scroll to position [0, 0]
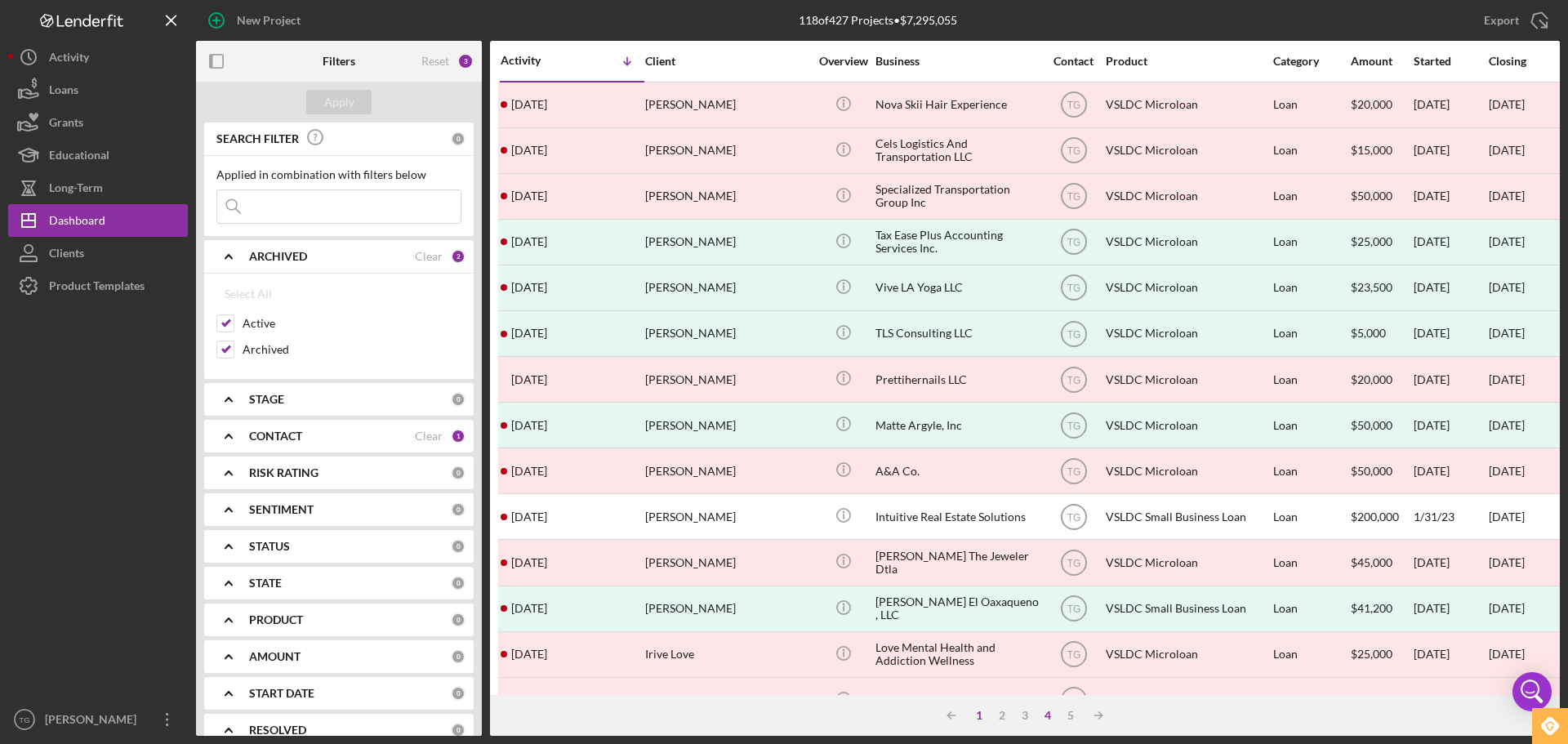
click at [976, 714] on div "1" at bounding box center [979, 716] width 23 height 13
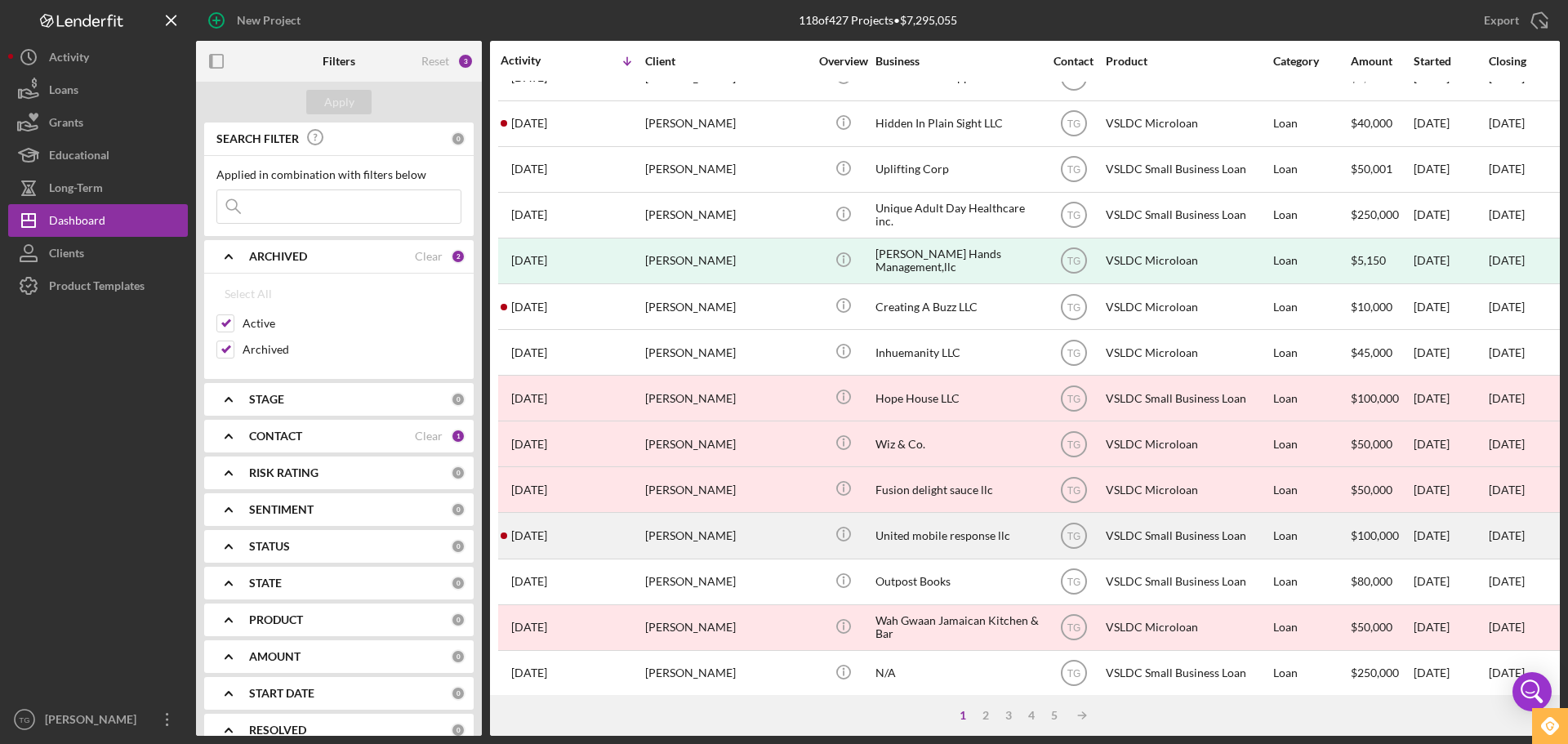
scroll to position [553, 0]
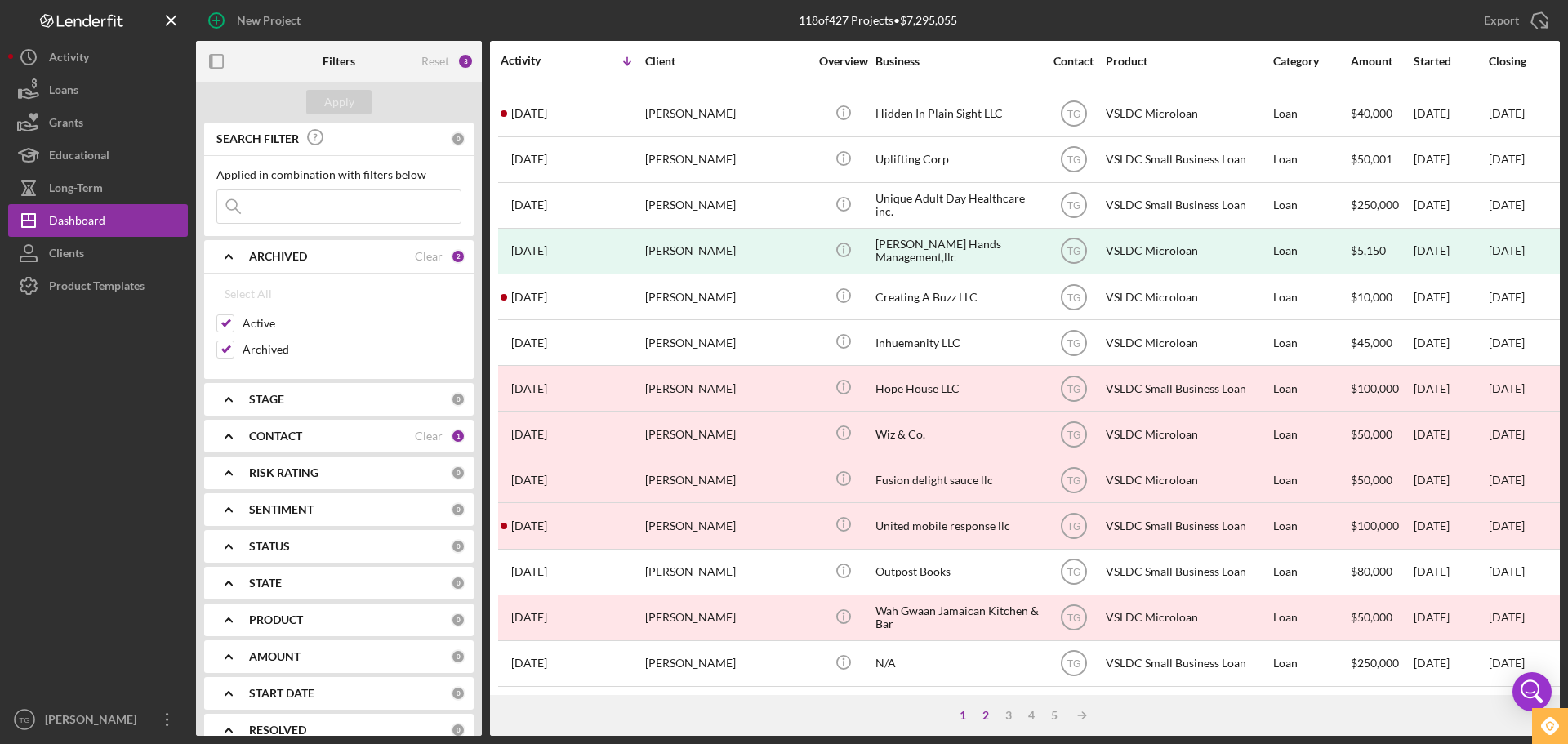
click at [989, 719] on div "2" at bounding box center [985, 716] width 23 height 13
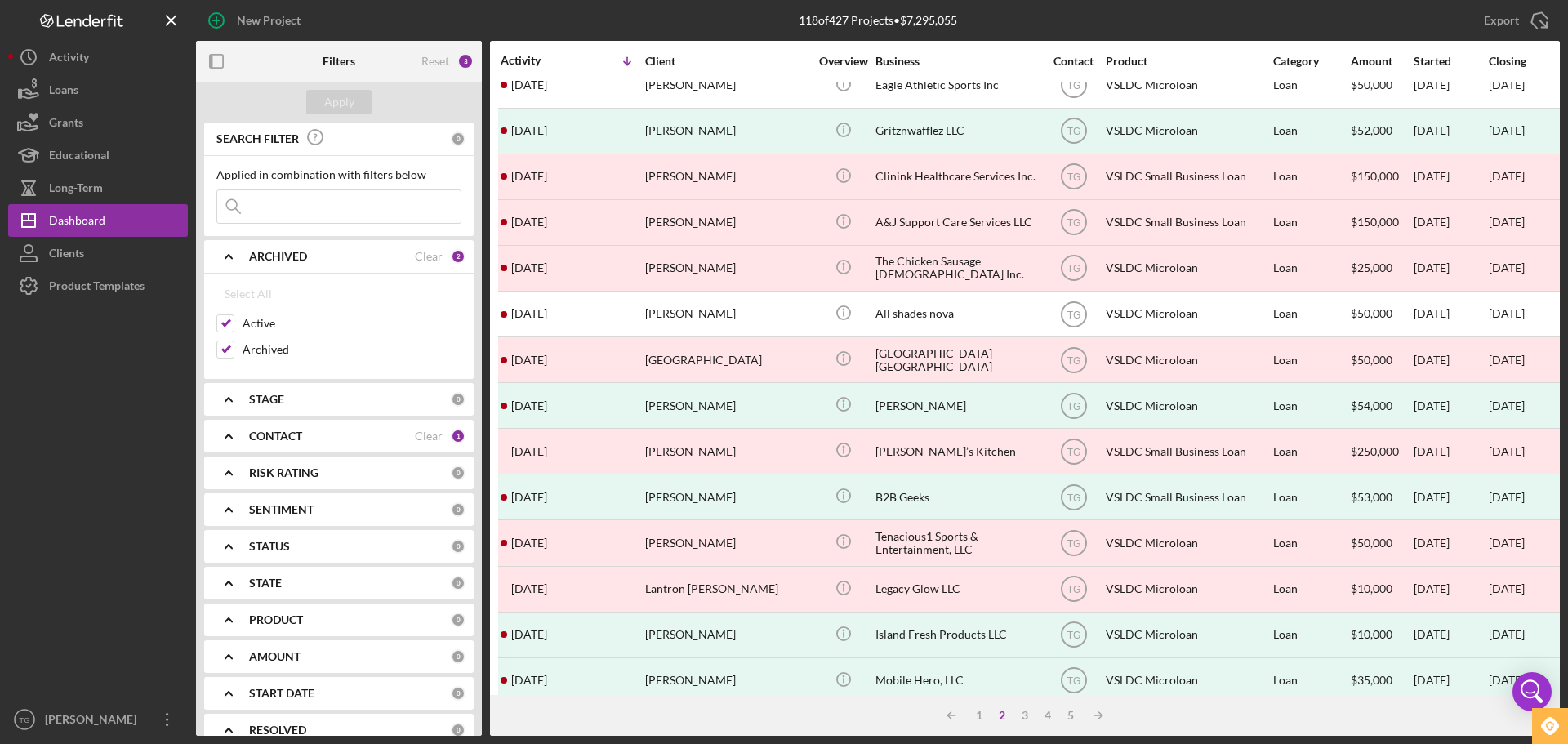
scroll to position [0, 0]
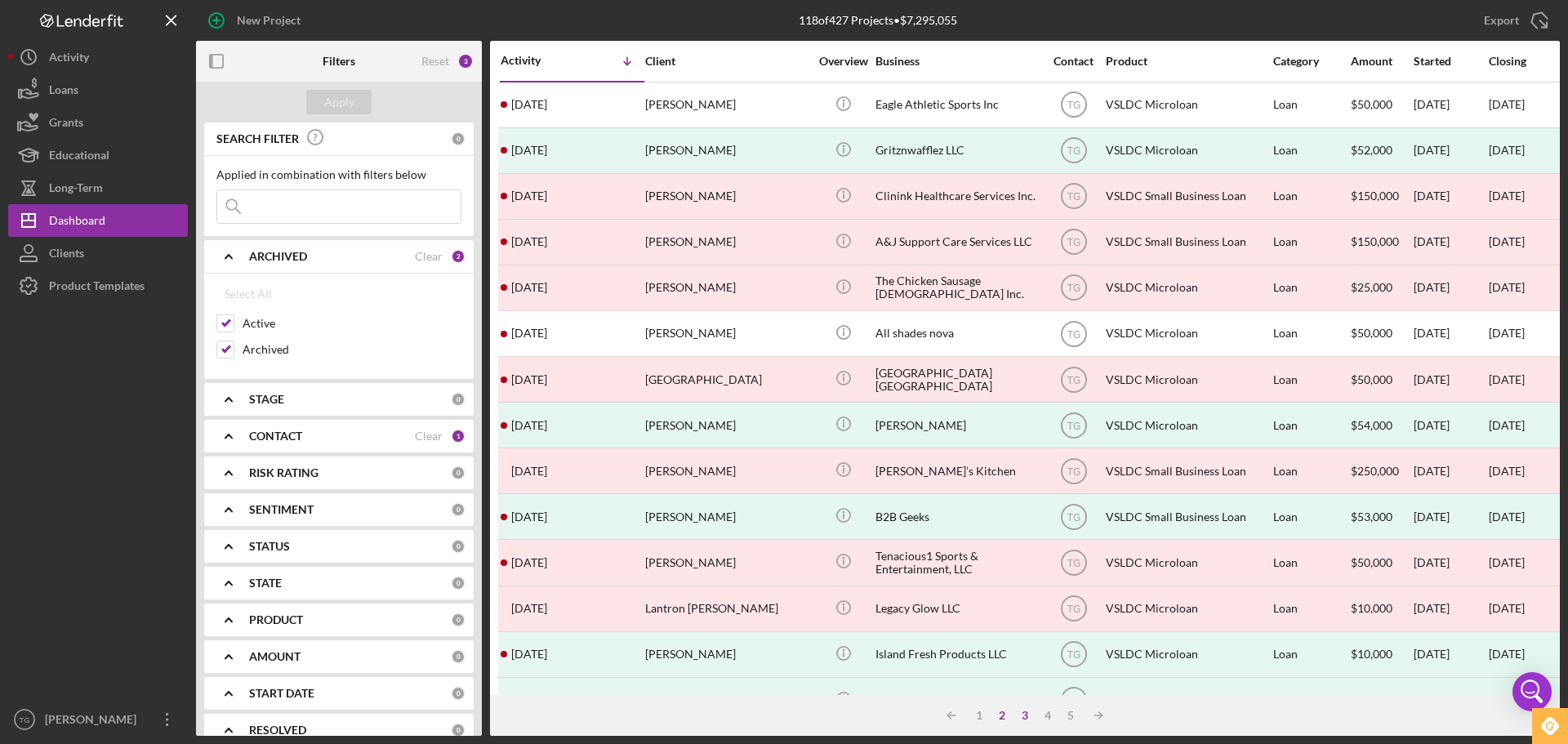
click at [1021, 716] on div "3" at bounding box center [1024, 716] width 23 height 13
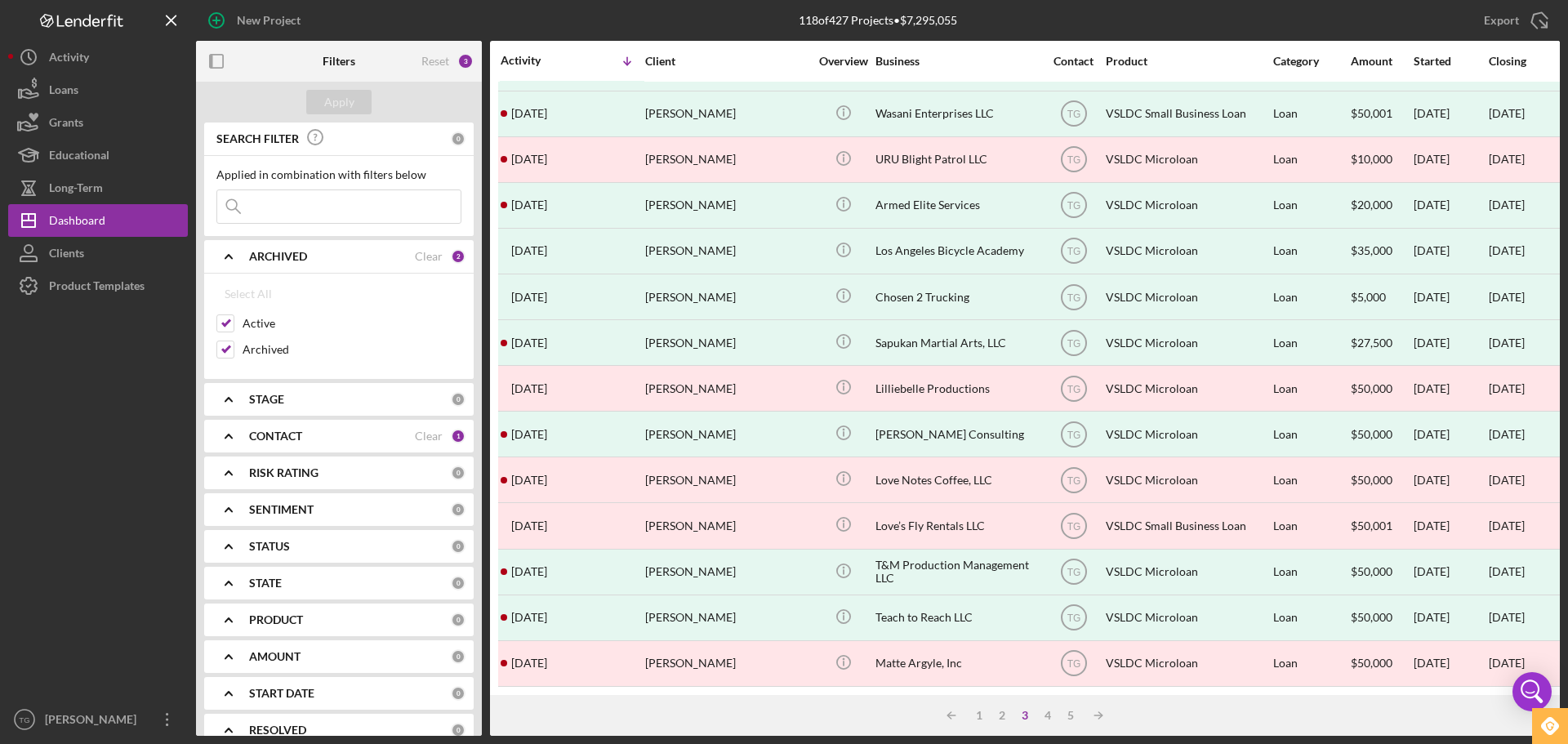
scroll to position [553, 0]
click at [222, 340] on div at bounding box center [226, 349] width 18 height 18
click at [225, 348] on input "Archived" at bounding box center [226, 349] width 17 height 17
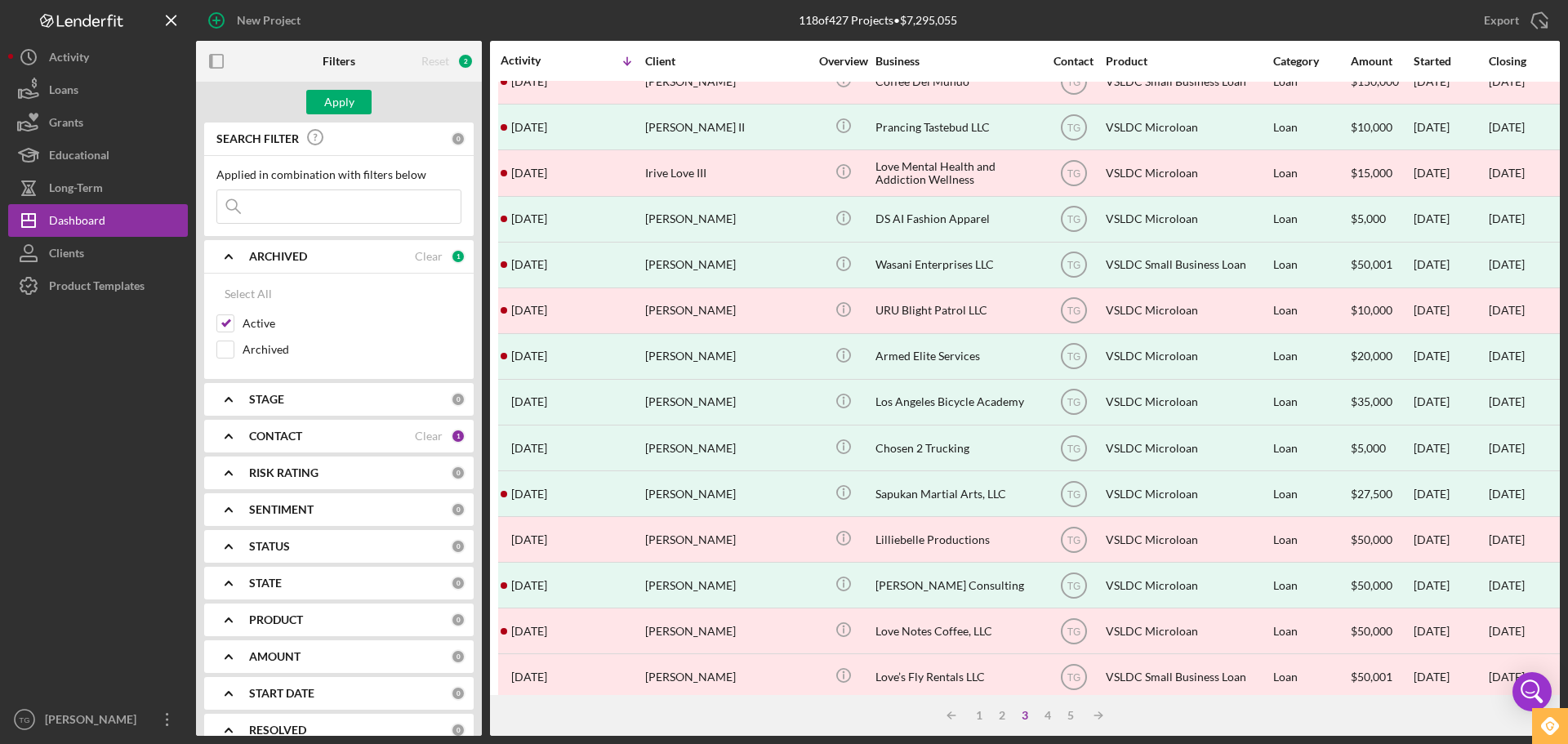
scroll to position [0, 0]
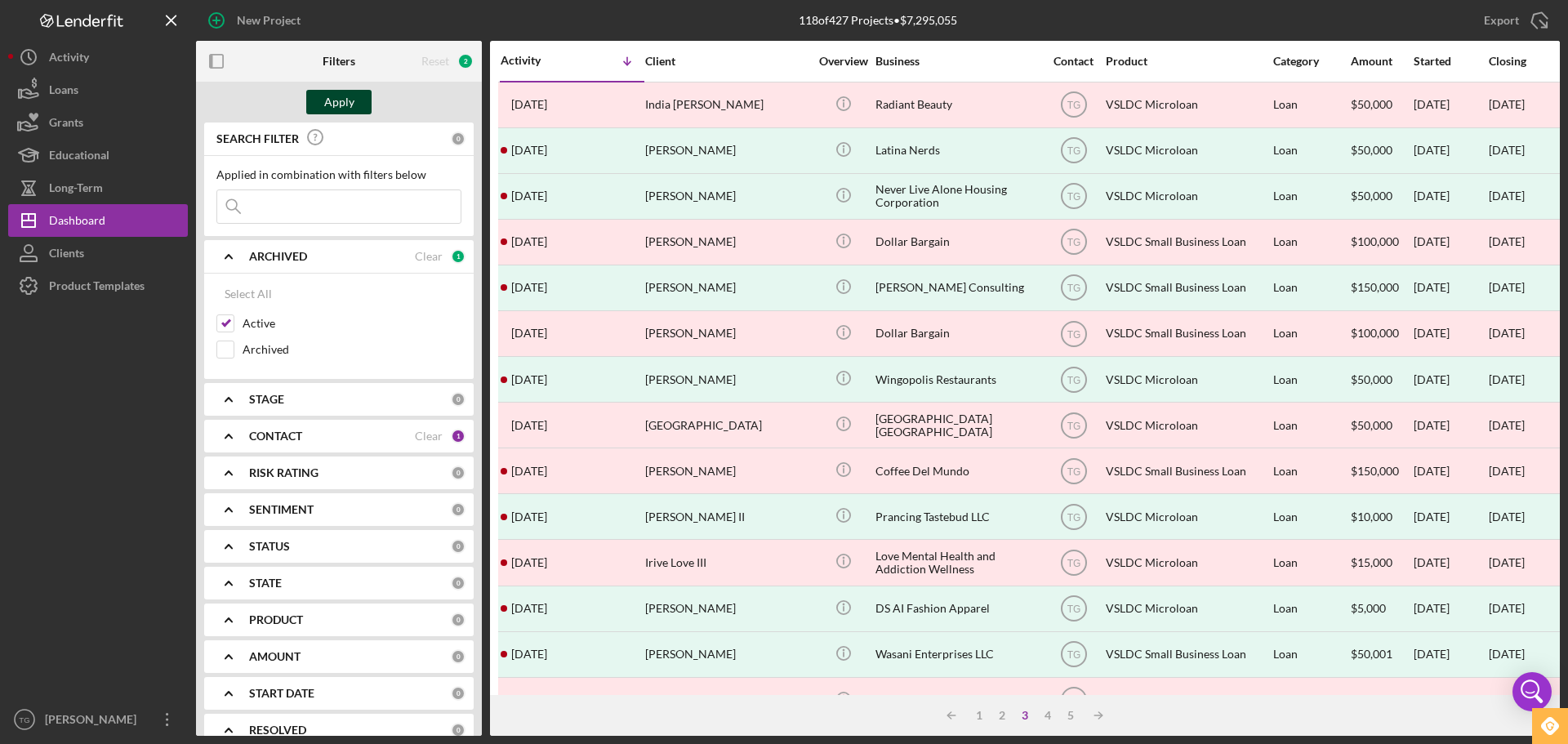
click at [324, 94] on button "Apply" at bounding box center [338, 102] width 65 height 24
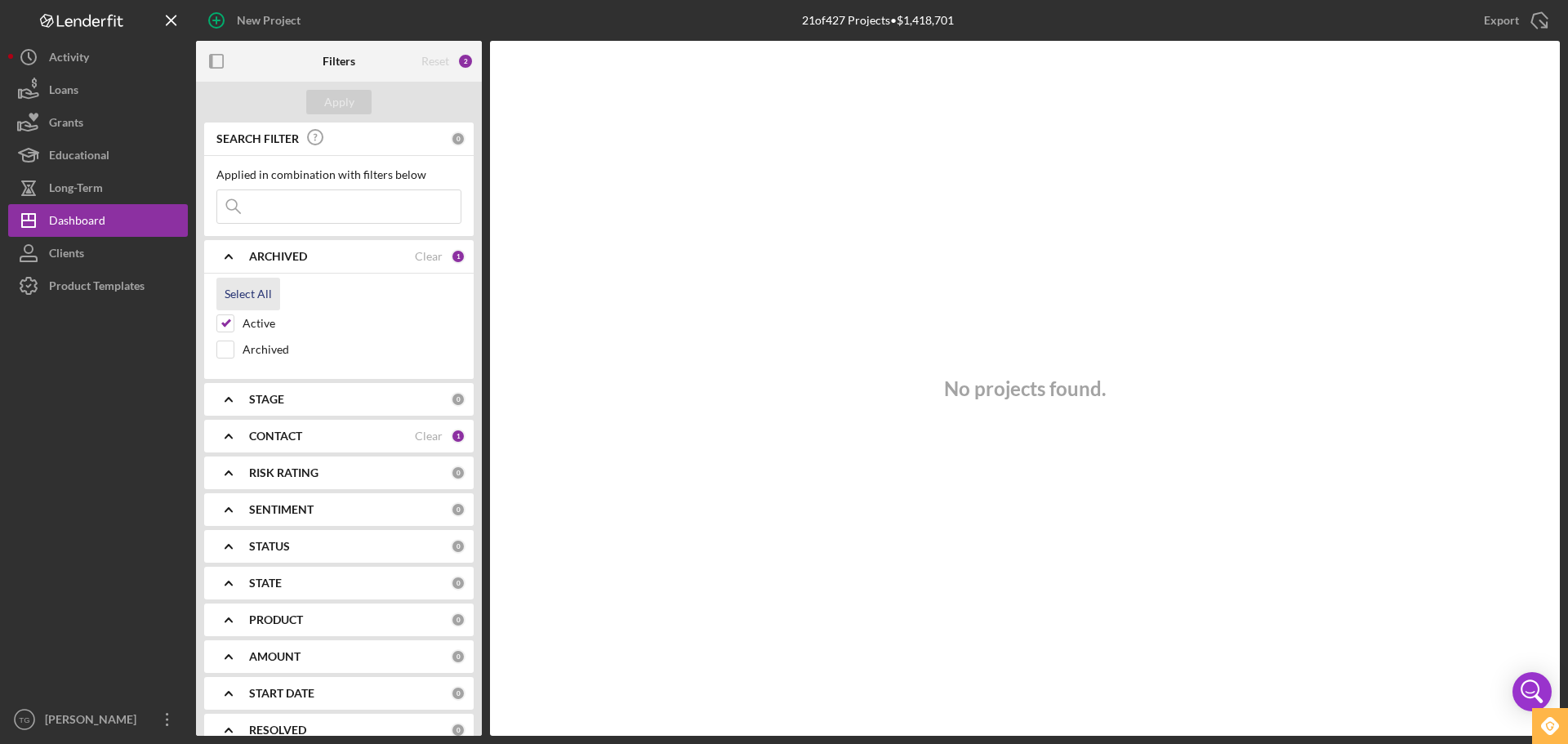
click at [252, 301] on div "Select All" at bounding box center [248, 294] width 48 height 33
click at [220, 344] on input "Archived" at bounding box center [226, 349] width 17 height 17
checkbox input "false"
click at [223, 320] on input "Active" at bounding box center [226, 324] width 17 height 17
checkbox input "false"
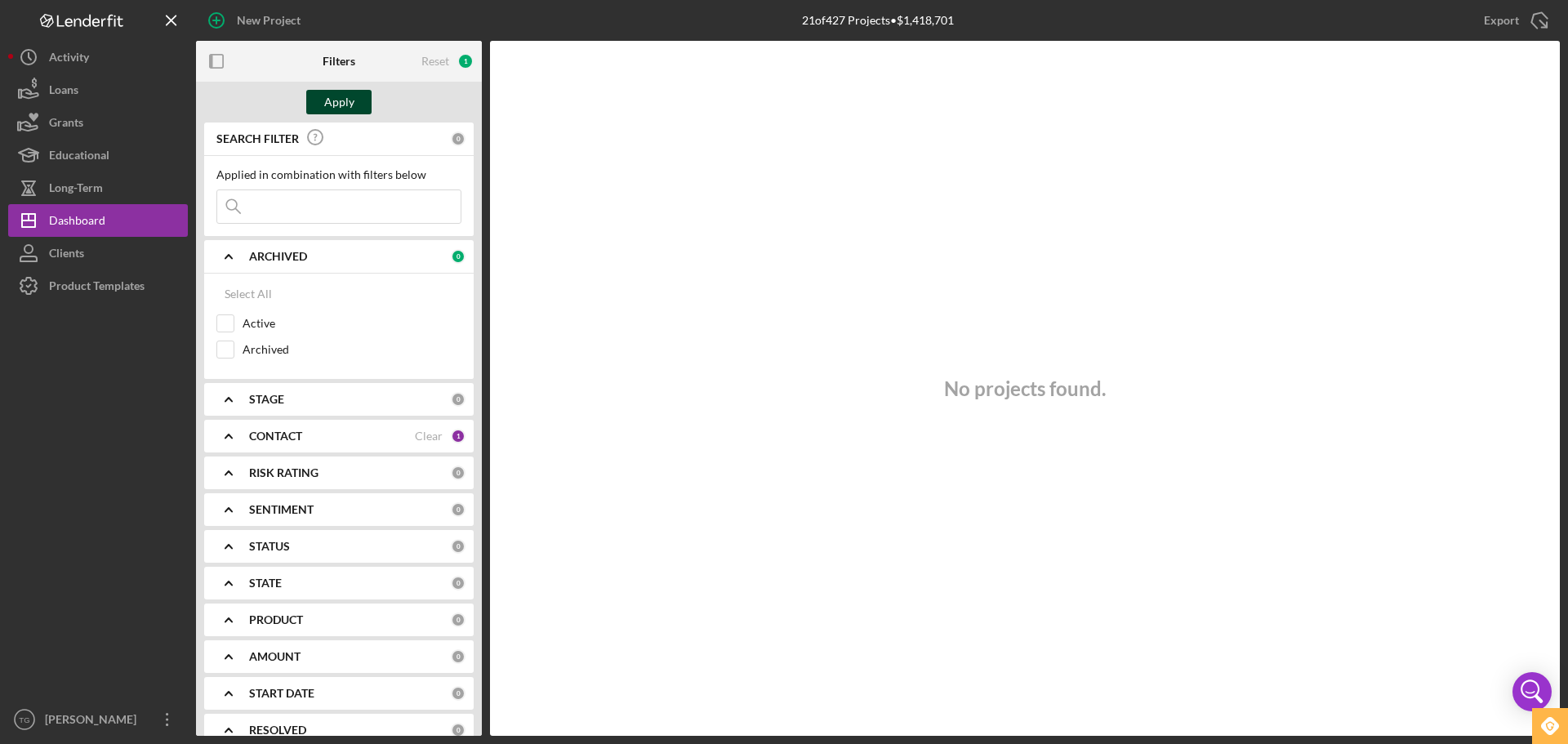
click at [350, 91] on div "Apply" at bounding box center [339, 102] width 30 height 24
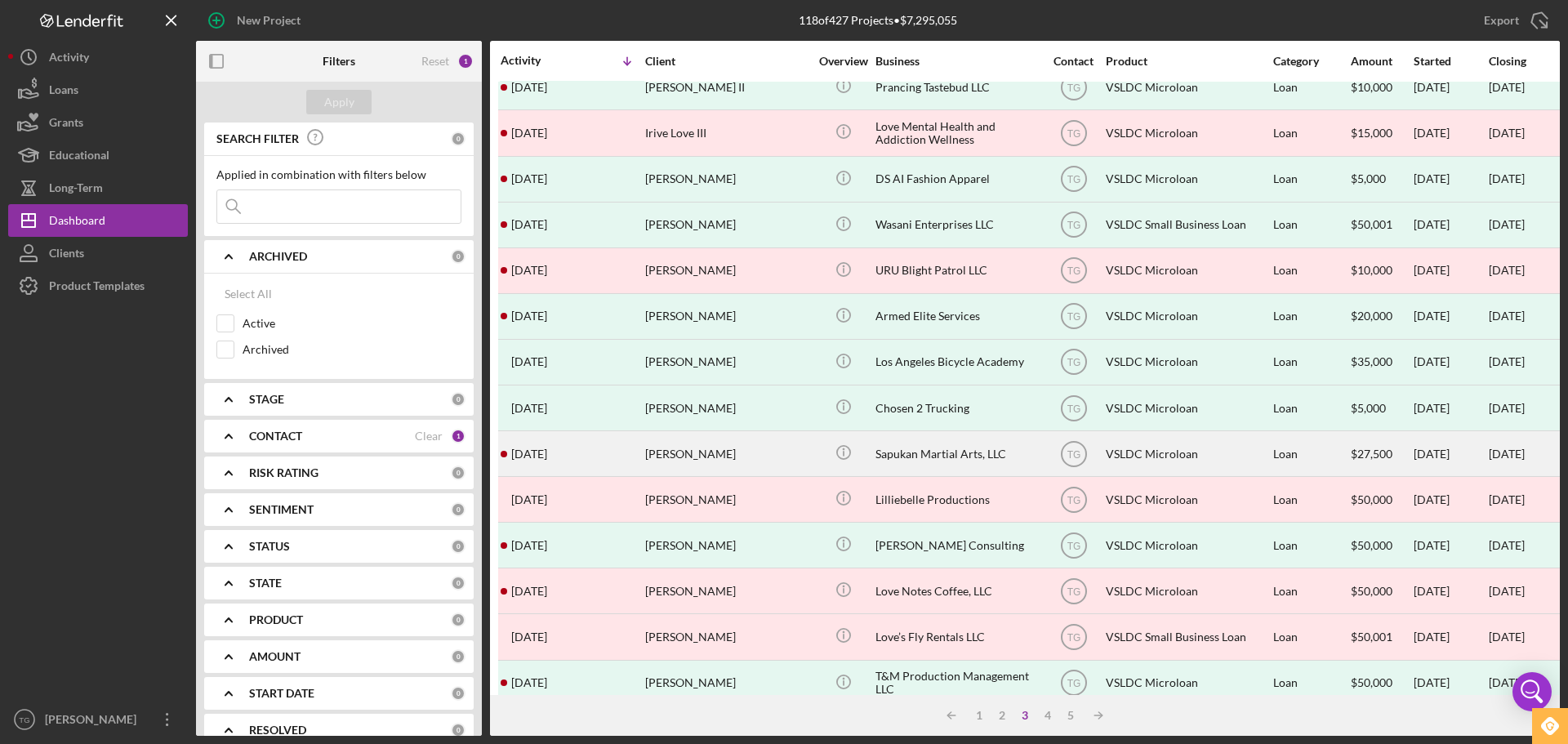
scroll to position [553, 0]
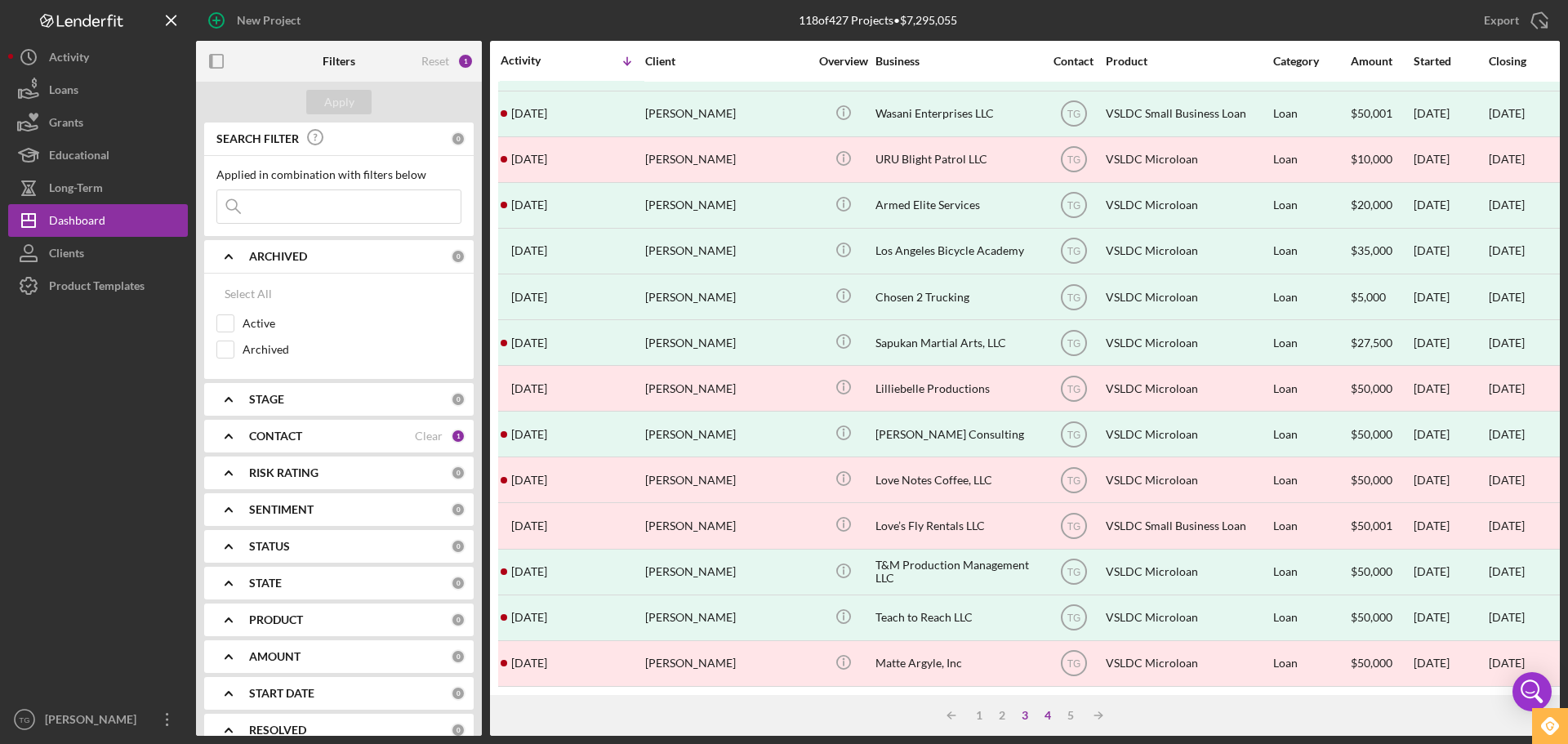
click at [1049, 716] on div "4" at bounding box center [1047, 716] width 23 height 13
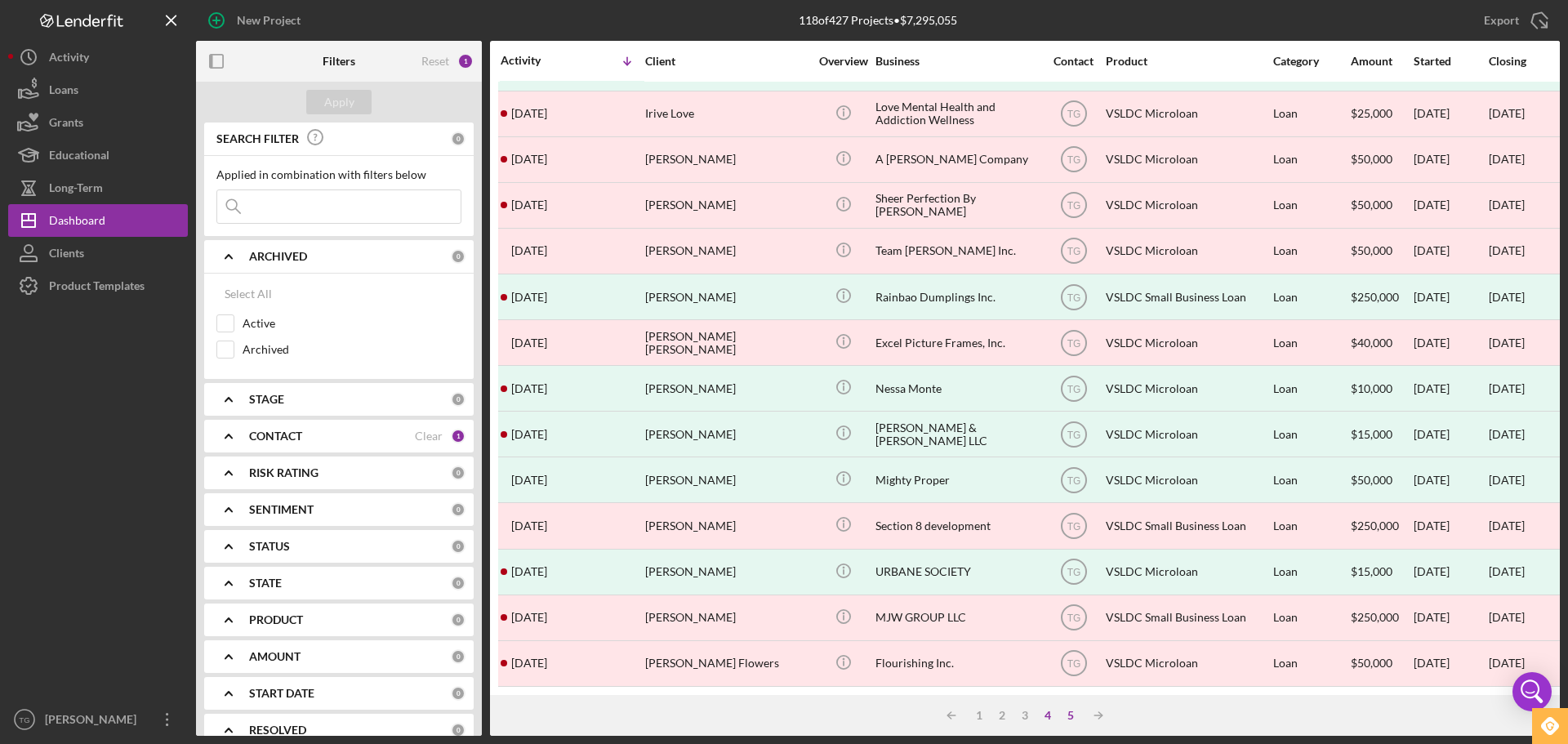
click at [1072, 714] on div "5" at bounding box center [1070, 716] width 23 height 13
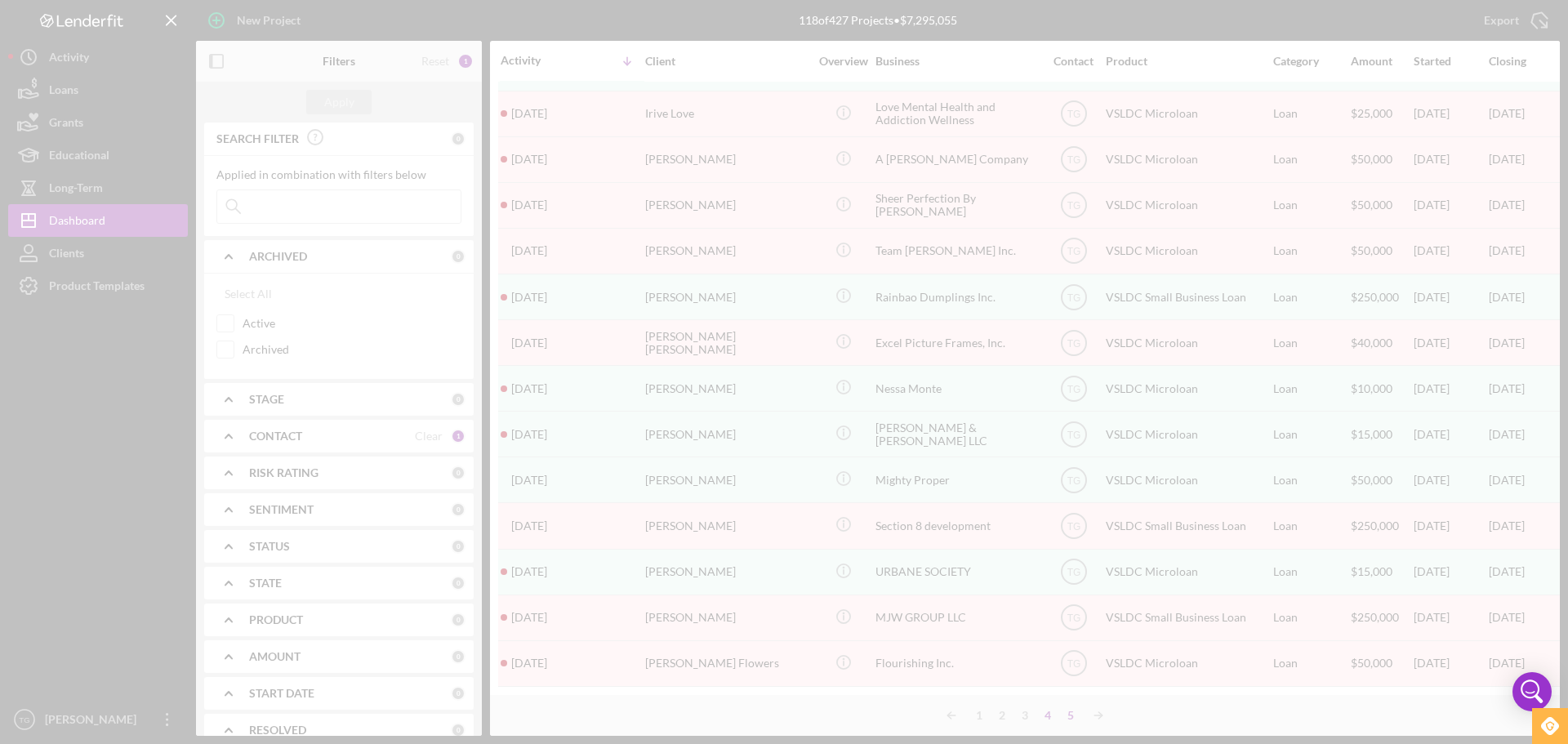
scroll to position [232, 0]
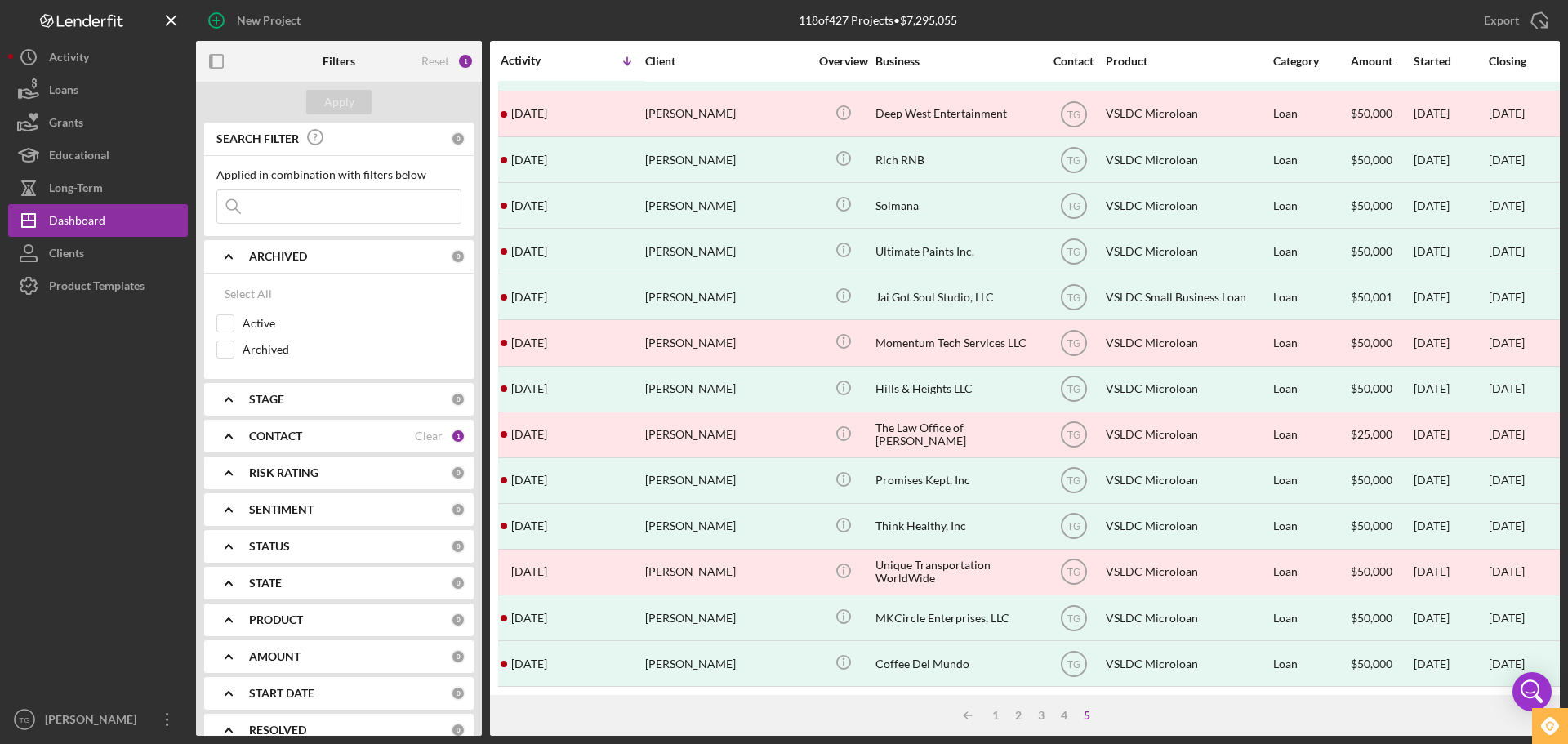
click at [1127, 716] on div "Icon/Table Sort Arrow 1 2 3 4 5" at bounding box center [1024, 716] width 1070 height 41
click at [1024, 715] on div "2" at bounding box center [1018, 716] width 23 height 13
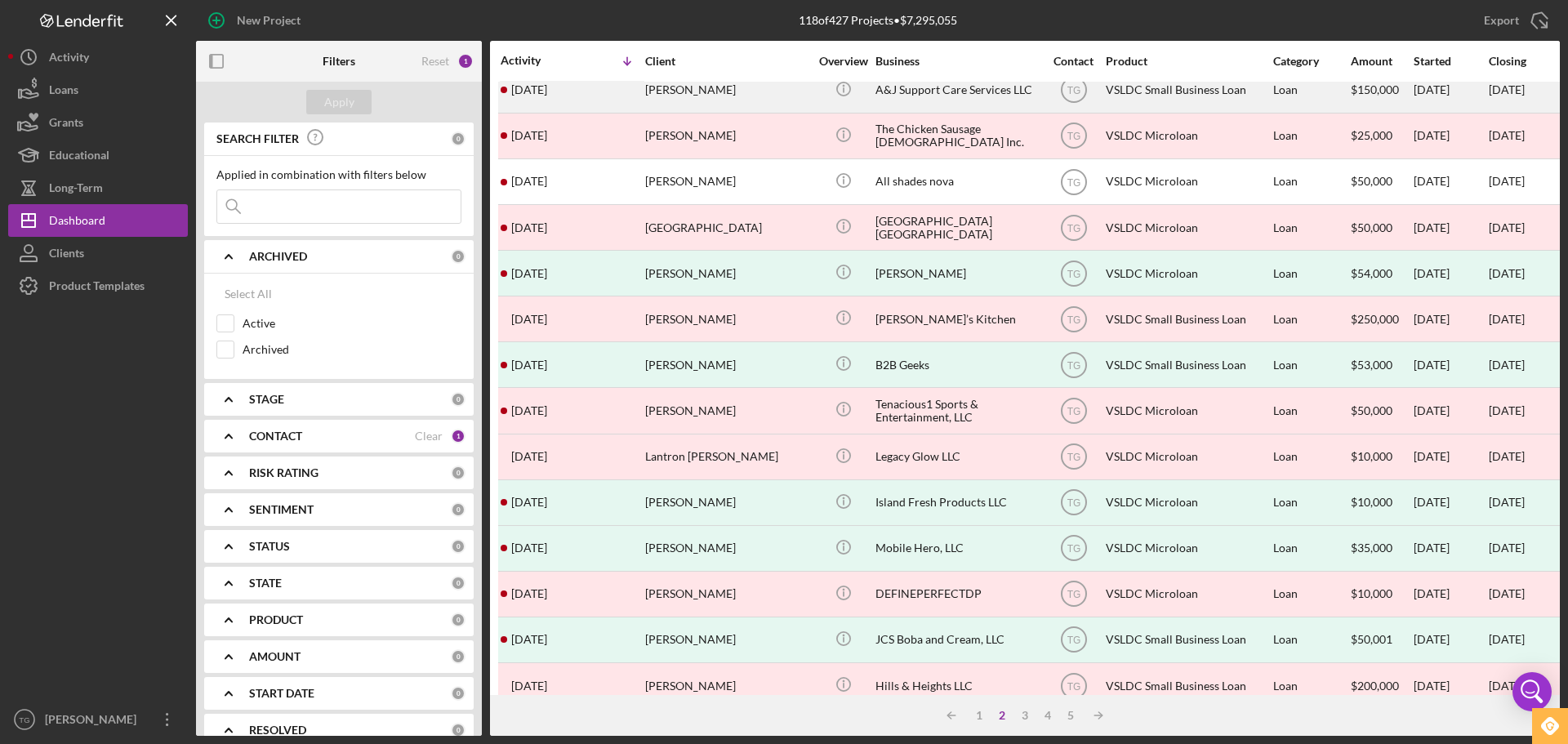
scroll to position [0, 0]
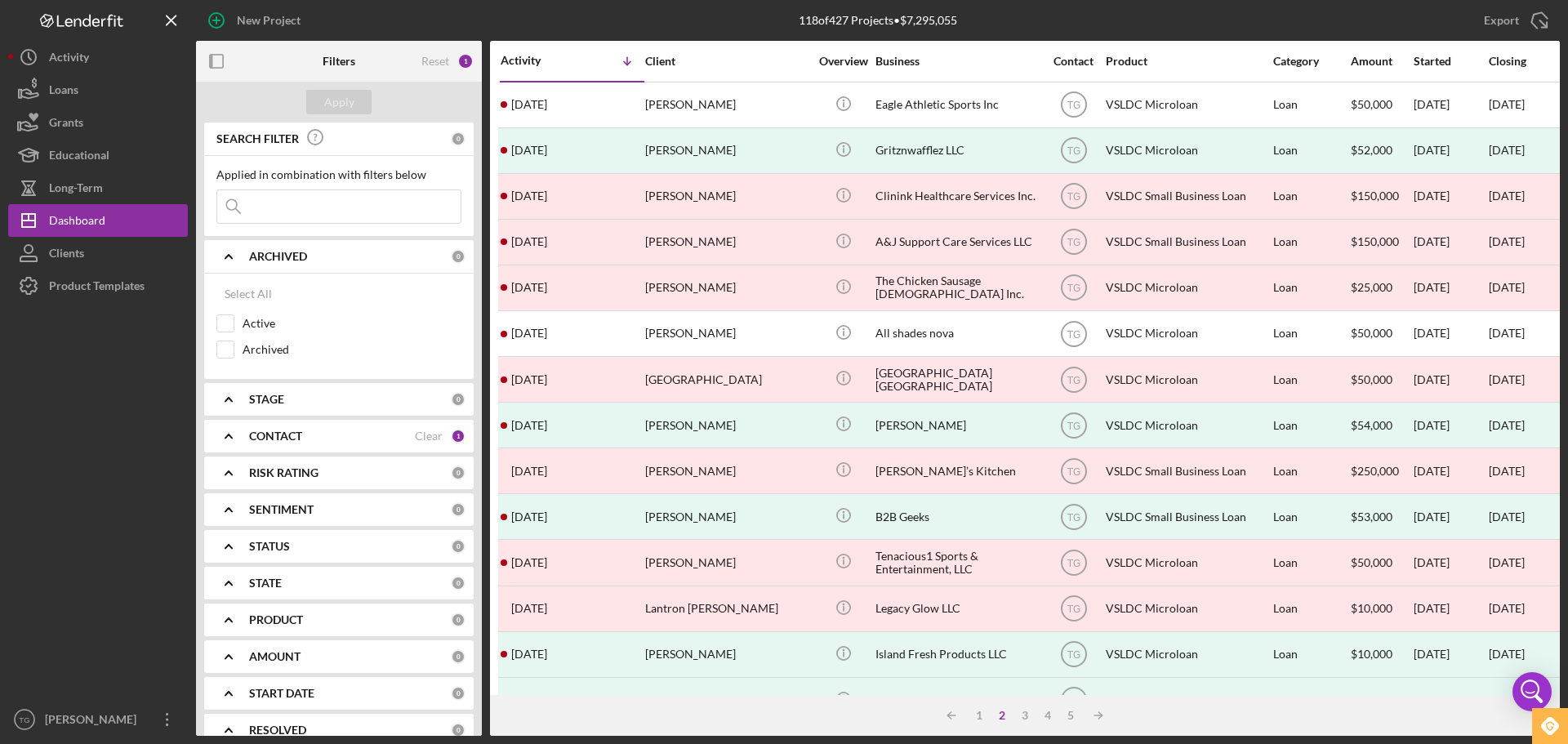
click at [277, 217] on input at bounding box center [339, 206] width 243 height 33
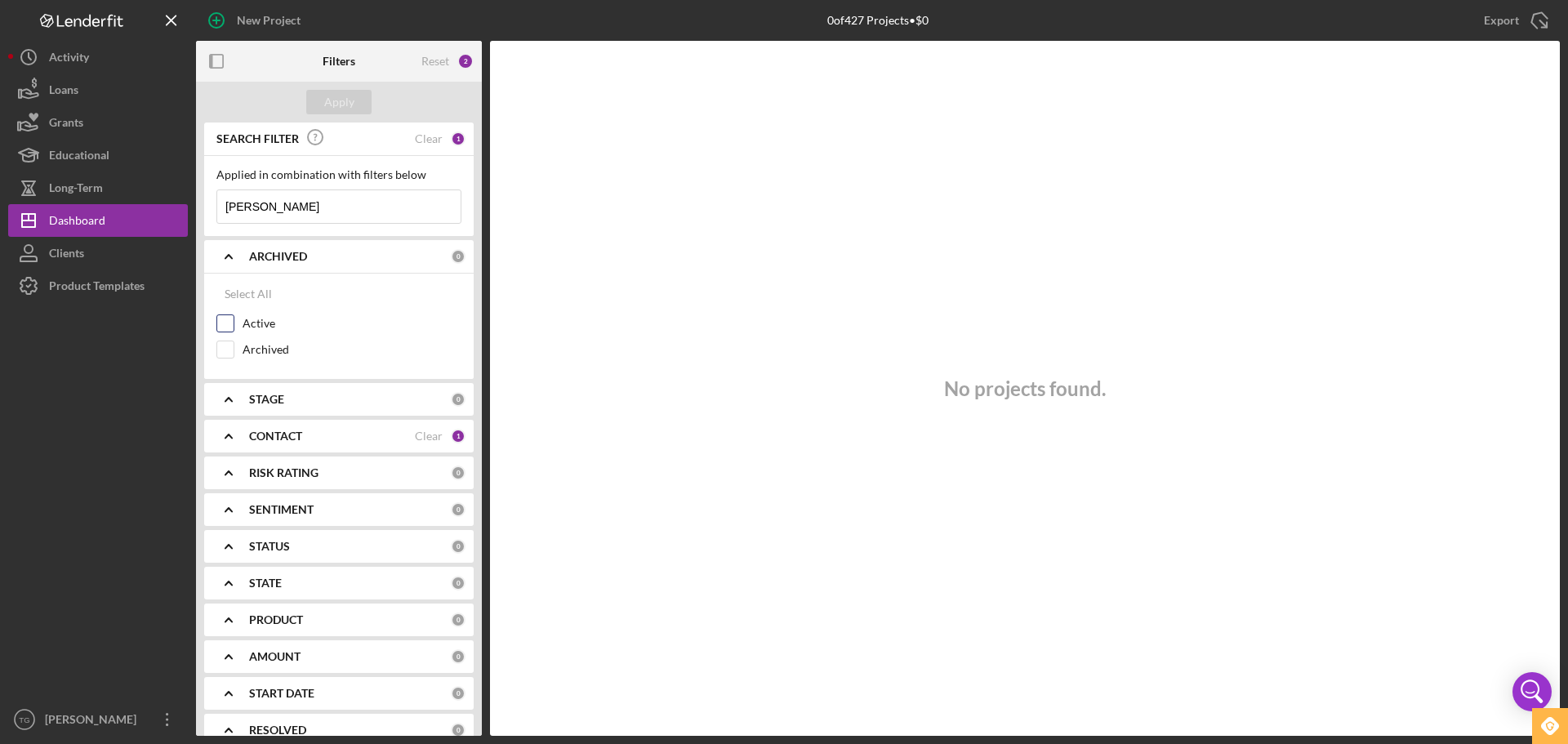
type input "[PERSON_NAME]"
click at [223, 329] on input "Active" at bounding box center [226, 324] width 17 height 17
checkbox input "true"
click at [340, 97] on div "Apply" at bounding box center [339, 102] width 30 height 24
click at [423, 141] on div "Clear" at bounding box center [428, 139] width 28 height 13
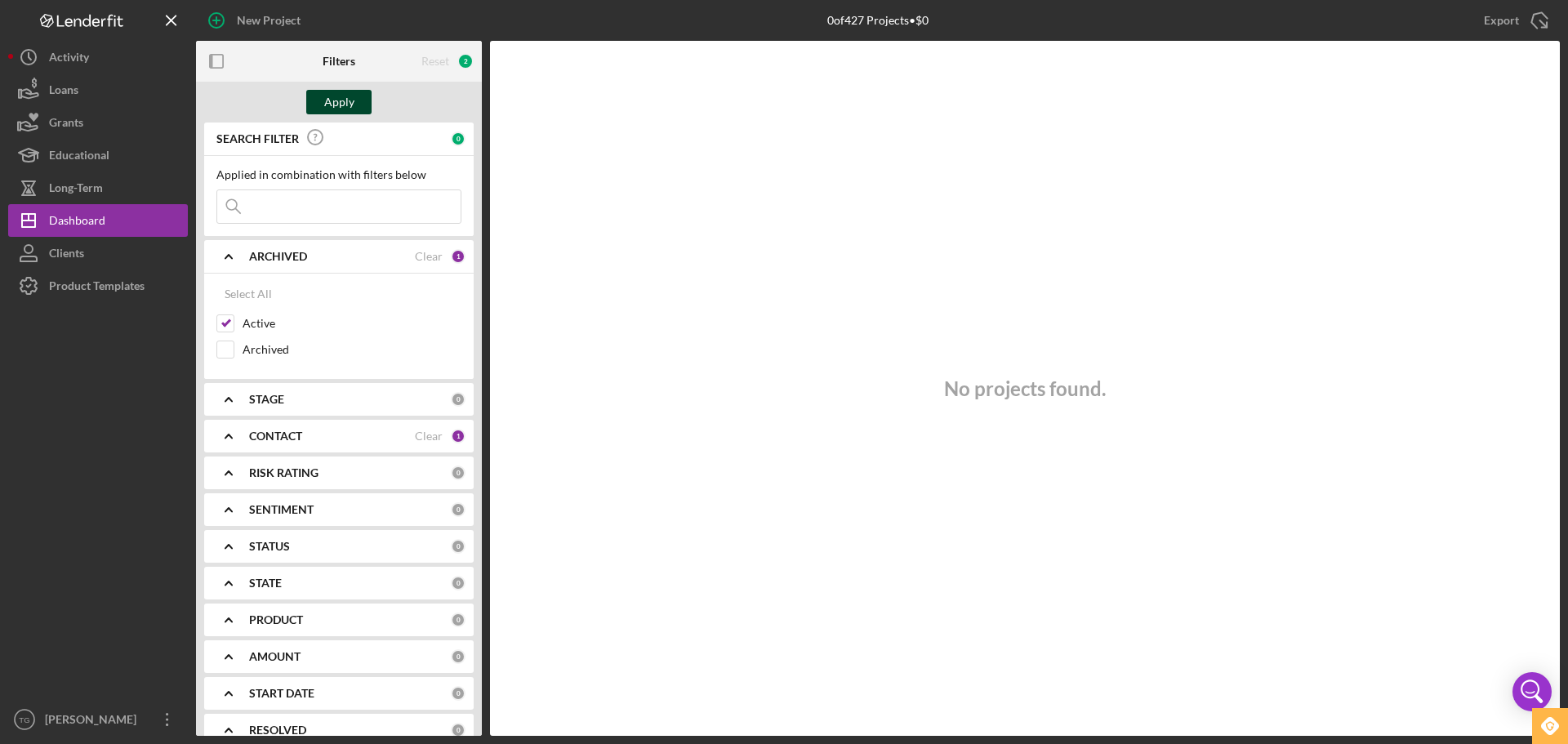
click at [341, 103] on div "Apply" at bounding box center [339, 102] width 30 height 24
click at [433, 261] on div "Clear" at bounding box center [428, 257] width 28 height 13
checkbox input "false"
click at [349, 89] on div "Apply" at bounding box center [338, 102] width 286 height 41
click at [309, 204] on input at bounding box center [339, 206] width 243 height 33
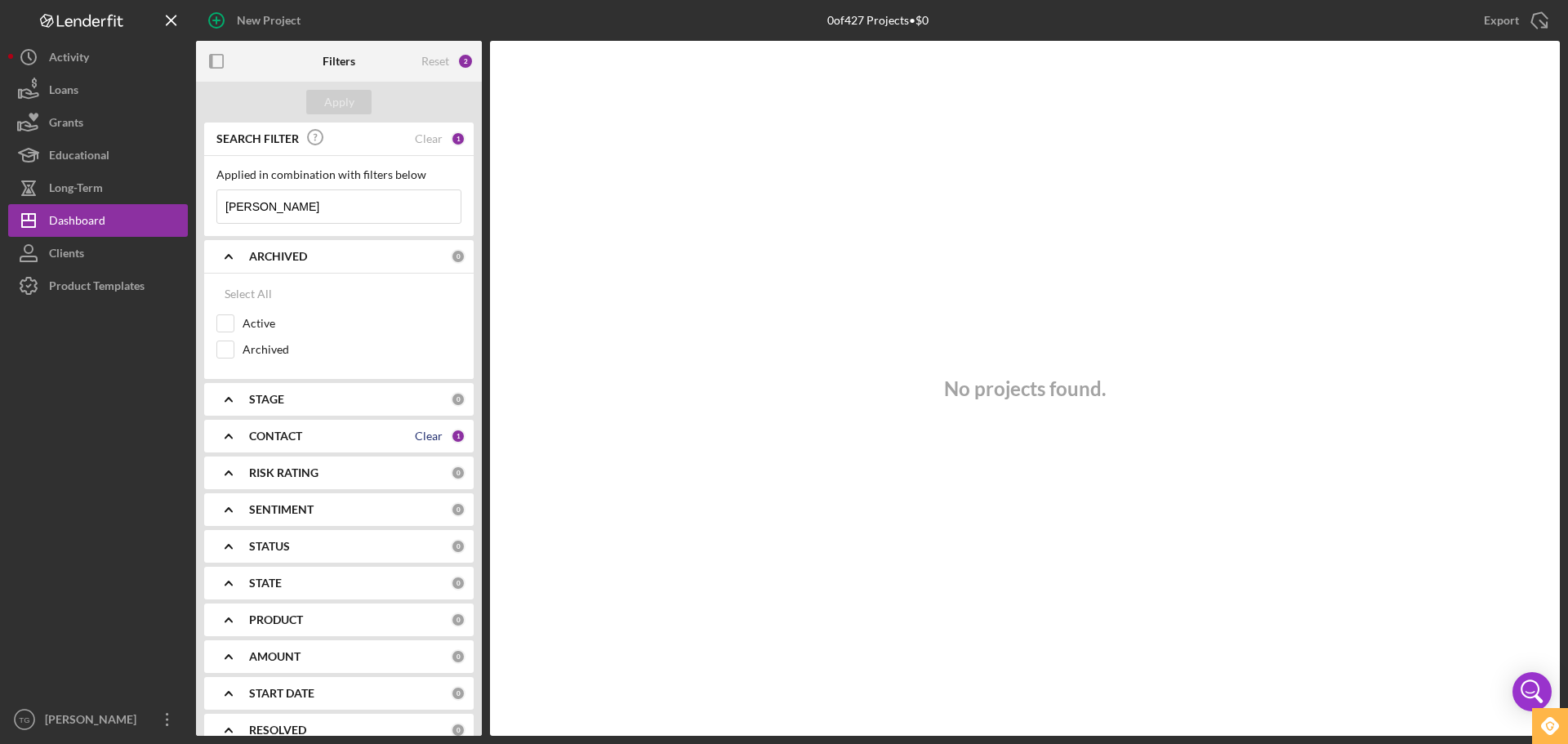
type input "[PERSON_NAME]"
click at [415, 436] on div "Clear" at bounding box center [428, 436] width 28 height 13
click at [273, 209] on input "[PERSON_NAME]" at bounding box center [339, 206] width 243 height 33
click at [287, 428] on div "CONTACT 0" at bounding box center [358, 436] width 217 height 33
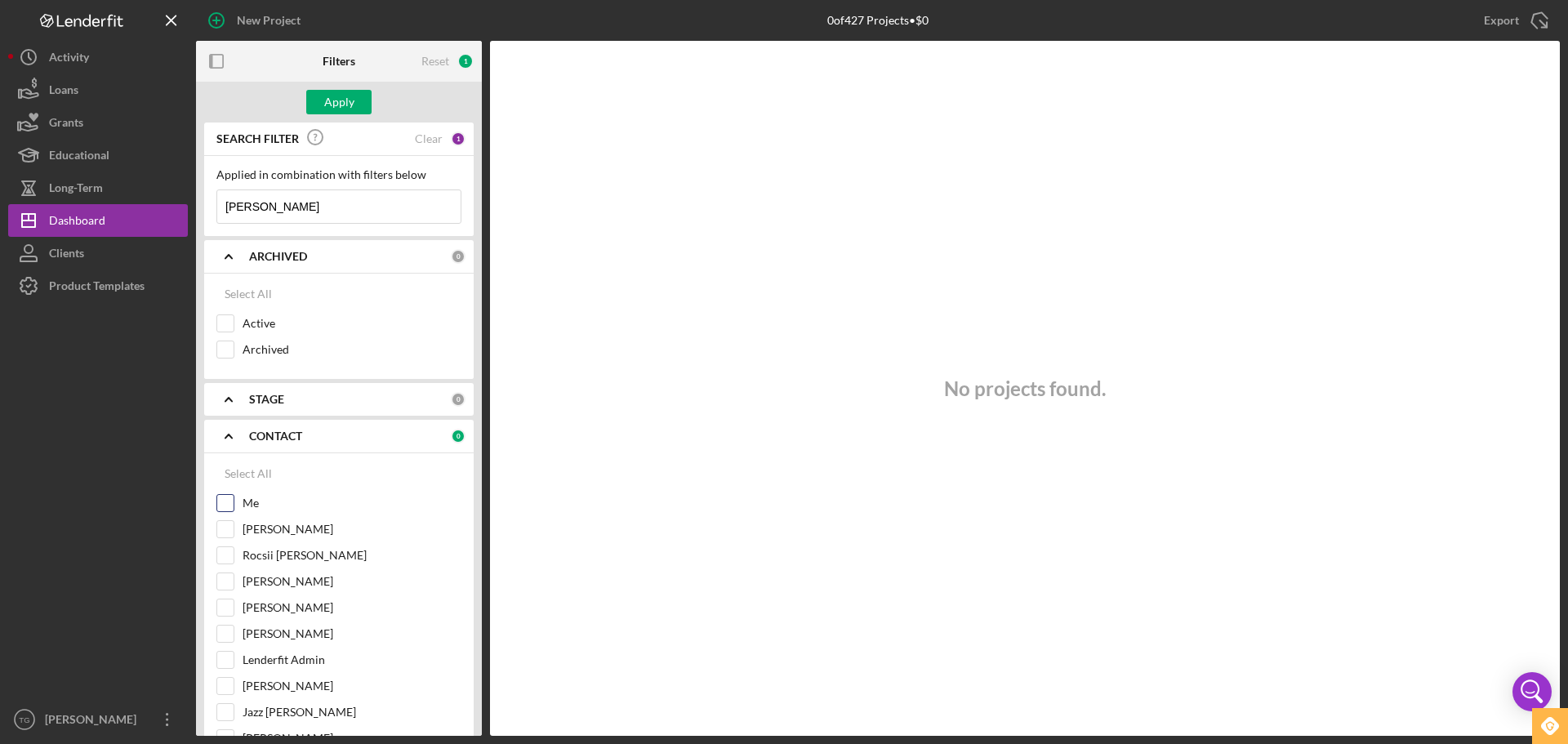
click at [220, 500] on input "Me" at bounding box center [226, 504] width 17 height 17
checkbox input "true"
click at [288, 199] on input "[PERSON_NAME]" at bounding box center [339, 206] width 243 height 33
click at [264, 468] on div "Select All" at bounding box center [248, 474] width 48 height 33
checkbox input "true"
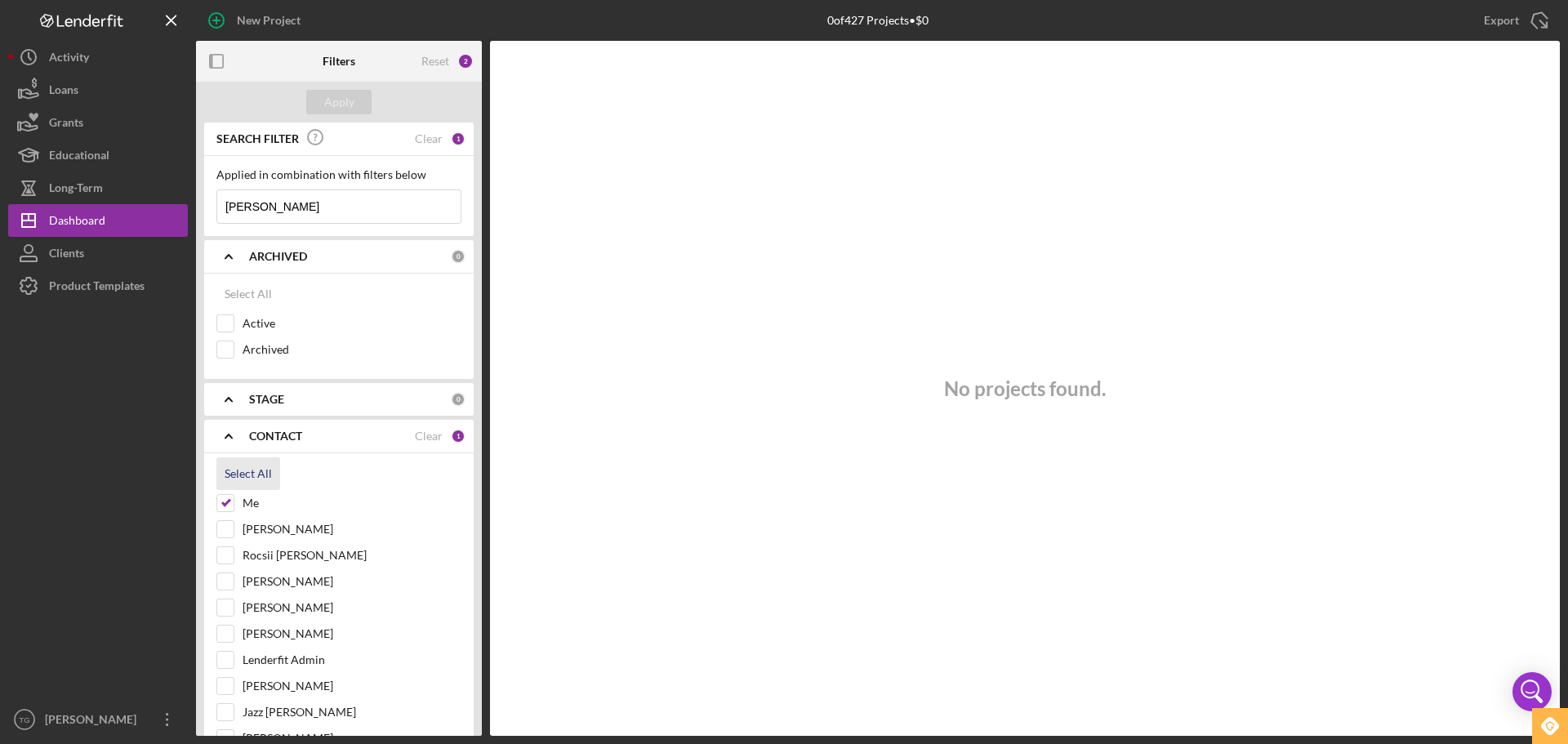
checkbox input "true"
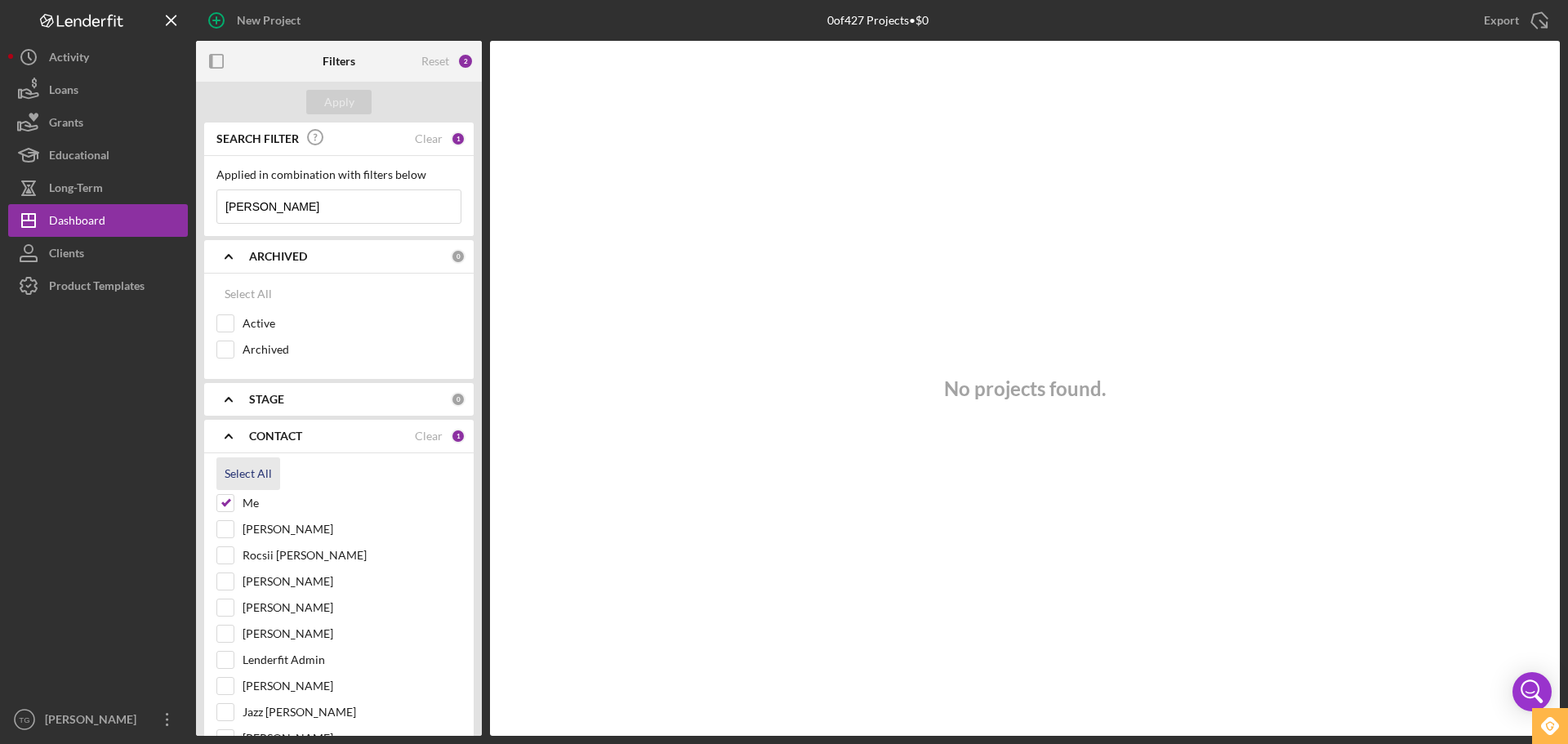
checkbox input "true"
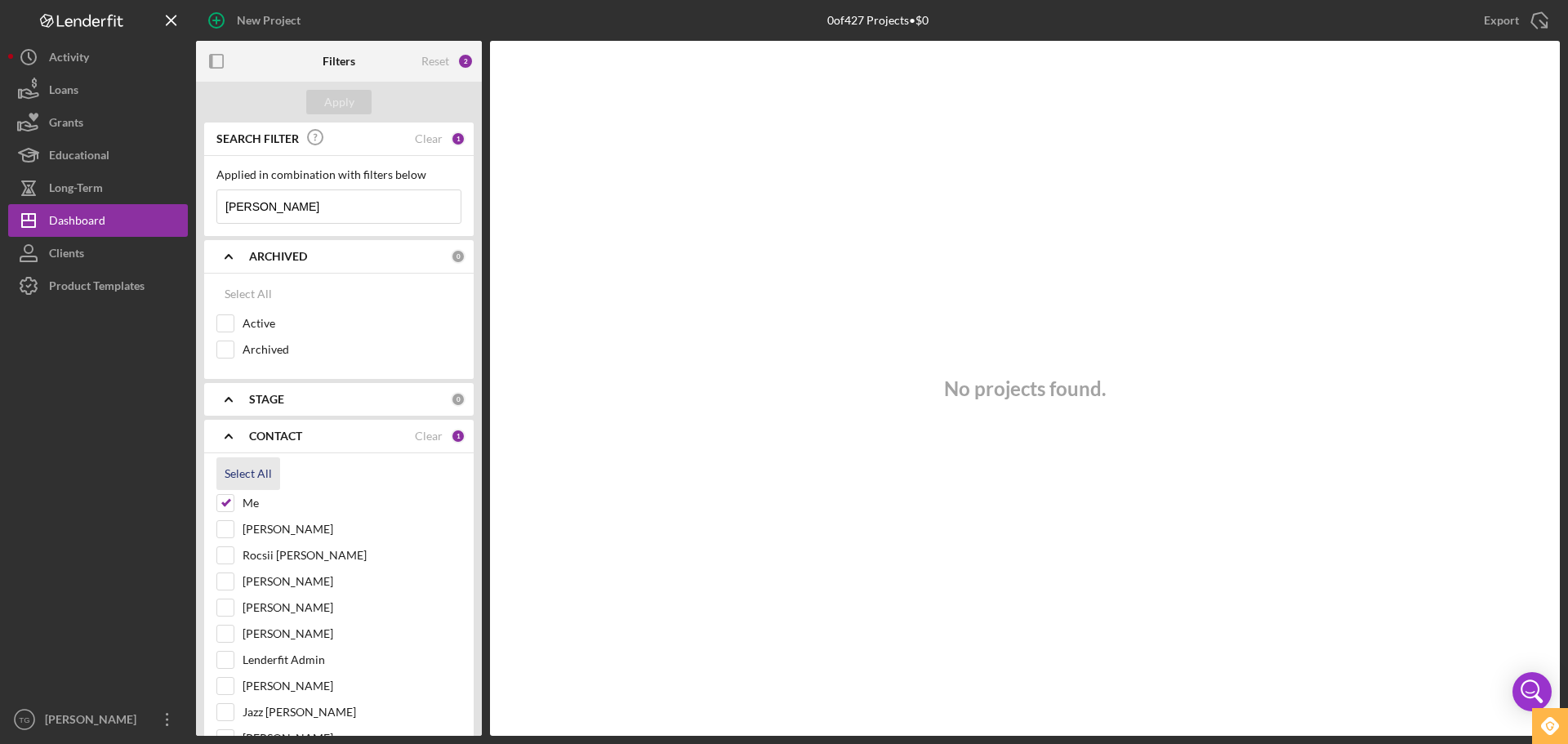
checkbox input "true"
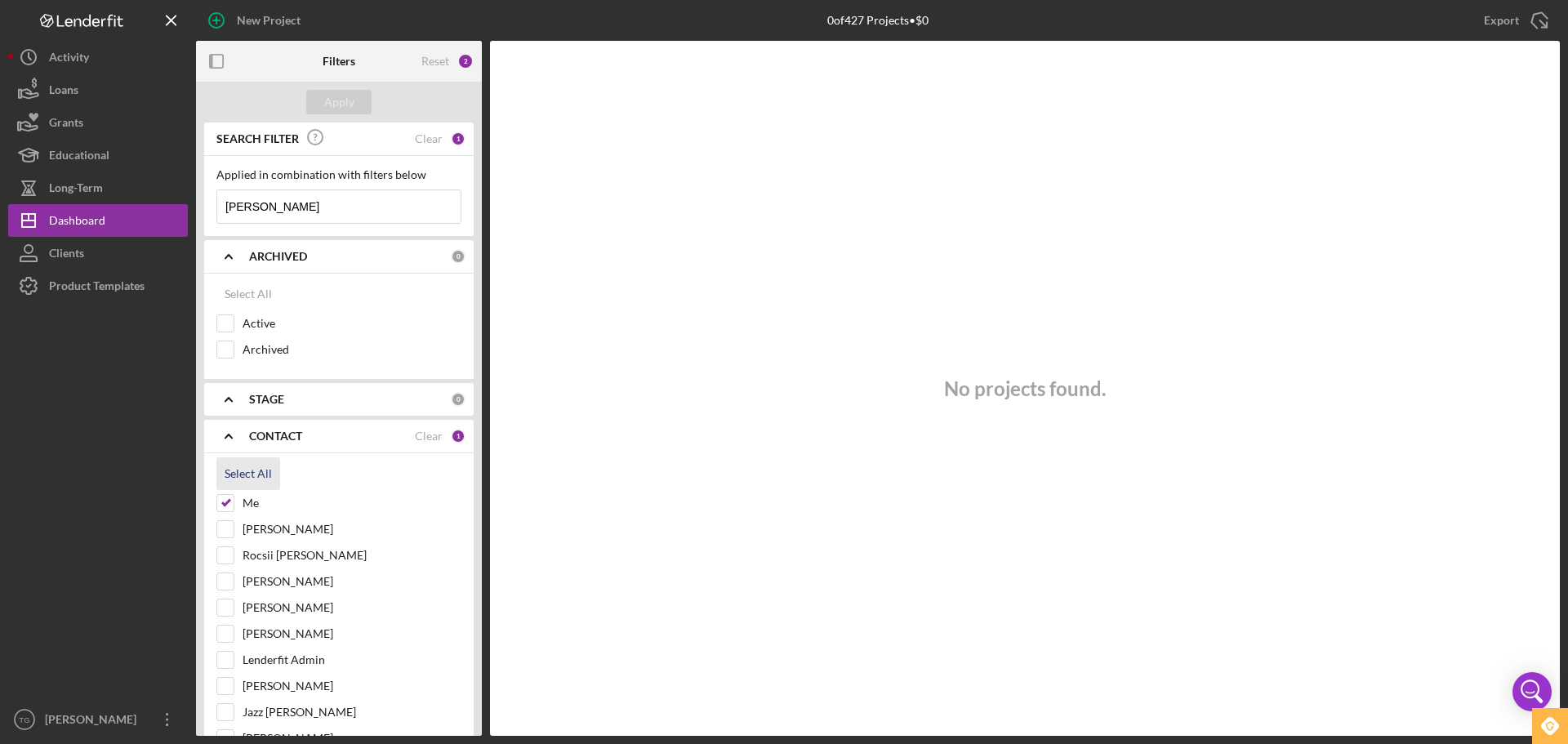
checkbox input "true"
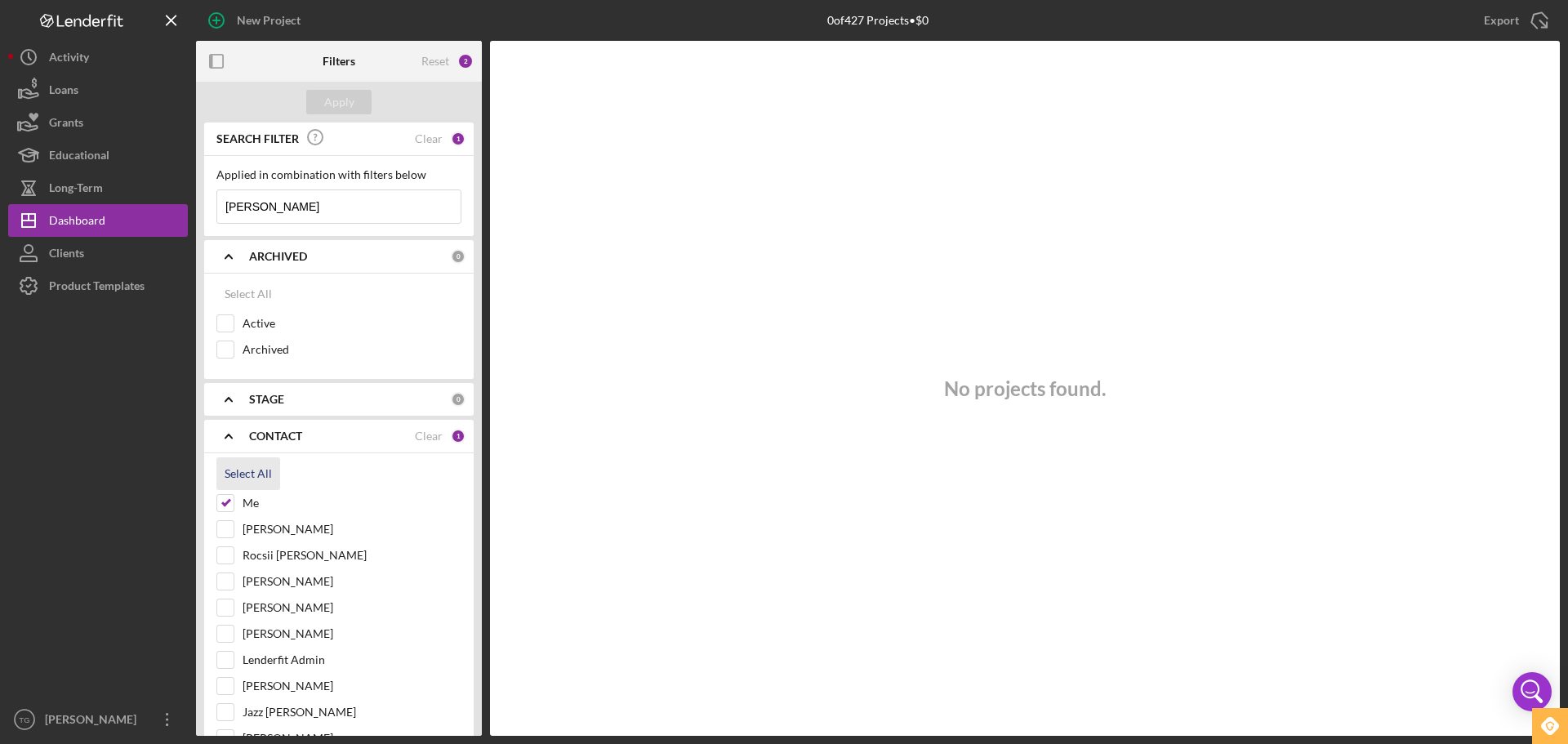
checkbox input "true"
click at [350, 98] on div "Apply" at bounding box center [339, 102] width 30 height 24
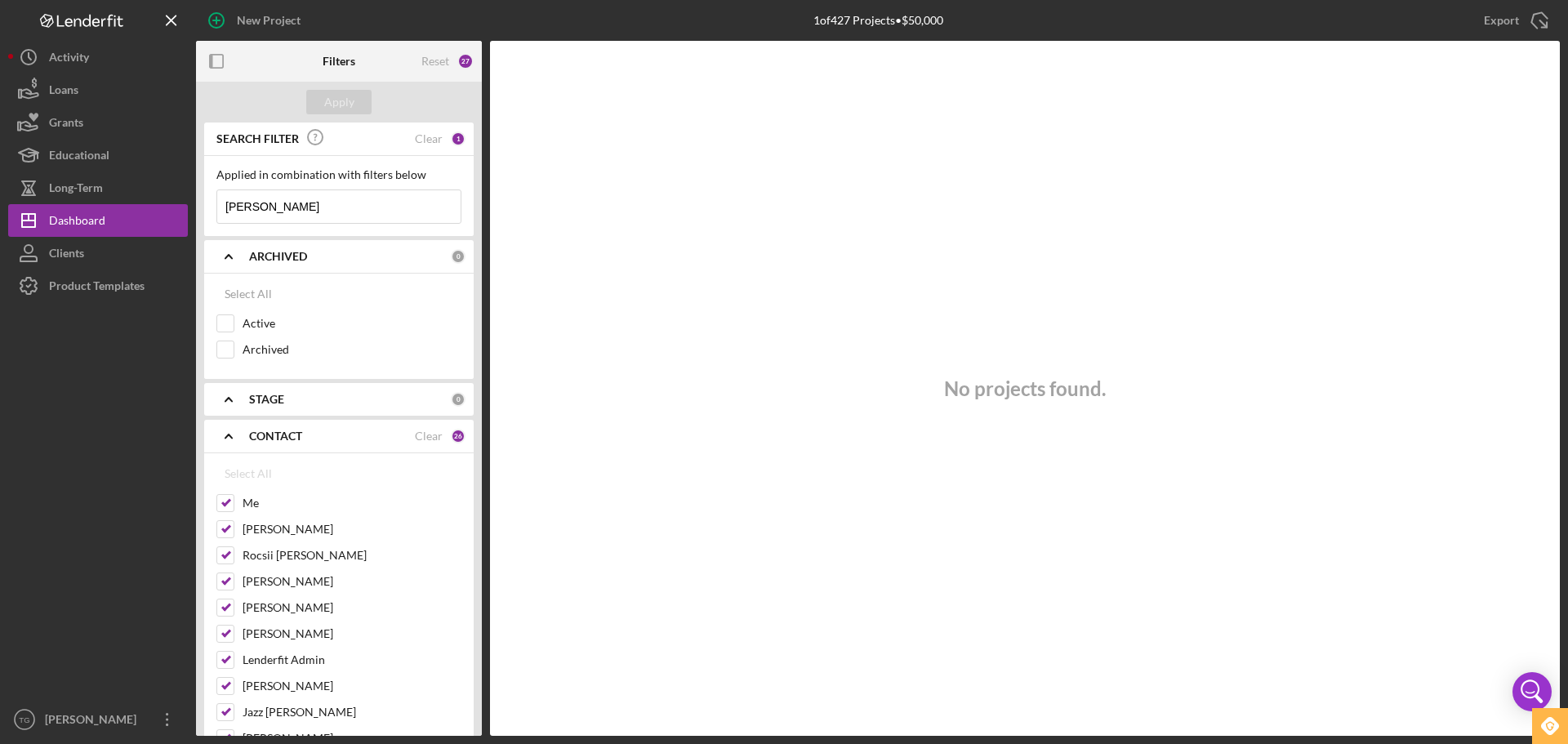
click at [328, 211] on input "[PERSON_NAME]" at bounding box center [339, 206] width 243 height 33
click at [427, 434] on div "Clear" at bounding box center [428, 436] width 28 height 13
checkbox input "false"
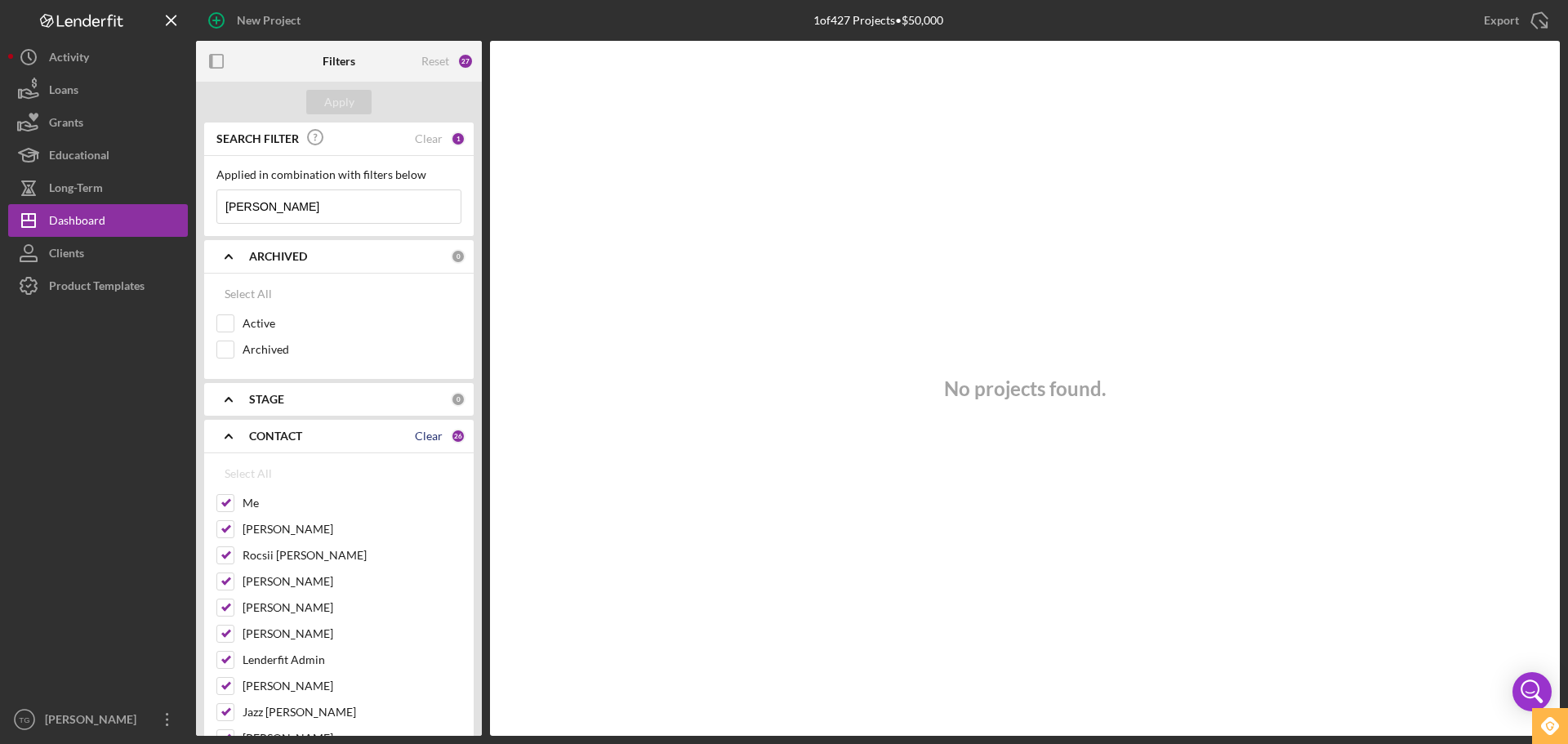
checkbox input "false"
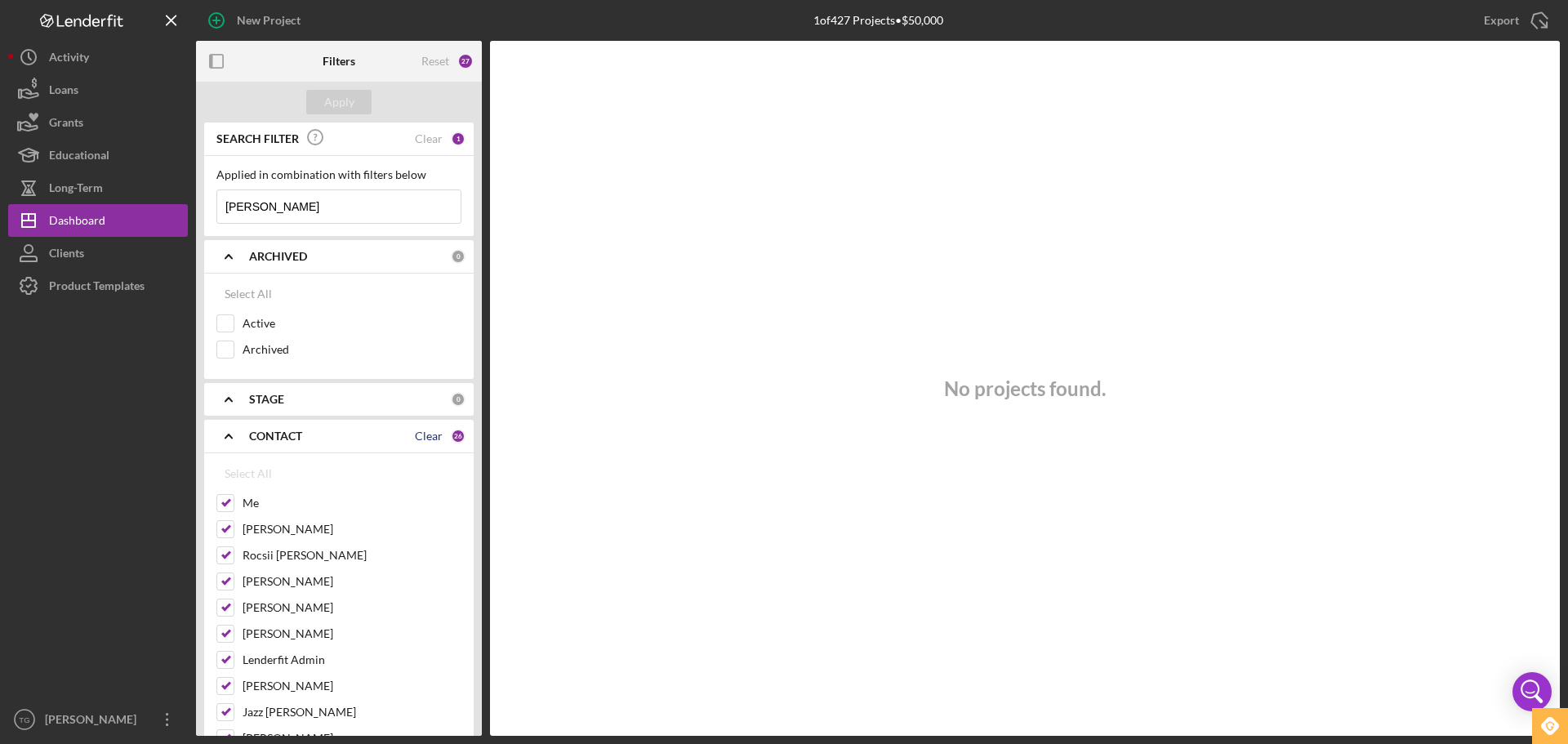
checkbox input "false"
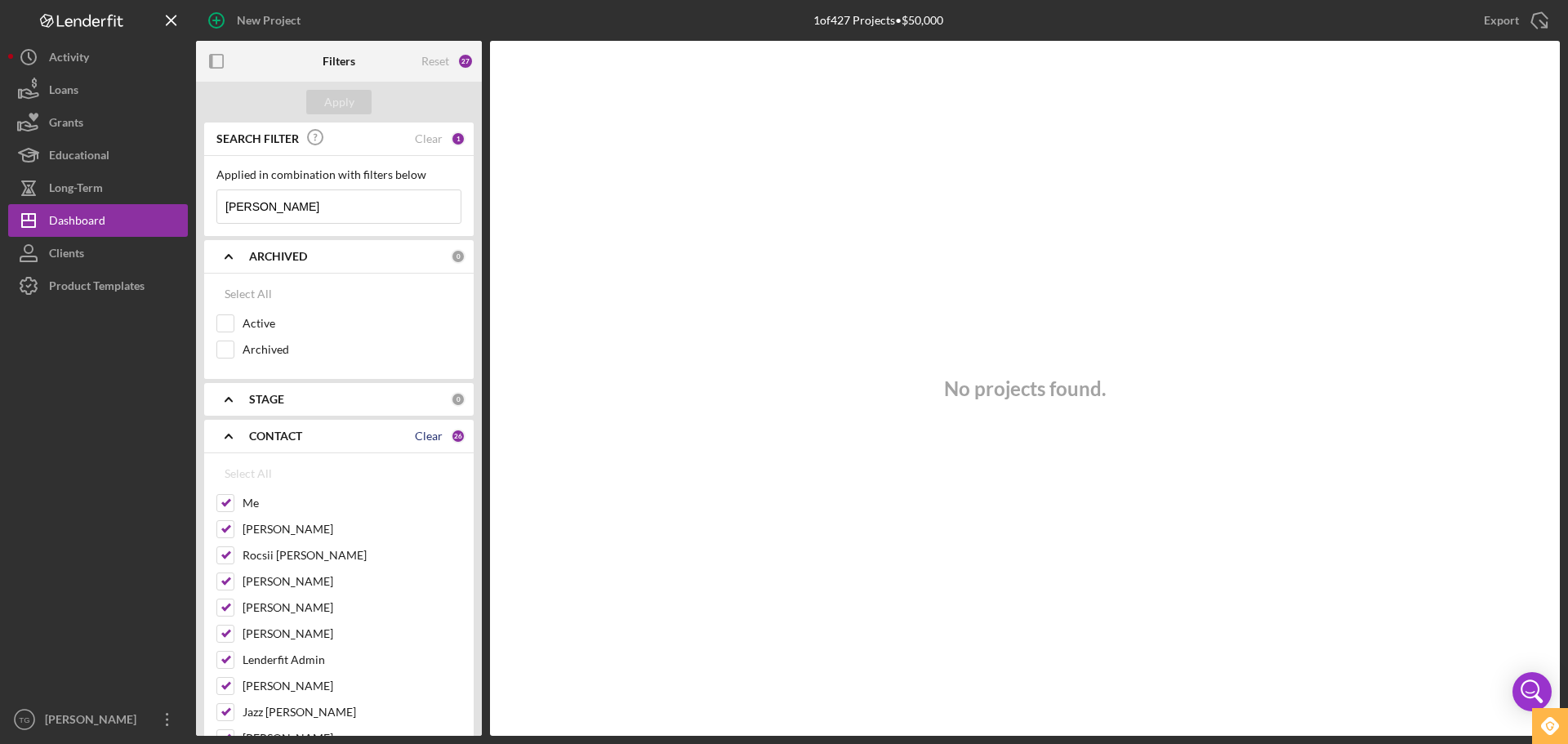
checkbox input "false"
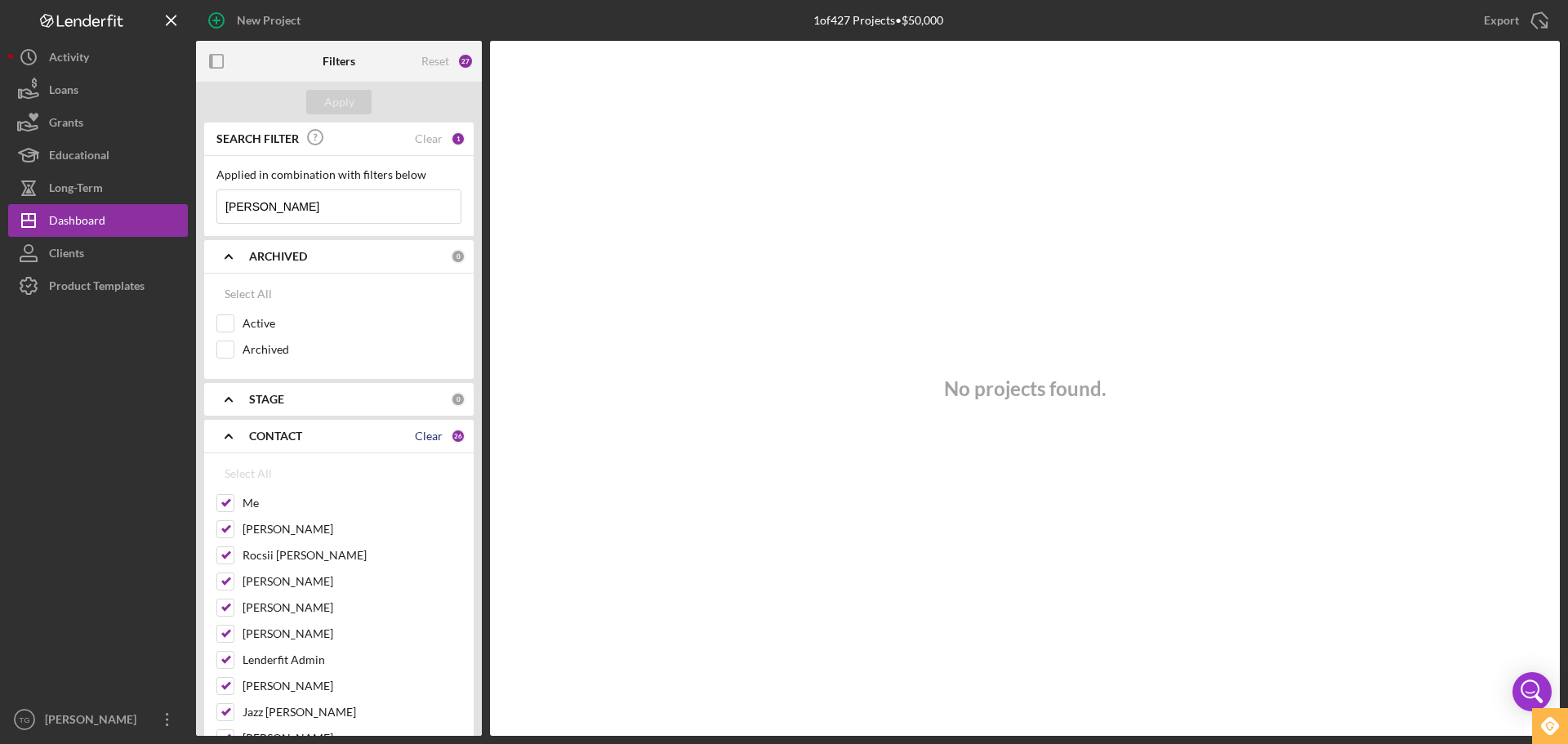
checkbox input "false"
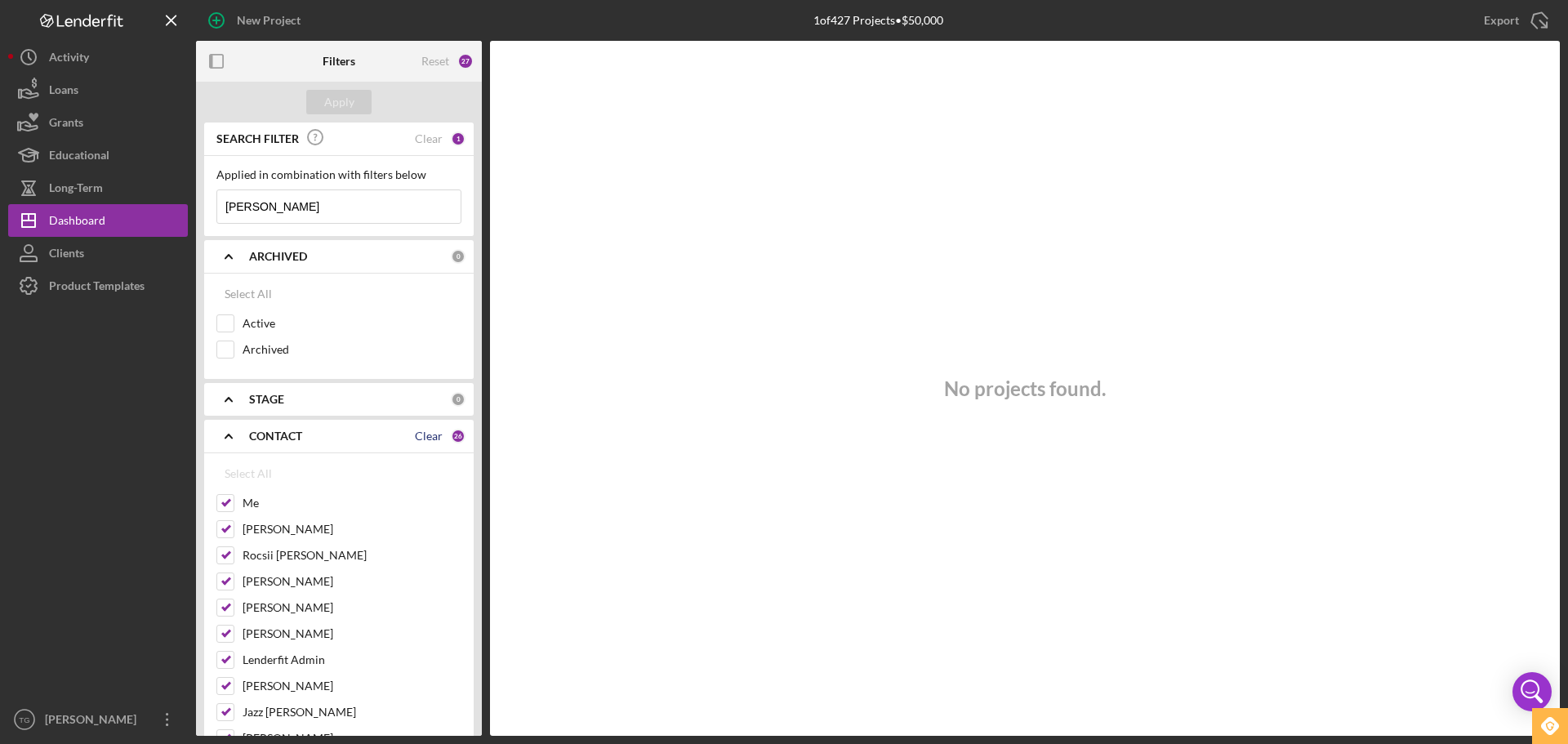
checkbox input "false"
click at [243, 481] on div "Select All" at bounding box center [248, 474] width 48 height 33
checkbox input "true"
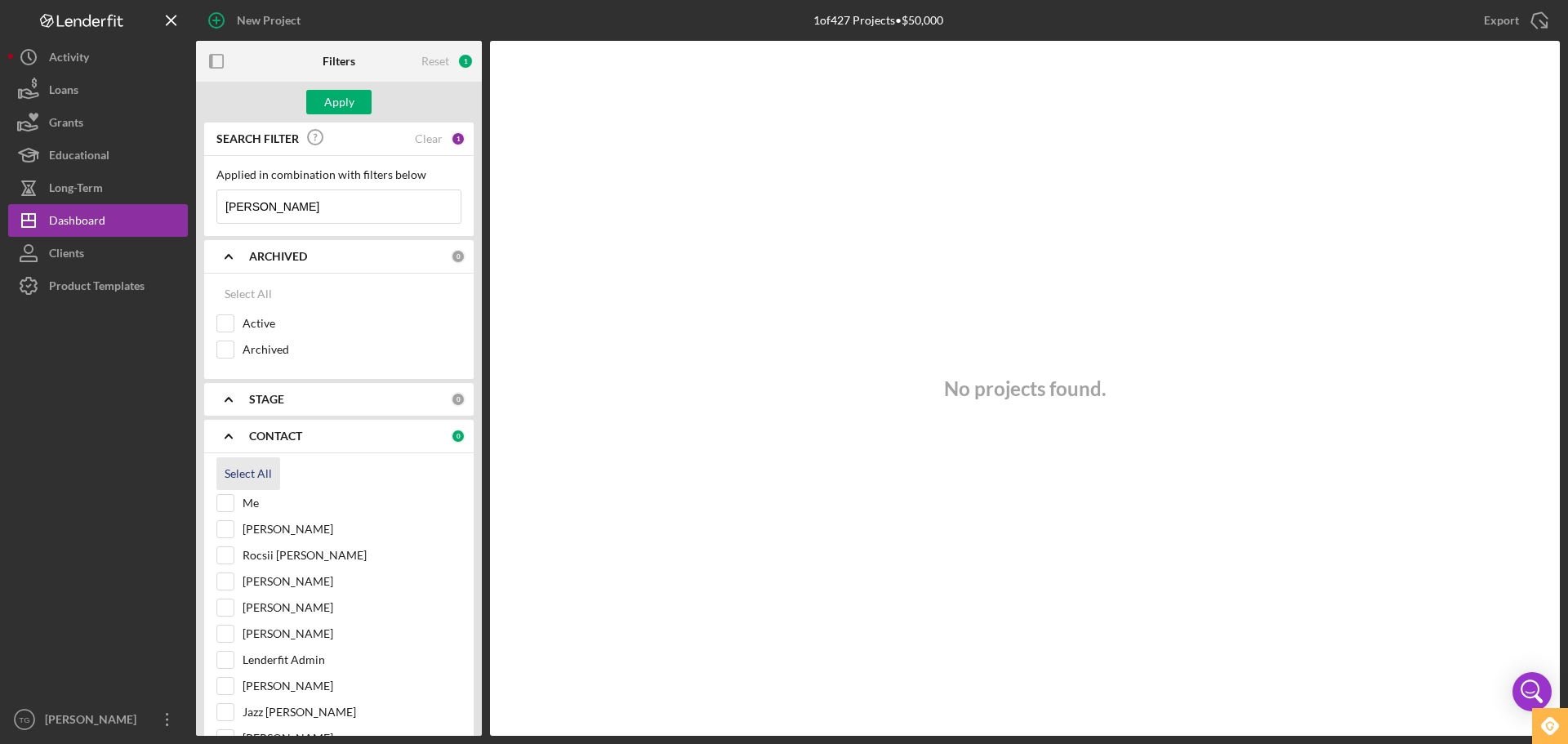
checkbox input "true"
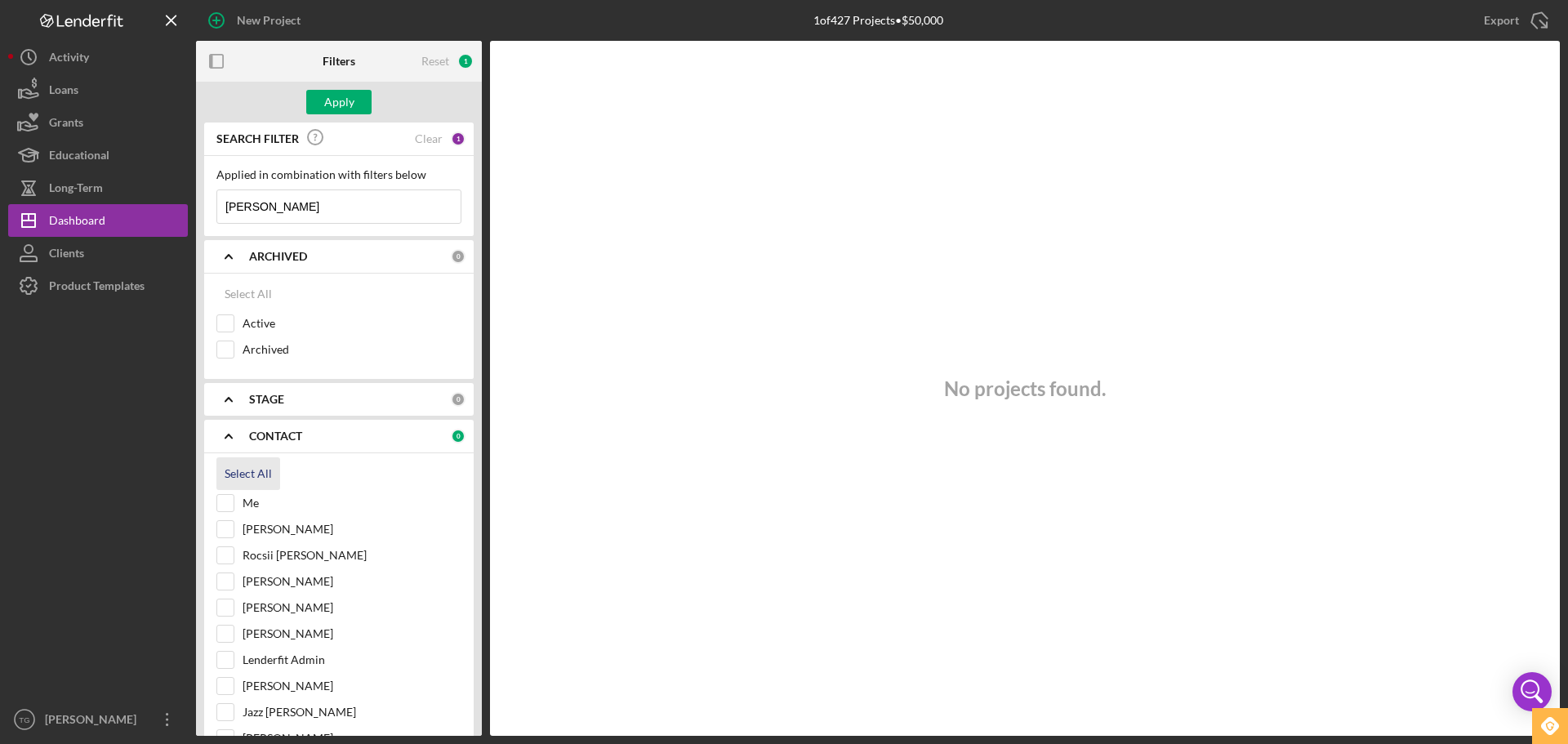
checkbox input "true"
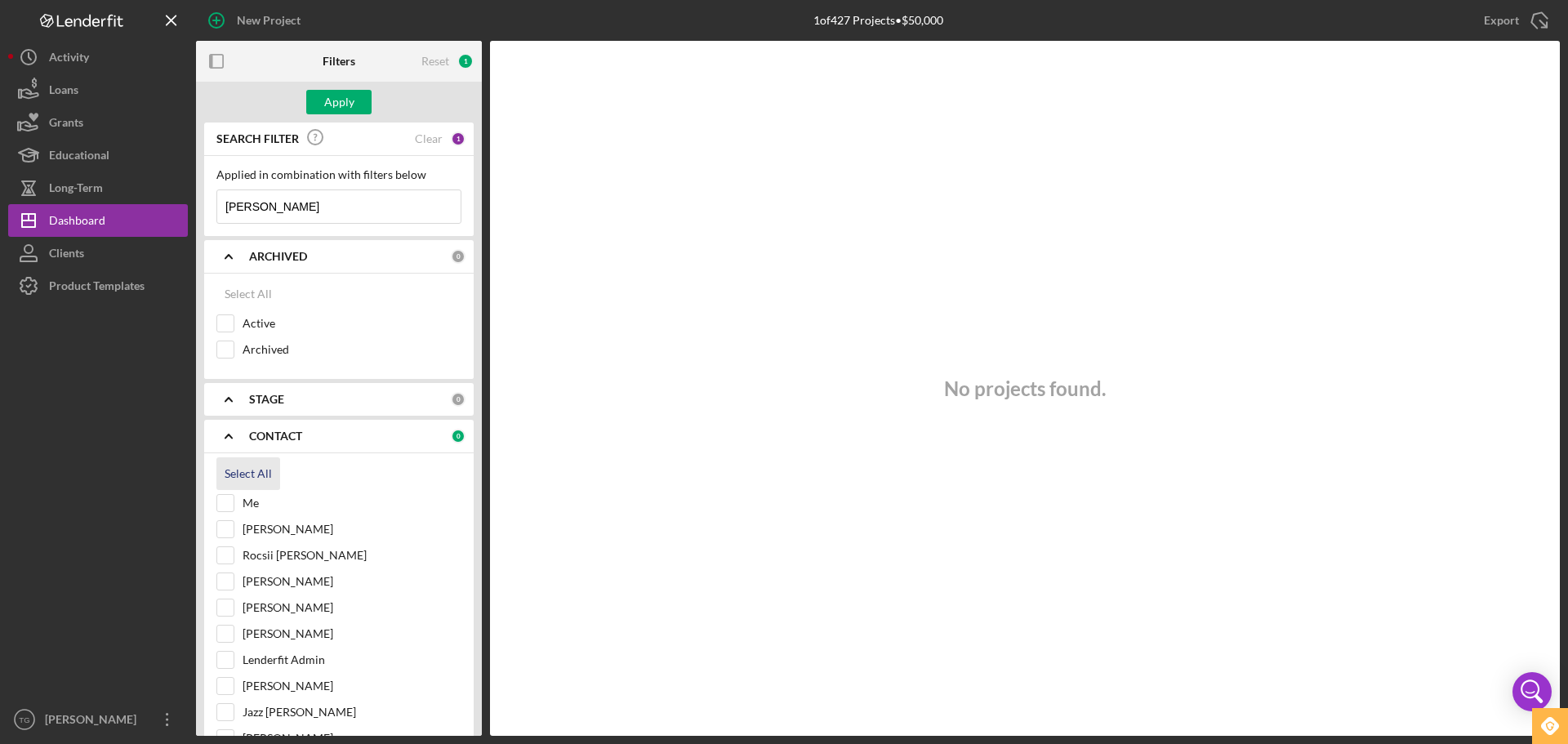
checkbox input "true"
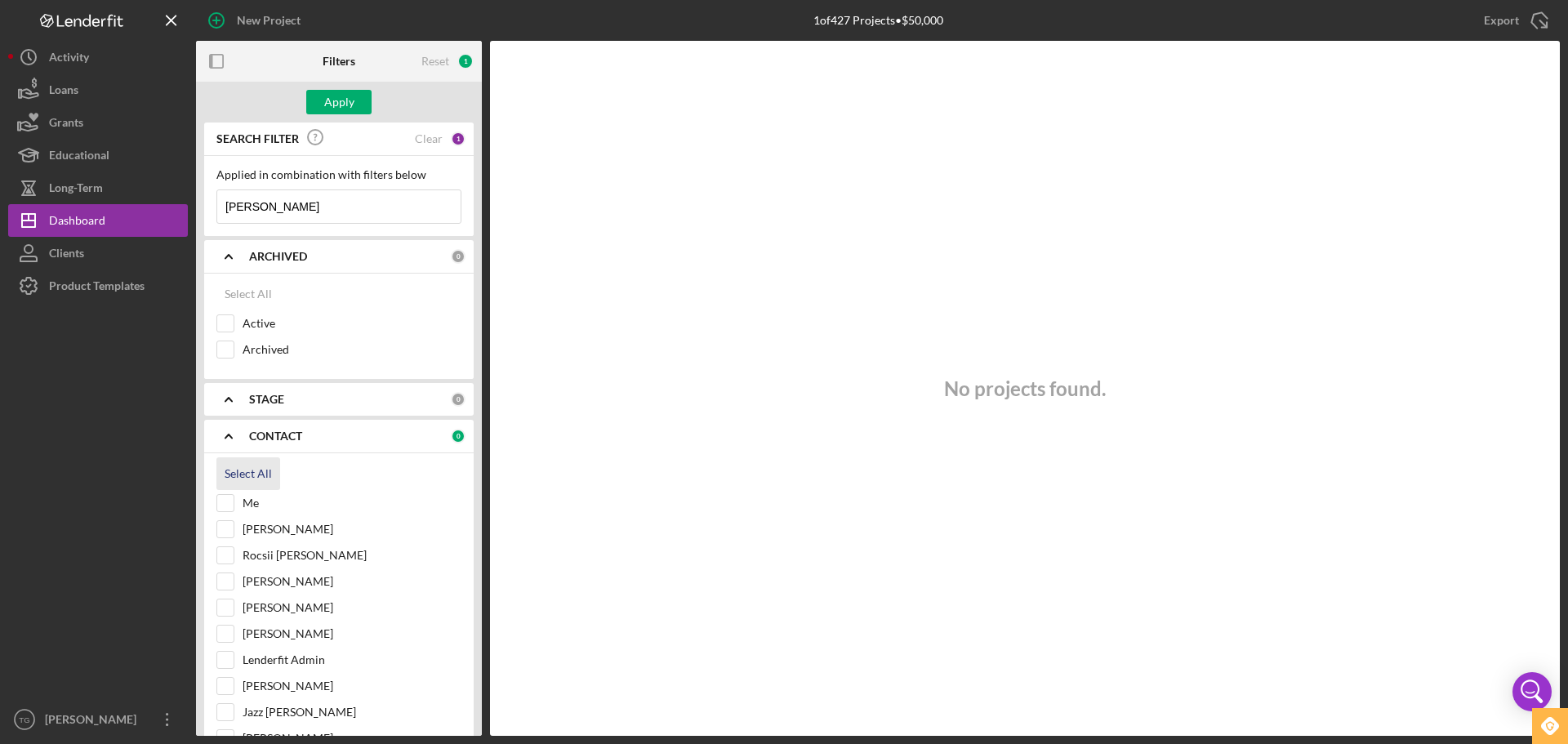
checkbox input "true"
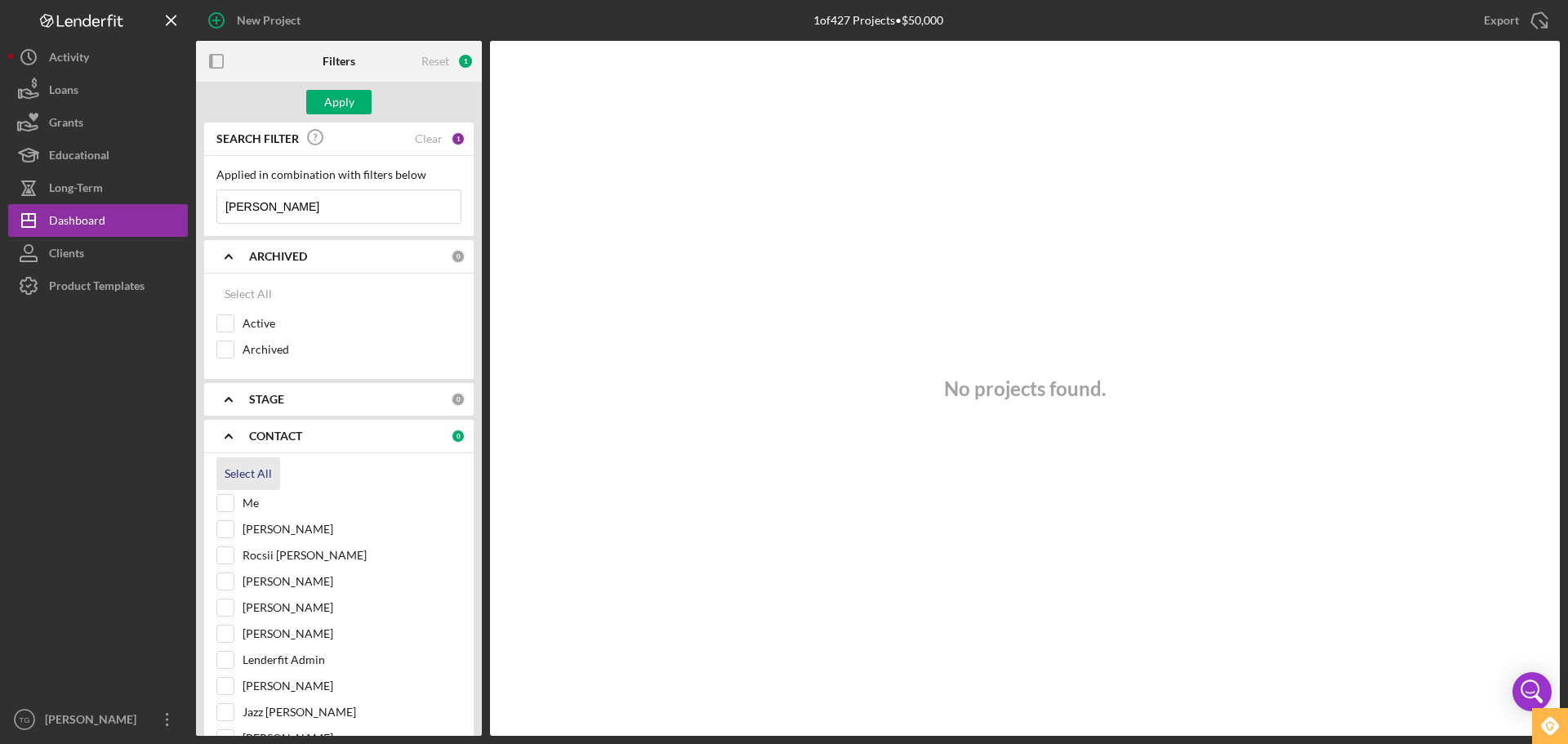
checkbox input "true"
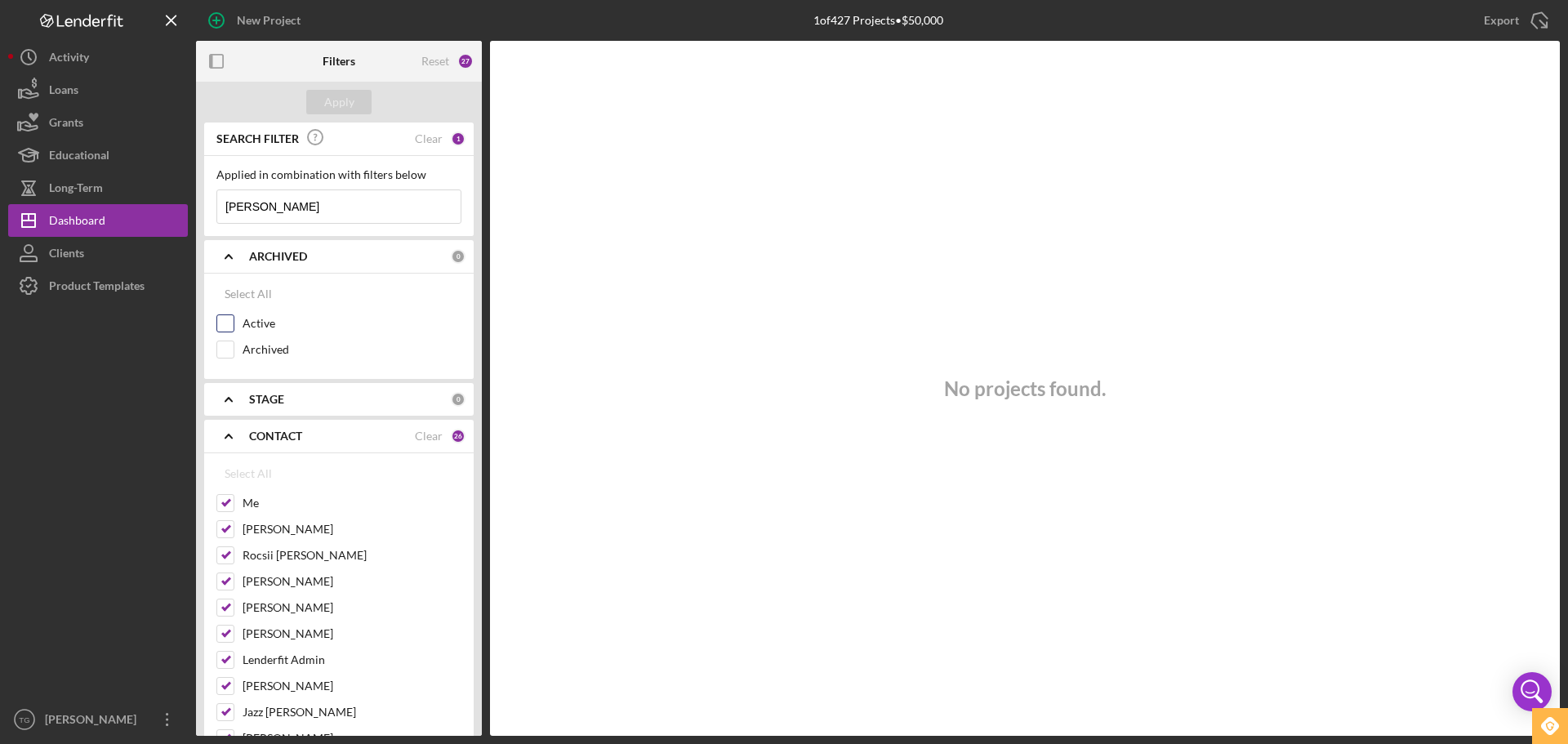
click at [225, 331] on input "Active" at bounding box center [226, 324] width 17 height 17
checkbox input "true"
click at [336, 96] on div "Apply" at bounding box center [339, 102] width 30 height 24
click at [318, 202] on input "[PERSON_NAME]" at bounding box center [339, 206] width 243 height 33
type input "[PERSON_NAME]"
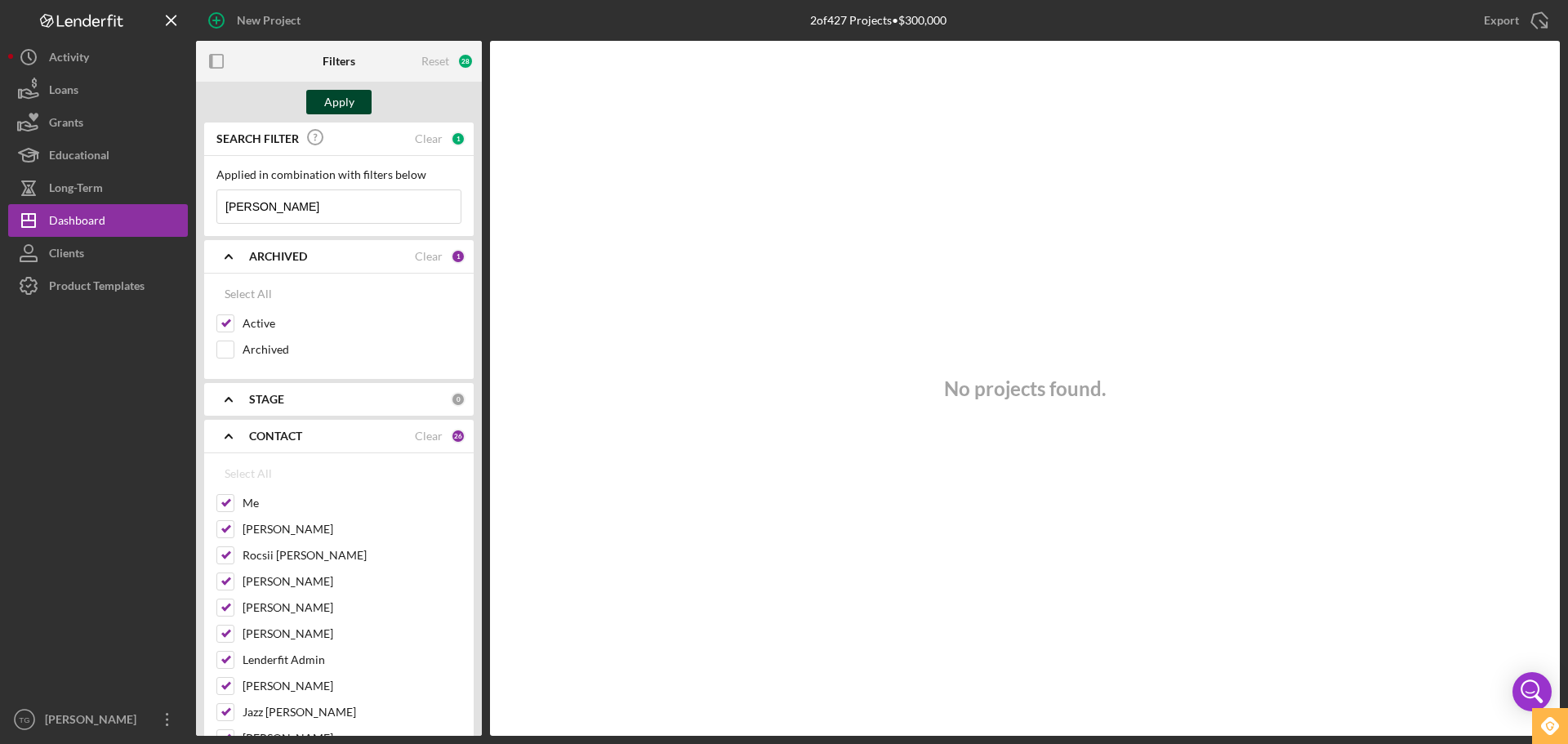
click at [349, 107] on div "Apply" at bounding box center [339, 102] width 30 height 24
click at [418, 143] on div "Clear" at bounding box center [428, 139] width 28 height 13
click at [303, 211] on input at bounding box center [339, 206] width 243 height 33
click at [291, 204] on input "[PERSON_NAME]" at bounding box center [339, 206] width 243 height 33
click at [387, 215] on input "[PERSON_NAME]" at bounding box center [339, 206] width 243 height 33
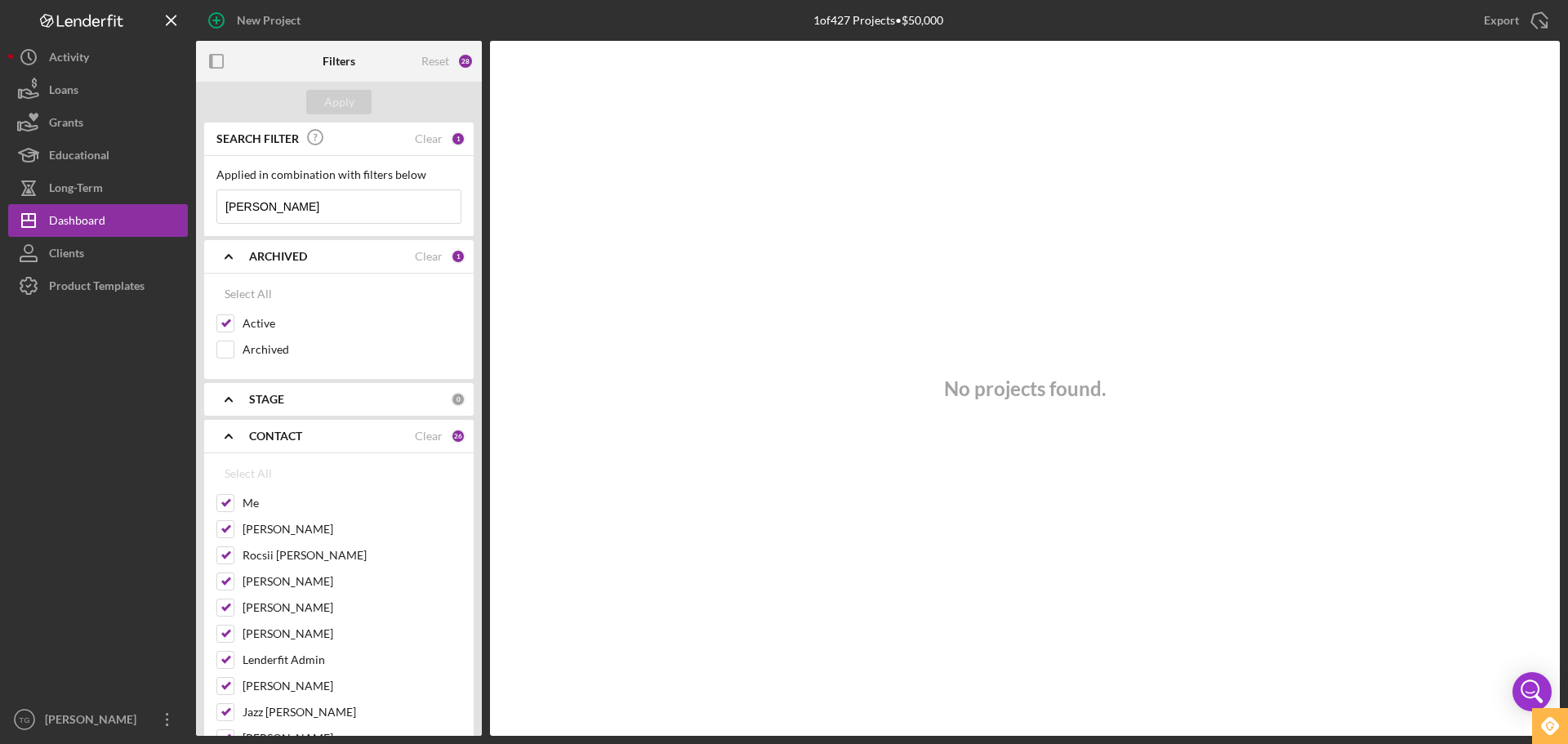
click at [278, 205] on input "[PERSON_NAME]" at bounding box center [339, 206] width 243 height 33
drag, startPoint x: 318, startPoint y: 194, endPoint x: 315, endPoint y: 210, distance: 16.3
click at [319, 196] on input "[PERSON_NAME]" at bounding box center [339, 206] width 243 height 33
type input "J"
type input "[PERSON_NAME]"
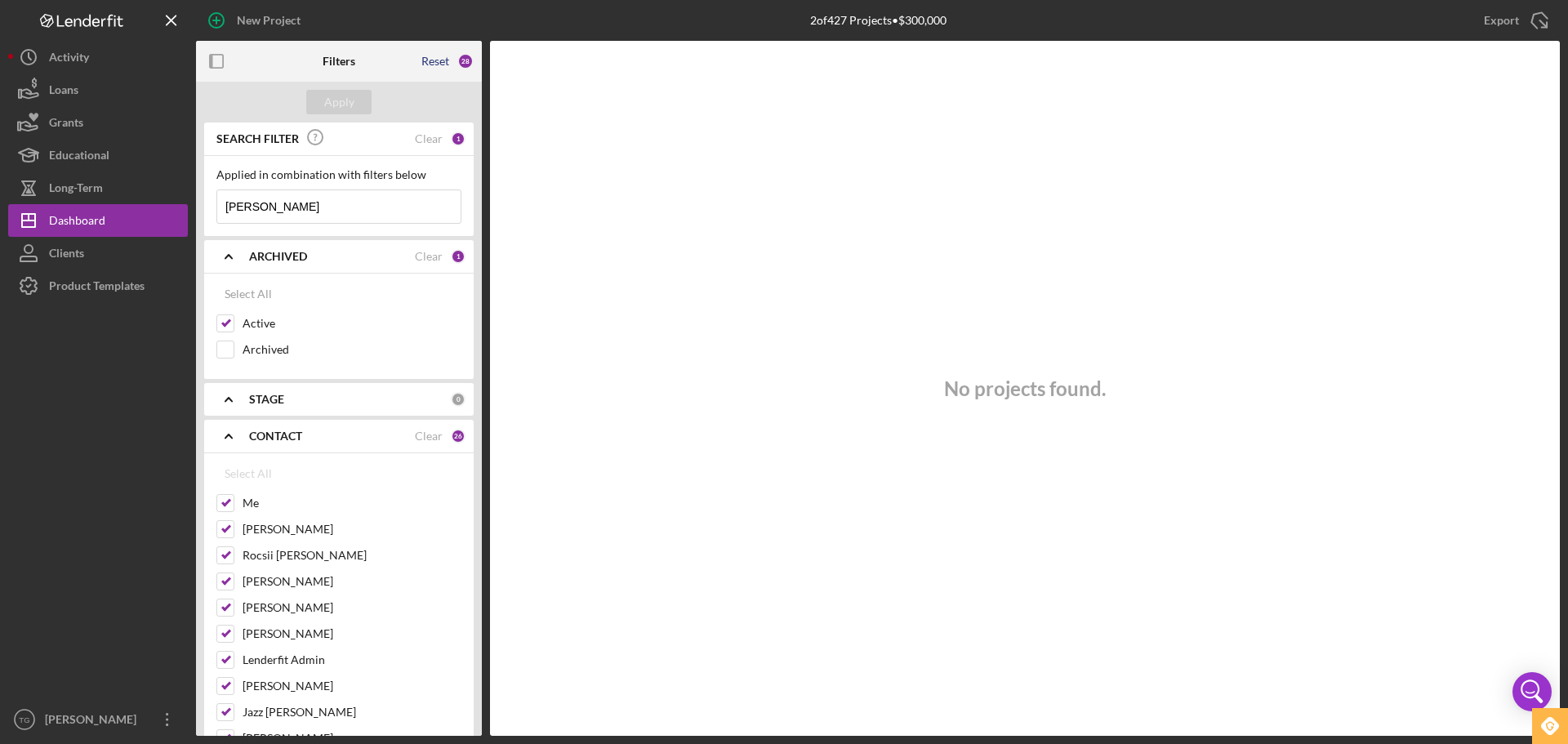
click at [429, 56] on div "Reset" at bounding box center [434, 62] width 28 height 13
checkbox input "false"
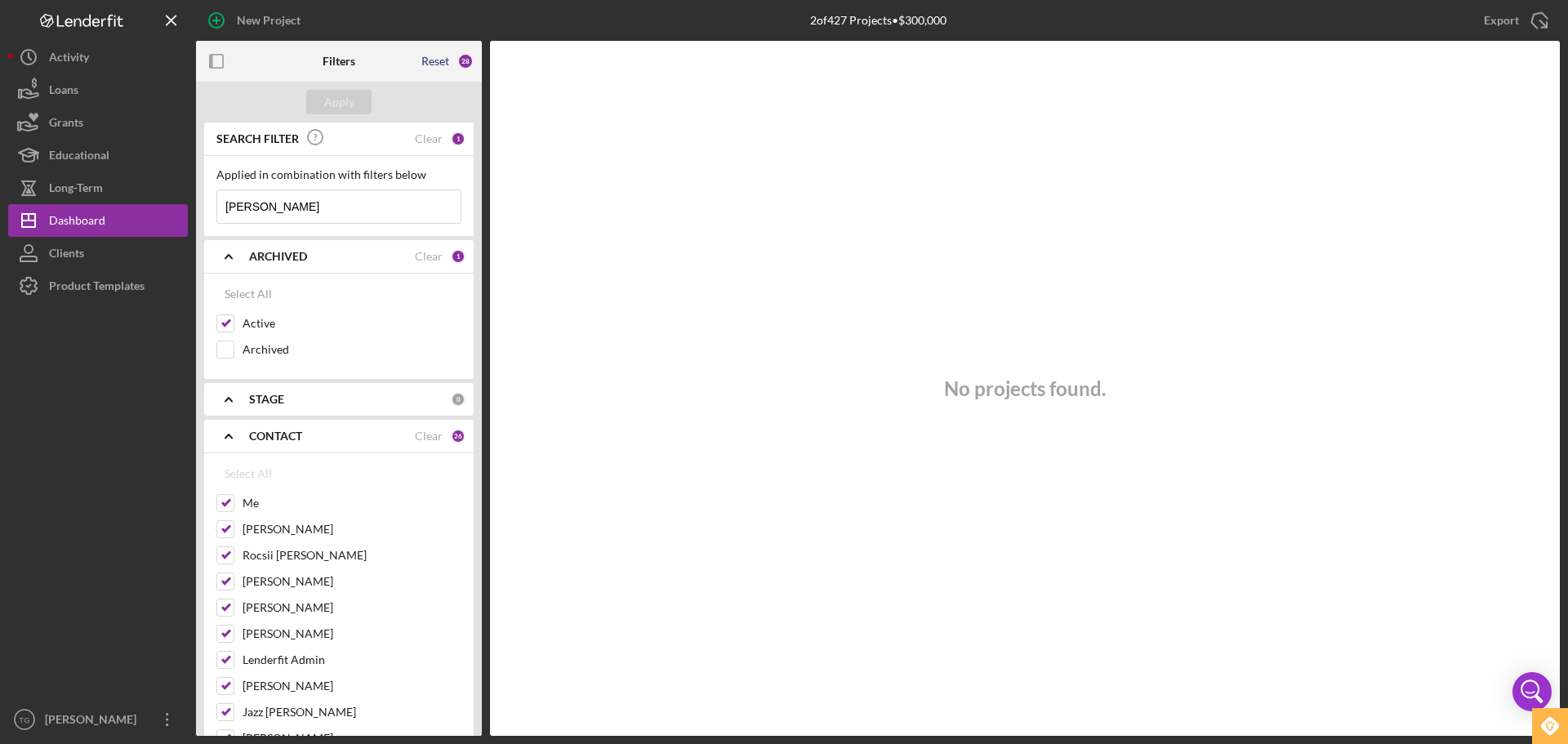
checkbox input "false"
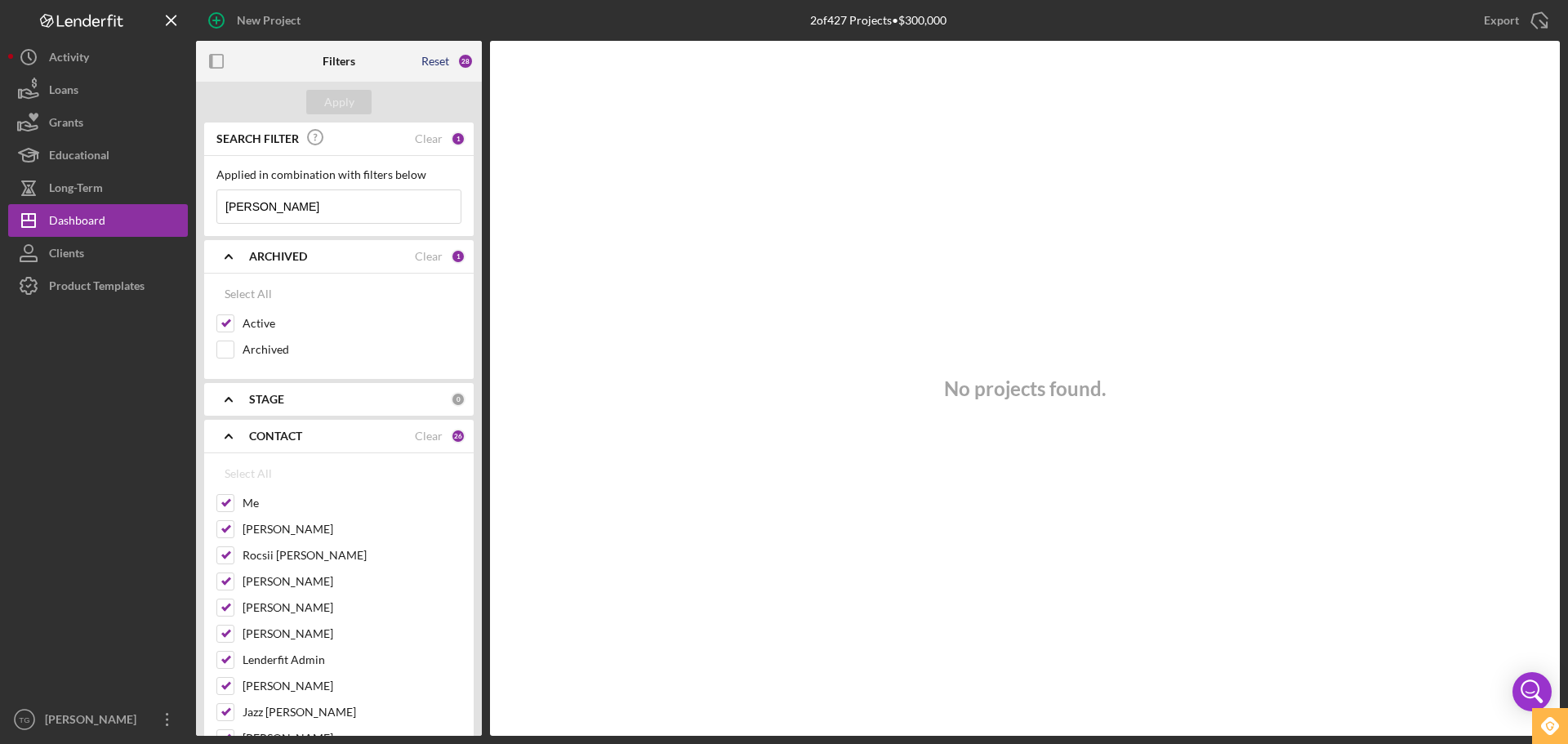
checkbox input "false"
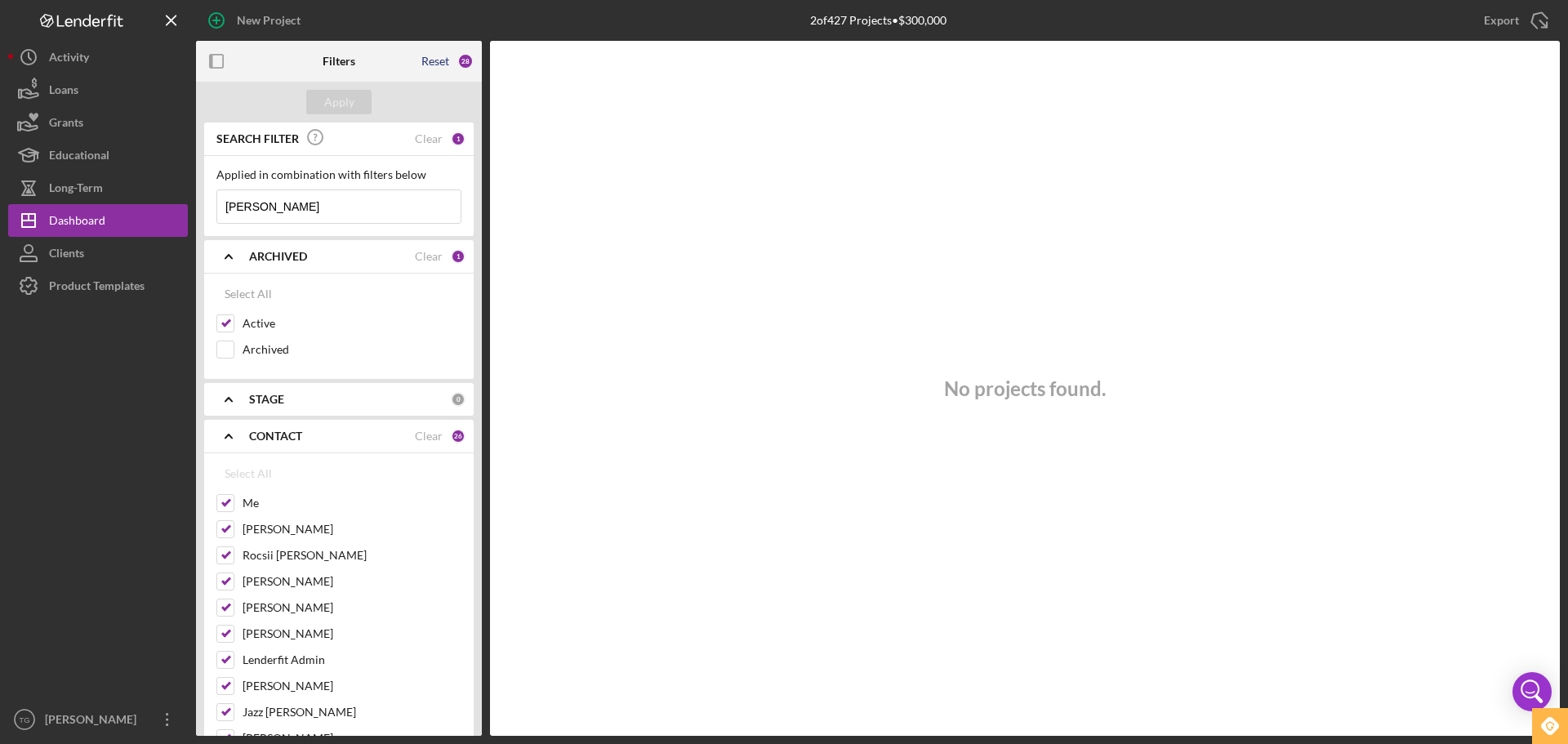
checkbox input "false"
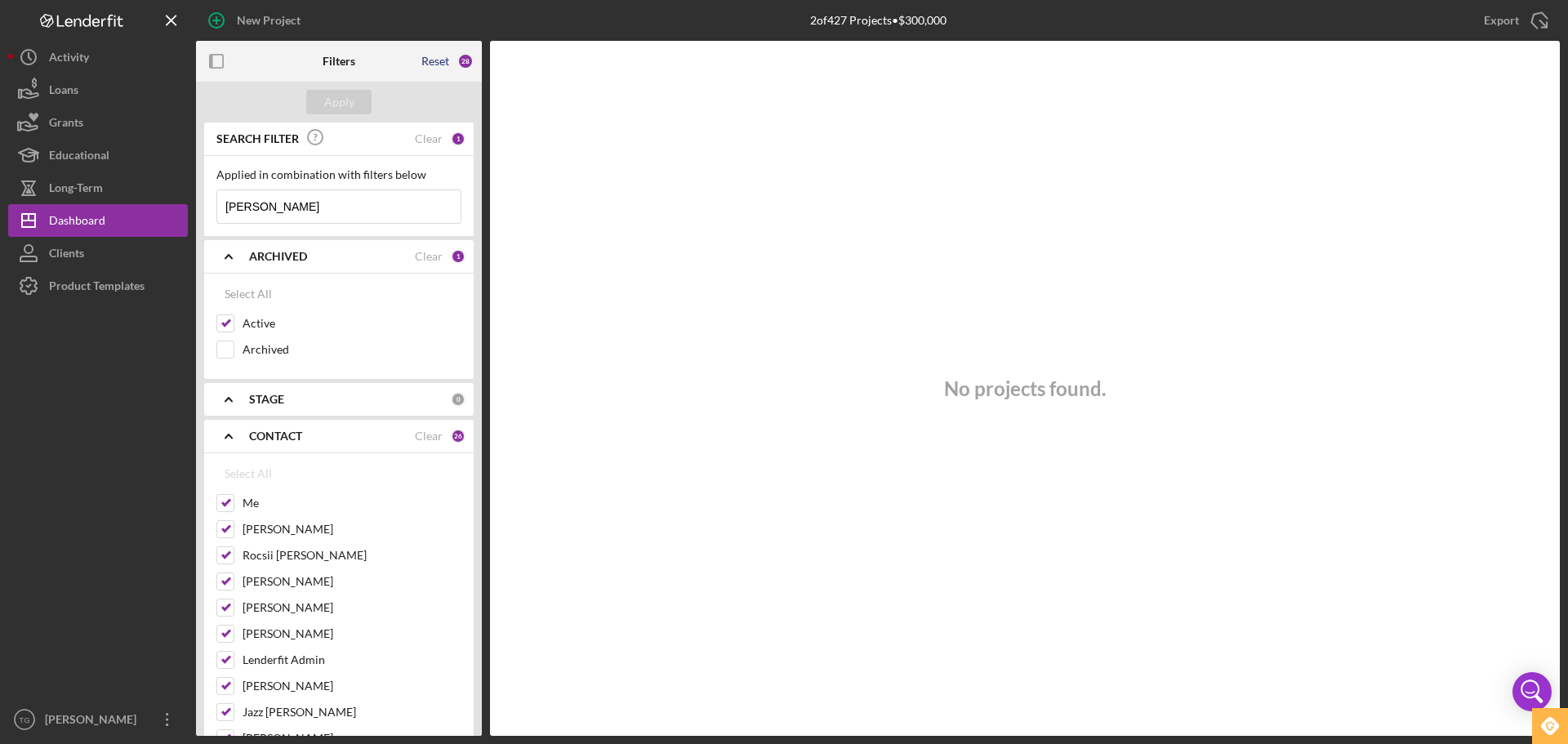
checkbox input "false"
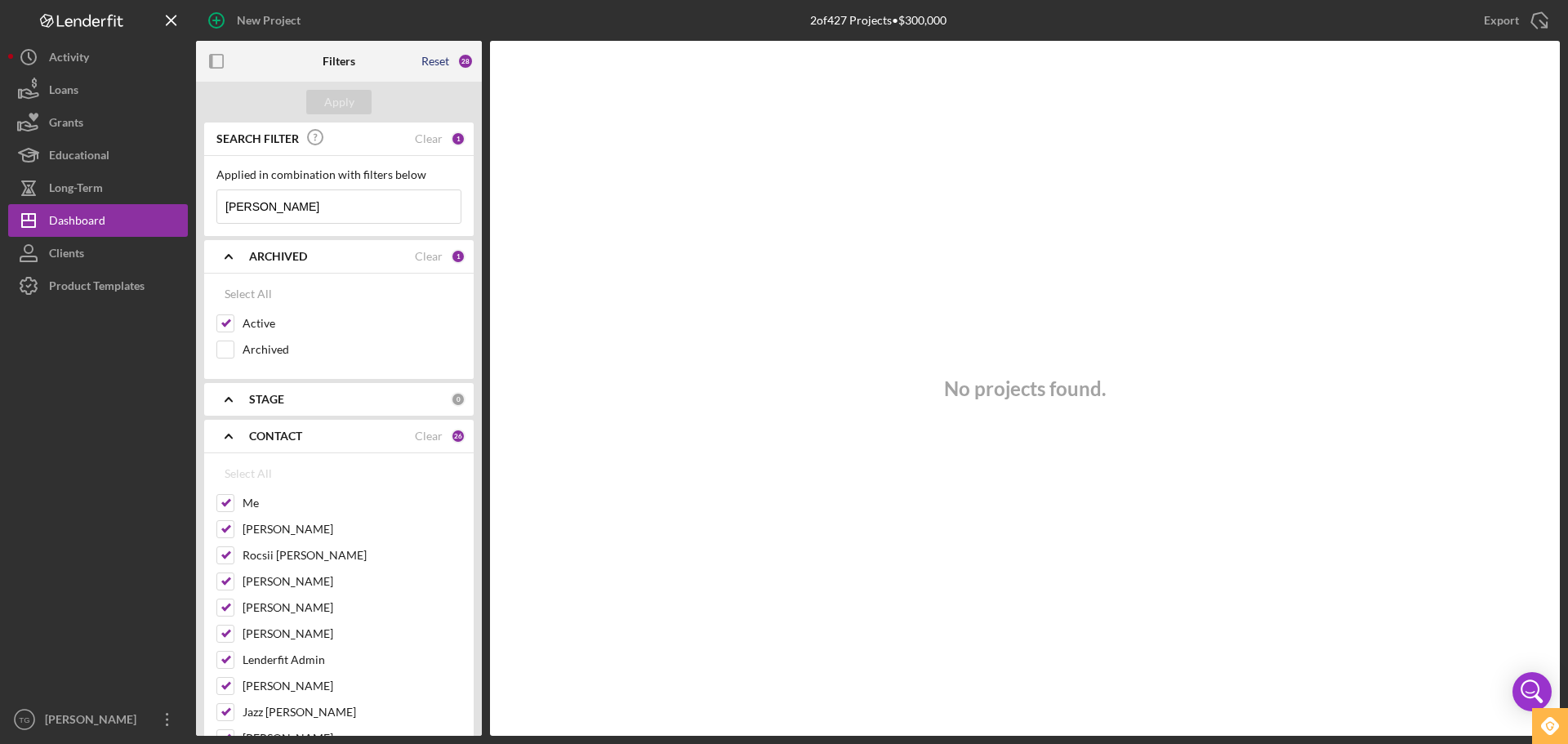
checkbox input "false"
click at [319, 214] on input at bounding box center [339, 206] width 243 height 33
type input "[PERSON_NAME]"
click at [343, 102] on div "Apply" at bounding box center [339, 102] width 30 height 24
click at [438, 58] on div "Reset" at bounding box center [434, 62] width 28 height 13
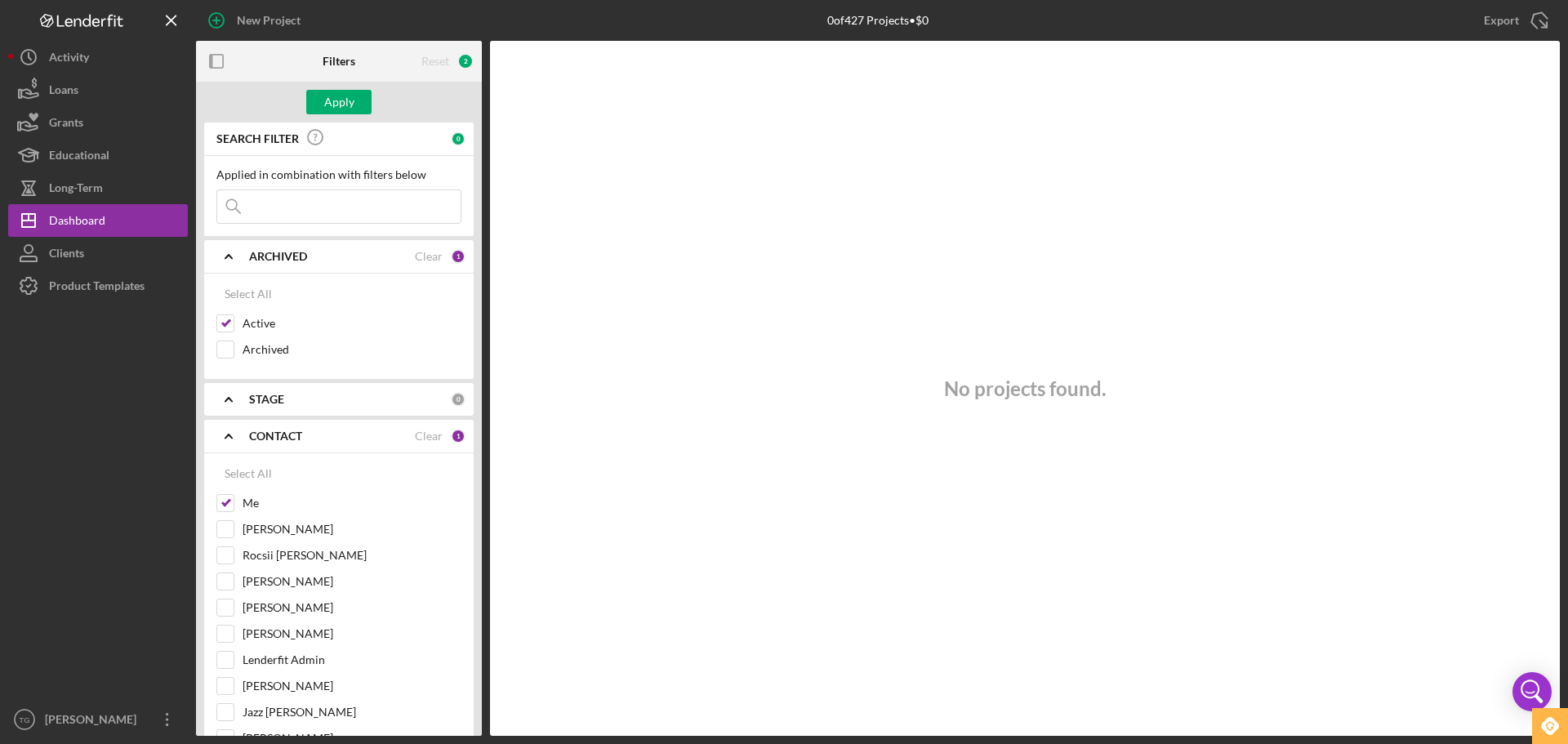
click at [298, 211] on input at bounding box center [339, 206] width 243 height 33
type input "M"
type input "[PERSON_NAME]"
click at [428, 58] on div "Reset" at bounding box center [434, 62] width 28 height 13
click at [322, 210] on input at bounding box center [339, 206] width 243 height 33
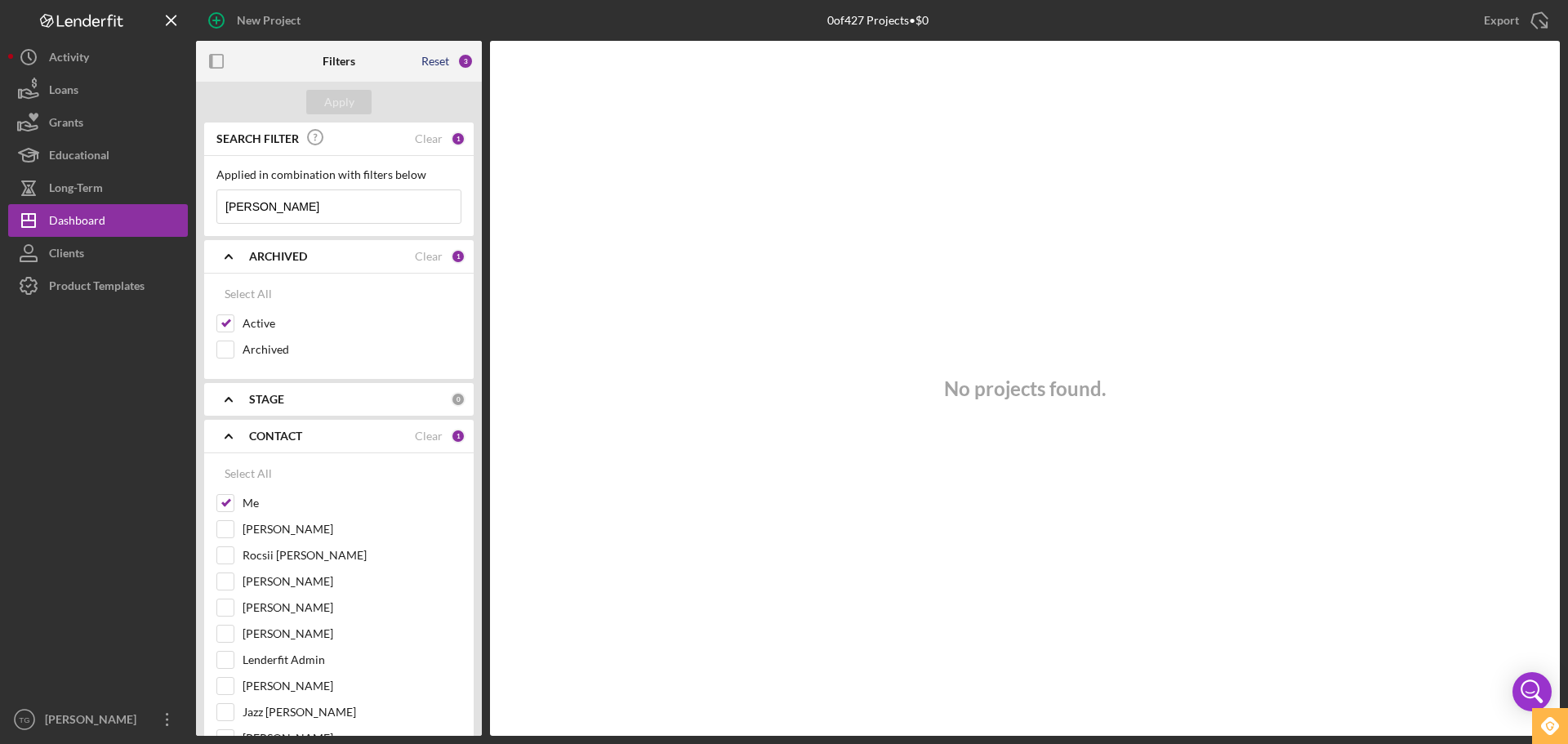
type input "[PERSON_NAME]"
click at [446, 64] on div "Reset" at bounding box center [434, 62] width 28 height 13
click at [324, 209] on input at bounding box center [339, 206] width 243 height 33
click at [243, 475] on div "Select All" at bounding box center [248, 474] width 48 height 33
checkbox input "true"
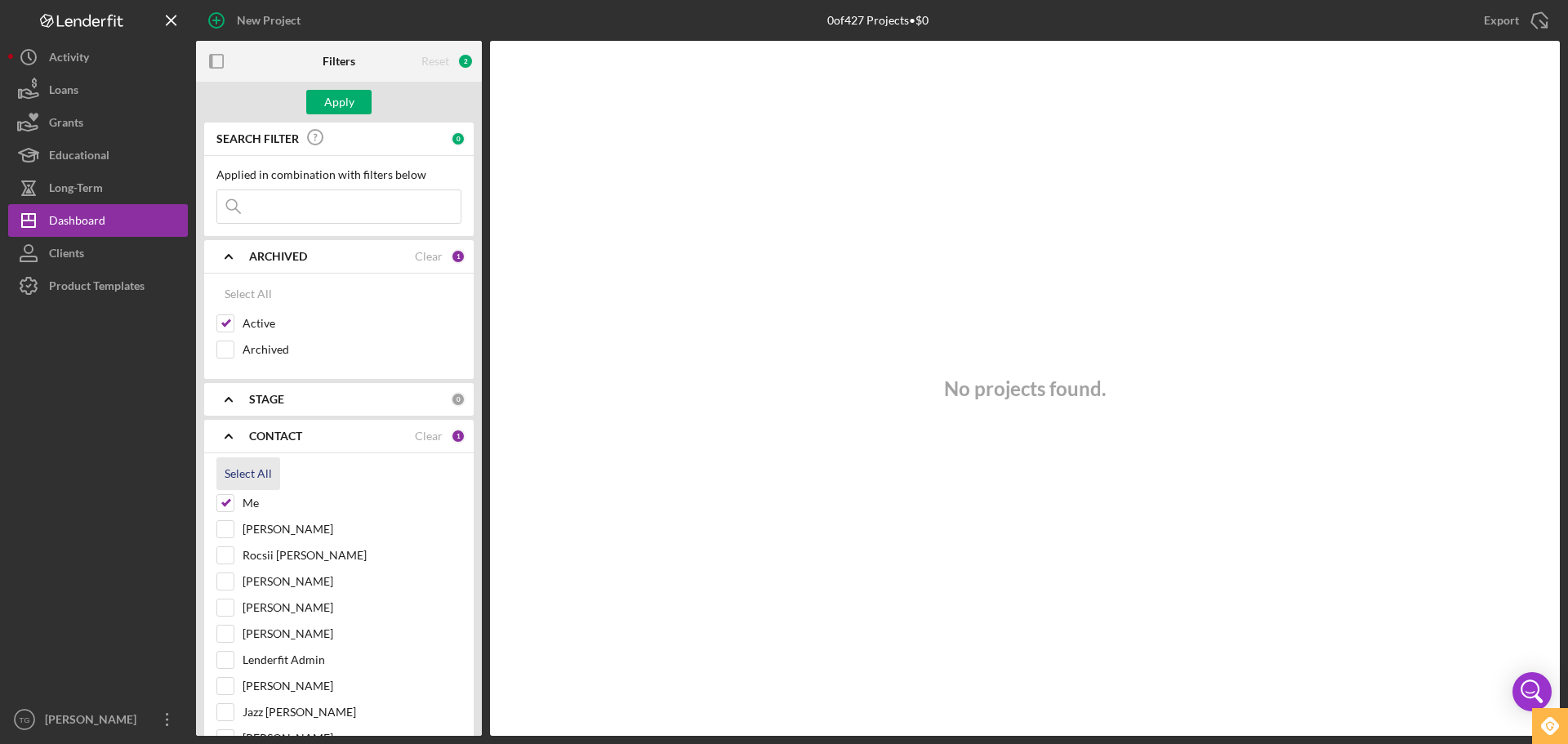
checkbox input "true"
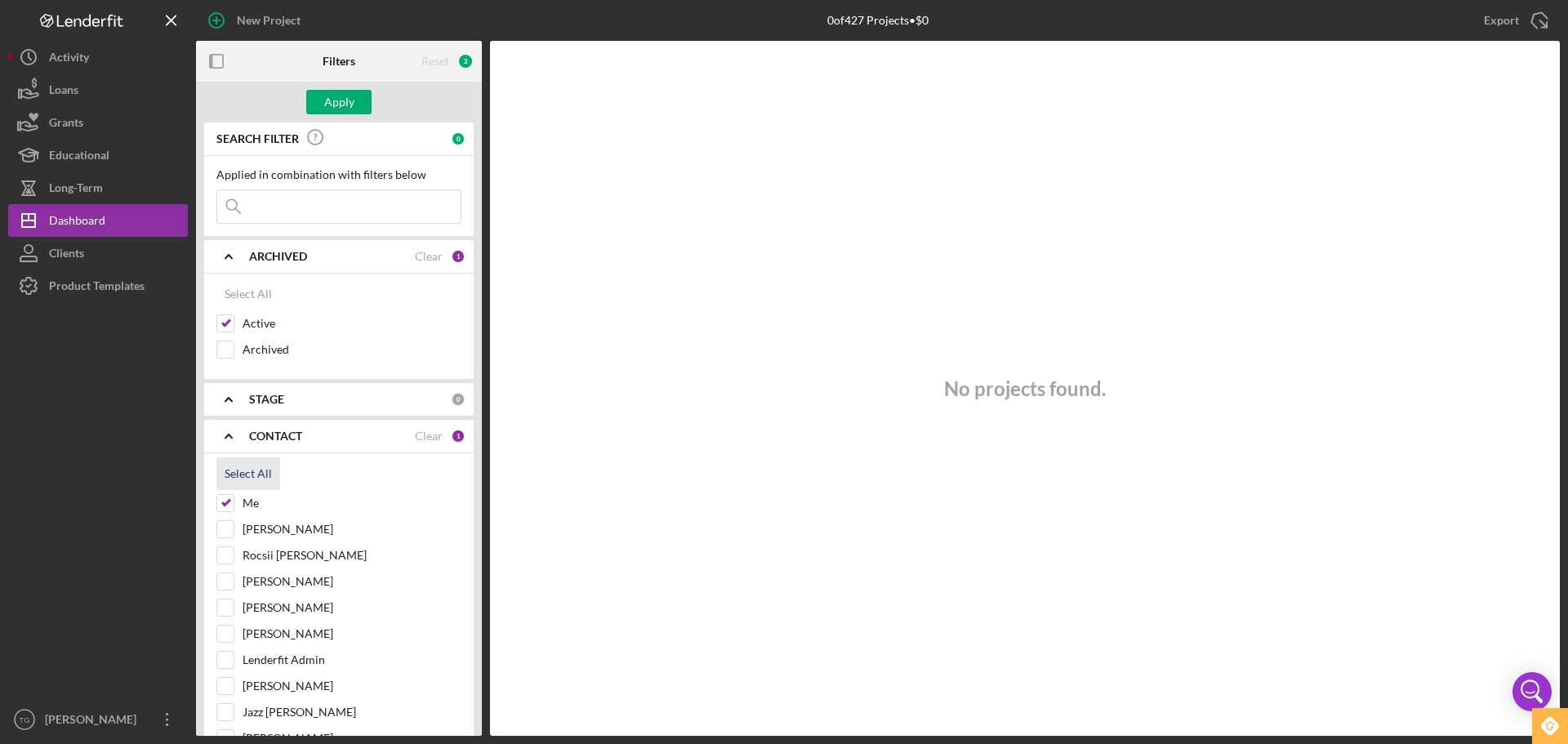
checkbox input "true"
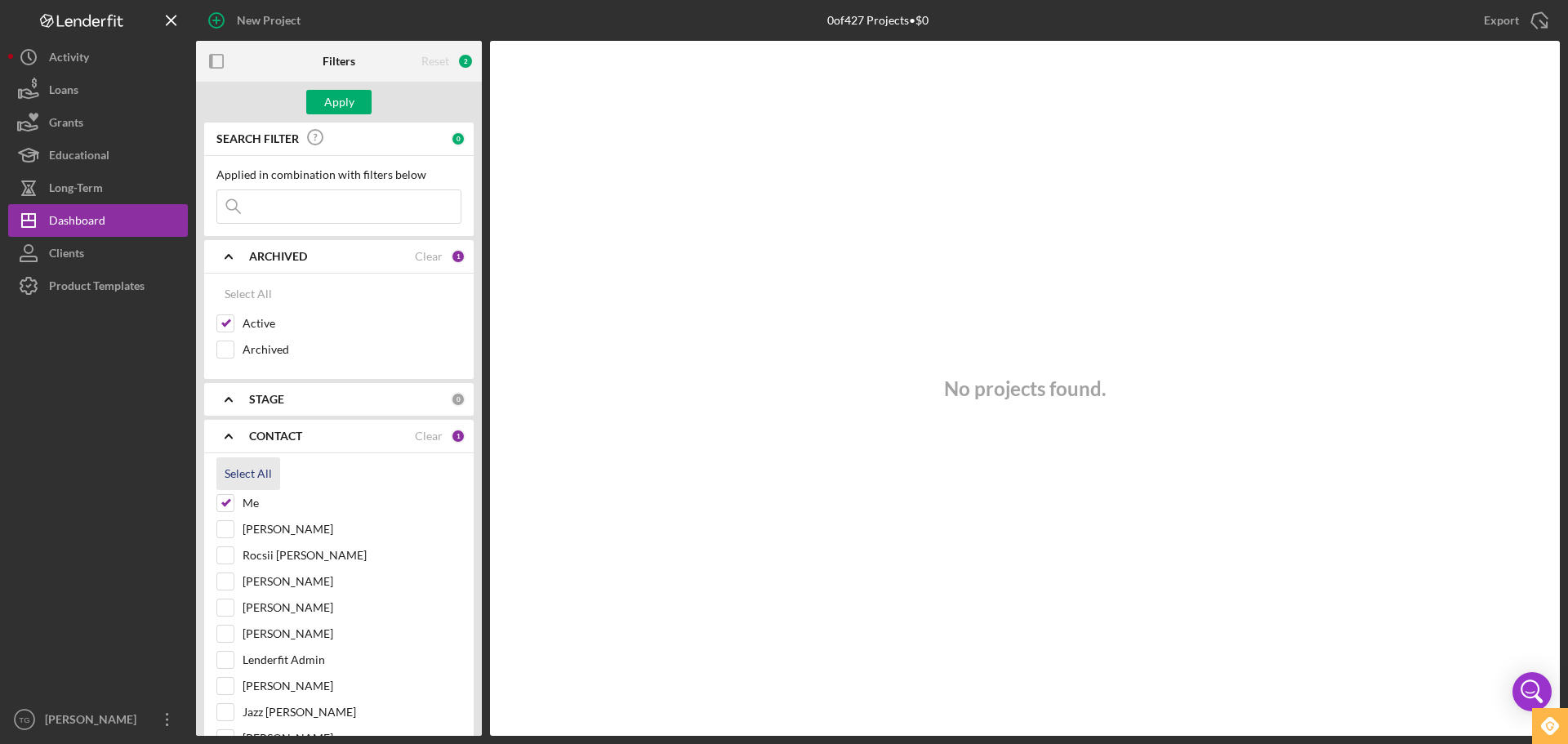
checkbox input "true"
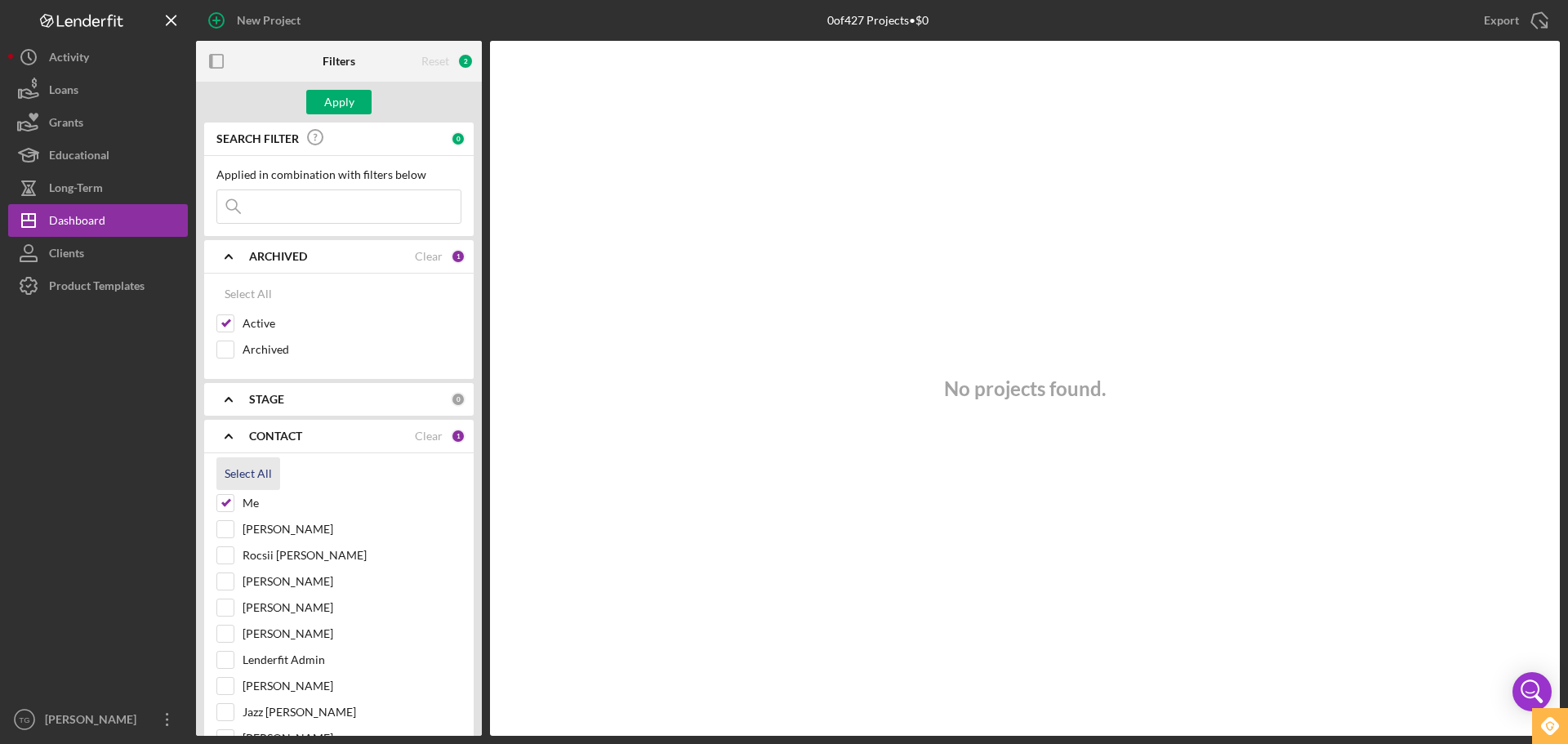
checkbox input "true"
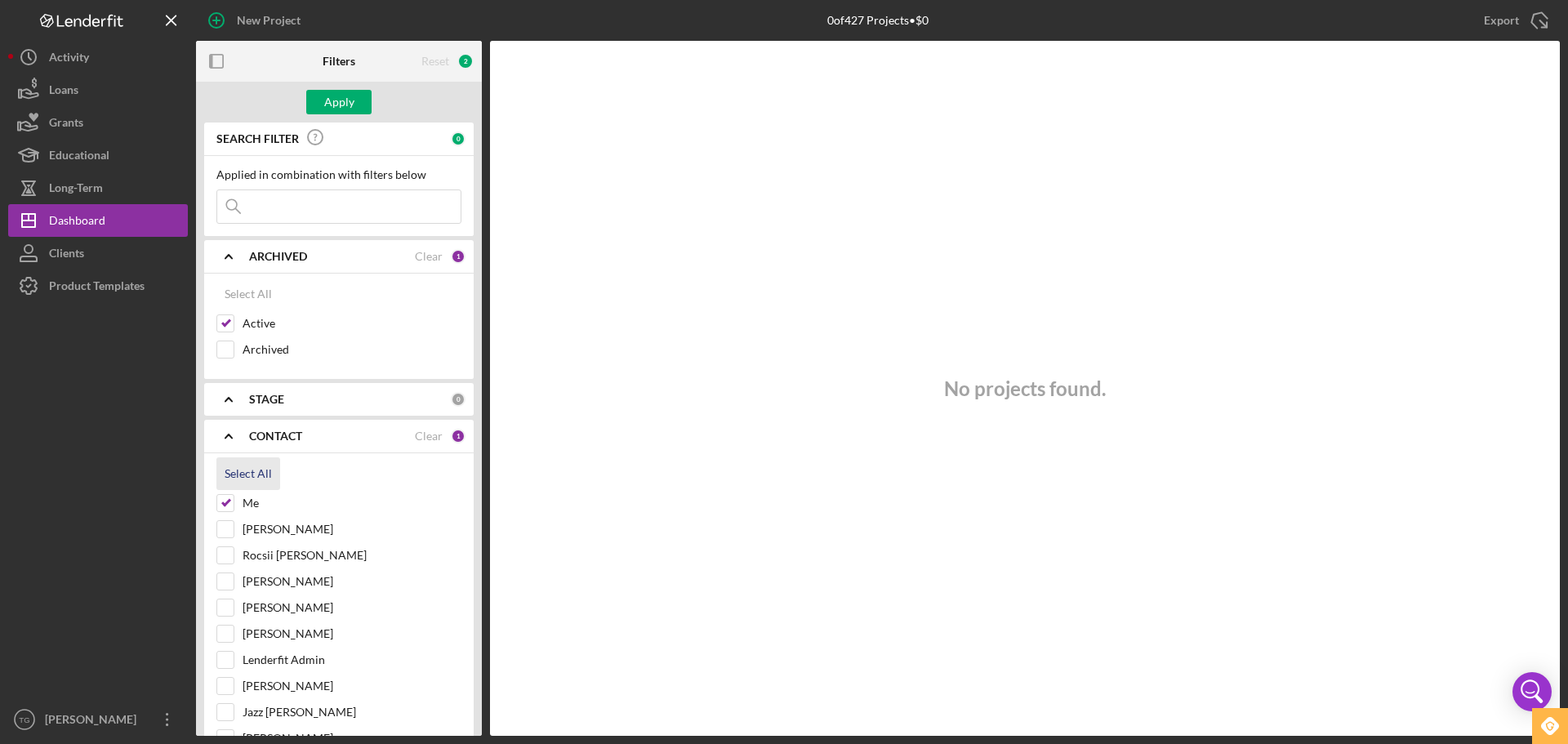
checkbox input "true"
click at [272, 208] on input at bounding box center [339, 206] width 243 height 33
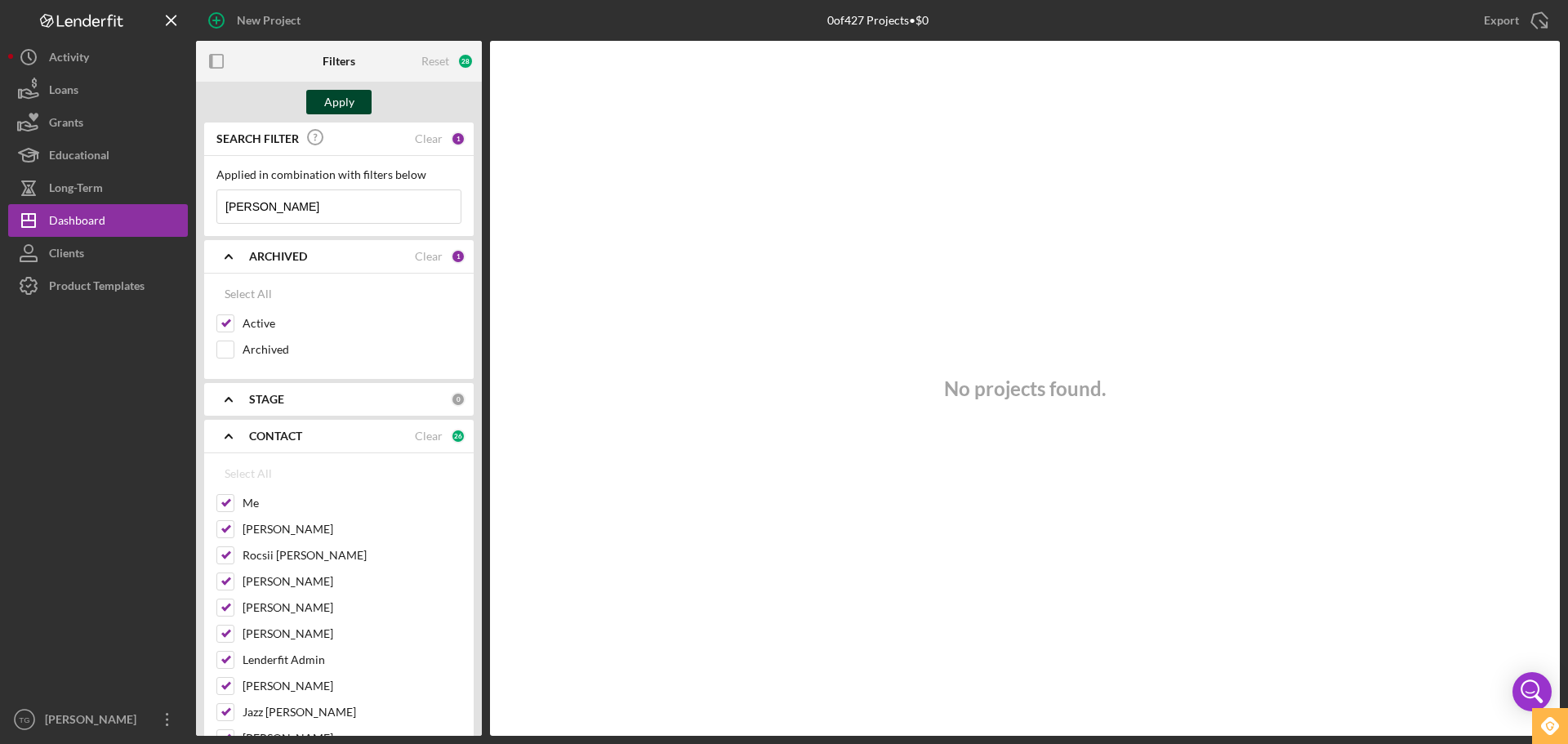
click at [313, 101] on button "Apply" at bounding box center [338, 102] width 65 height 24
click at [284, 208] on input "[PERSON_NAME]" at bounding box center [339, 206] width 243 height 33
type input "[PERSON_NAME]"
click at [438, 141] on div "SEARCH FILTER Clear 1" at bounding box center [339, 139] width 253 height 37
click at [451, 139] on div "1" at bounding box center [458, 139] width 15 height 15
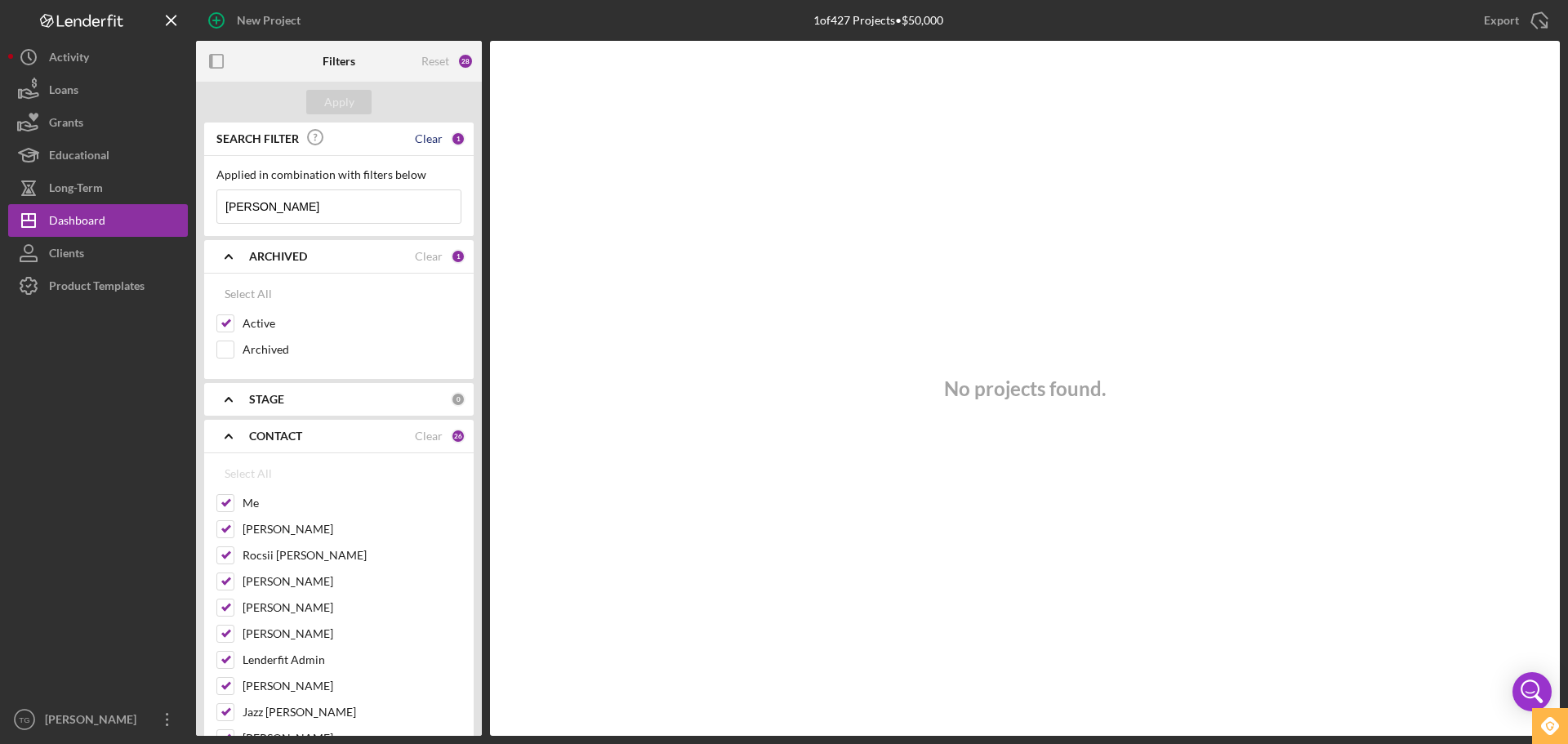
click at [428, 140] on div "Clear" at bounding box center [428, 139] width 28 height 13
click at [322, 199] on input at bounding box center [339, 206] width 243 height 33
type input "M"
type input "[PERSON_NAME]"
click at [444, 62] on div "Reset" at bounding box center [434, 62] width 28 height 13
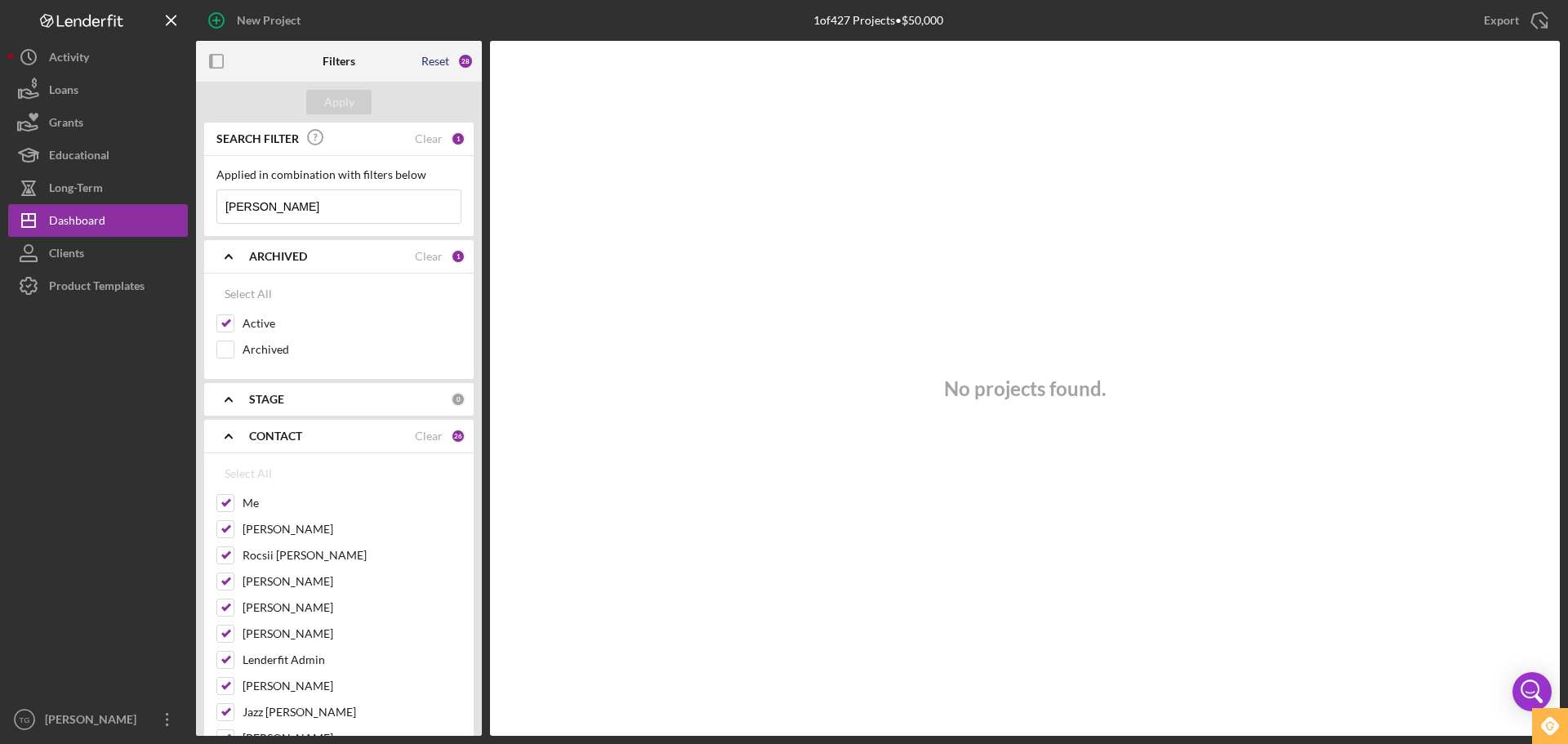
checkbox input "false"
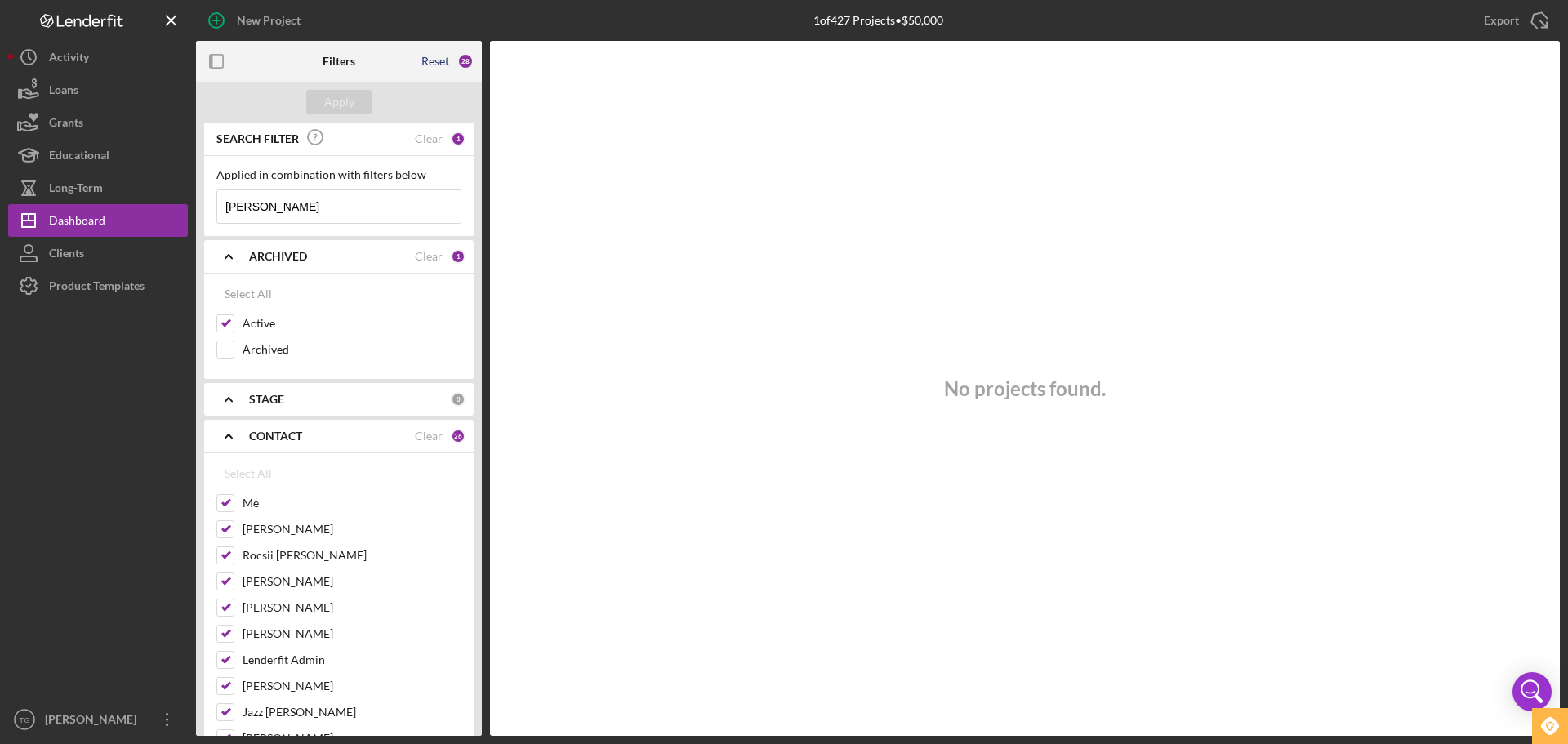
checkbox input "false"
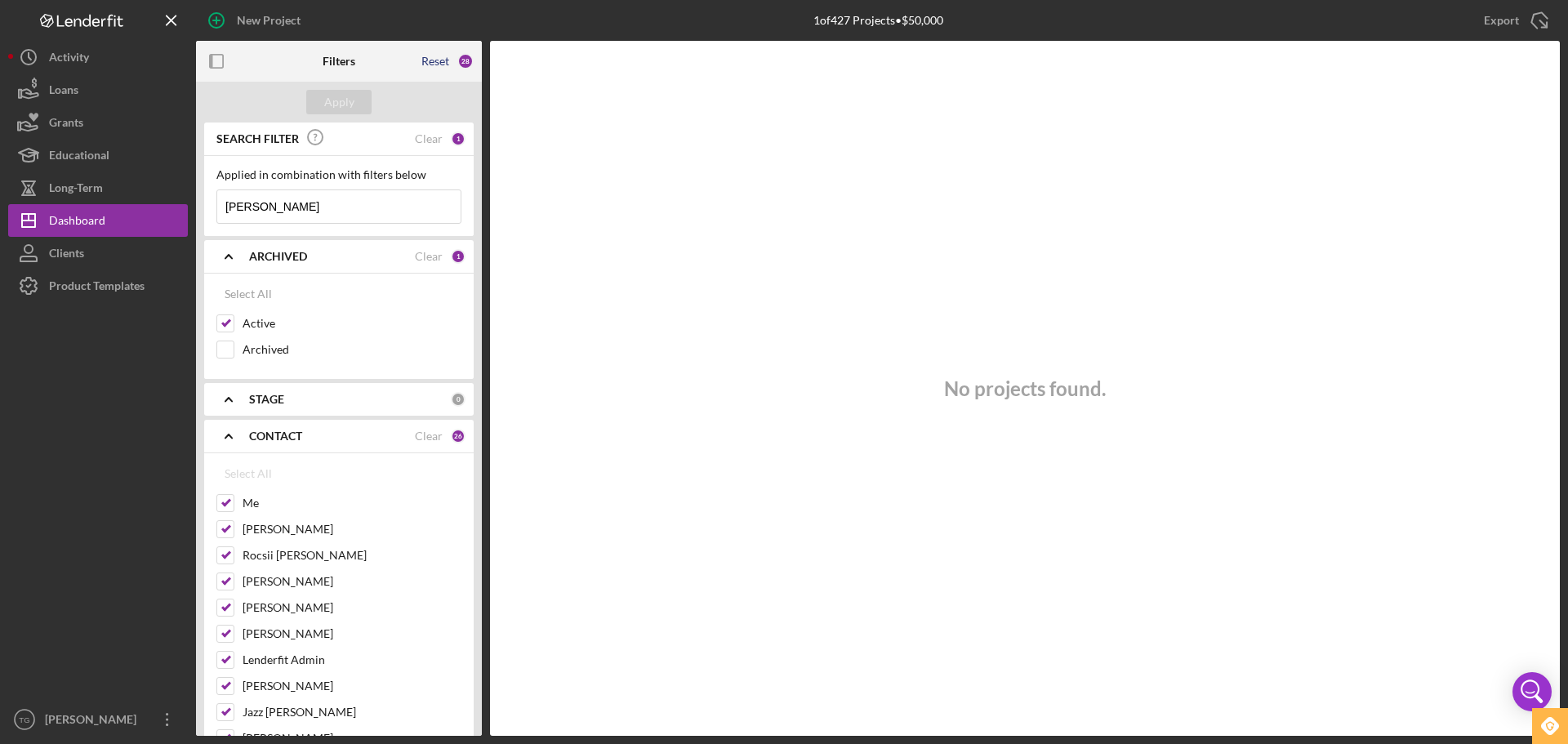
checkbox input "false"
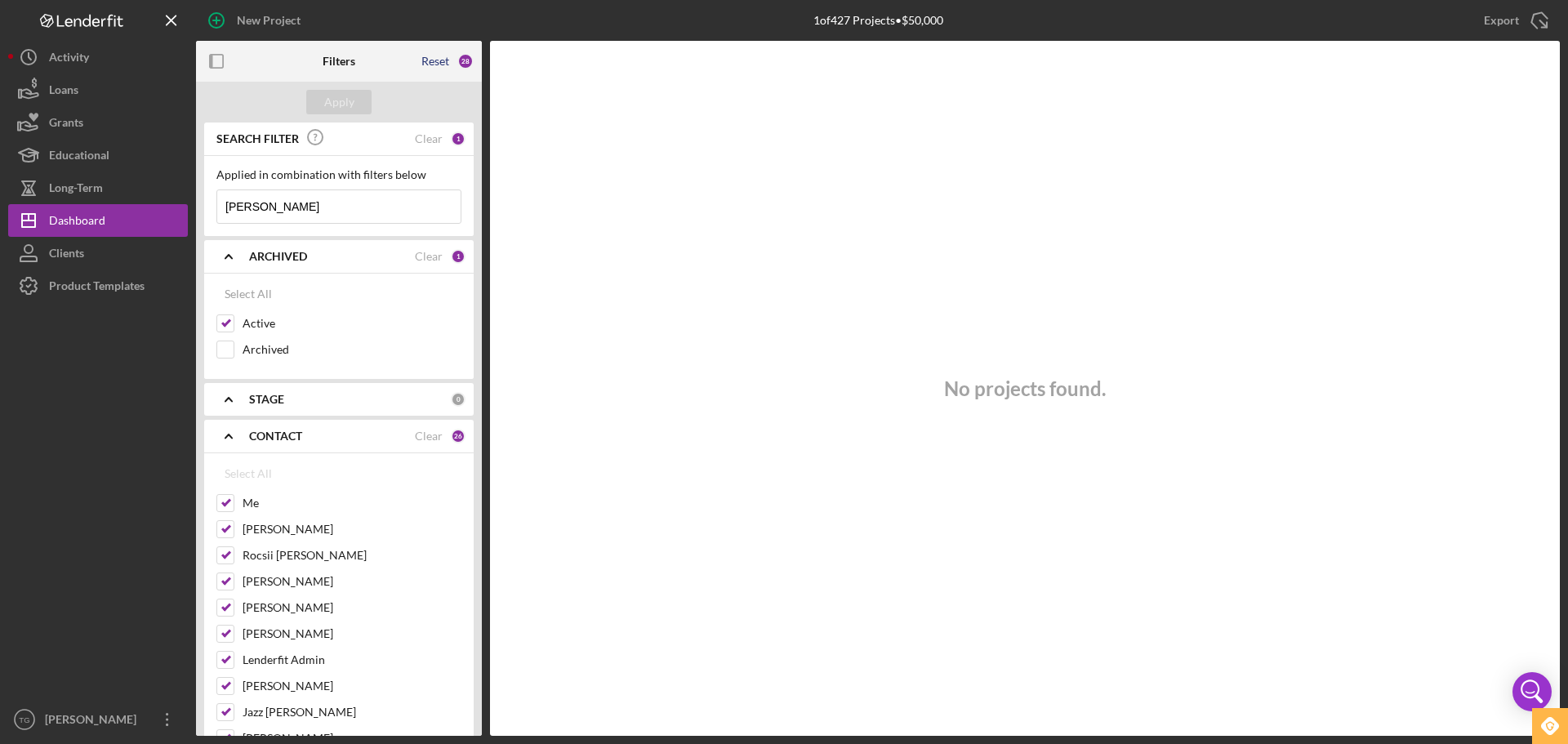
checkbox input "false"
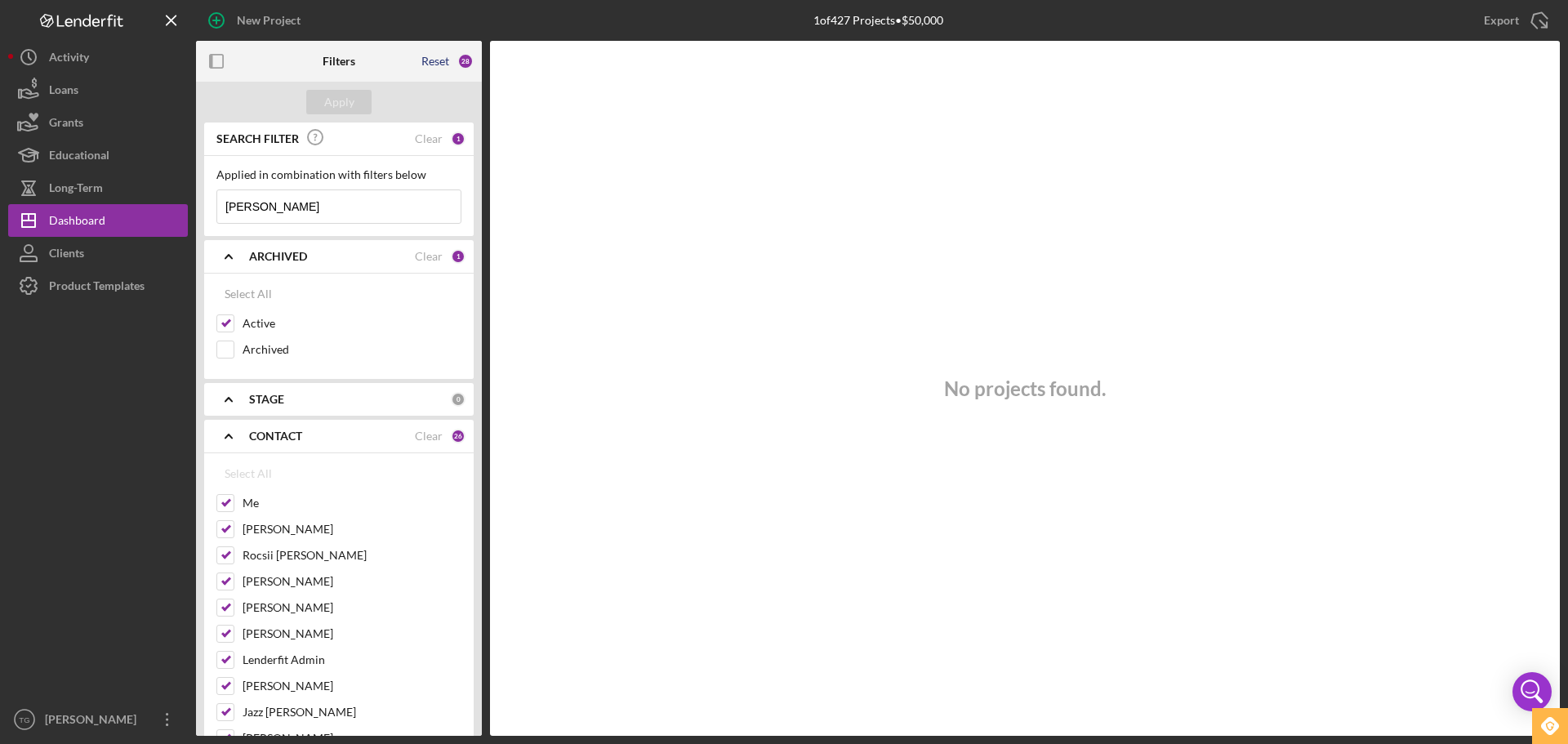
checkbox input "false"
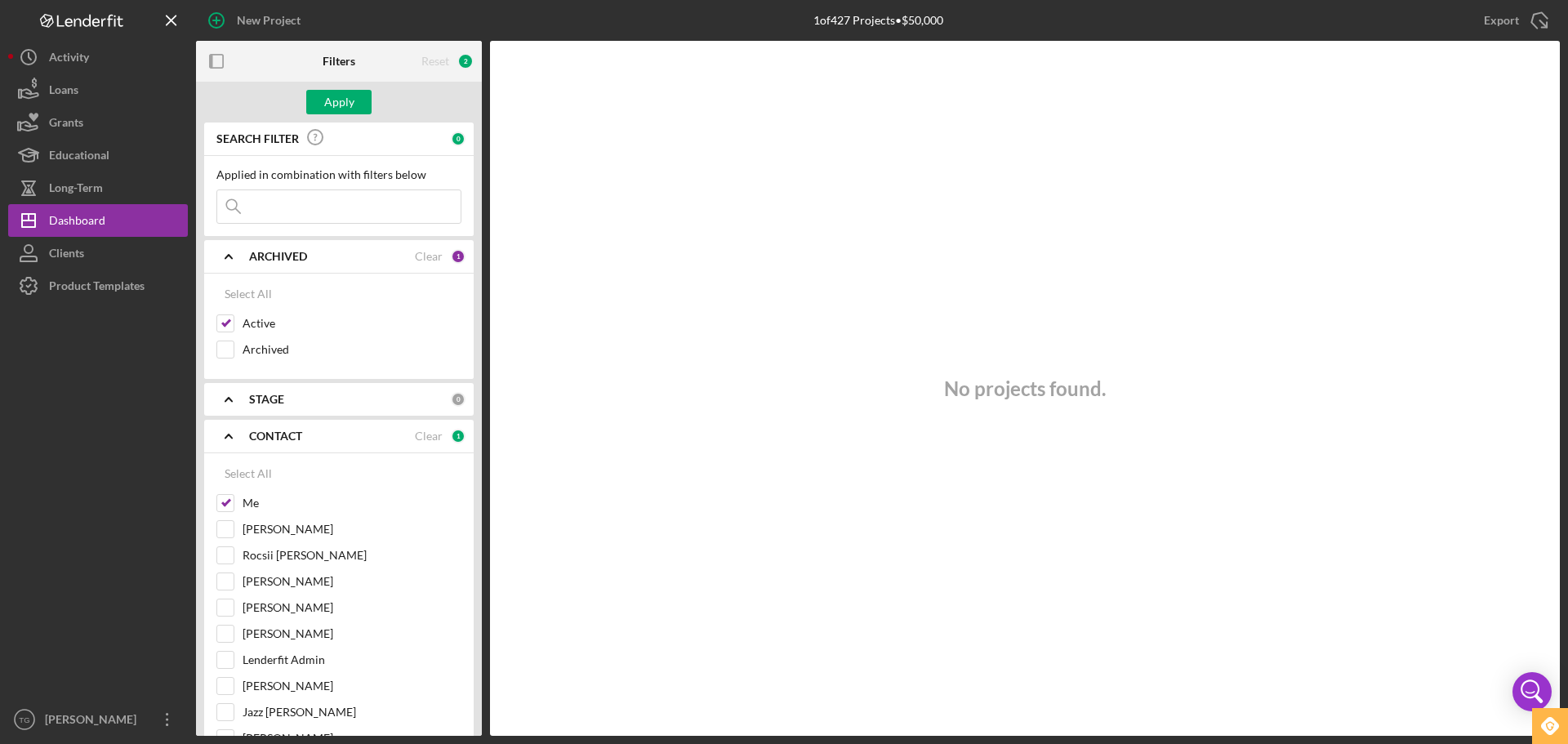
click at [321, 204] on input at bounding box center [339, 206] width 243 height 33
click at [238, 480] on div "Select All" at bounding box center [248, 474] width 48 height 33
checkbox input "true"
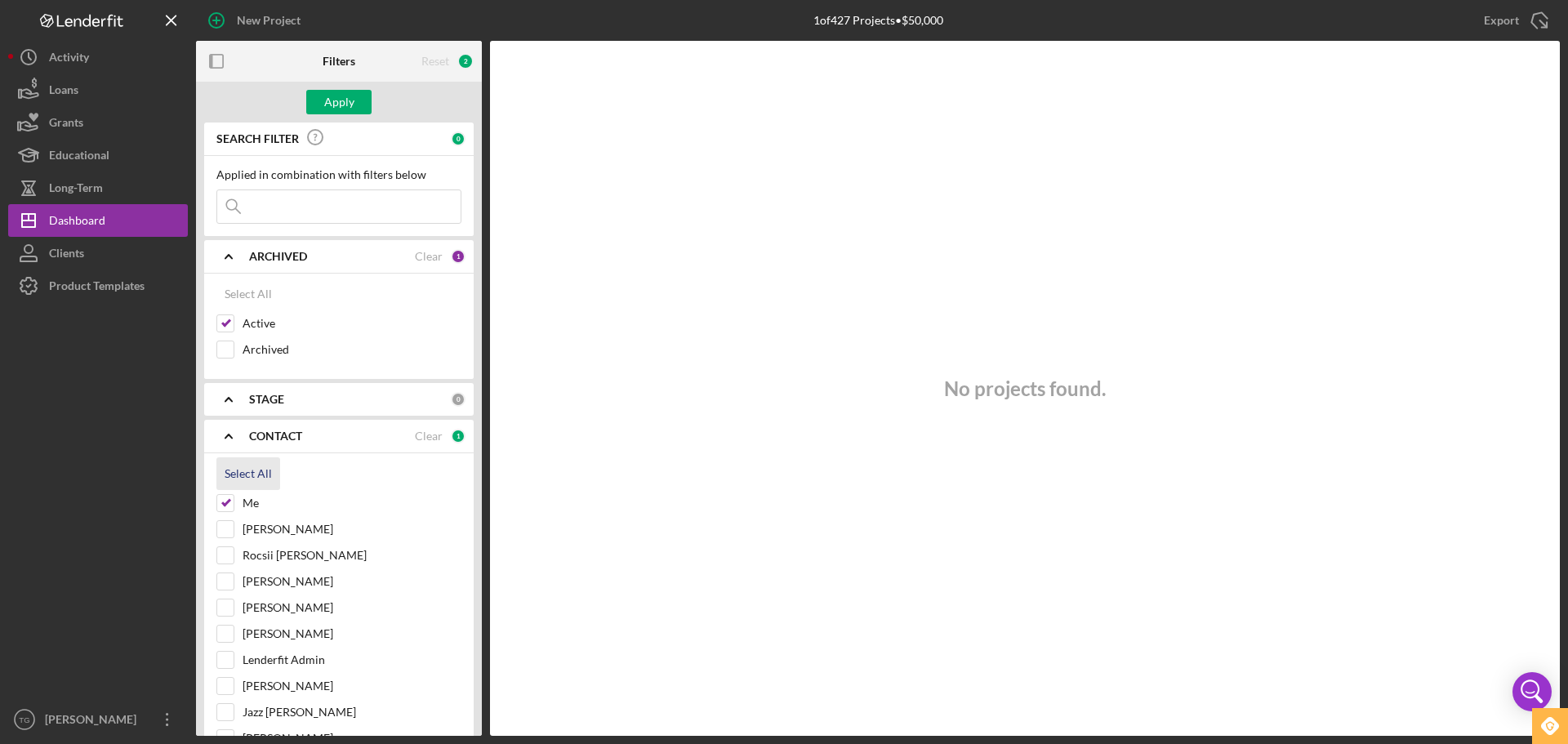
checkbox input "true"
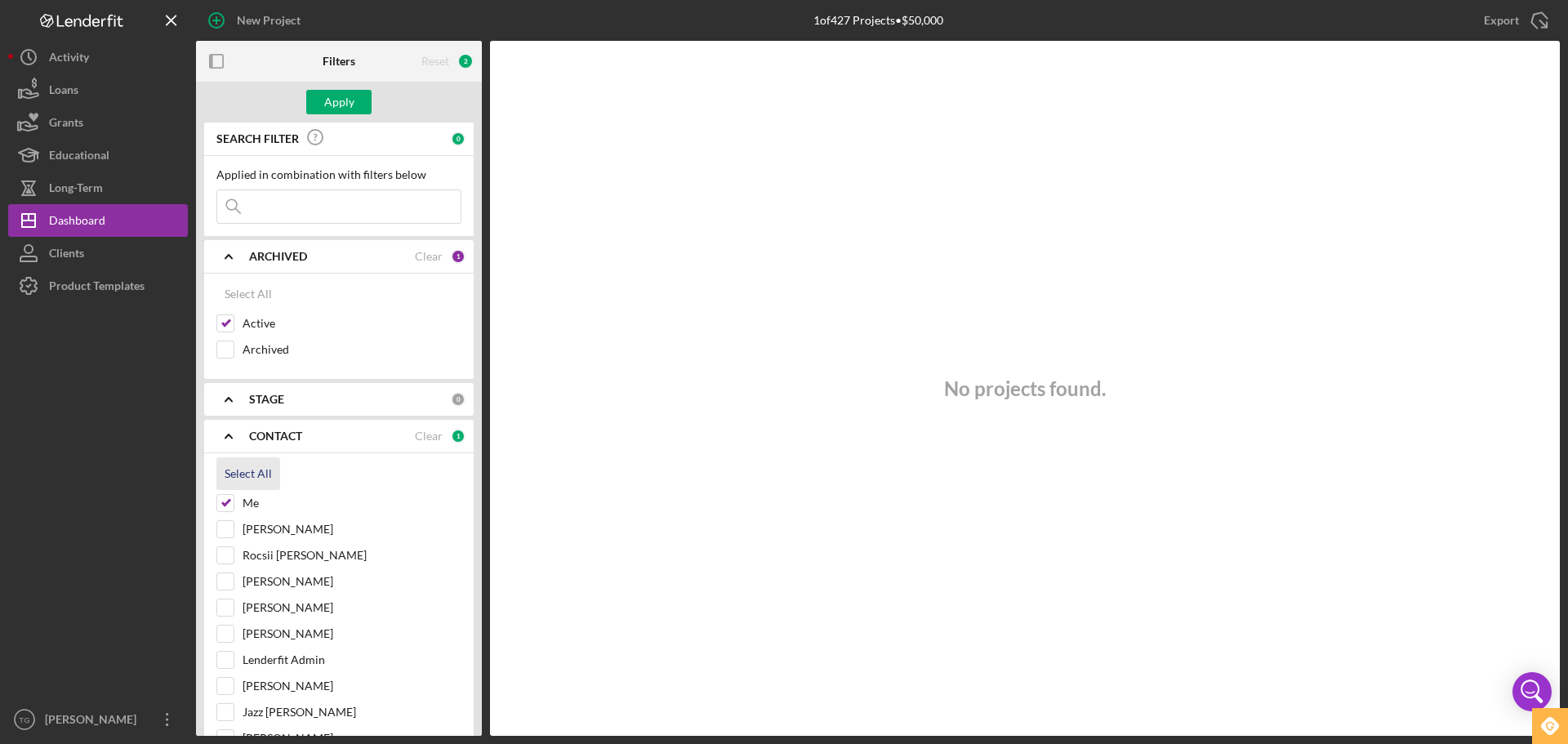
checkbox input "true"
click at [260, 206] on input at bounding box center [339, 206] width 243 height 33
click at [428, 134] on div "Clear" at bounding box center [428, 139] width 28 height 13
click at [312, 193] on input at bounding box center [339, 206] width 243 height 33
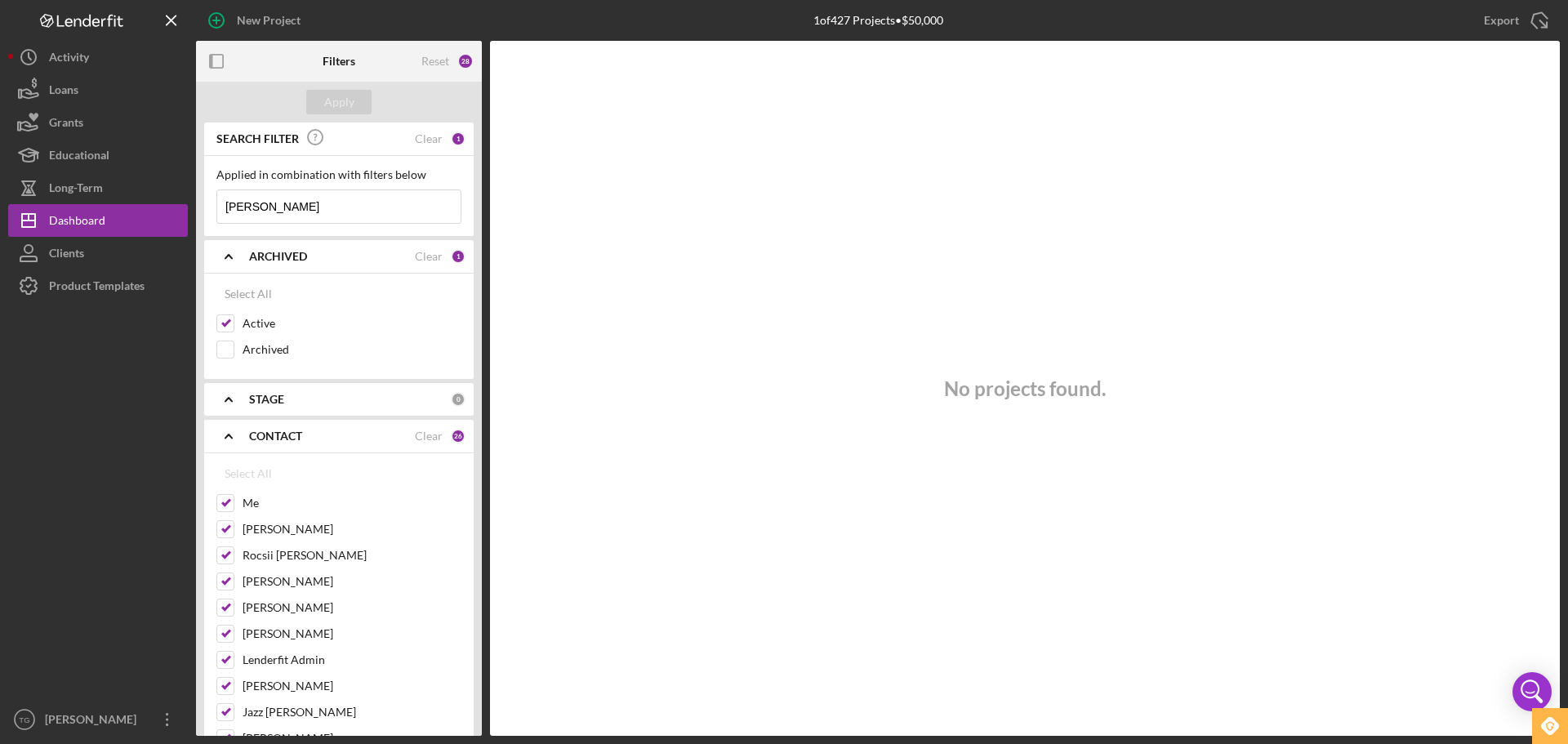
drag, startPoint x: 436, startPoint y: 35, endPoint x: 432, endPoint y: 53, distance: 18.4
click at [436, 41] on div "New Project 1 of 427 Projects • $50,000 Export Icon/Export Filters Reset 28 App…" at bounding box center [784, 368] width 1551 height 736
click at [432, 55] on div "Reset" at bounding box center [434, 62] width 28 height 13
click at [437, 67] on div "Reset" at bounding box center [434, 62] width 28 height 13
click at [261, 214] on input at bounding box center [339, 206] width 243 height 33
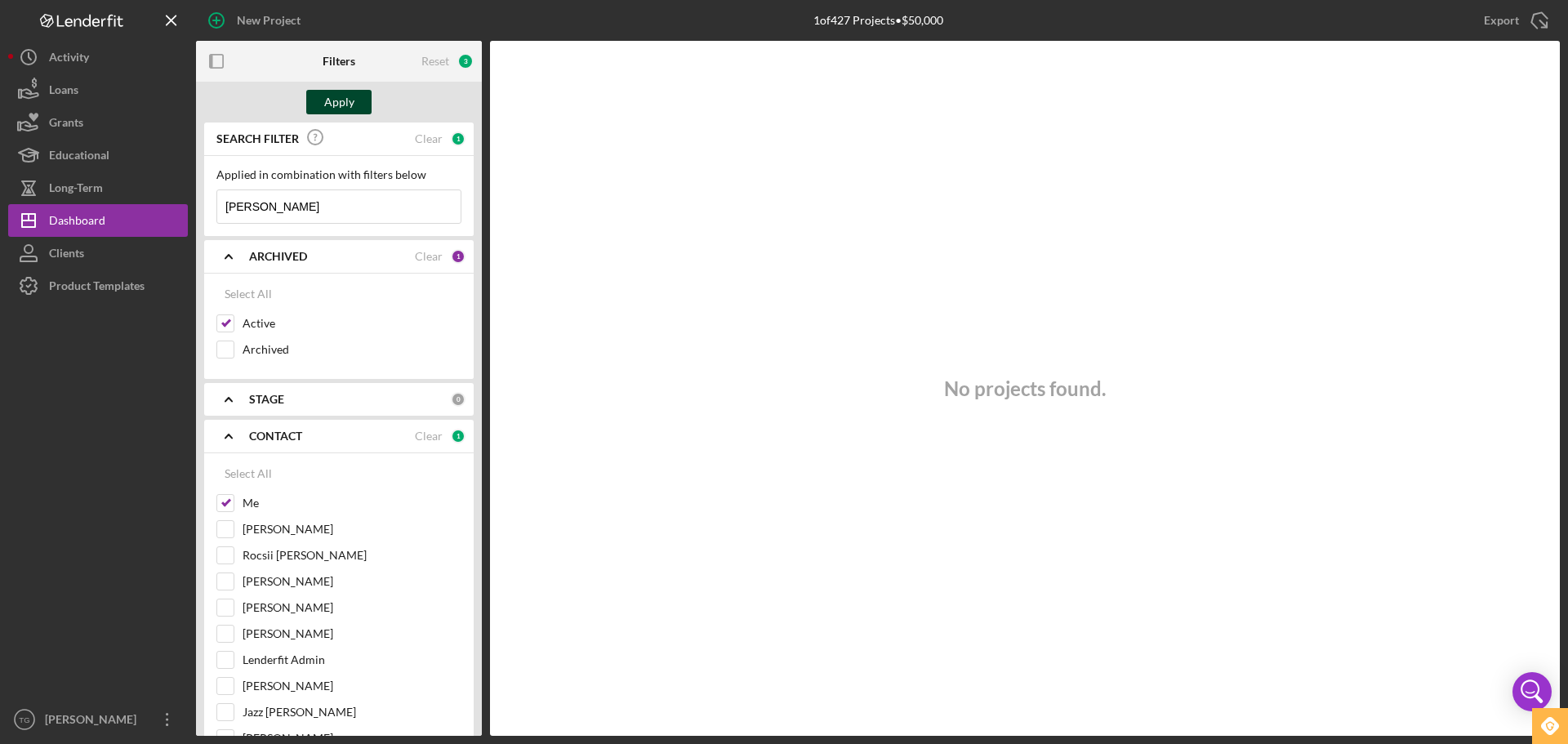
click at [328, 105] on div "Apply" at bounding box center [339, 102] width 30 height 24
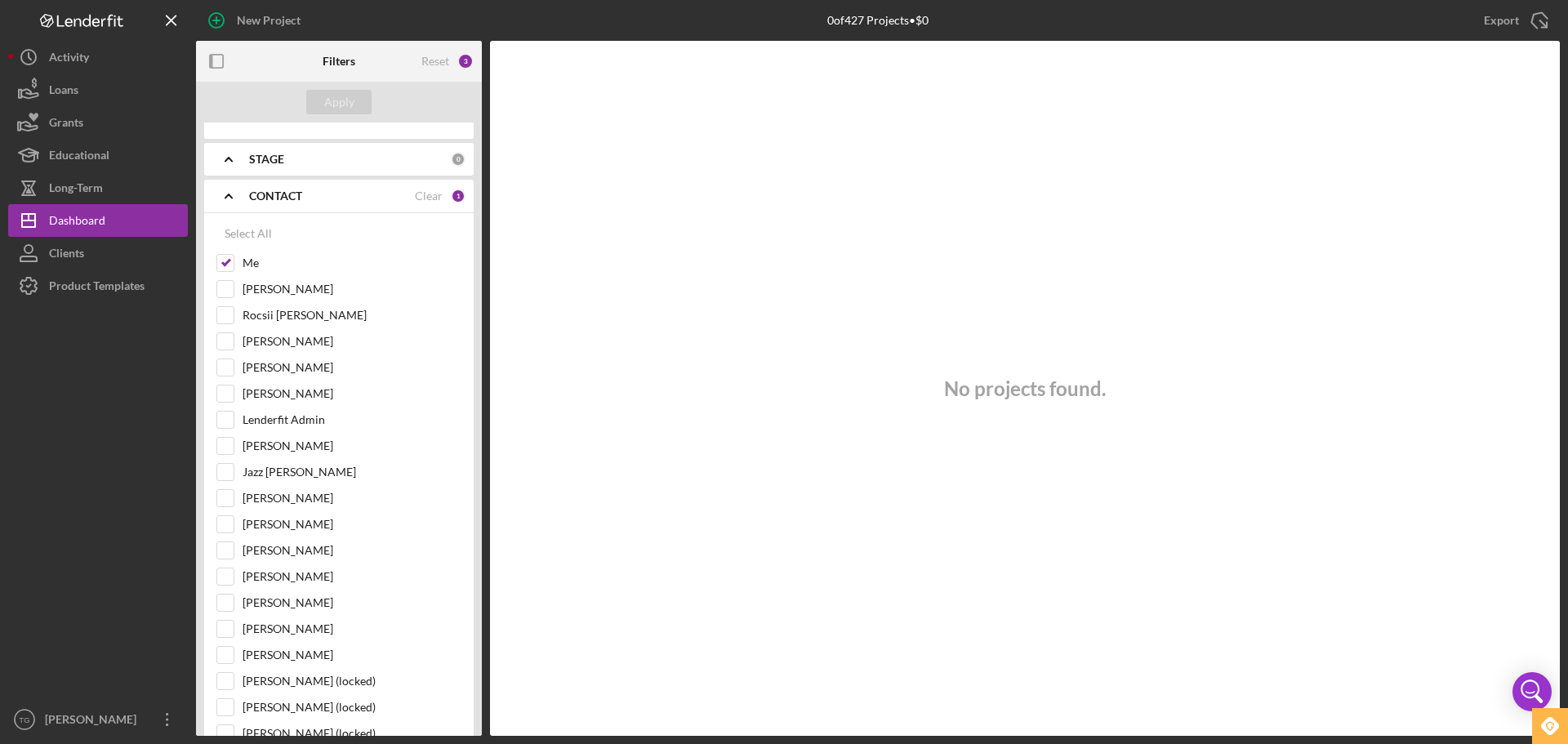
scroll to position [245, 0]
click at [240, 230] on div "Select All" at bounding box center [248, 229] width 48 height 33
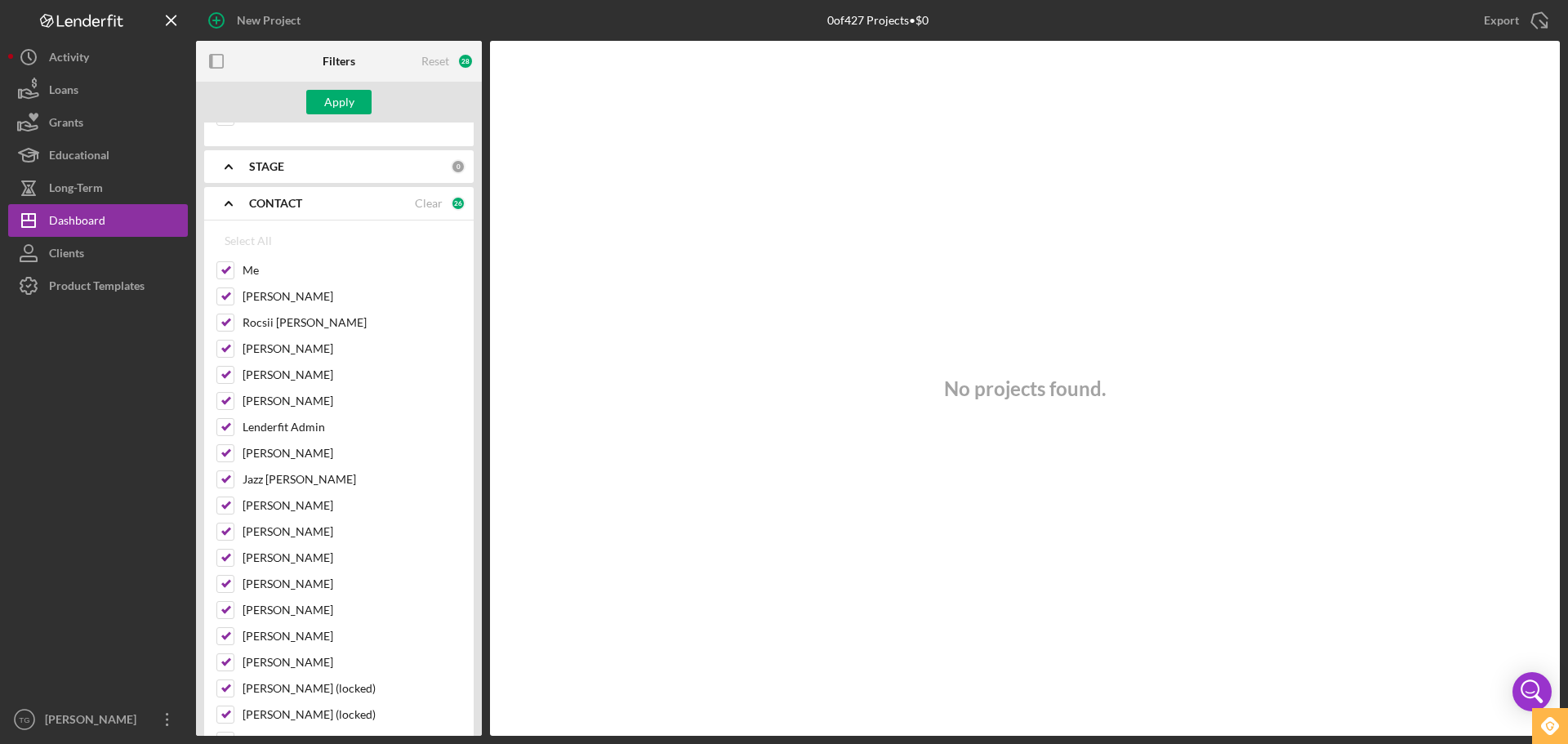
scroll to position [0, 0]
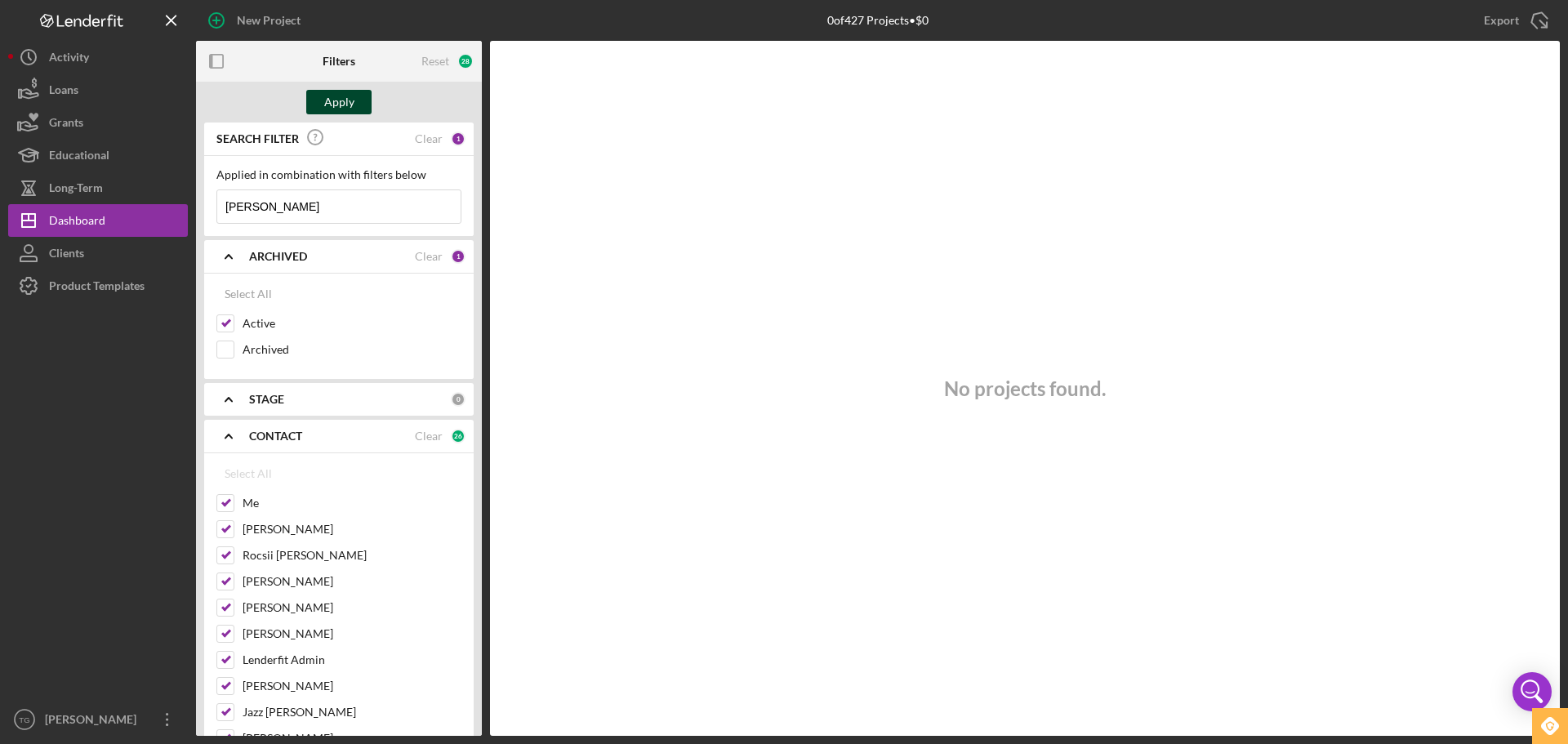
click at [352, 100] on div "Apply" at bounding box center [339, 102] width 30 height 24
click at [64, 226] on div "Dashboard" at bounding box center [78, 223] width 57 height 37
click at [85, 222] on div "Dashboard" at bounding box center [78, 223] width 57 height 37
click at [220, 349] on input "Archived" at bounding box center [226, 349] width 17 height 17
click at [331, 113] on div "Apply" at bounding box center [339, 102] width 30 height 24
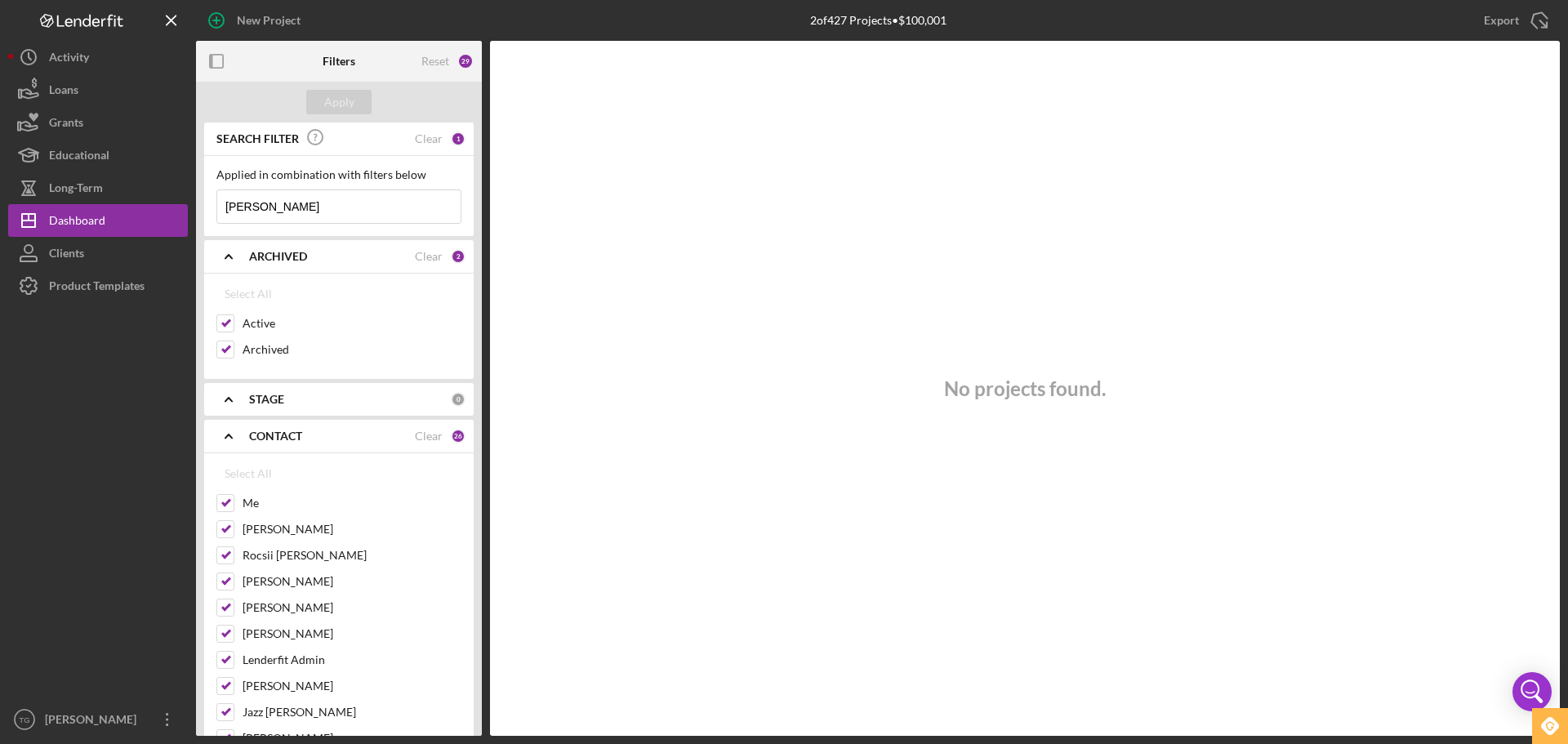
click at [433, 260] on div "Clear" at bounding box center [428, 257] width 28 height 13
click at [333, 98] on div "Apply" at bounding box center [339, 102] width 30 height 24
click at [86, 220] on div "Dashboard" at bounding box center [78, 223] width 57 height 37
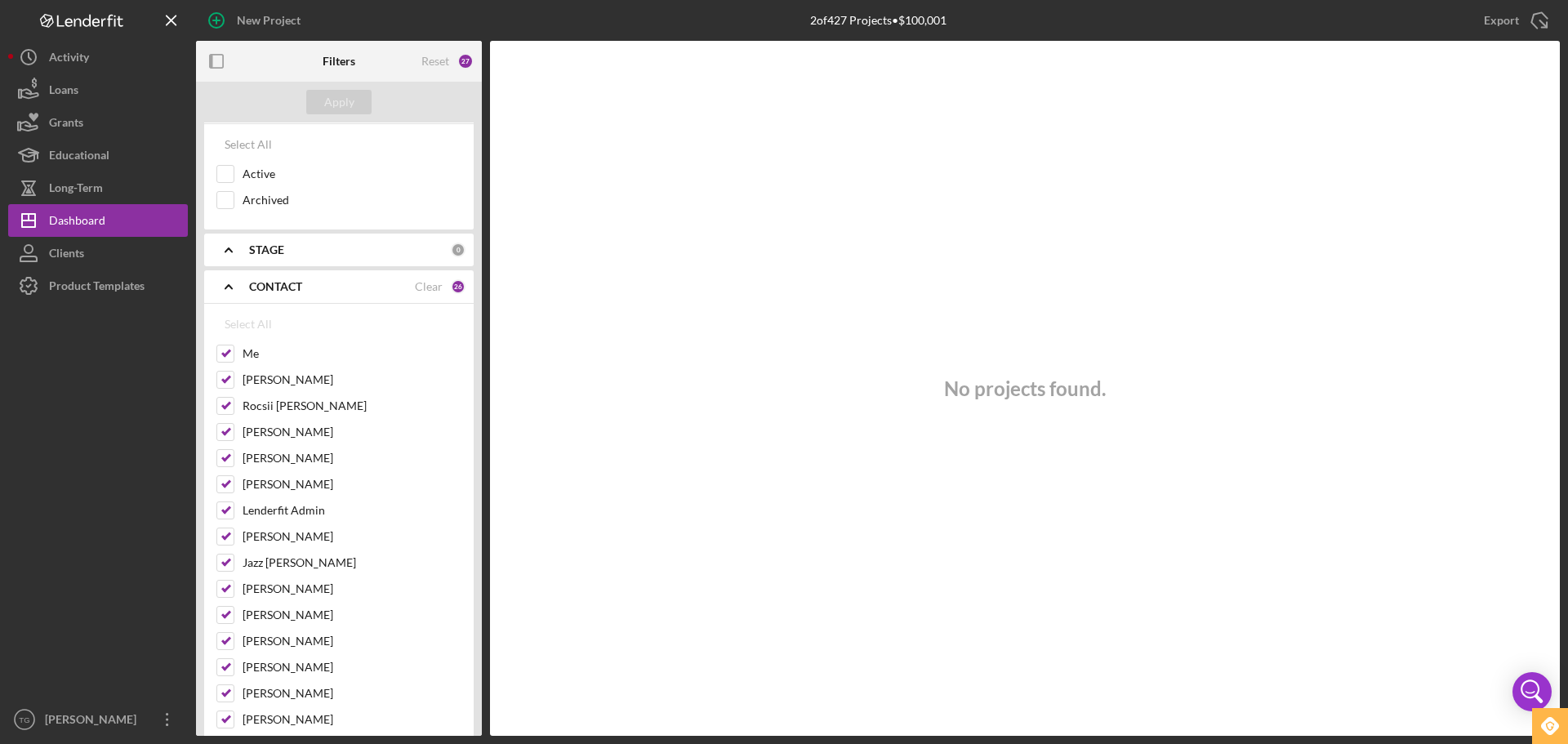
scroll to position [163, 0]
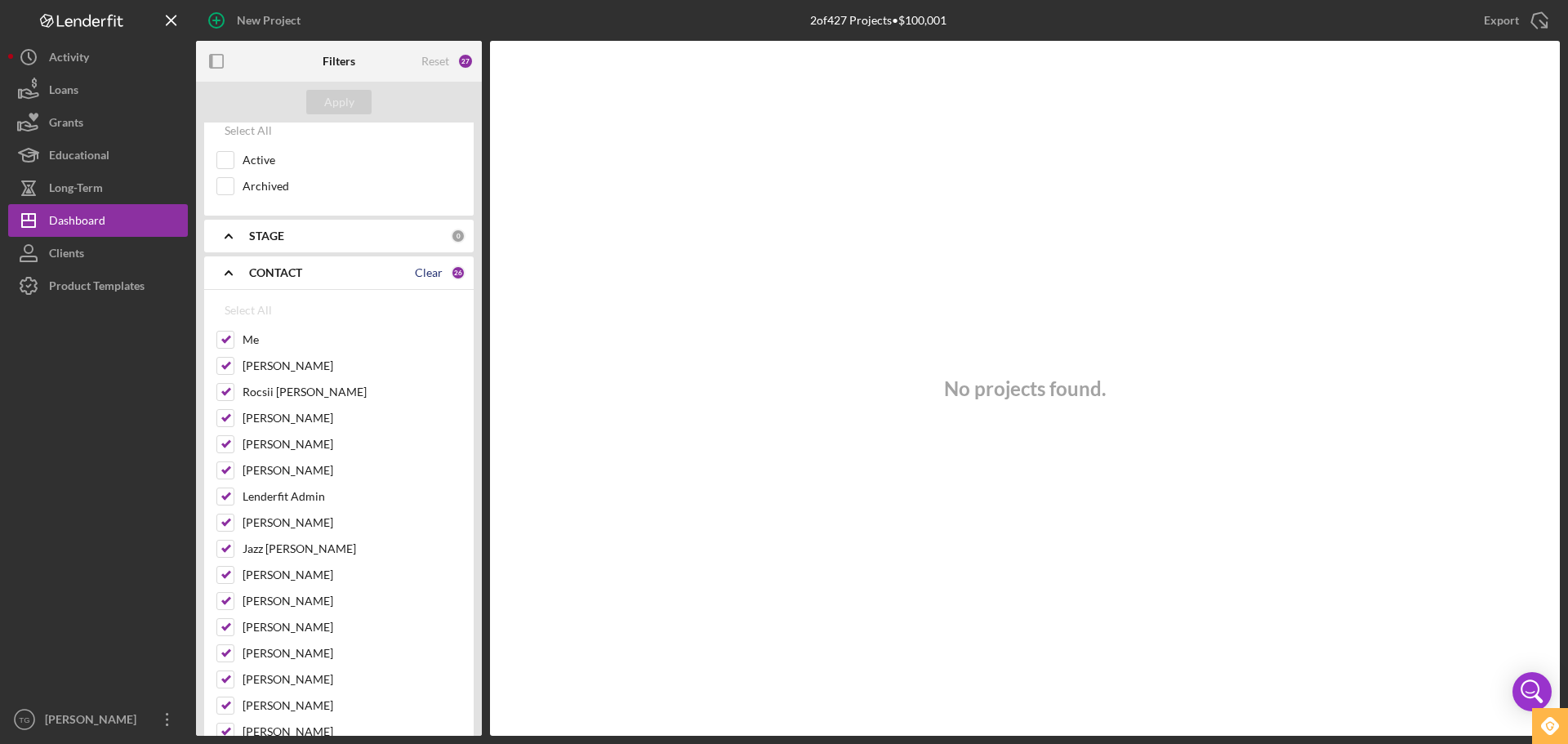
click at [425, 277] on div "Clear" at bounding box center [428, 273] width 28 height 13
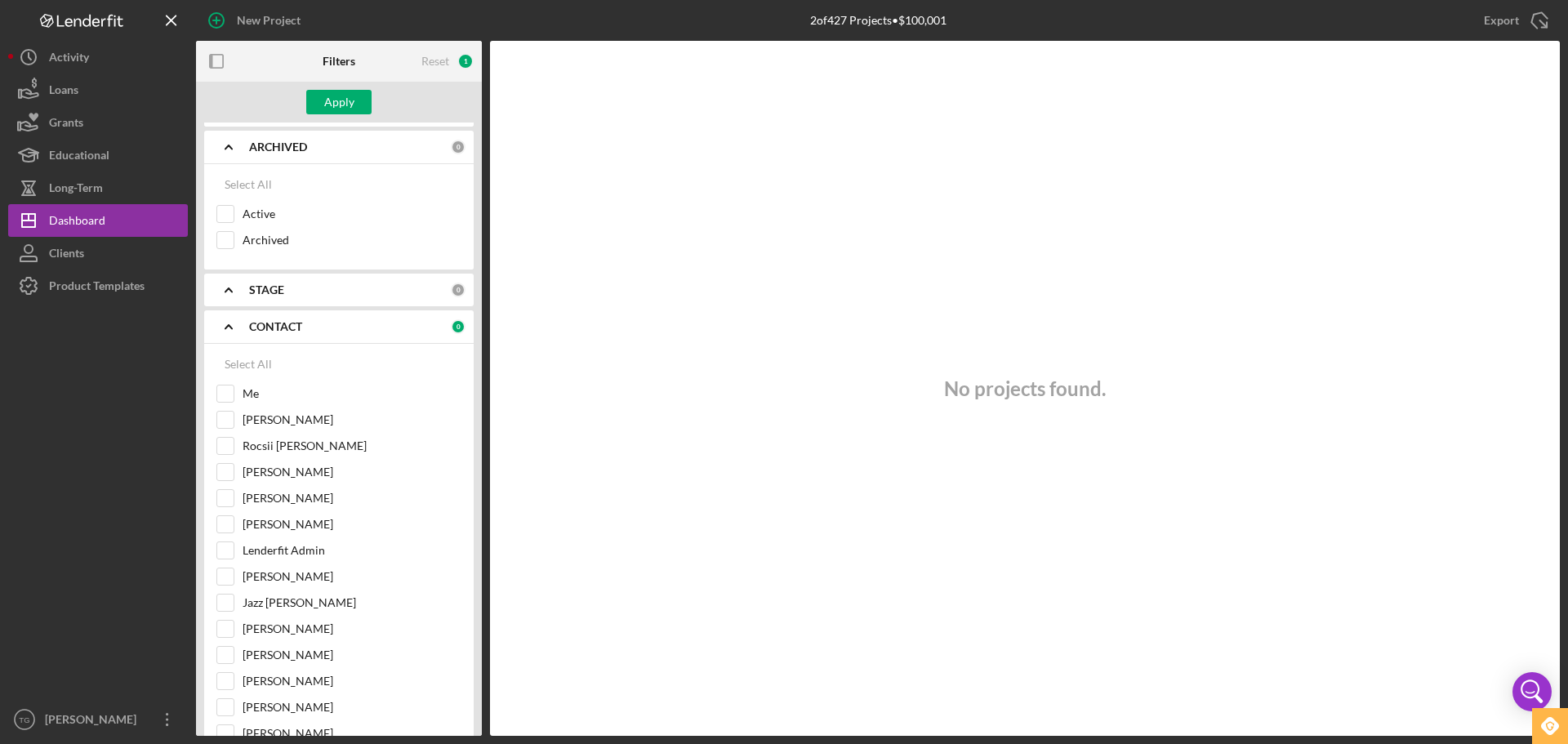
scroll to position [0, 0]
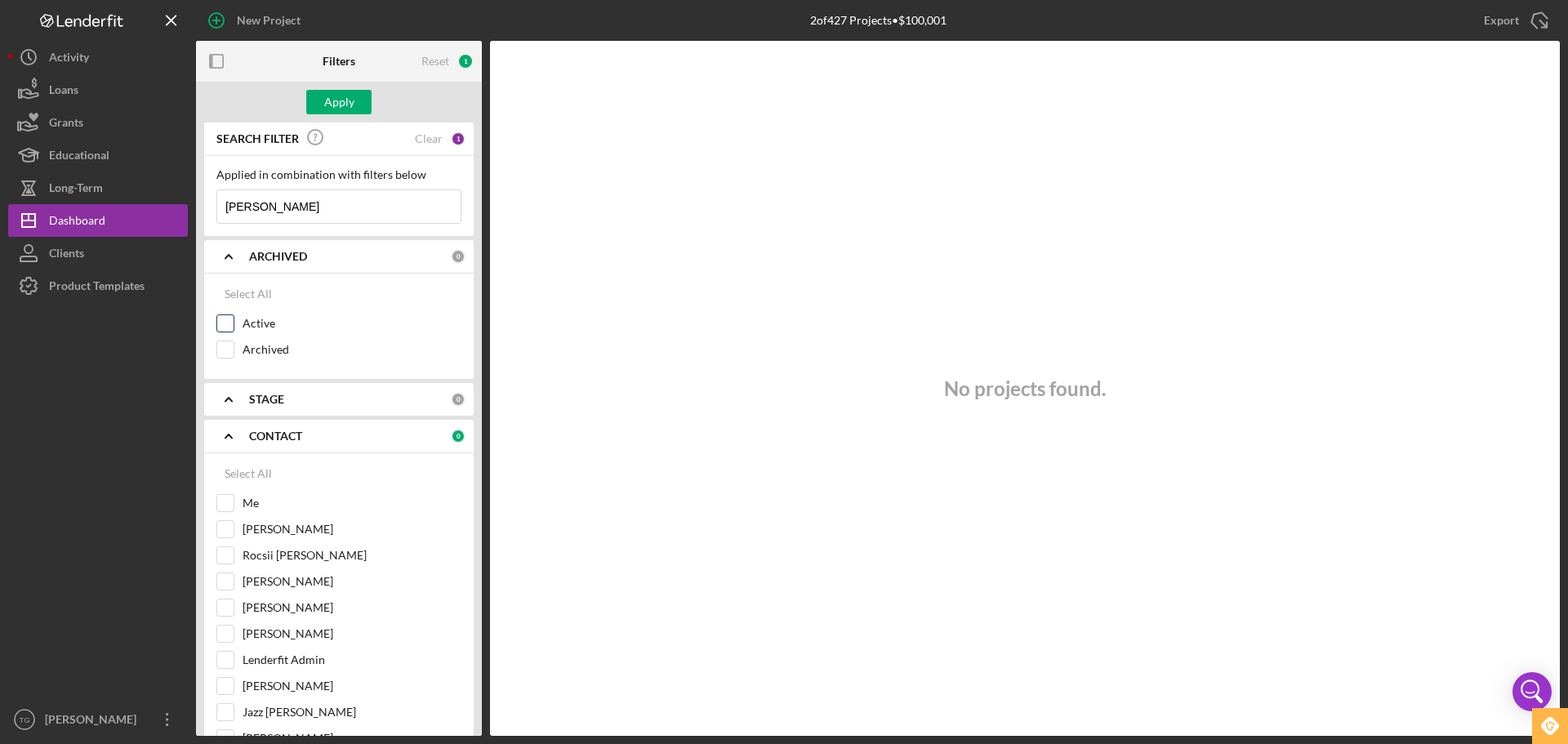
click at [228, 318] on input "Active" at bounding box center [226, 324] width 17 height 17
click at [336, 100] on div "Apply" at bounding box center [339, 102] width 30 height 24
click at [223, 501] on input "Me" at bounding box center [226, 504] width 17 height 17
click at [338, 98] on div "Apply" at bounding box center [339, 102] width 30 height 24
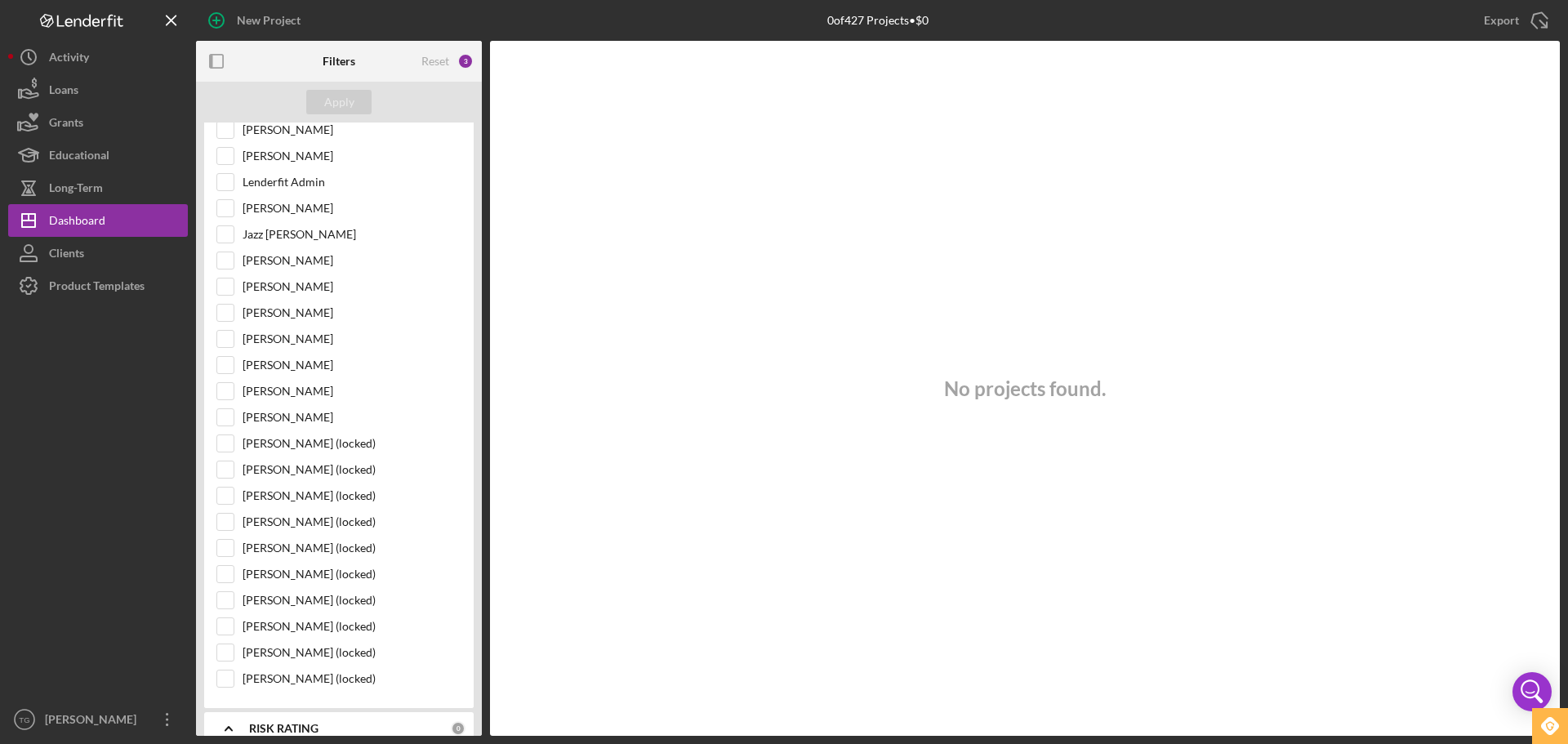
scroll to position [736, 0]
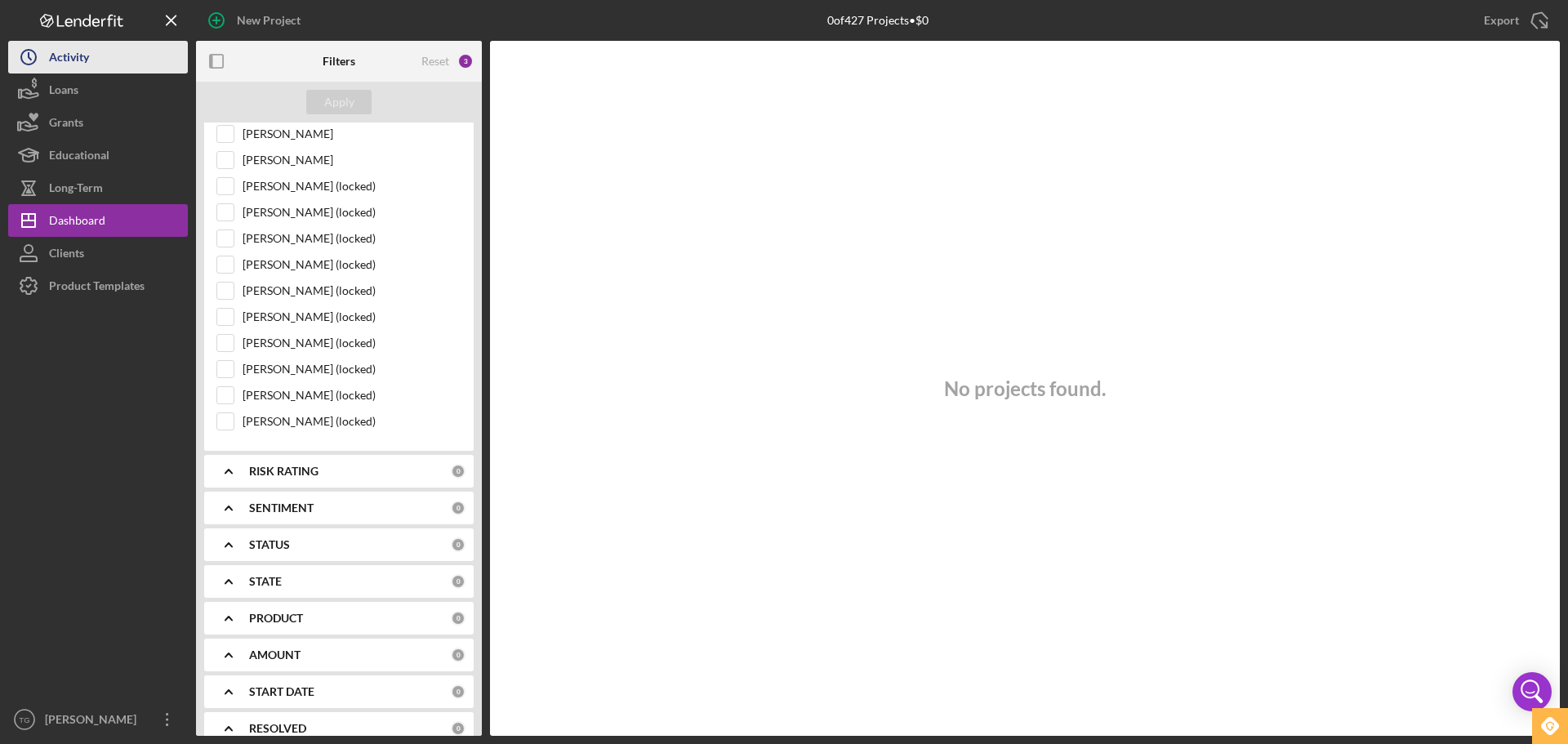
click at [81, 57] on div "Activity" at bounding box center [69, 59] width 40 height 37
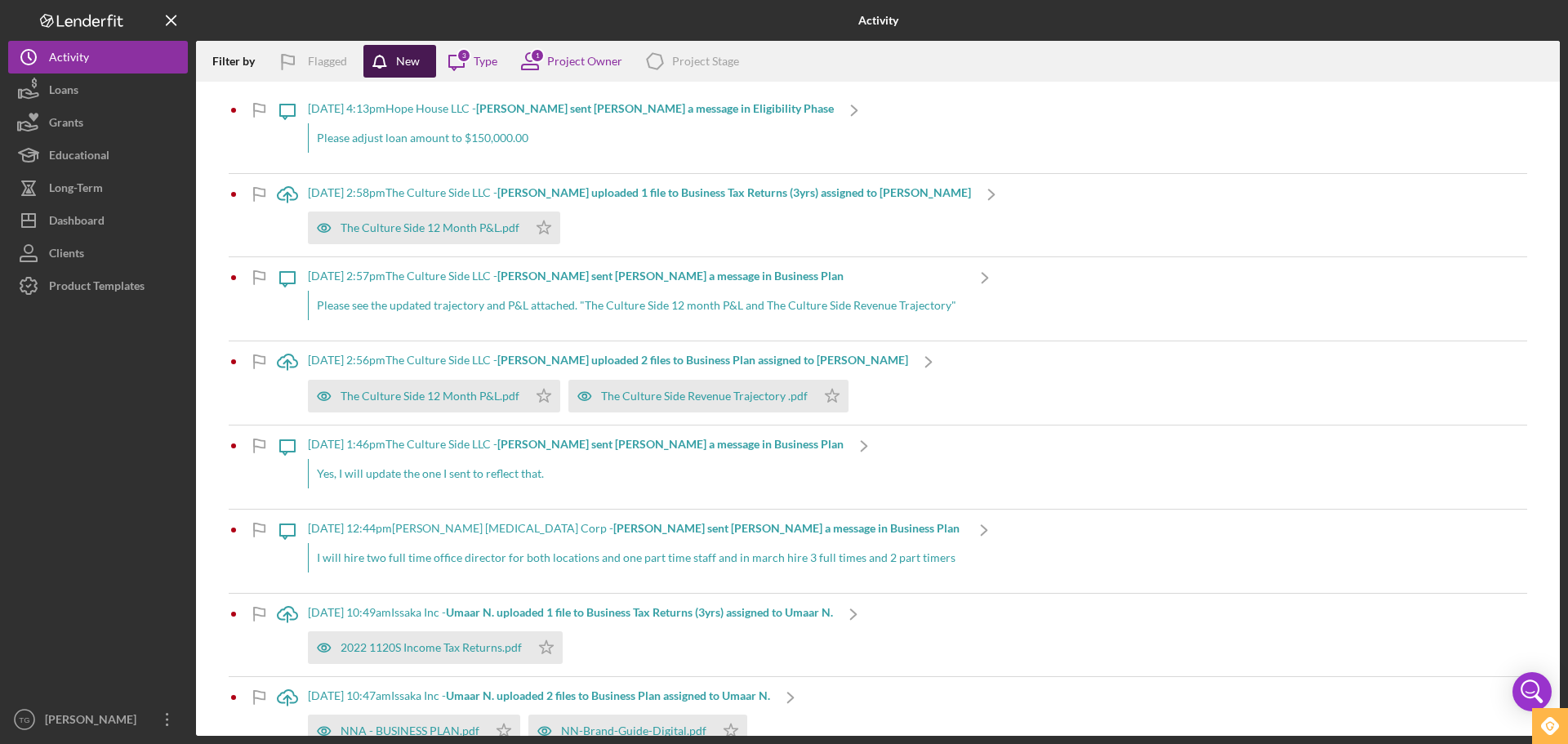
click at [414, 70] on div "New" at bounding box center [408, 61] width 23 height 33
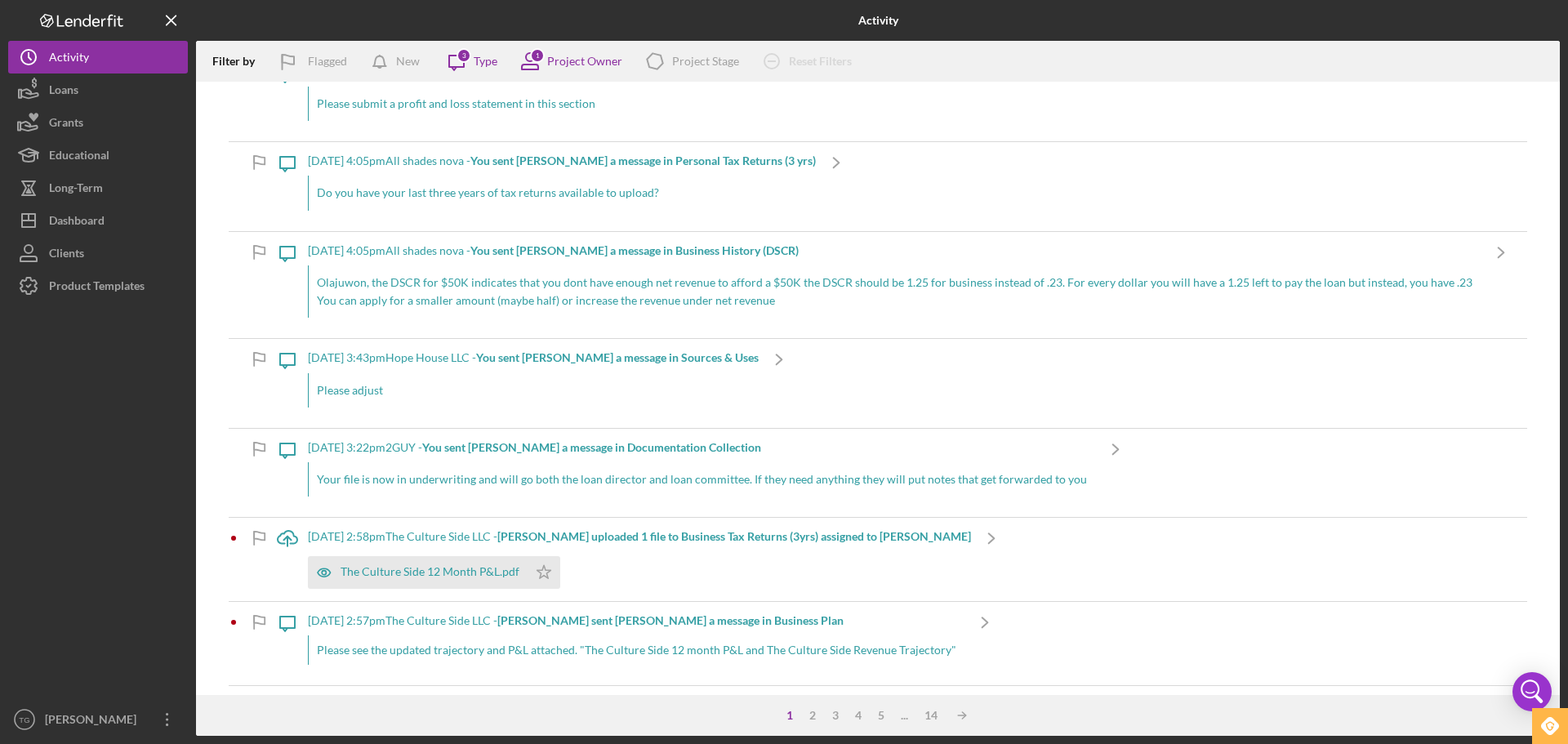
scroll to position [572, 0]
click at [105, 219] on button "Icon/Dashboard Dashboard" at bounding box center [98, 220] width 180 height 33
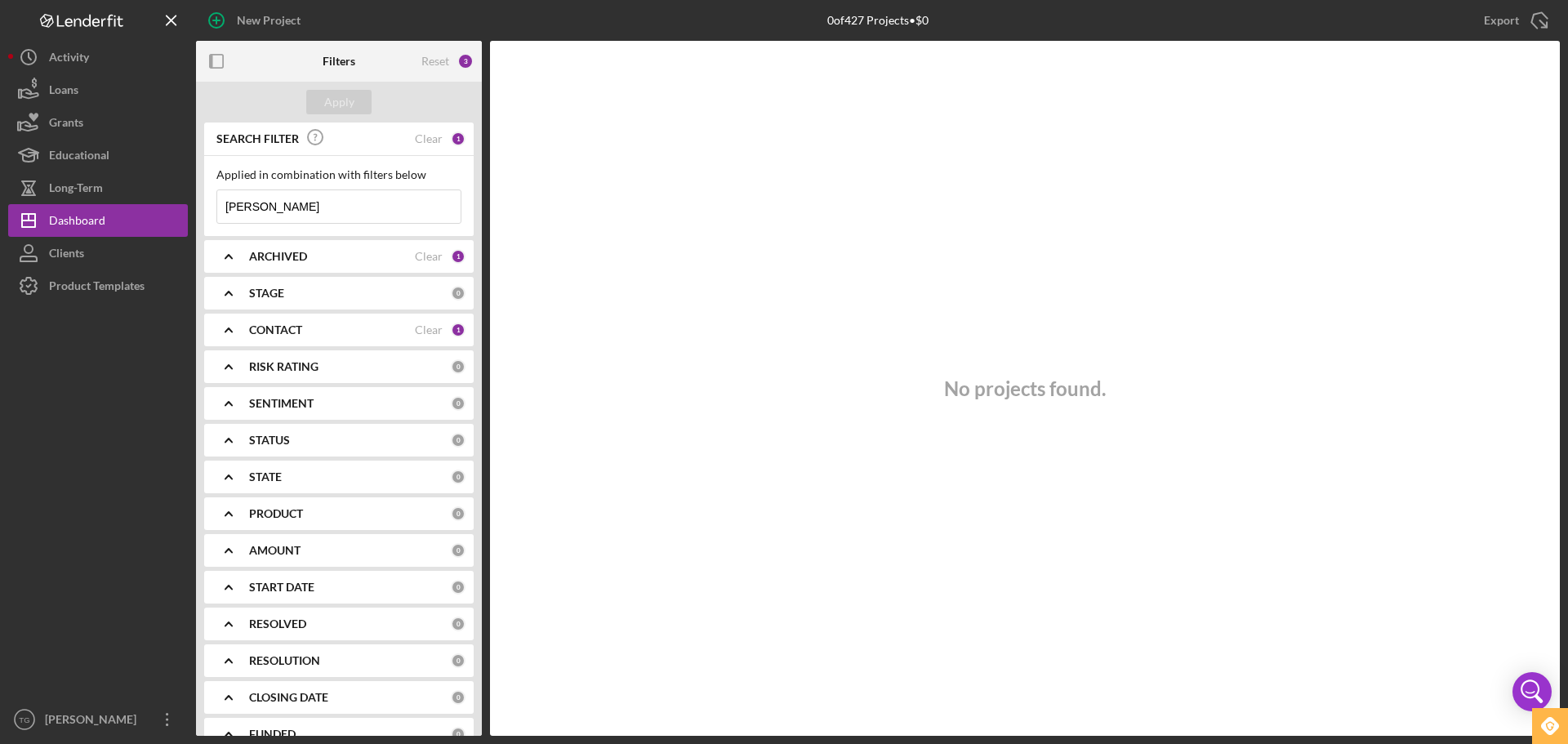
click at [356, 194] on input "[PERSON_NAME]" at bounding box center [339, 206] width 243 height 33
click at [263, 292] on b "STAGE" at bounding box center [267, 294] width 35 height 13
click at [223, 387] on input "In Review" at bounding box center [226, 387] width 17 height 17
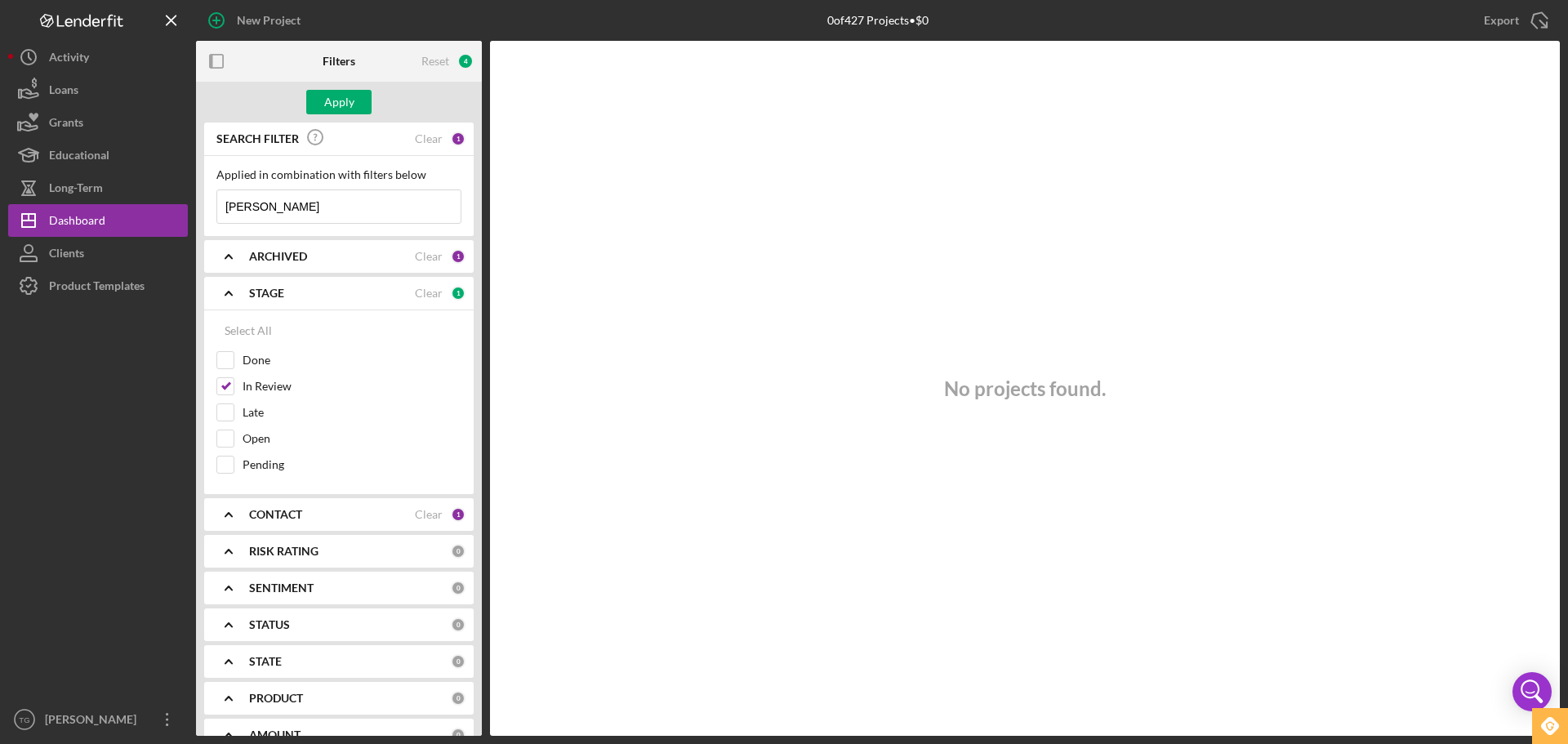
click at [280, 522] on div "CONTACT Clear 1" at bounding box center [358, 515] width 217 height 15
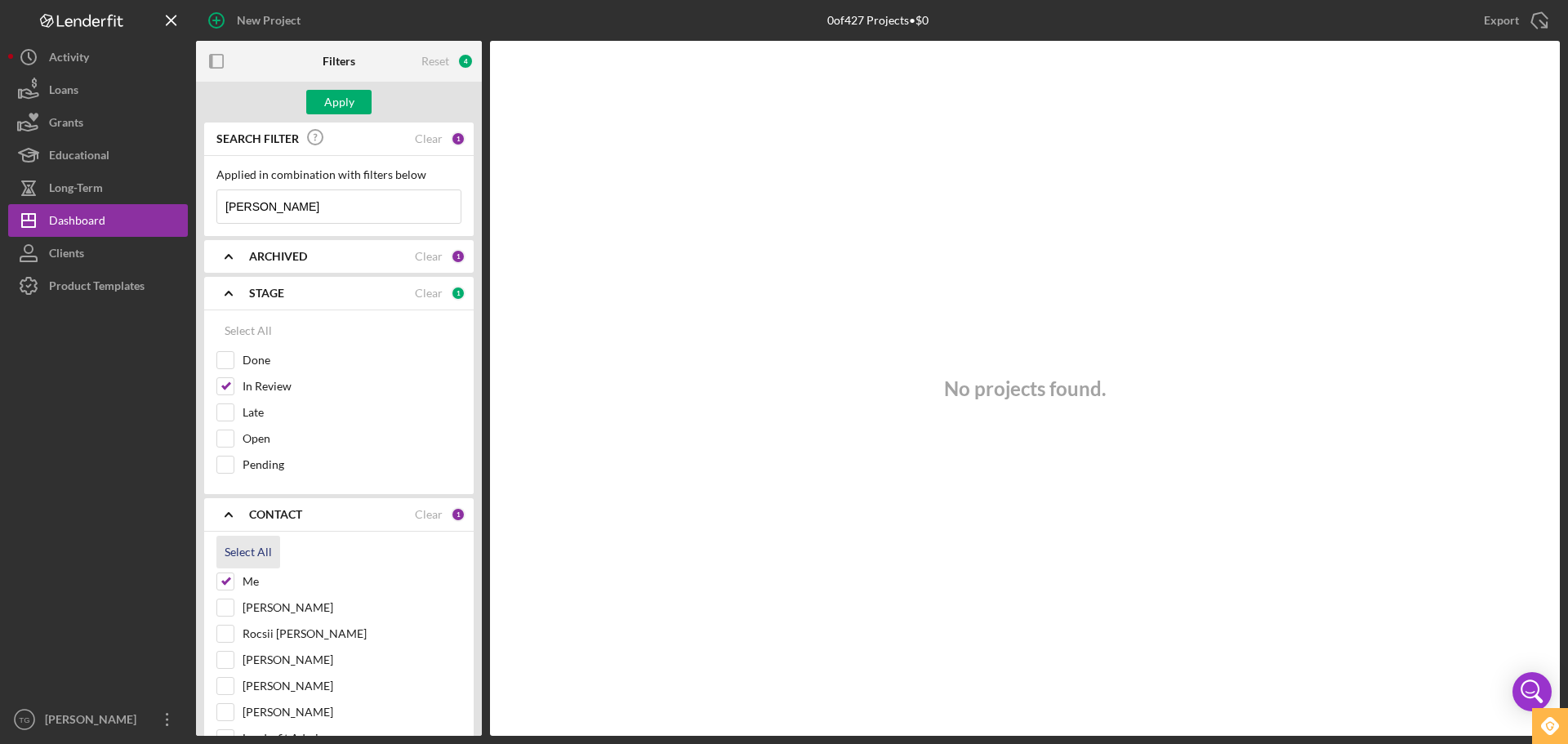
click at [240, 546] on div "Select All" at bounding box center [248, 552] width 48 height 33
click at [339, 102] on div "Apply" at bounding box center [339, 102] width 30 height 24
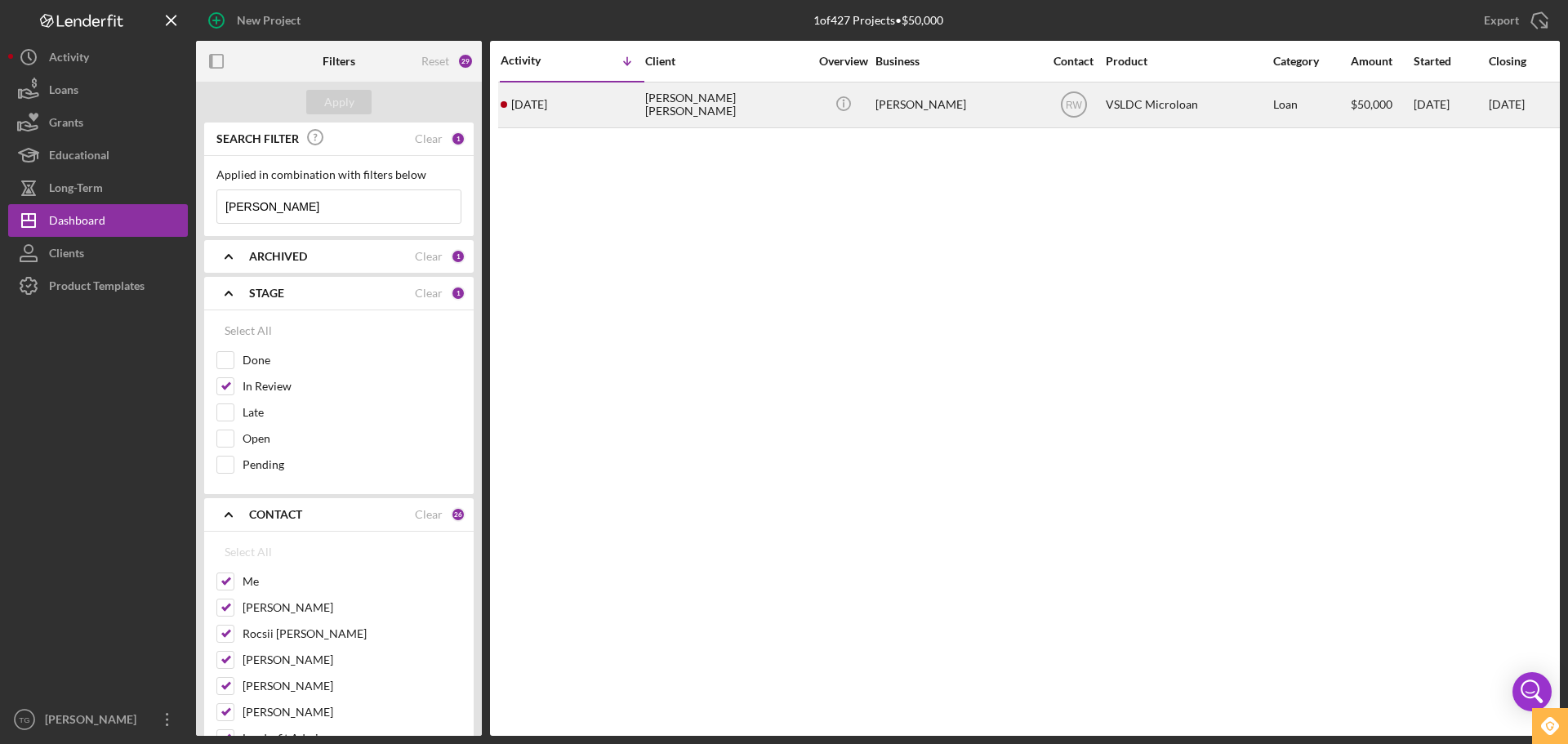
click at [674, 117] on div "[PERSON_NAME] [PERSON_NAME]" at bounding box center [727, 105] width 163 height 43
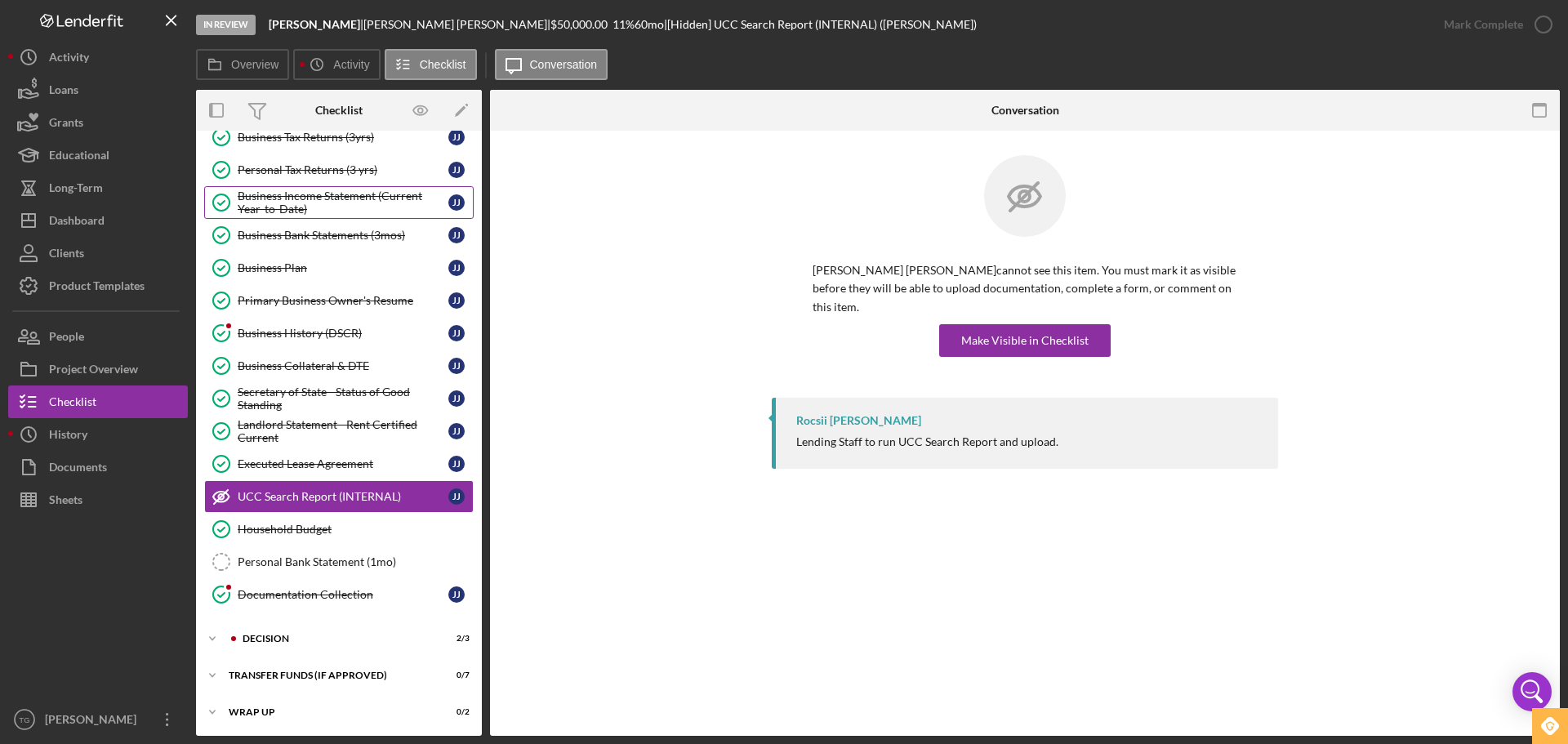
scroll to position [90, 0]
click at [263, 633] on div "Decision" at bounding box center [352, 637] width 219 height 10
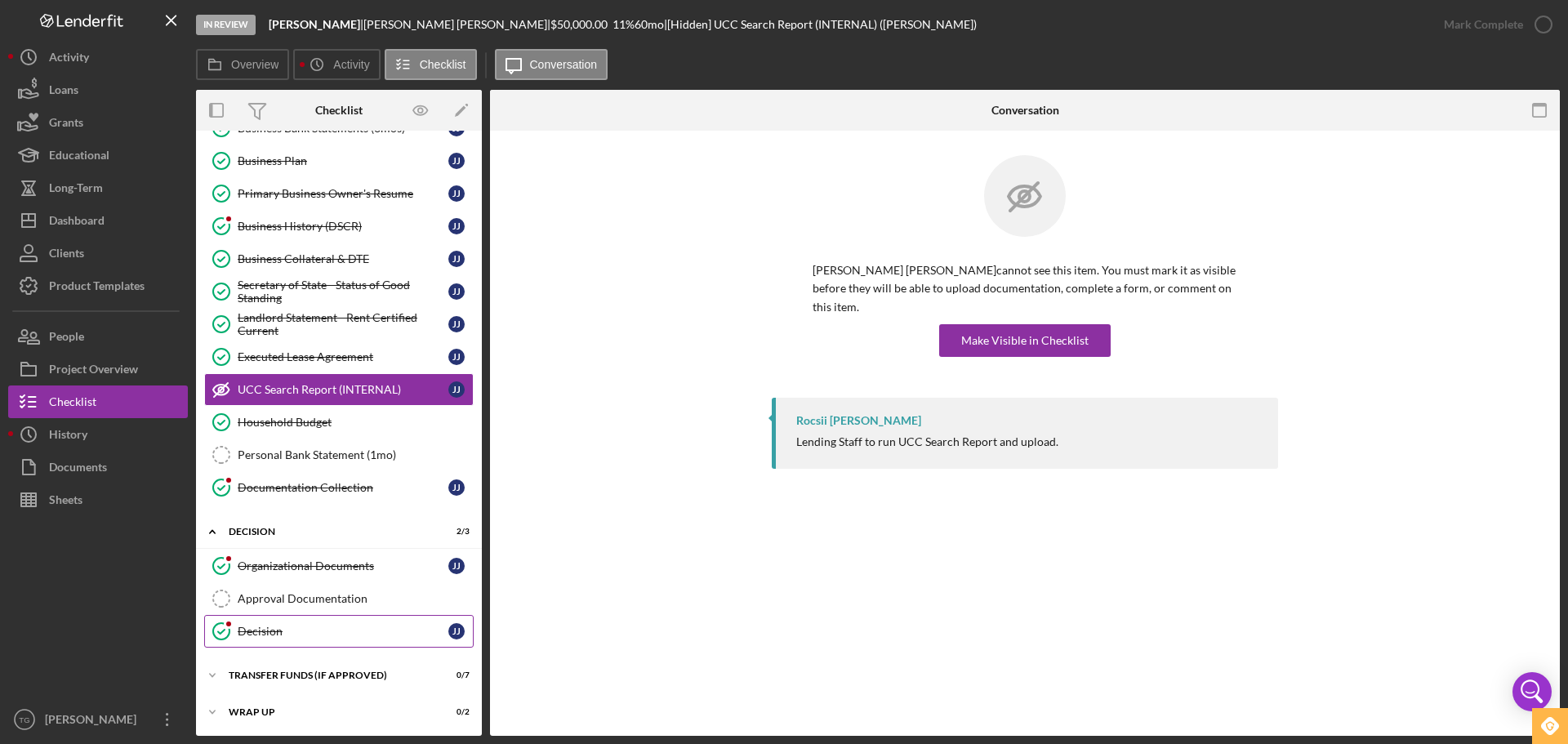
scroll to position [197, 0]
click at [327, 621] on link "Decision Decision J J" at bounding box center [338, 630] width 269 height 33
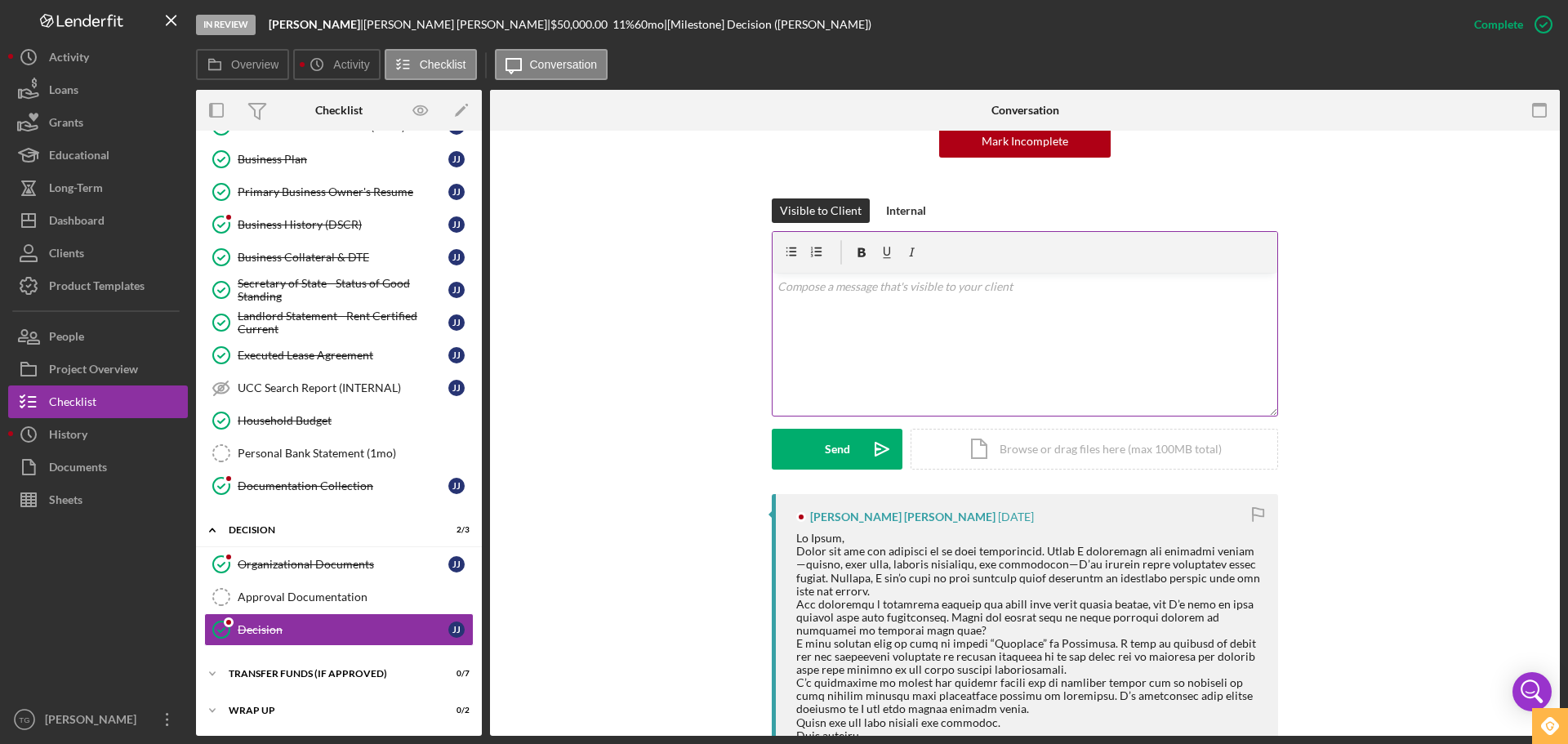
scroll to position [163, 0]
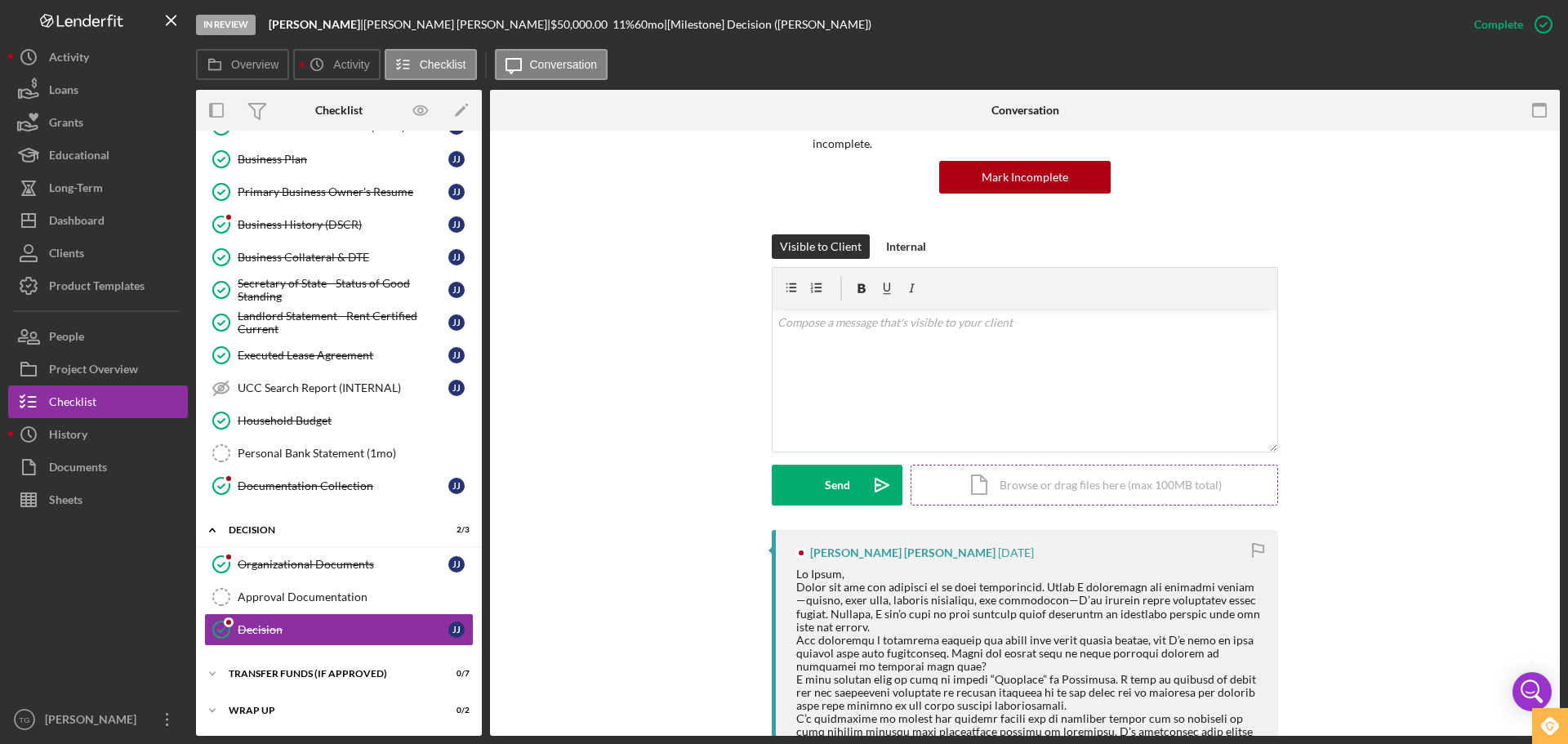
click at [1055, 465] on div "Icon/Document Browse or drag files here (max 100MB total) Tap to choose files o…" at bounding box center [1094, 485] width 368 height 41
click at [824, 465] on div "Upload" at bounding box center [838, 485] width 37 height 41
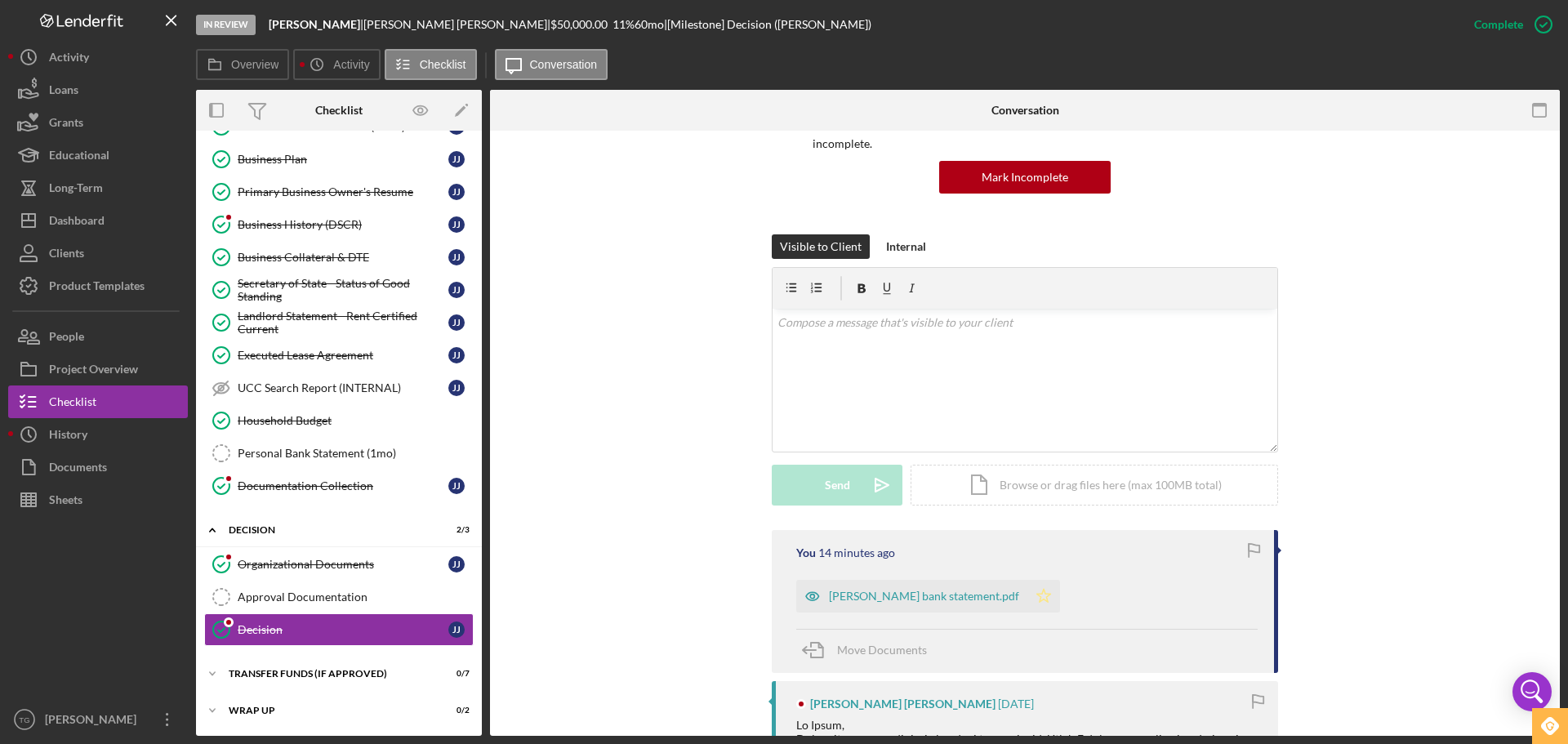
click at [1047, 581] on icon "Icon/Star" at bounding box center [1043, 596] width 33 height 33
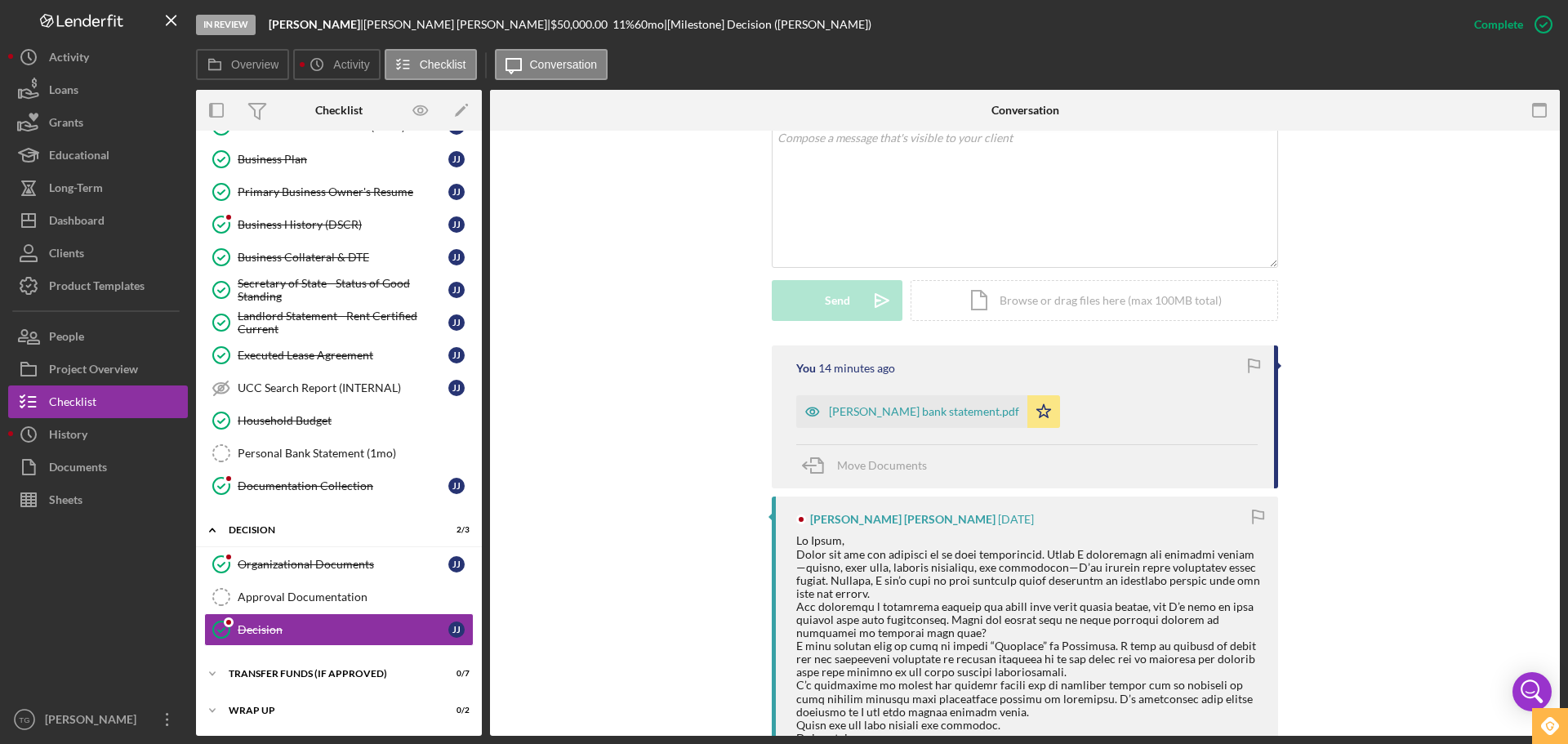
scroll to position [409, 0]
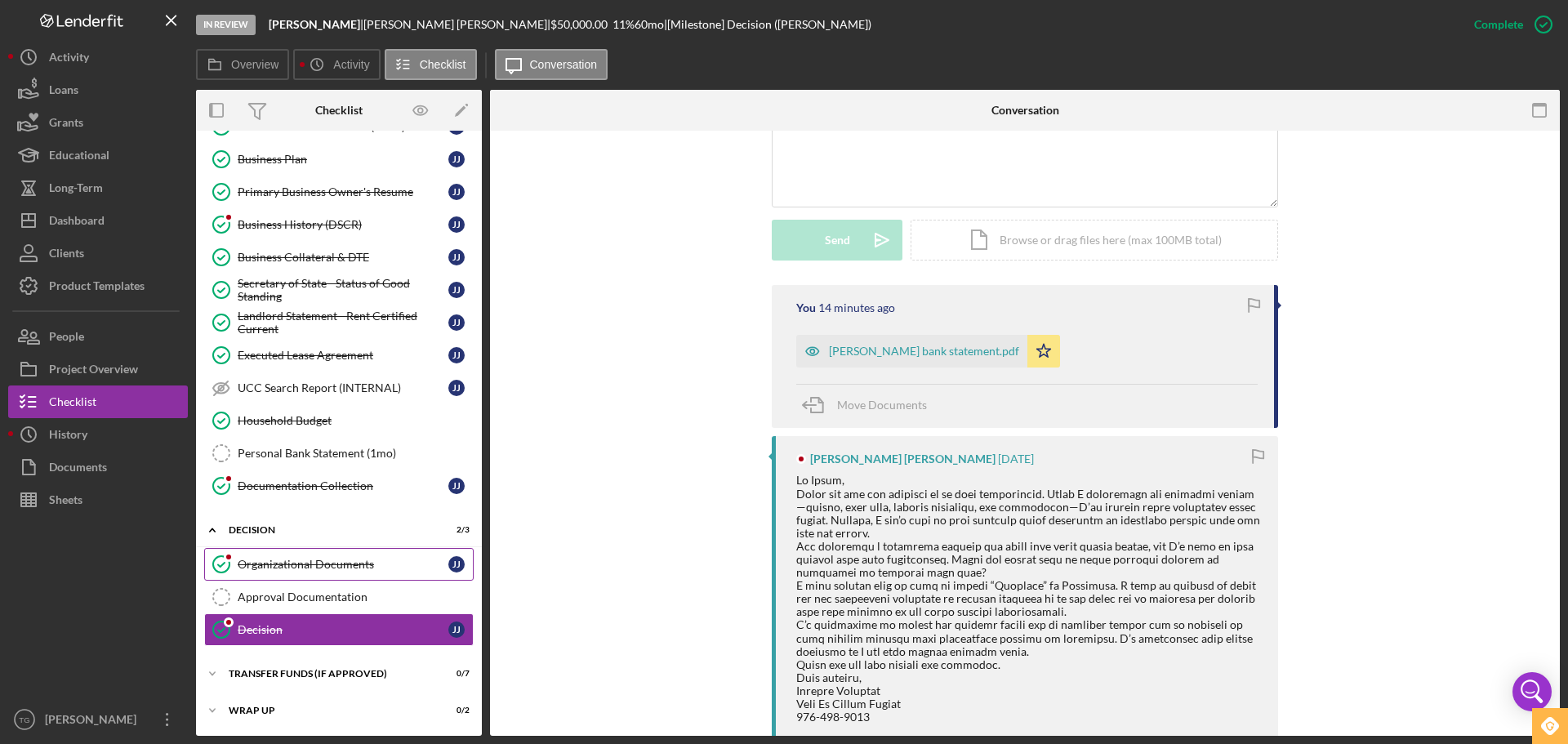
click at [343, 555] on link "Organizational Documents Organizational Documents J J" at bounding box center [338, 564] width 269 height 33
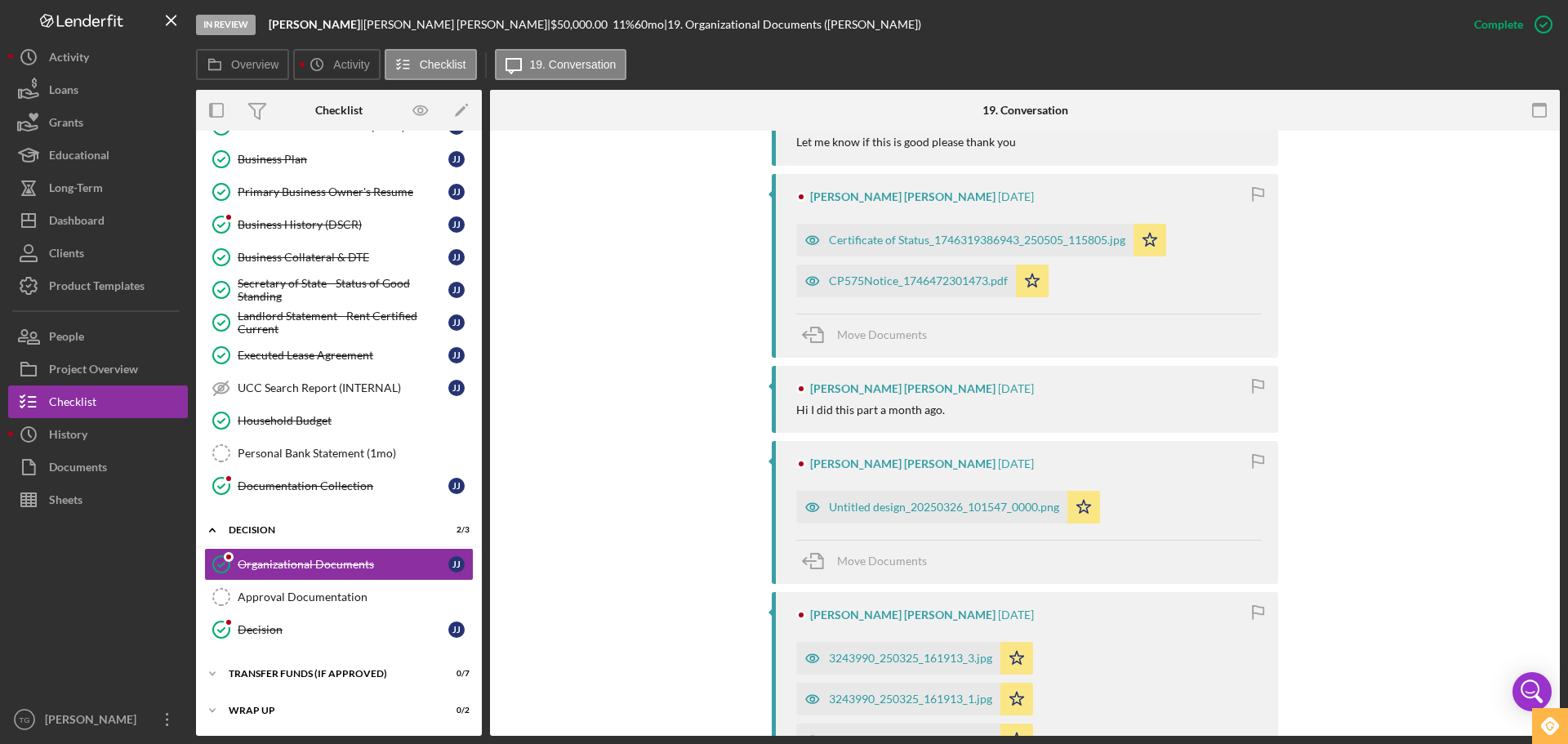
scroll to position [817, 0]
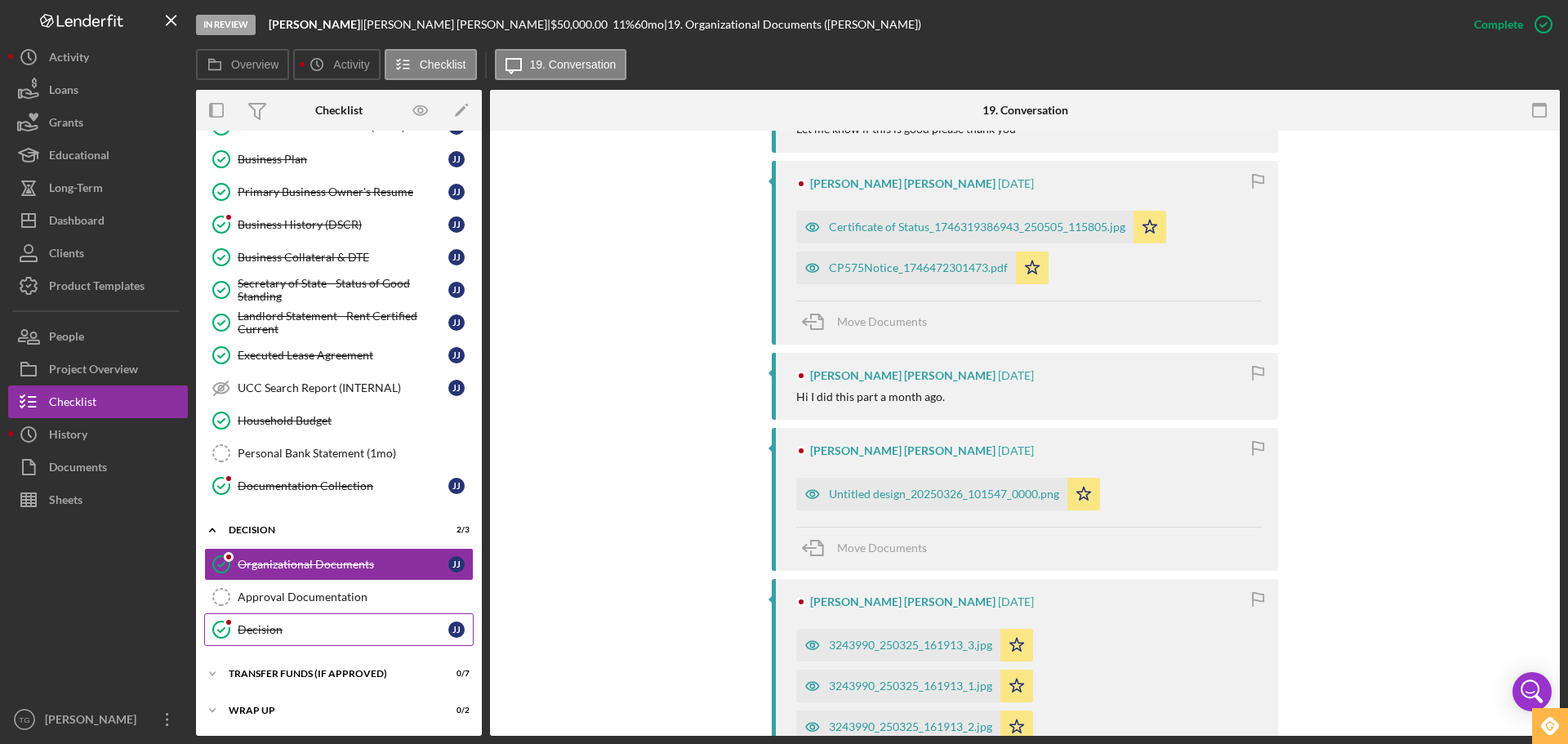
click at [285, 617] on link "Decision Decision J J" at bounding box center [338, 630] width 269 height 33
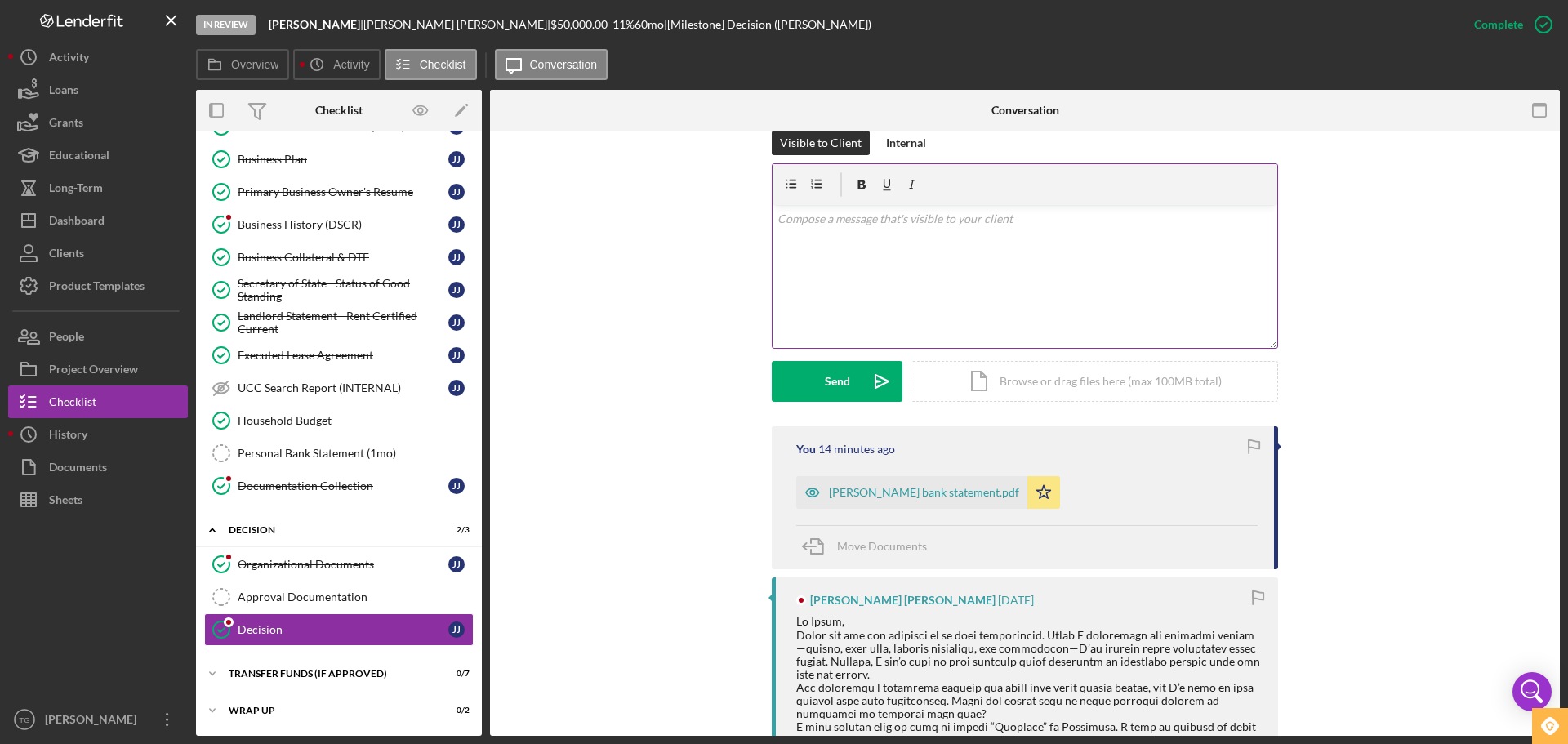
scroll to position [245, 0]
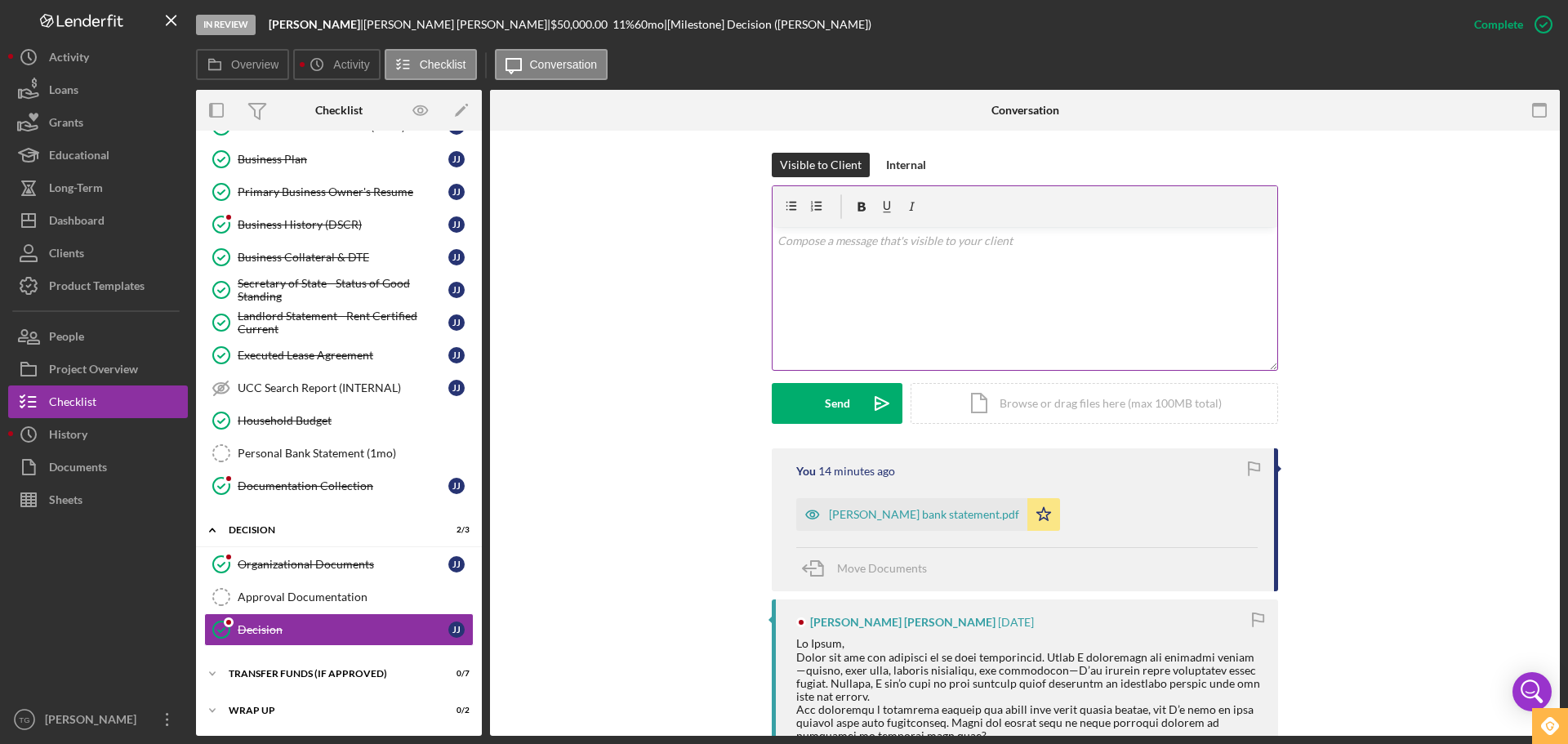
click at [854, 234] on div "v Color teal Color pink Remove color Add row above Add row below Add column bef…" at bounding box center [1024, 298] width 504 height 143
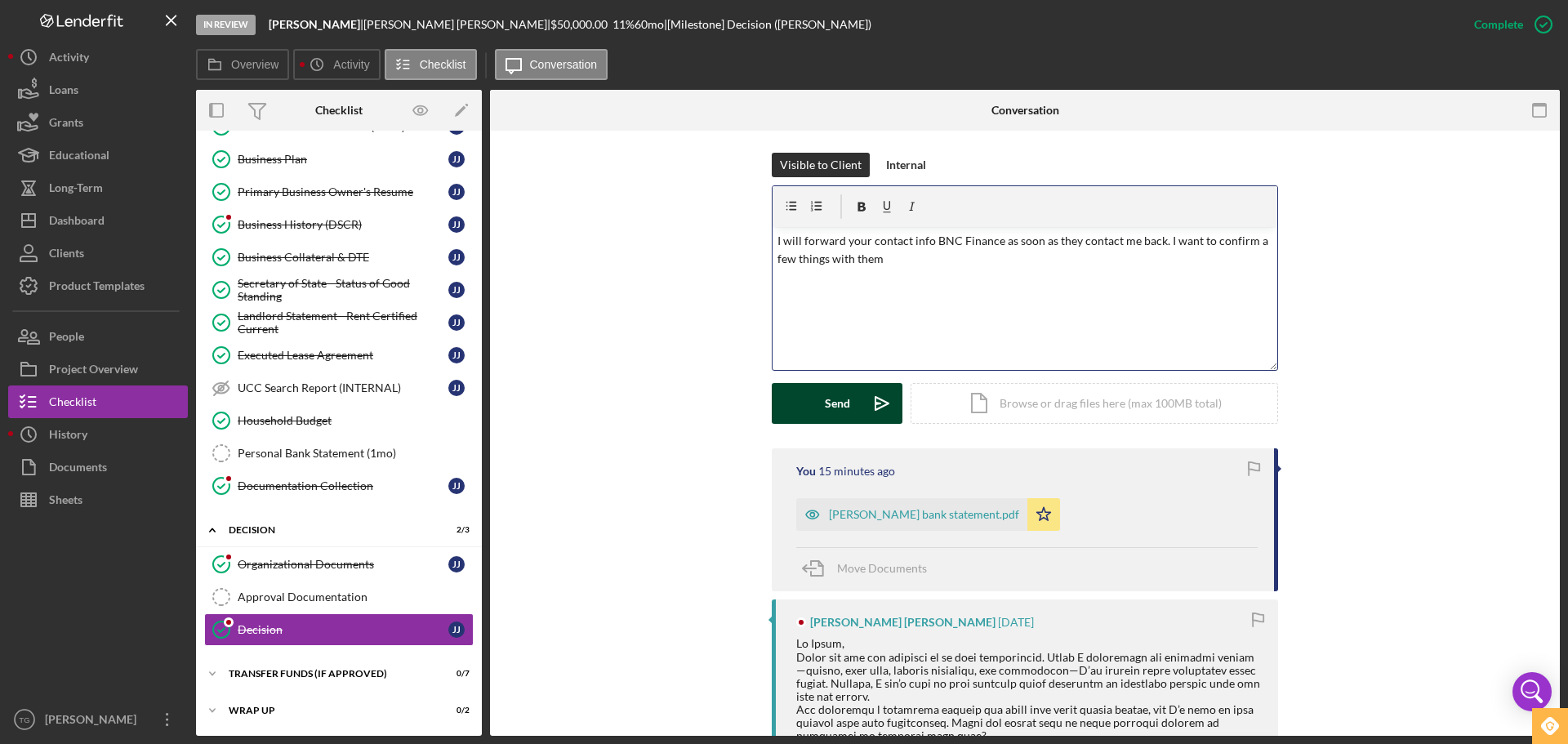
scroll to position [327, 0]
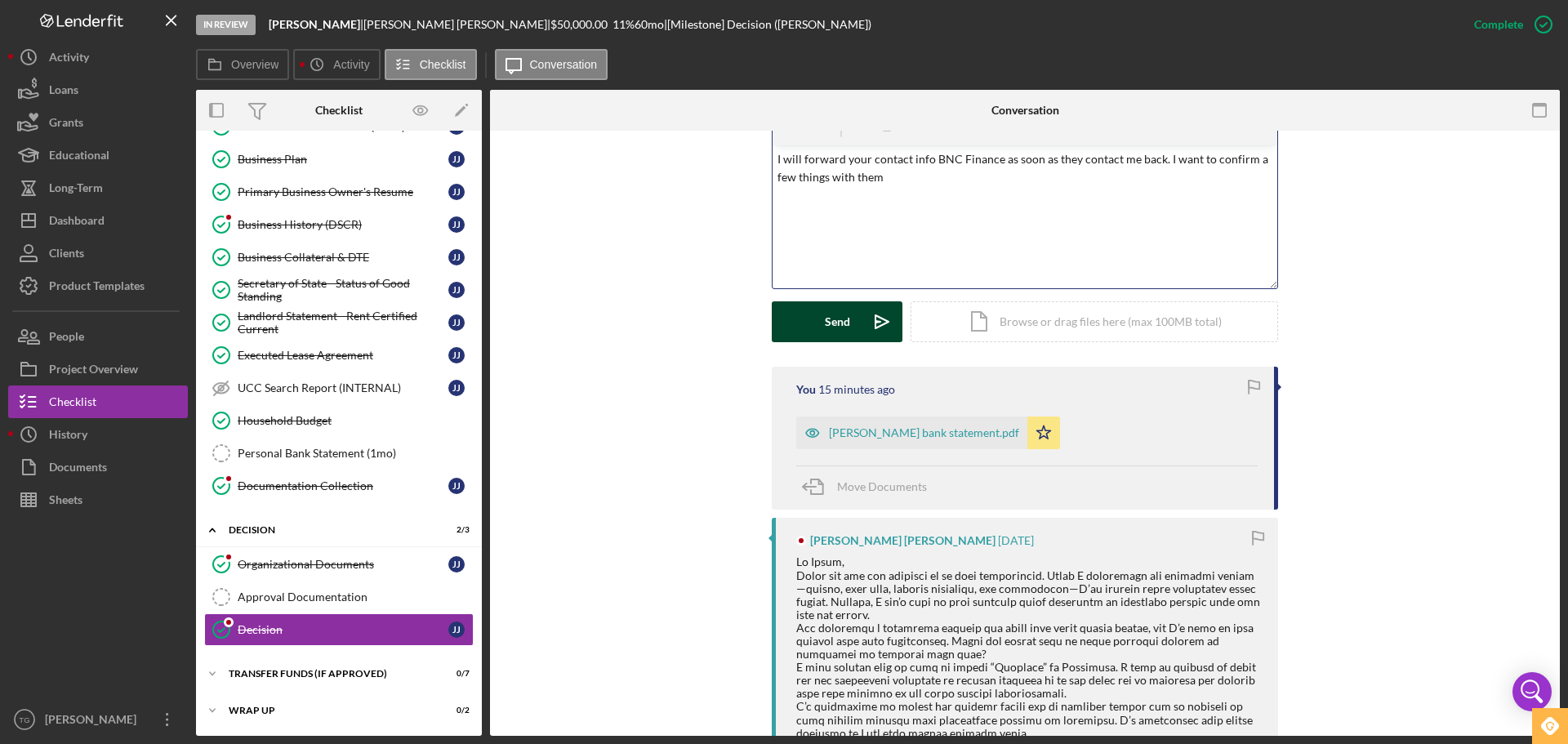
click at [829, 301] on div "Send" at bounding box center [837, 321] width 25 height 41
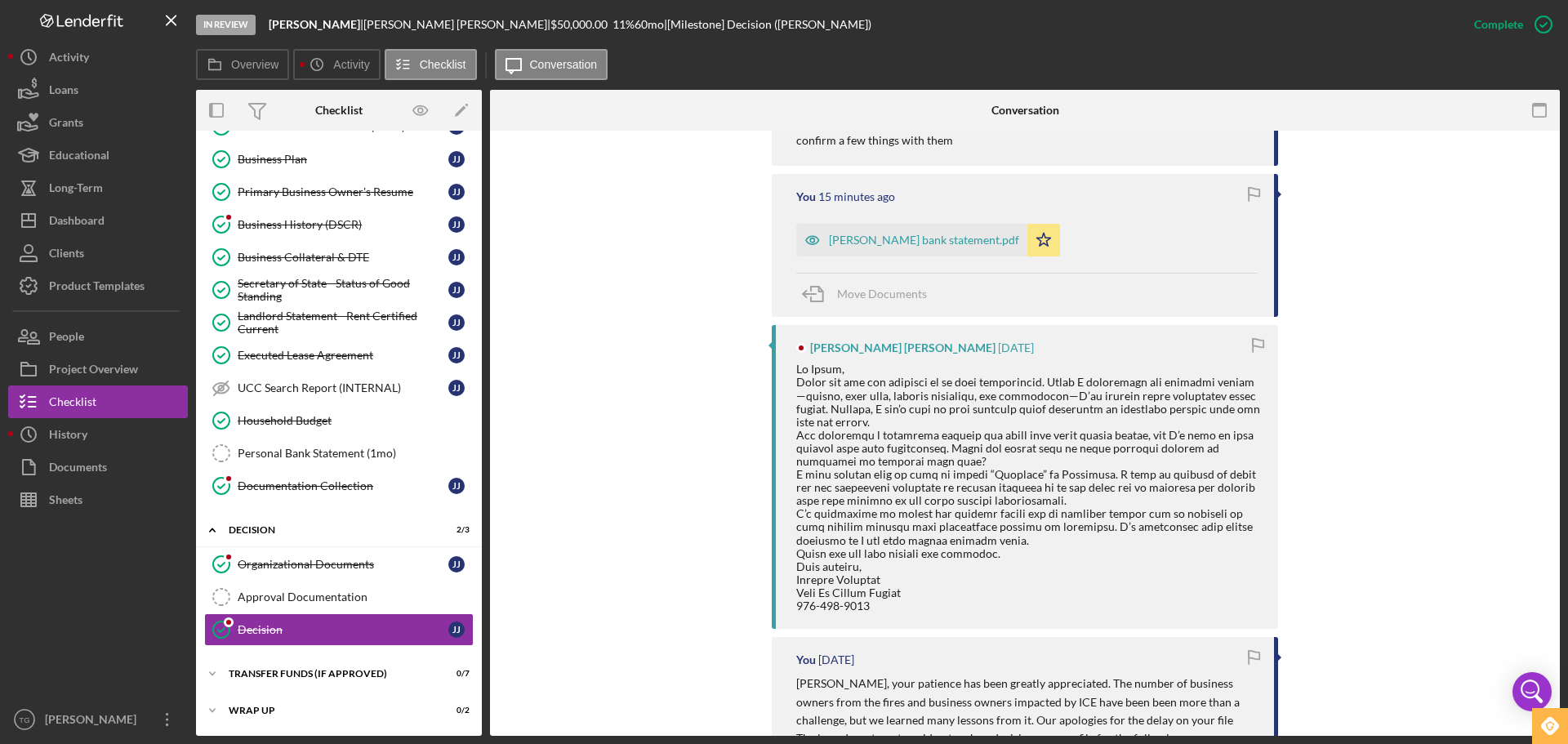
scroll to position [654, 0]
